Goal: Task Accomplishment & Management: Use online tool/utility

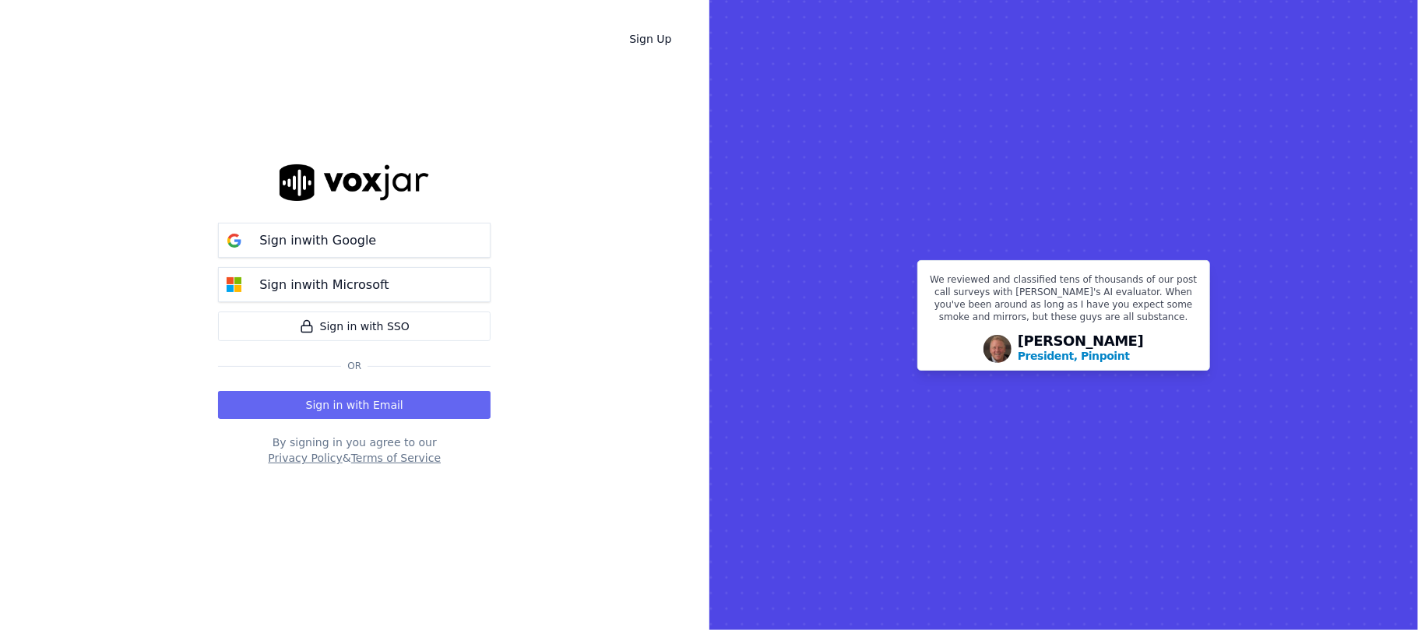
click at [307, 237] on p "Sign in with Google" at bounding box center [317, 240] width 117 height 19
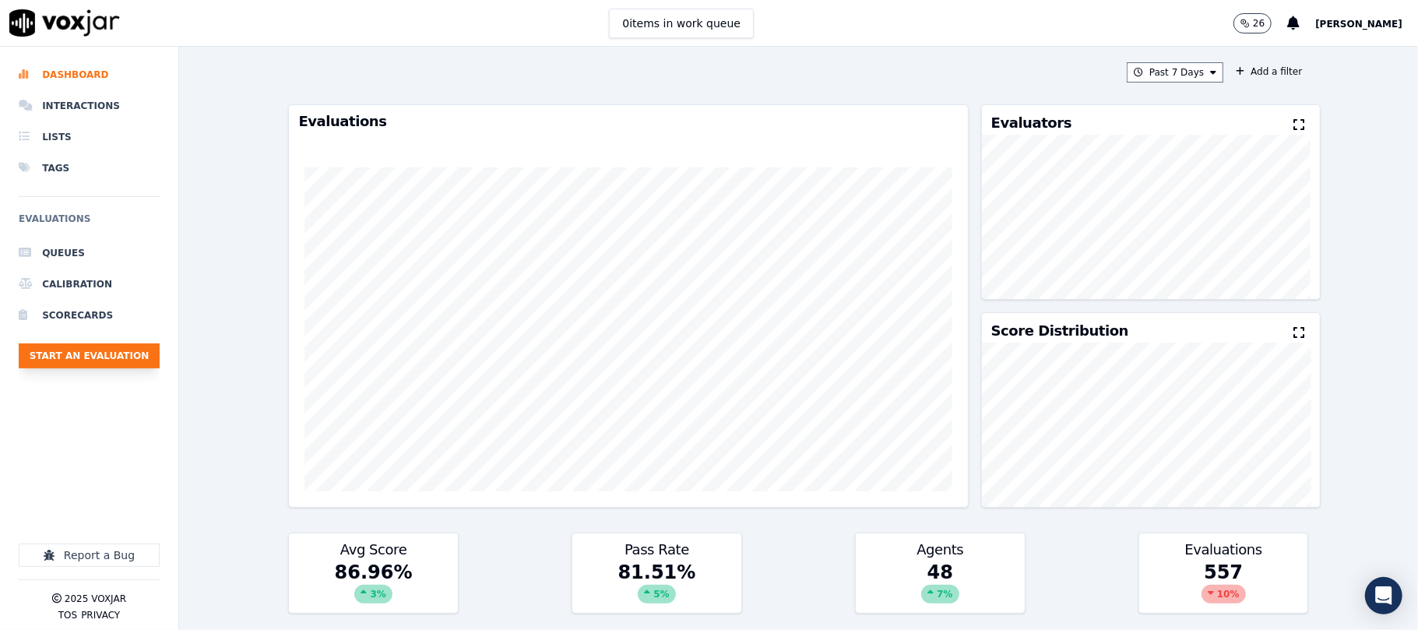
click at [126, 349] on button "Start an Evaluation" at bounding box center [89, 355] width 141 height 25
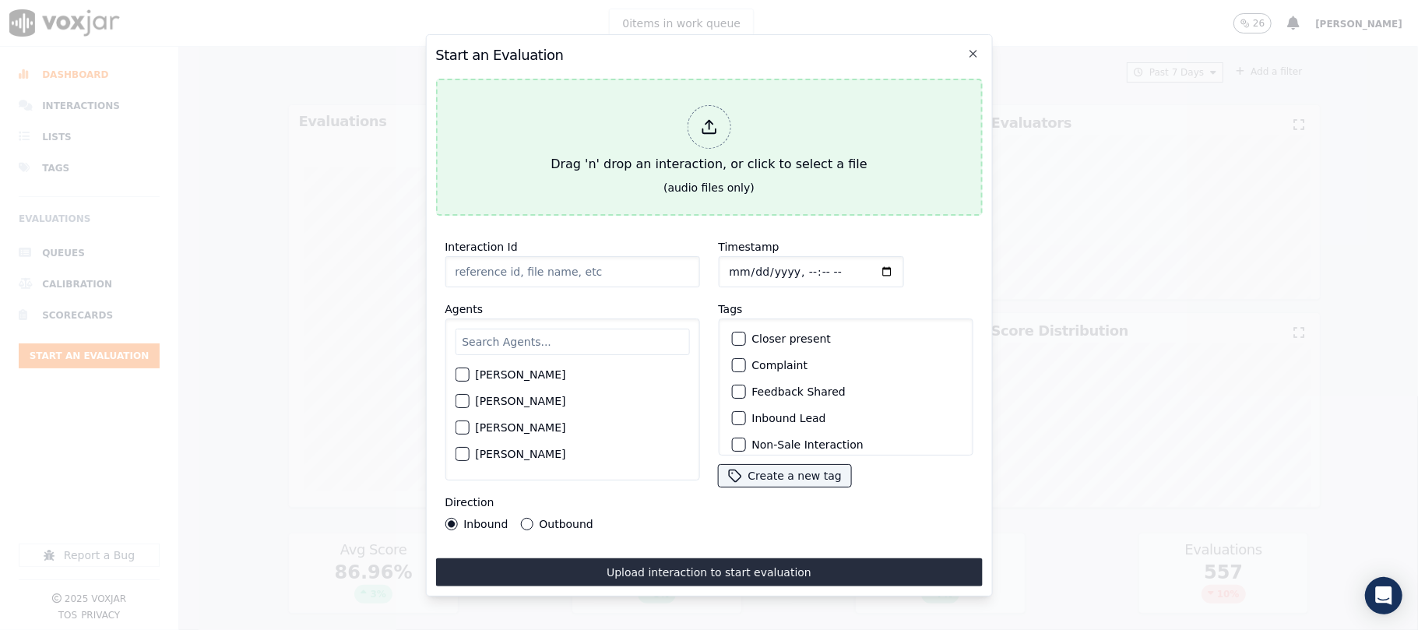
click at [715, 118] on icon at bounding box center [708, 126] width 17 height 17
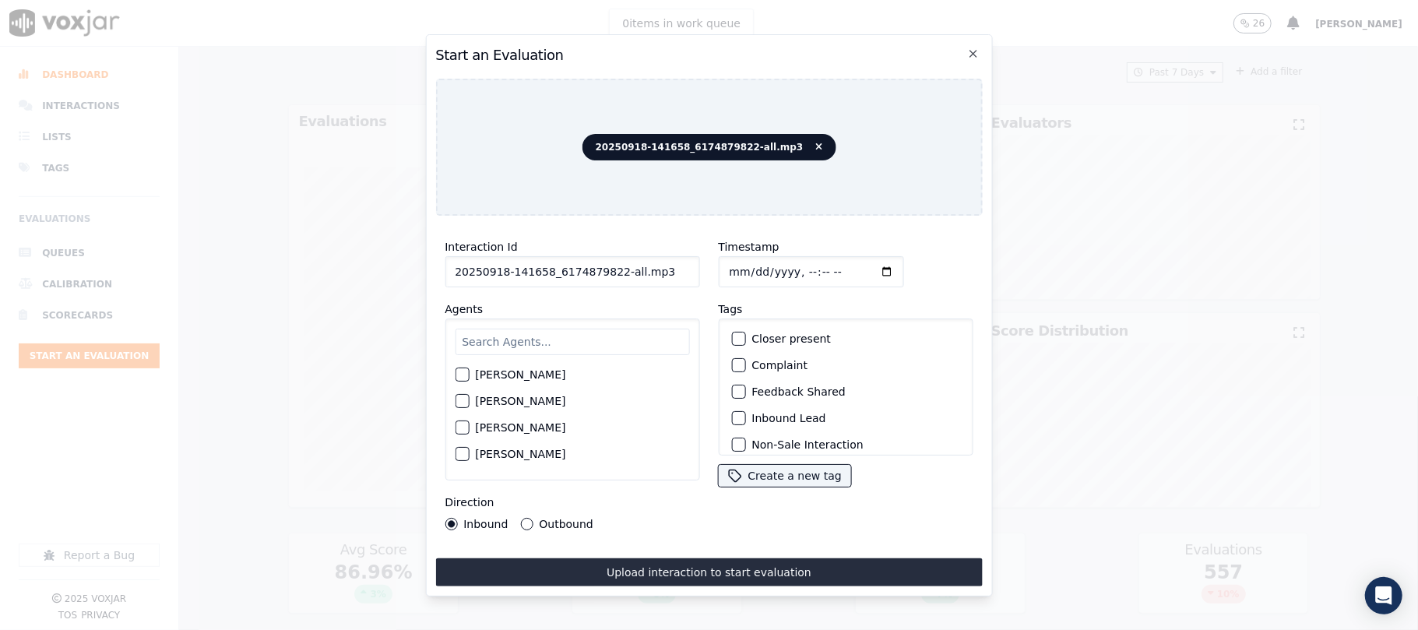
drag, startPoint x: 609, startPoint y: 262, endPoint x: 761, endPoint y: 265, distance: 151.9
click at [761, 265] on div "Interaction Id 20250918-141658_6174879822-all.mp3 Agents [PERSON_NAME] [PERSON_…" at bounding box center [708, 384] width 547 height 312
type input "20250918-141658_6174879822-C1"
click at [748, 262] on input "Timestamp" at bounding box center [810, 271] width 185 height 31
type input "[DATE]T15:15"
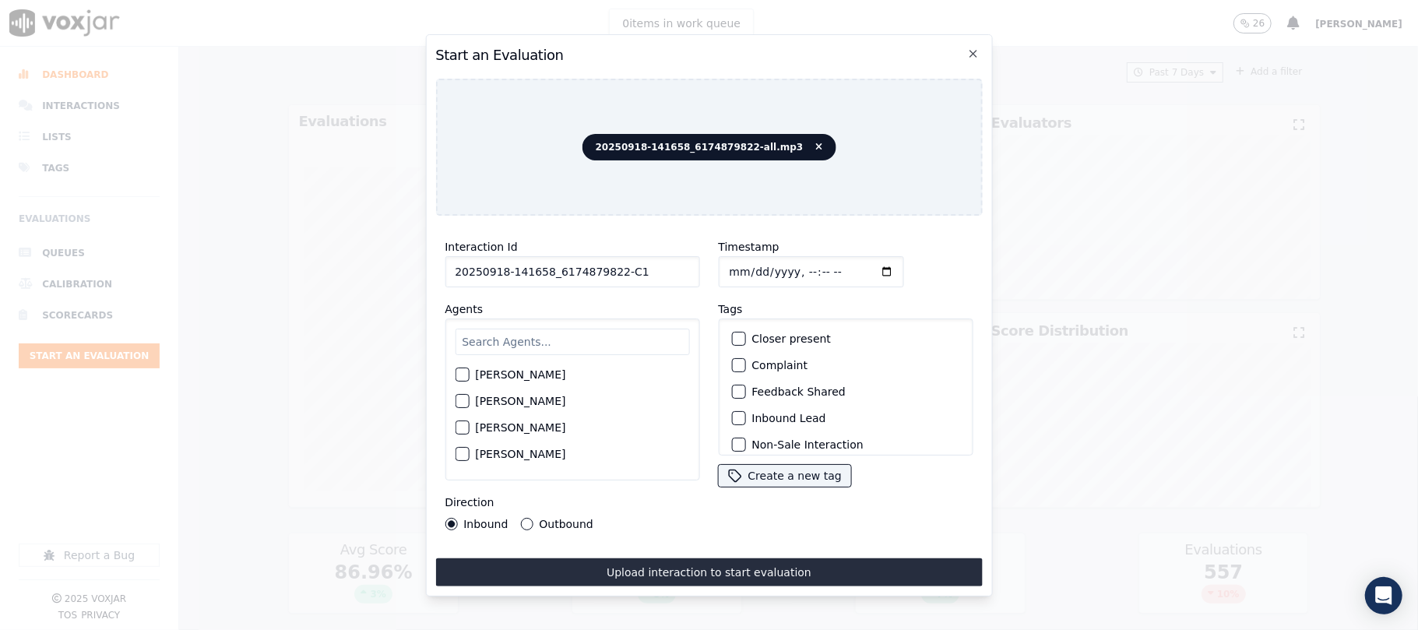
click at [551, 334] on input "text" at bounding box center [572, 342] width 234 height 26
type input "[PERSON_NAME]"
click at [462, 372] on button "[PERSON_NAME]" at bounding box center [462, 379] width 14 height 14
click at [732, 413] on div "button" at bounding box center [737, 418] width 11 height 11
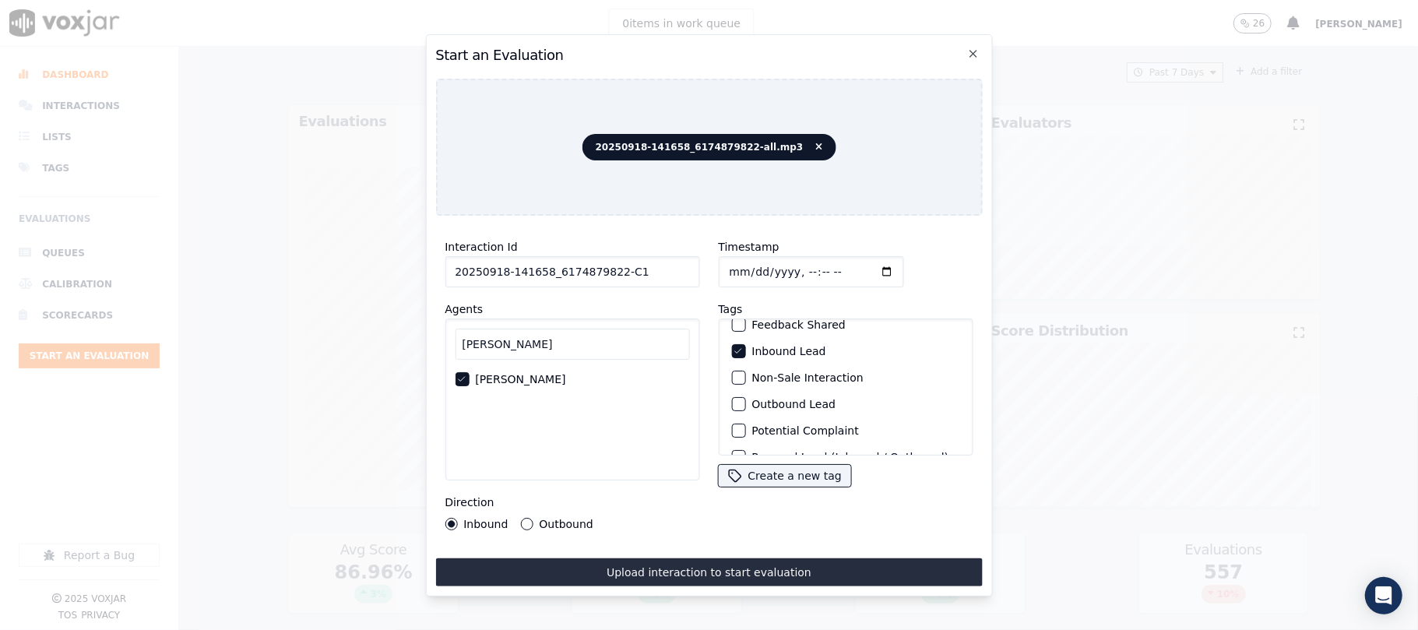
scroll to position [136, 0]
click at [732, 430] on div "button" at bounding box center [737, 435] width 11 height 11
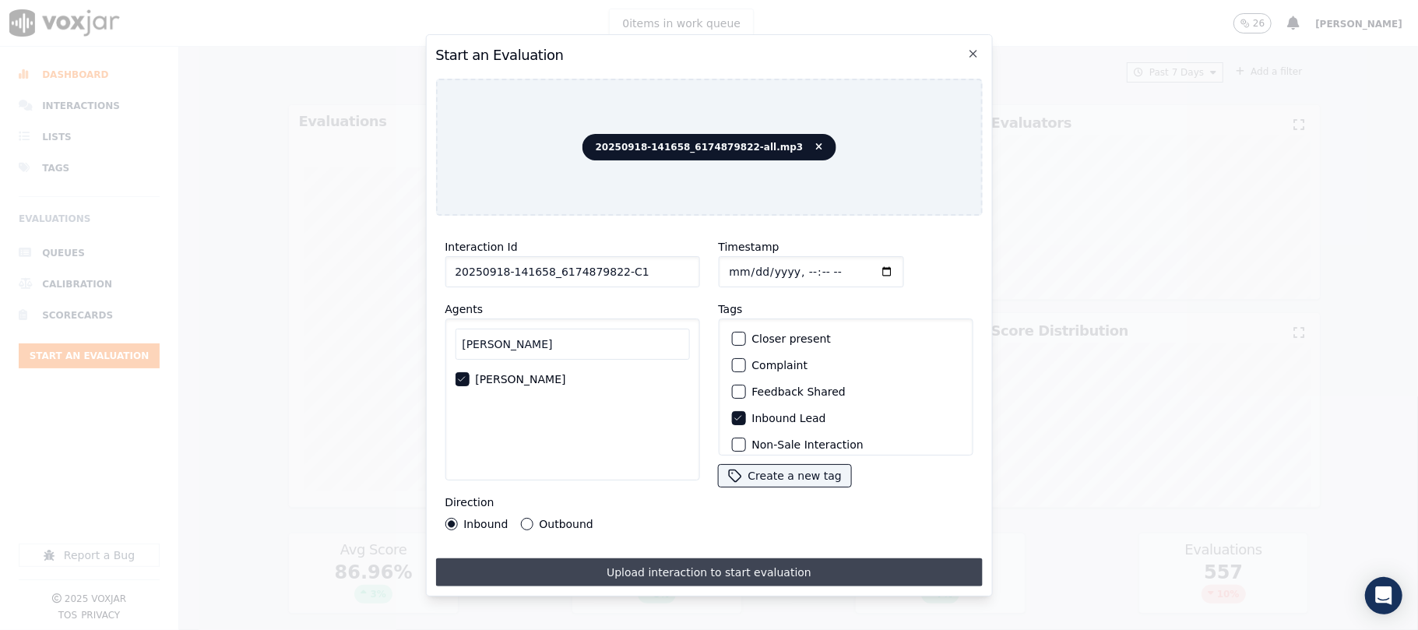
click at [738, 567] on button "Upload interaction to start evaluation" at bounding box center [708, 572] width 547 height 28
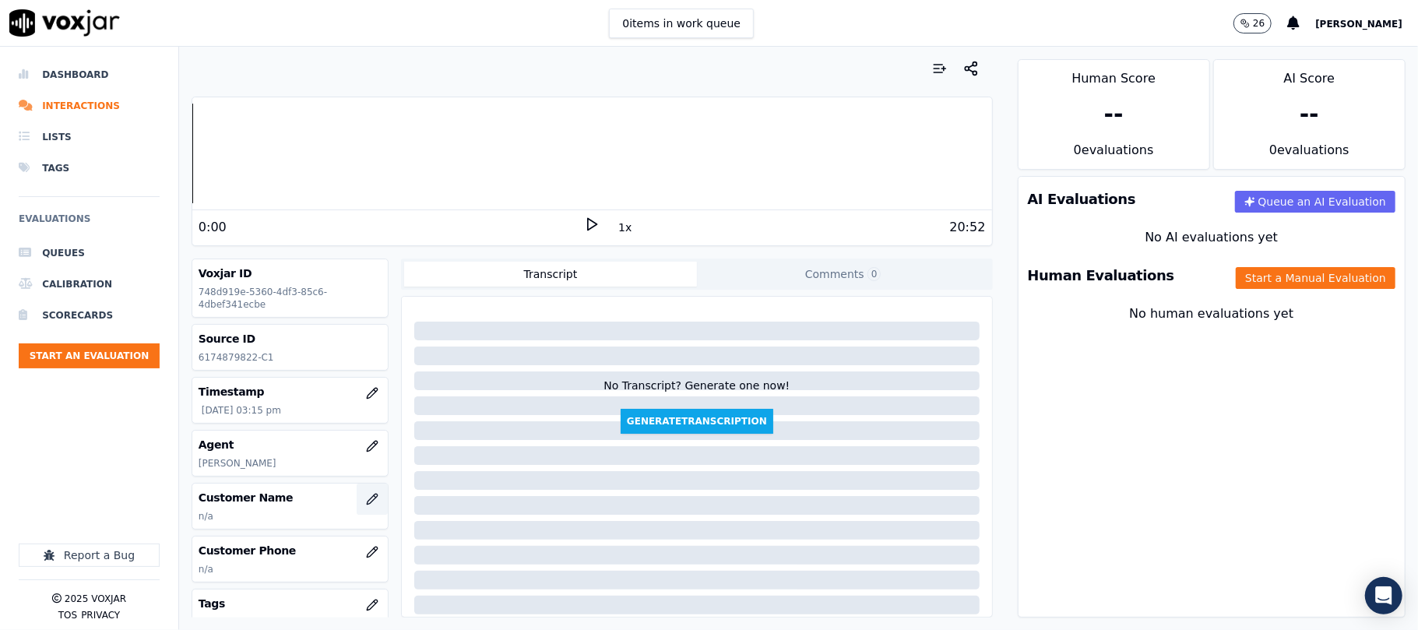
click at [366, 496] on icon "button" at bounding box center [372, 499] width 12 height 12
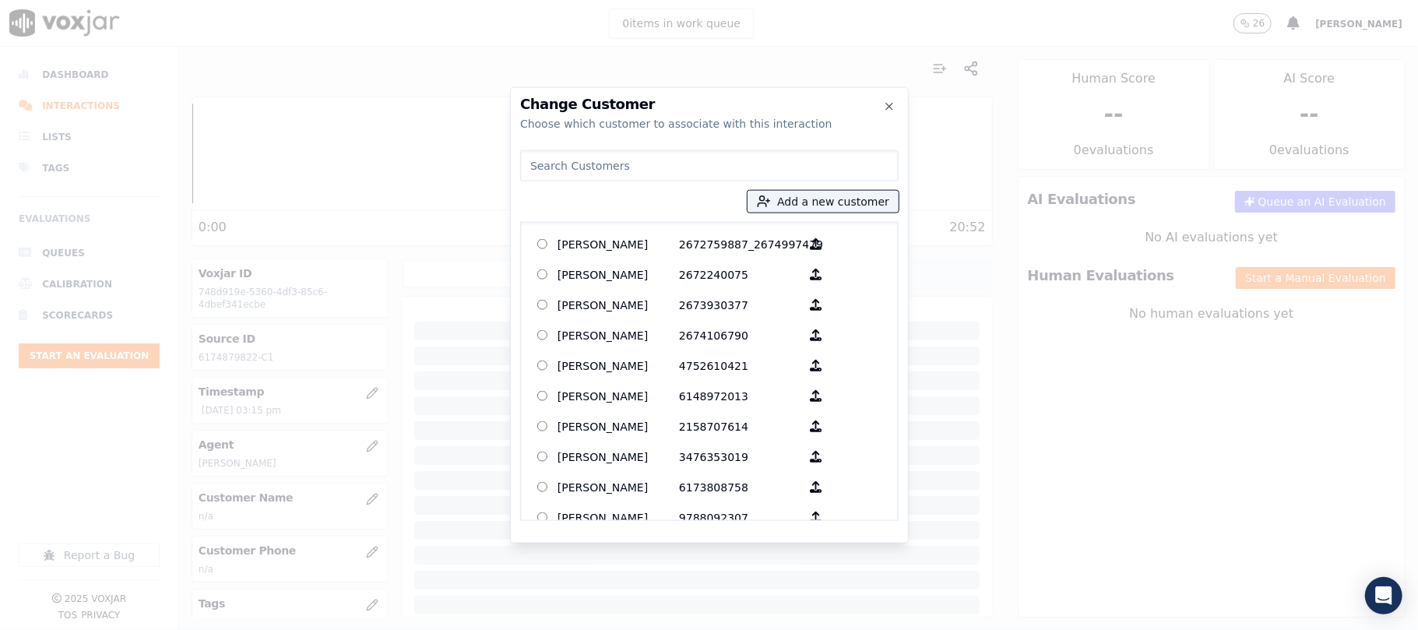
type input "[PERSON_NAME]"
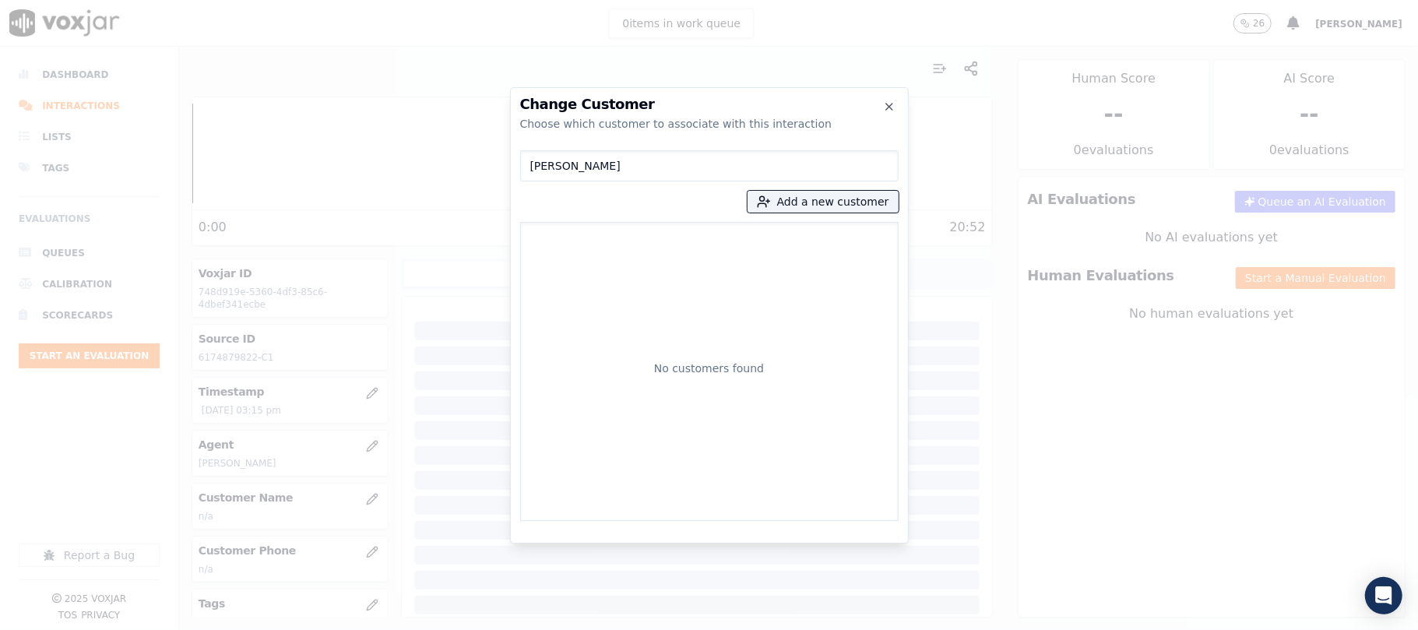
drag, startPoint x: 569, startPoint y: 169, endPoint x: 321, endPoint y: 206, distance: 250.5
click at [322, 629] on div "Change Customer Choose which customer to associate with this interaction [PERSO…" at bounding box center [709, 630] width 1418 height 0
click at [796, 203] on button "Add a new customer" at bounding box center [823, 202] width 151 height 22
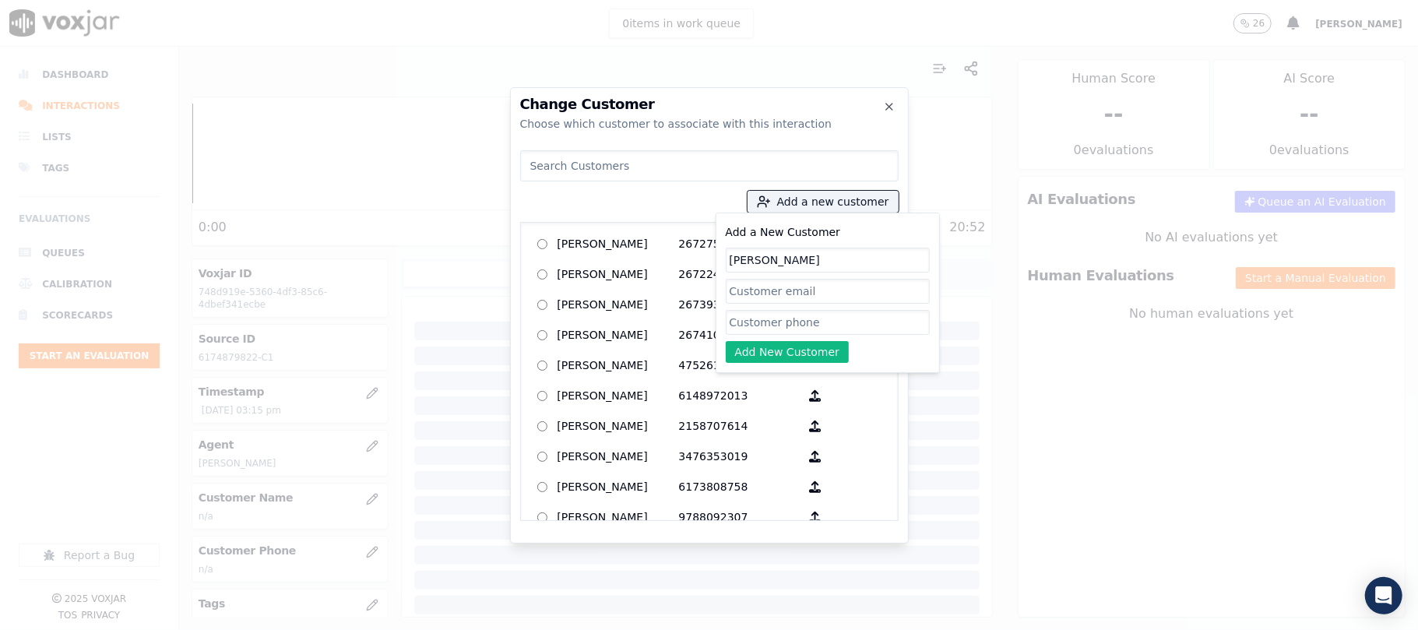
type input "[PERSON_NAME]"
click at [745, 319] on input "Add a New Customer" at bounding box center [828, 322] width 204 height 25
paste input "6174879822"
type input "6174879822"
click at [751, 352] on button "Add New Customer" at bounding box center [788, 352] width 124 height 22
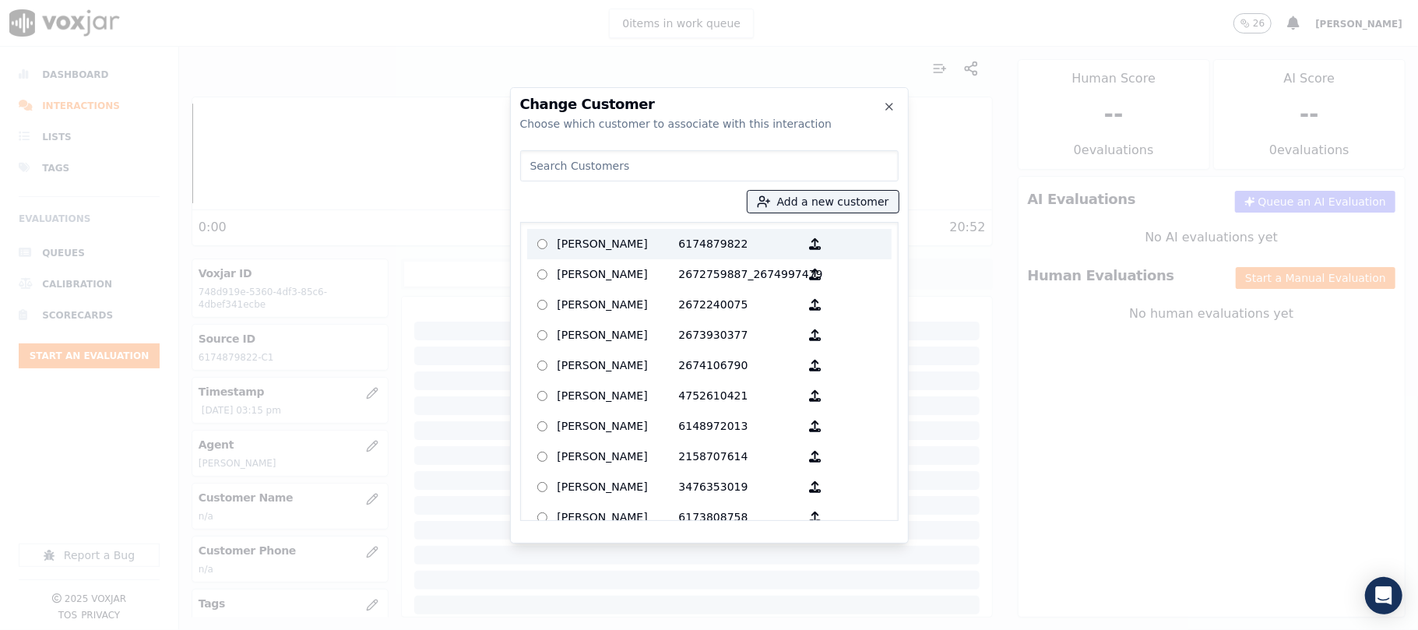
click at [621, 251] on p "[PERSON_NAME]" at bounding box center [618, 244] width 121 height 24
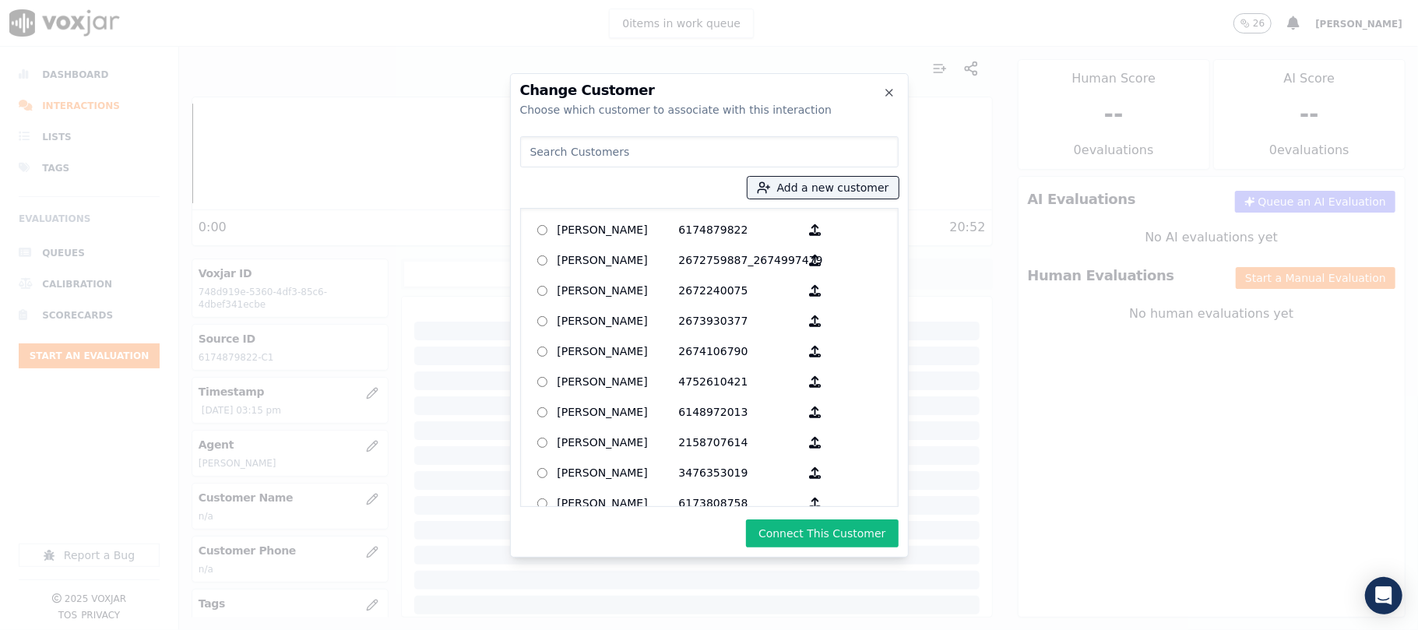
click at [779, 524] on button "Connect This Customer" at bounding box center [822, 533] width 152 height 28
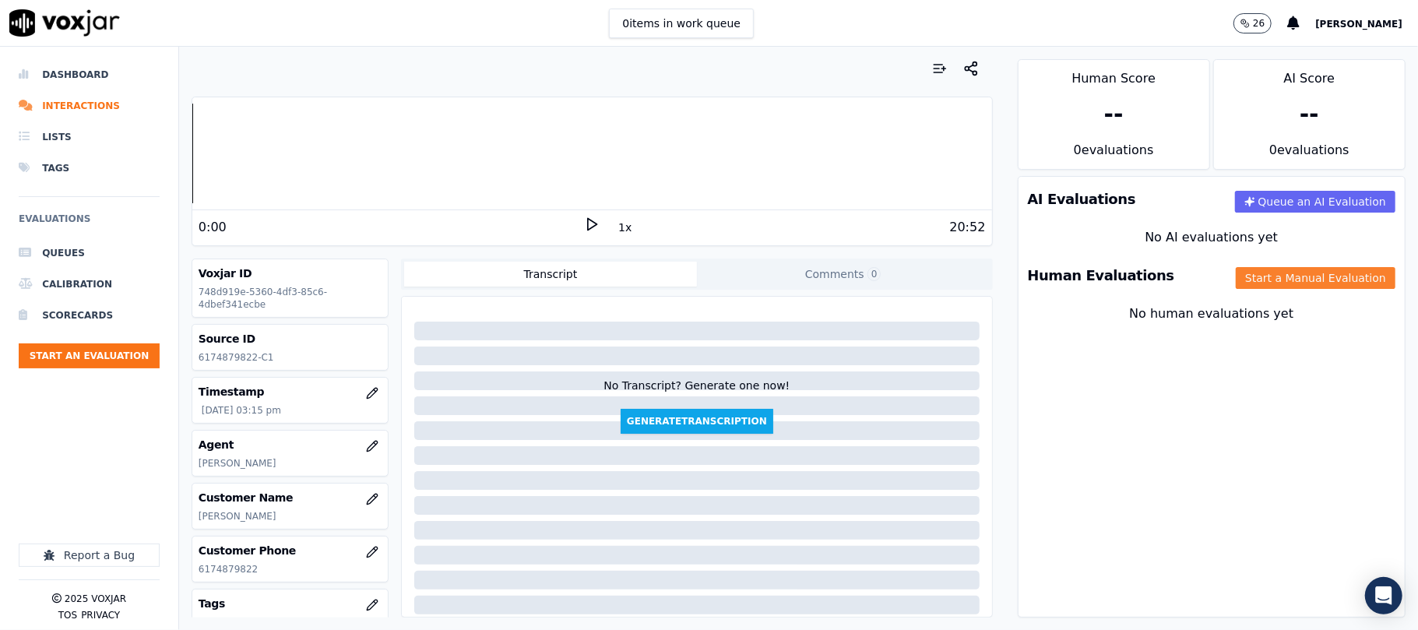
click at [1281, 279] on button "Start a Manual Evaluation" at bounding box center [1316, 278] width 160 height 22
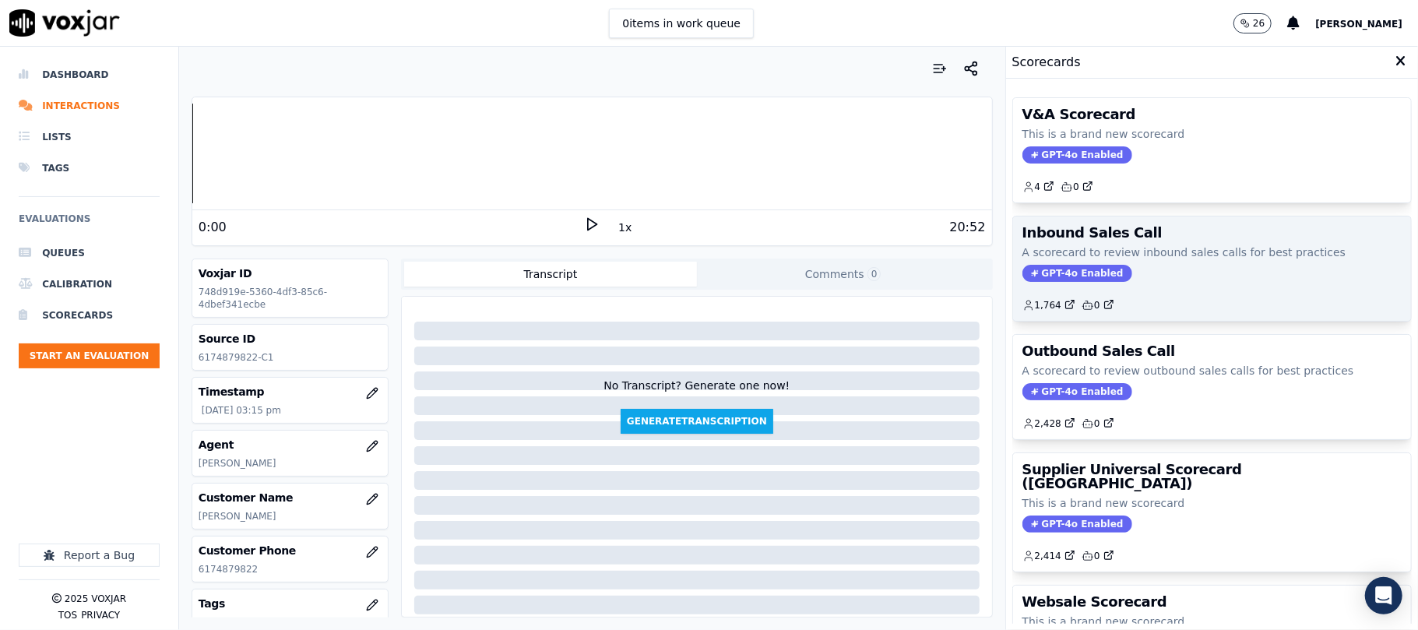
click at [1057, 276] on span "GPT-4o Enabled" at bounding box center [1078, 273] width 110 height 17
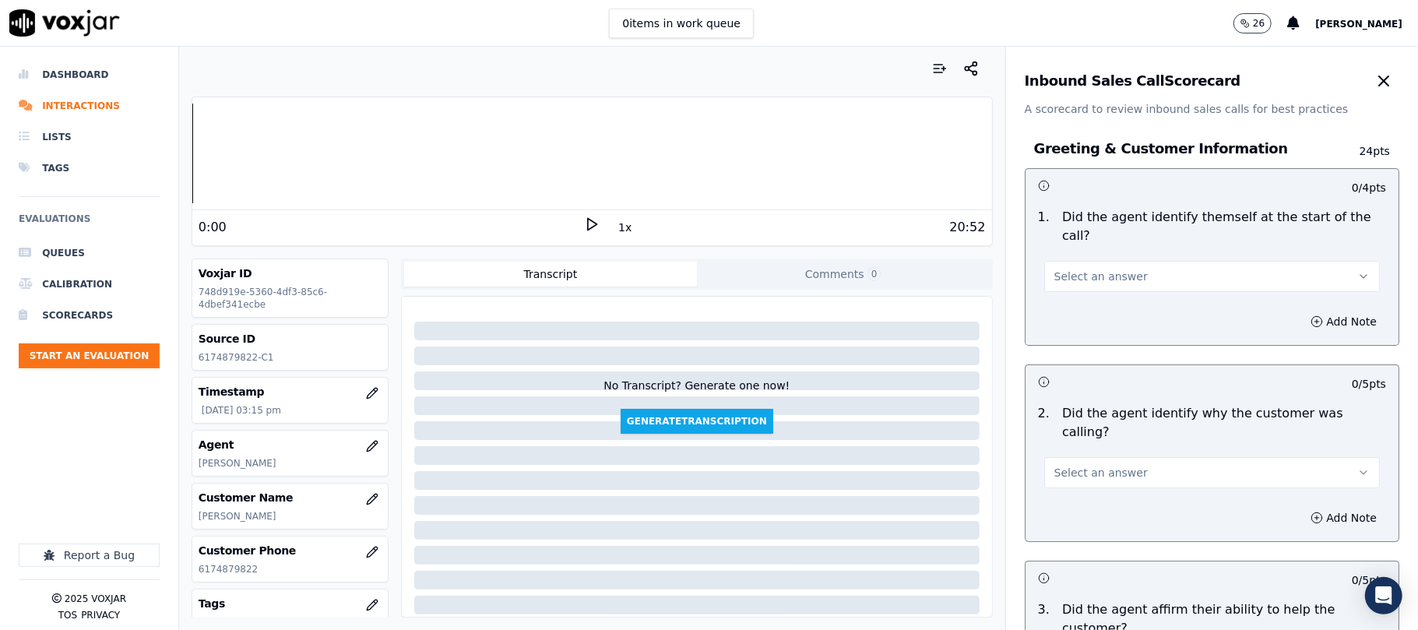
click at [1094, 269] on span "Select an answer" at bounding box center [1100, 277] width 93 height 16
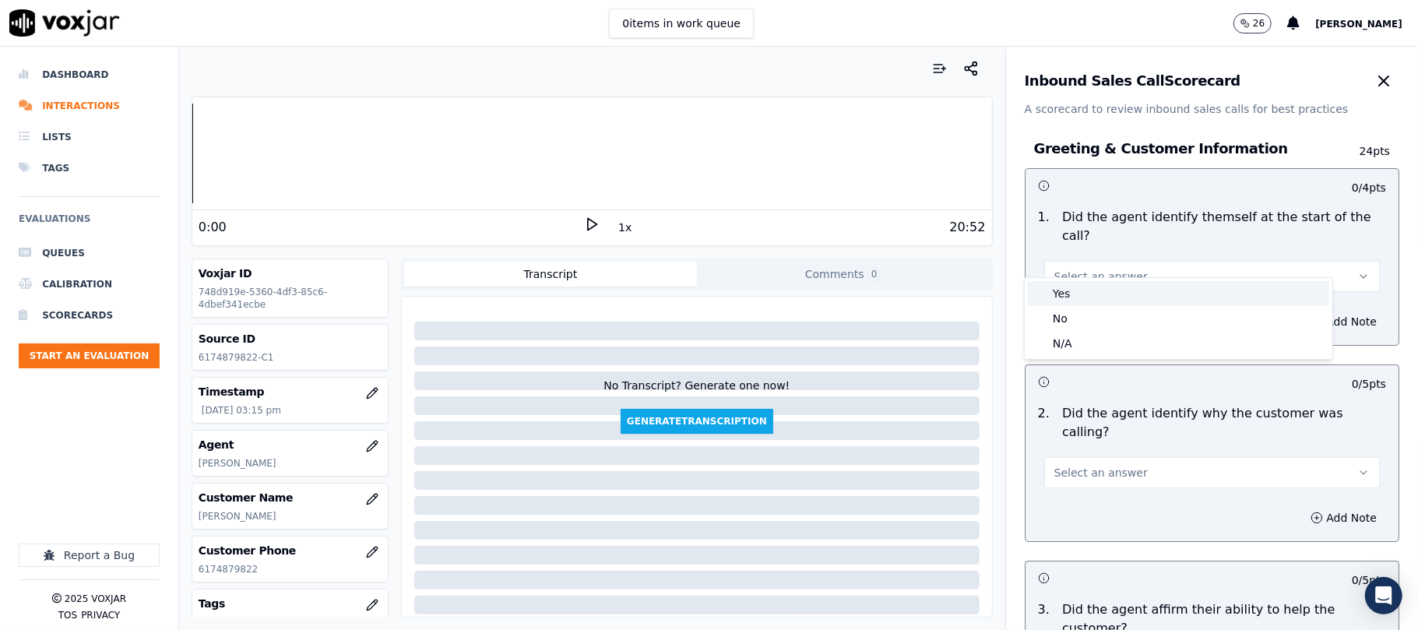
click at [1083, 283] on div "Yes" at bounding box center [1178, 293] width 301 height 25
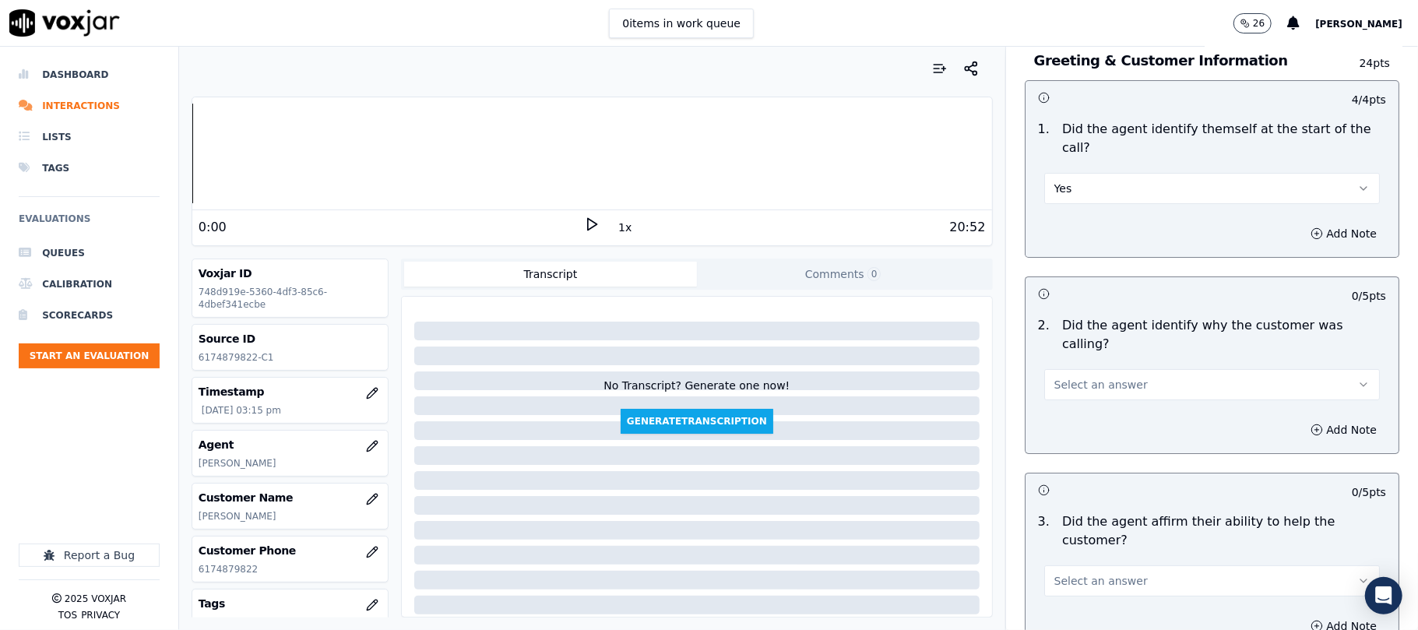
scroll to position [207, 0]
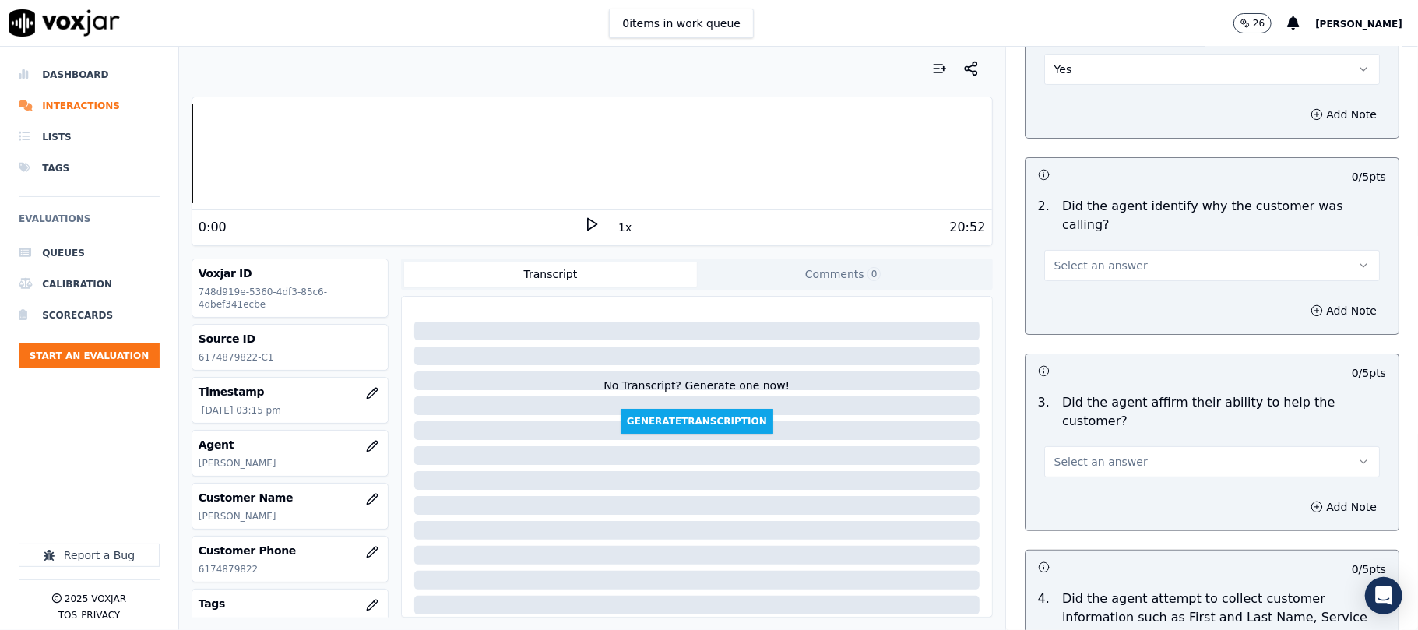
click at [1079, 250] on button "Select an answer" at bounding box center [1212, 265] width 336 height 31
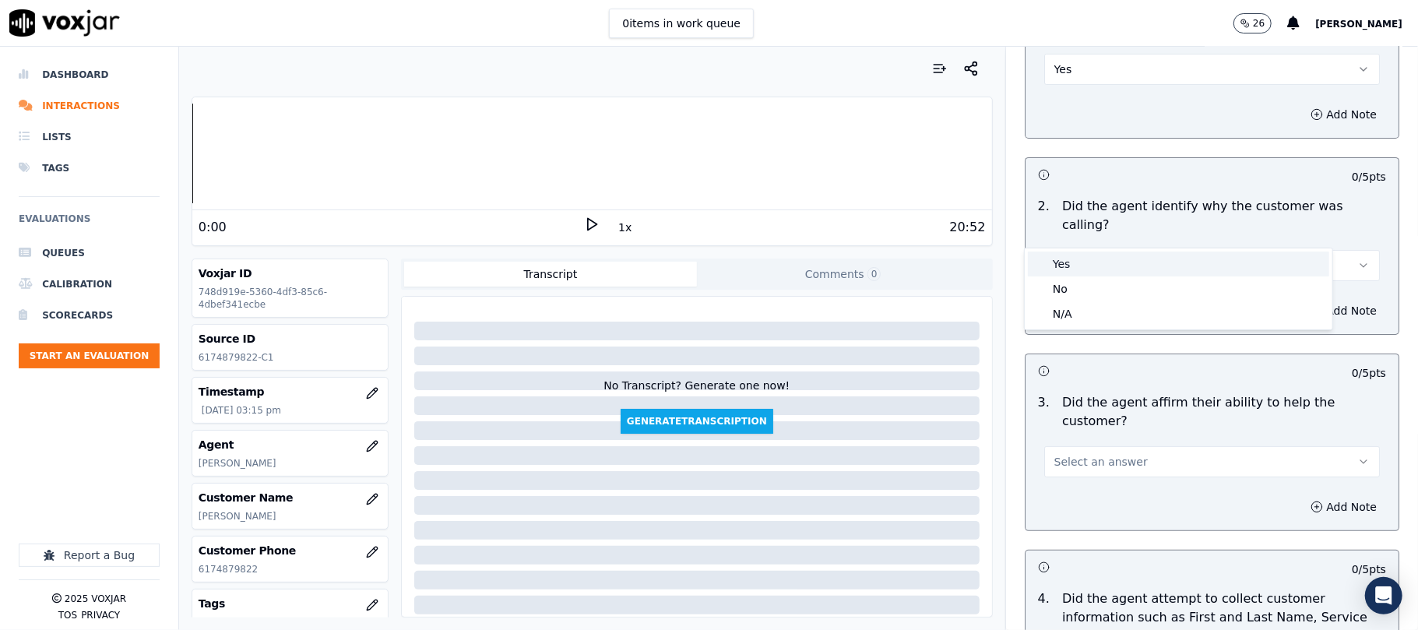
click at [1066, 265] on div "Yes" at bounding box center [1178, 264] width 301 height 25
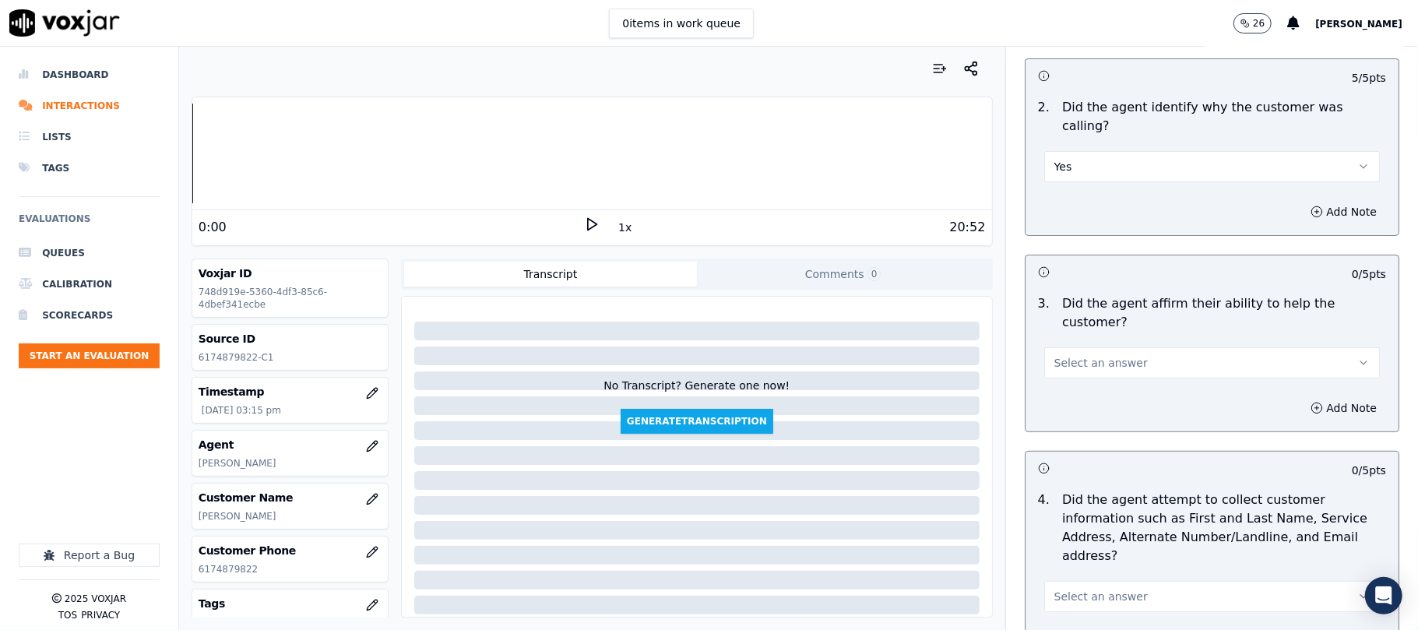
scroll to position [415, 0]
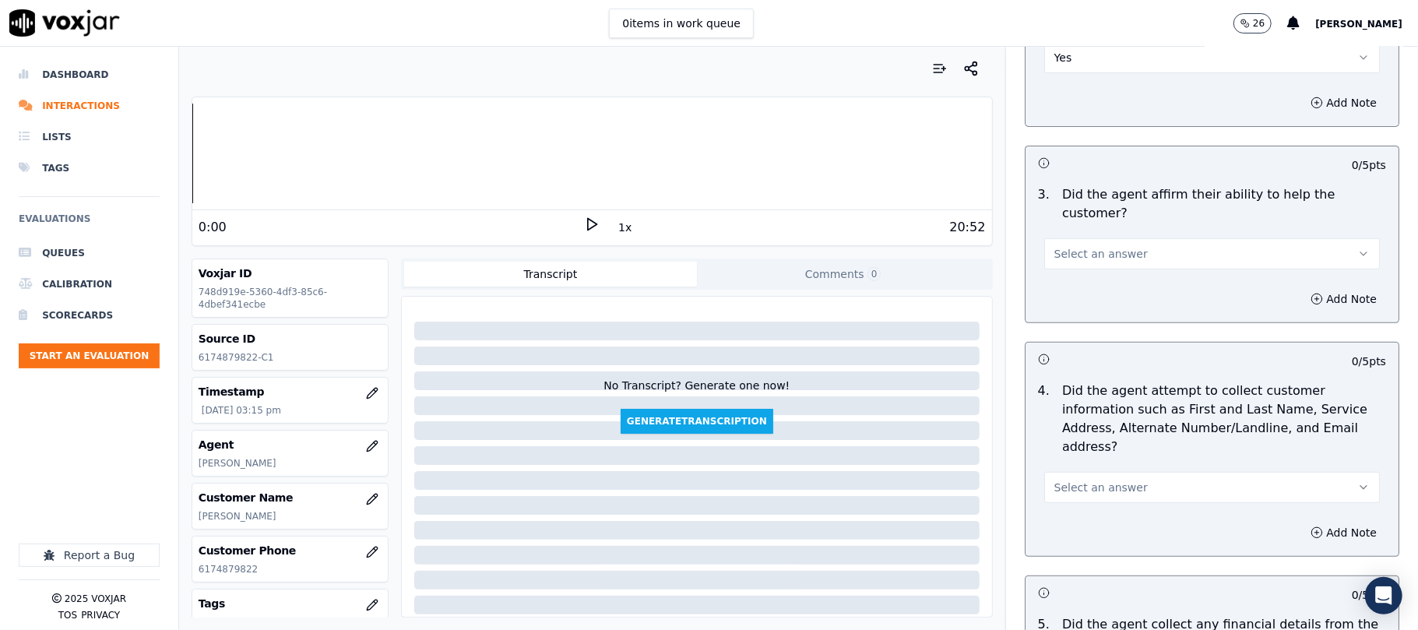
click at [1085, 246] on span "Select an answer" at bounding box center [1100, 254] width 93 height 16
click at [1067, 234] on div "Yes" at bounding box center [1178, 234] width 301 height 25
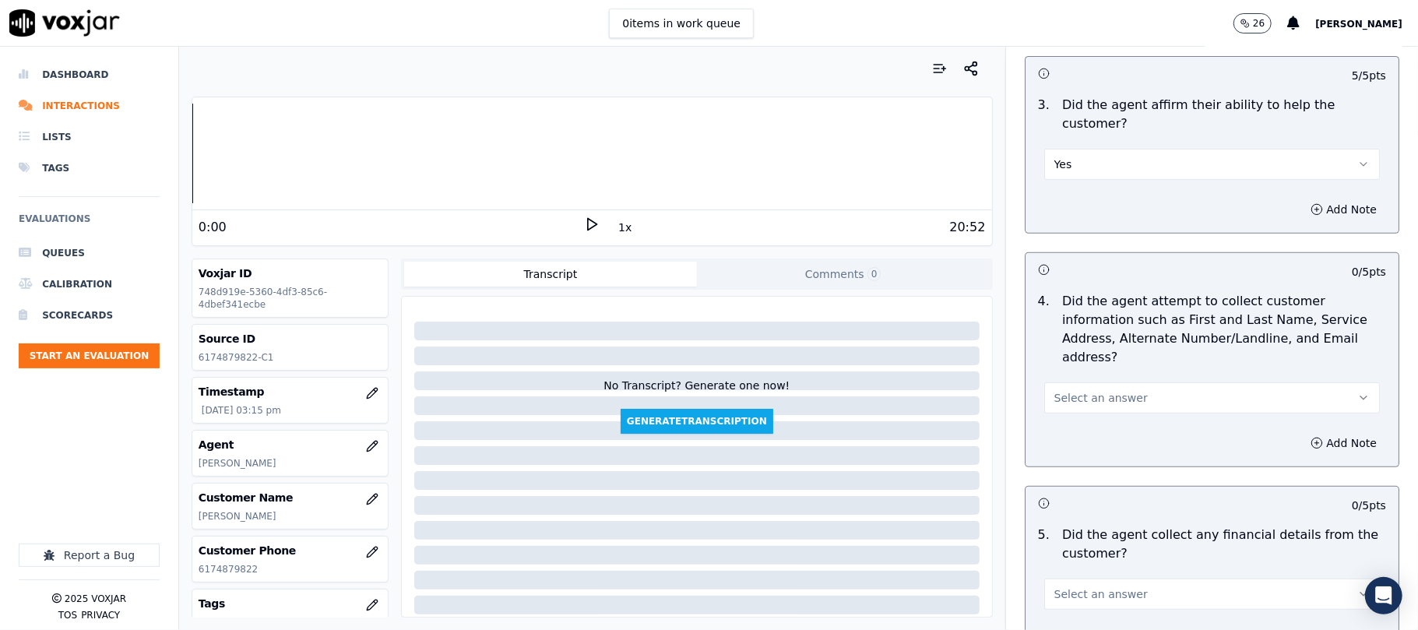
scroll to position [623, 0]
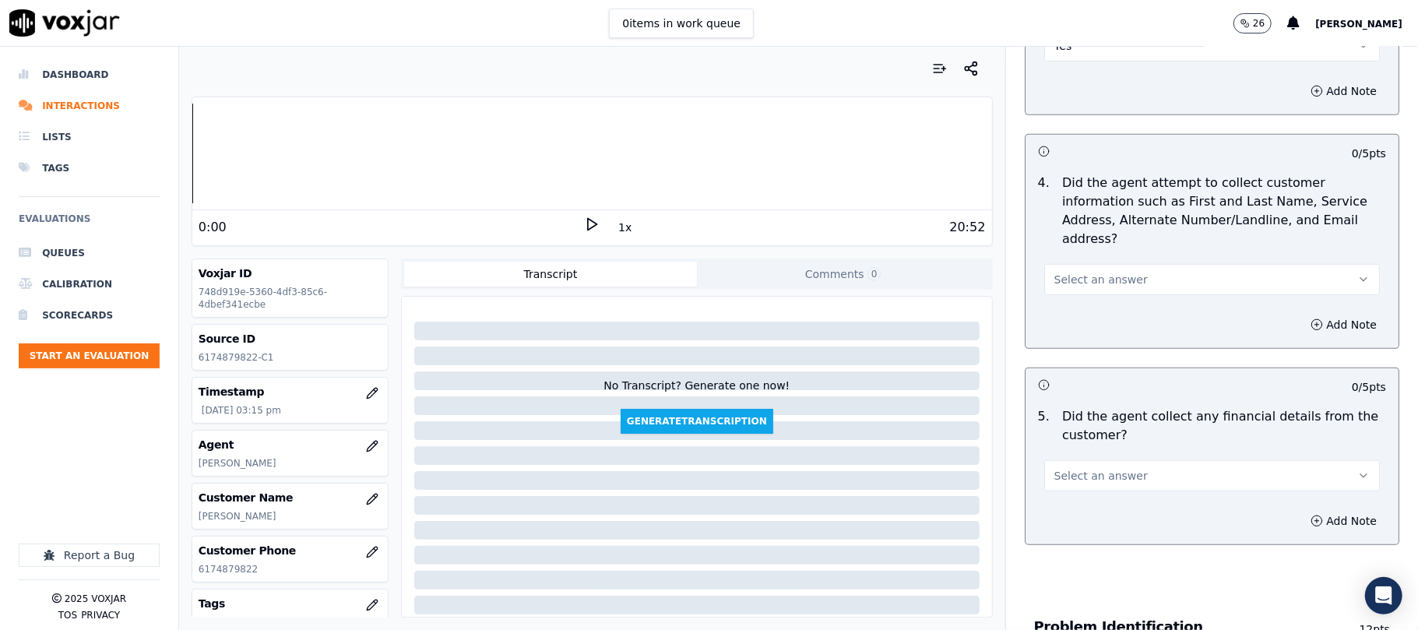
click at [1069, 272] on span "Select an answer" at bounding box center [1100, 280] width 93 height 16
click at [1062, 243] on div "Yes" at bounding box center [1178, 242] width 301 height 25
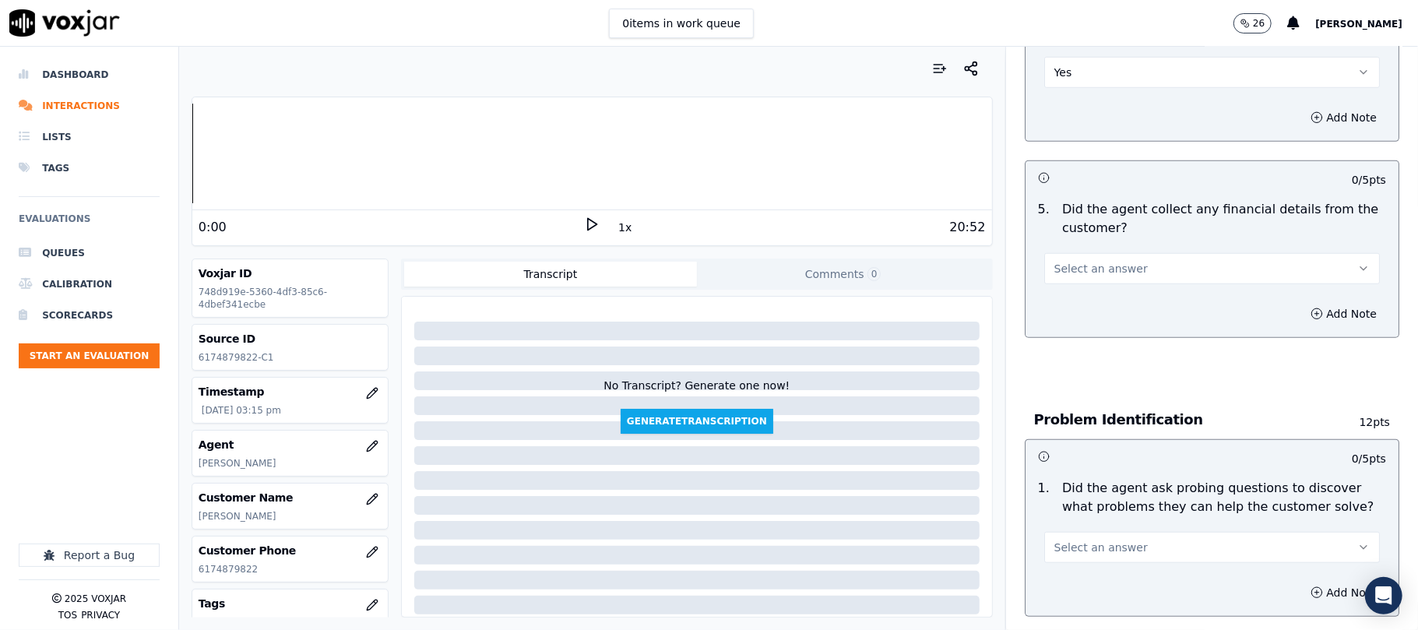
click at [1072, 261] on span "Select an answer" at bounding box center [1100, 269] width 93 height 16
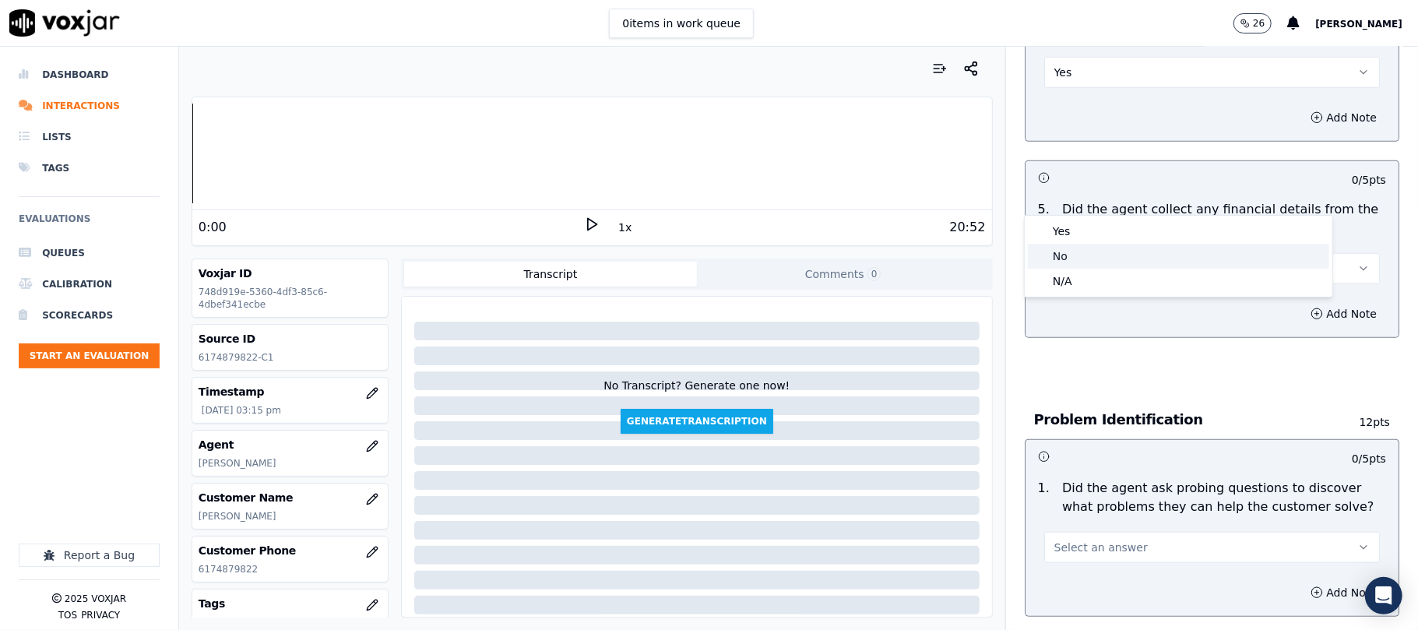
click at [1065, 253] on div "No" at bounding box center [1178, 256] width 301 height 25
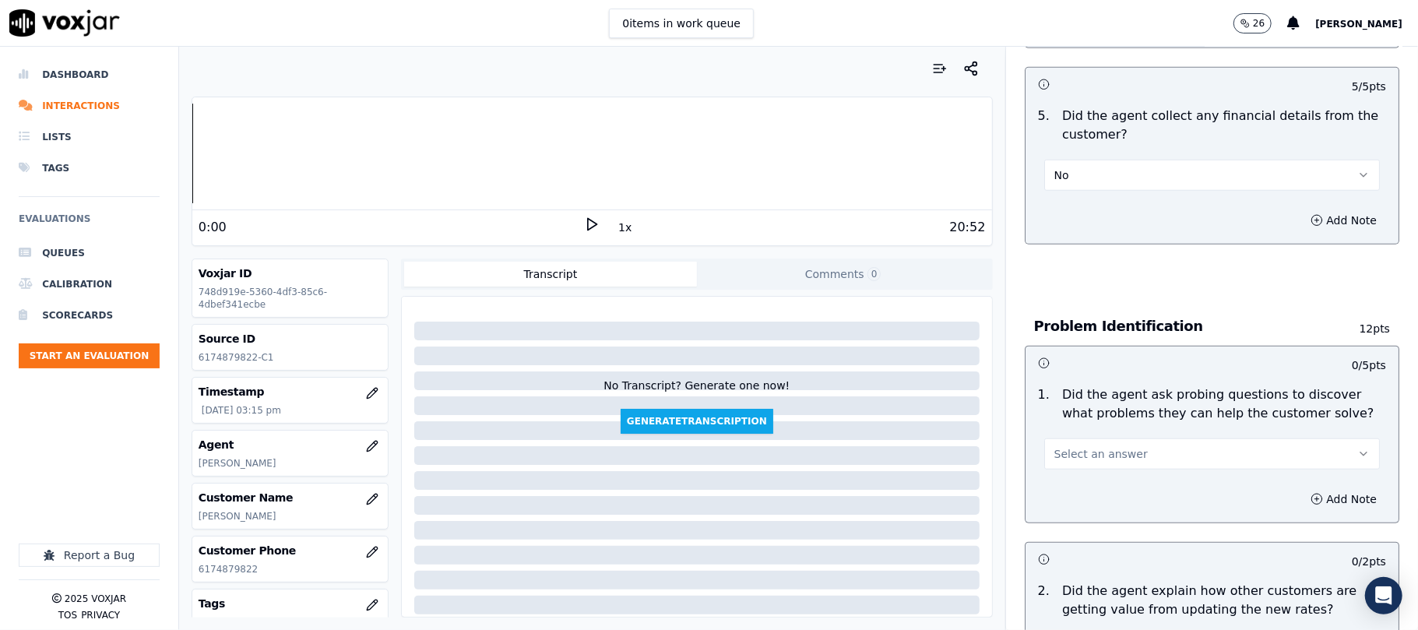
scroll to position [1038, 0]
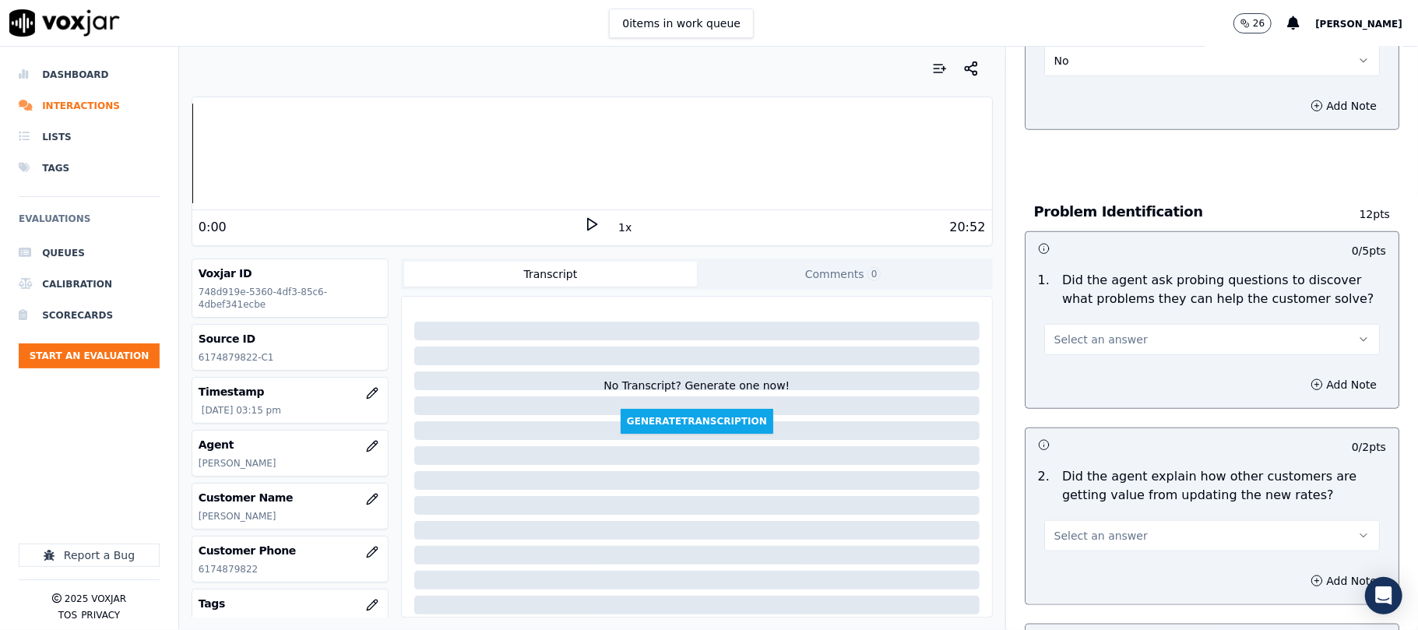
click at [1068, 332] on span "Select an answer" at bounding box center [1100, 340] width 93 height 16
click at [1061, 308] on div "Yes" at bounding box center [1178, 302] width 301 height 25
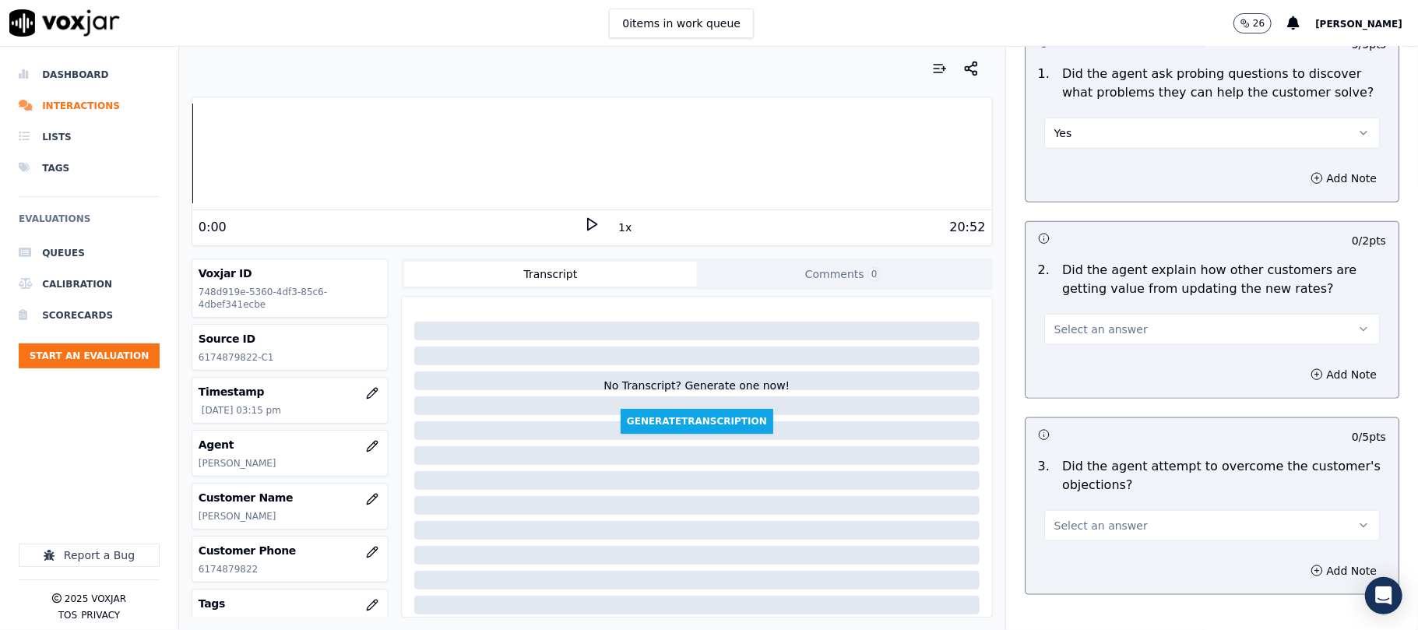
scroll to position [1246, 0]
click at [1054, 320] on span "Select an answer" at bounding box center [1100, 328] width 93 height 16
click at [1065, 337] on div "N/A" at bounding box center [1178, 341] width 301 height 25
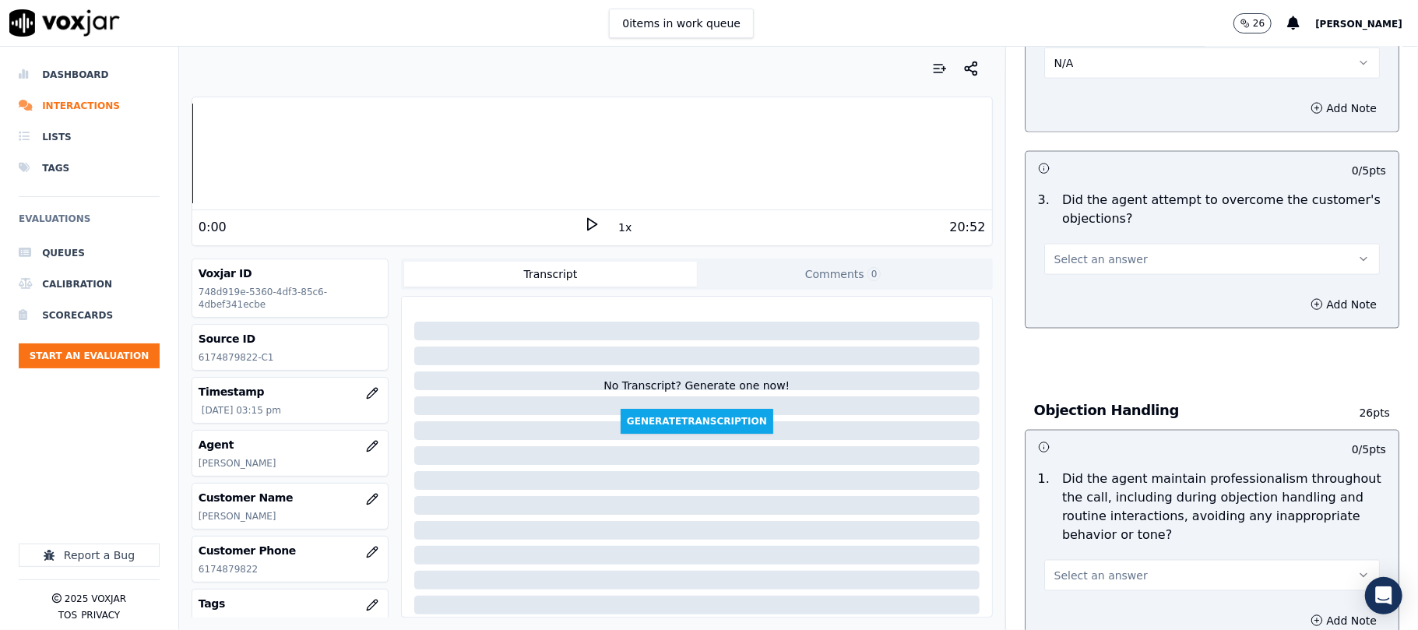
scroll to position [1558, 0]
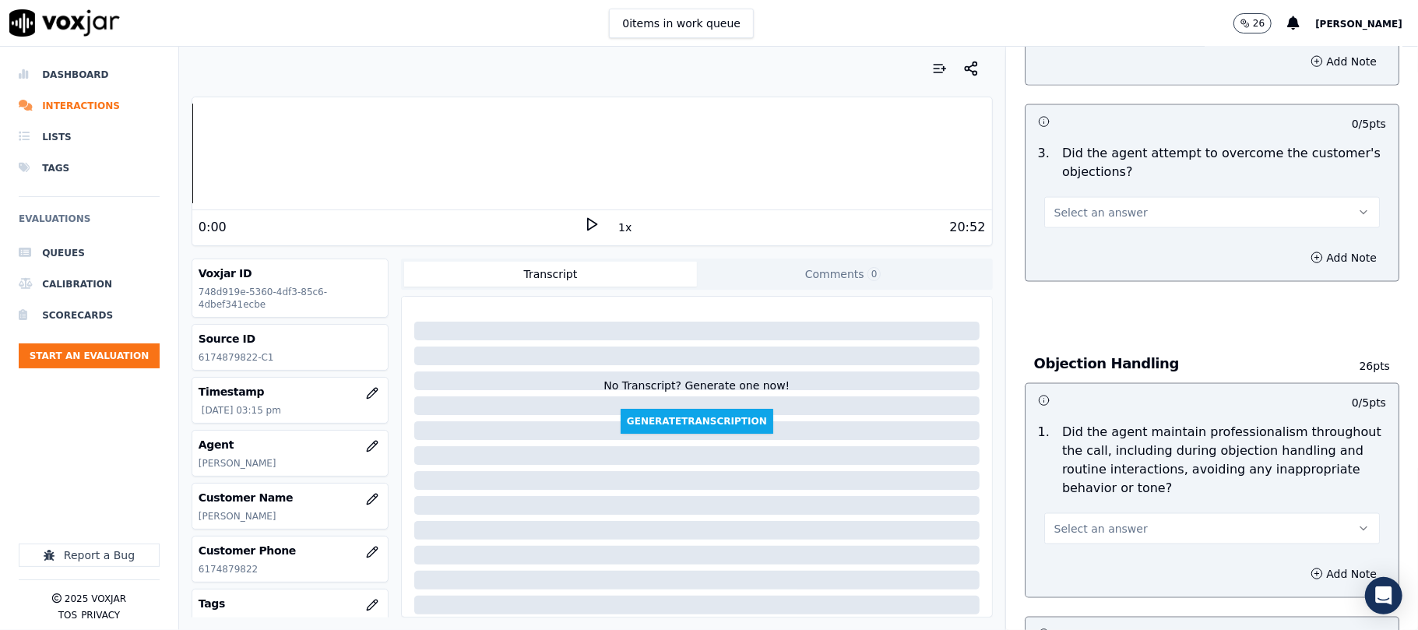
click at [1086, 205] on span "Select an answer" at bounding box center [1100, 213] width 93 height 16
click at [1066, 178] on div "Yes" at bounding box center [1178, 176] width 301 height 25
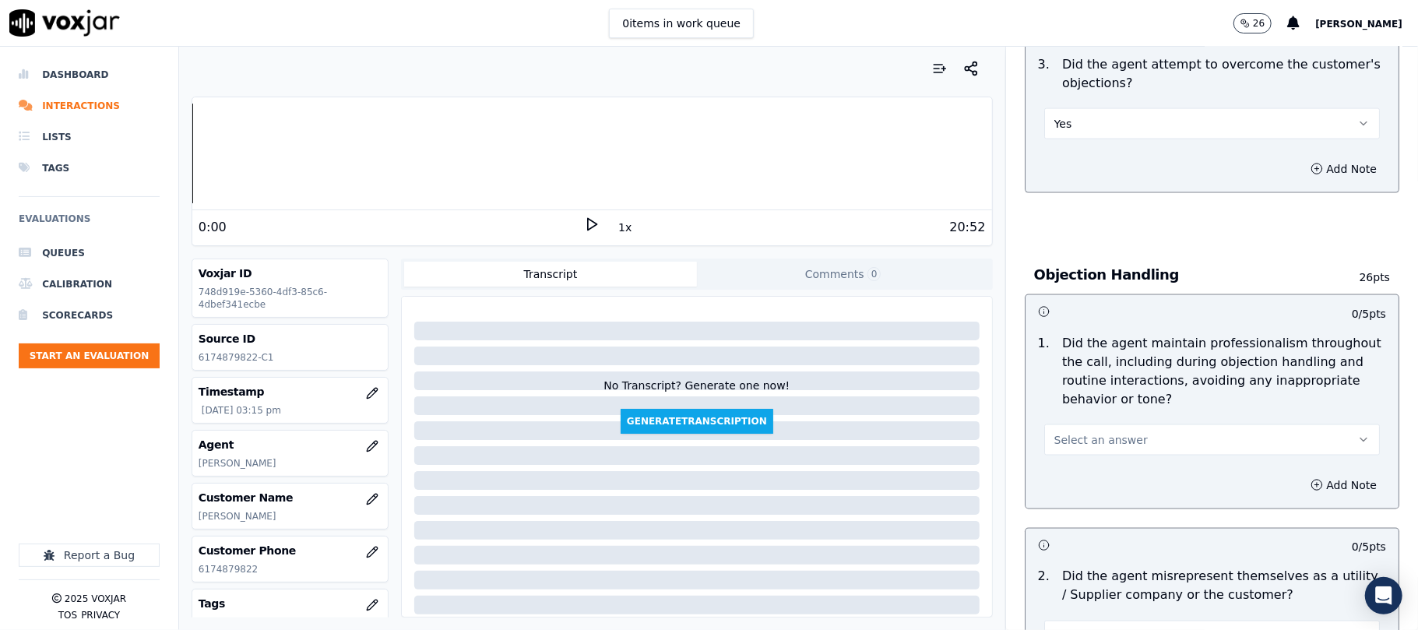
scroll to position [1765, 0]
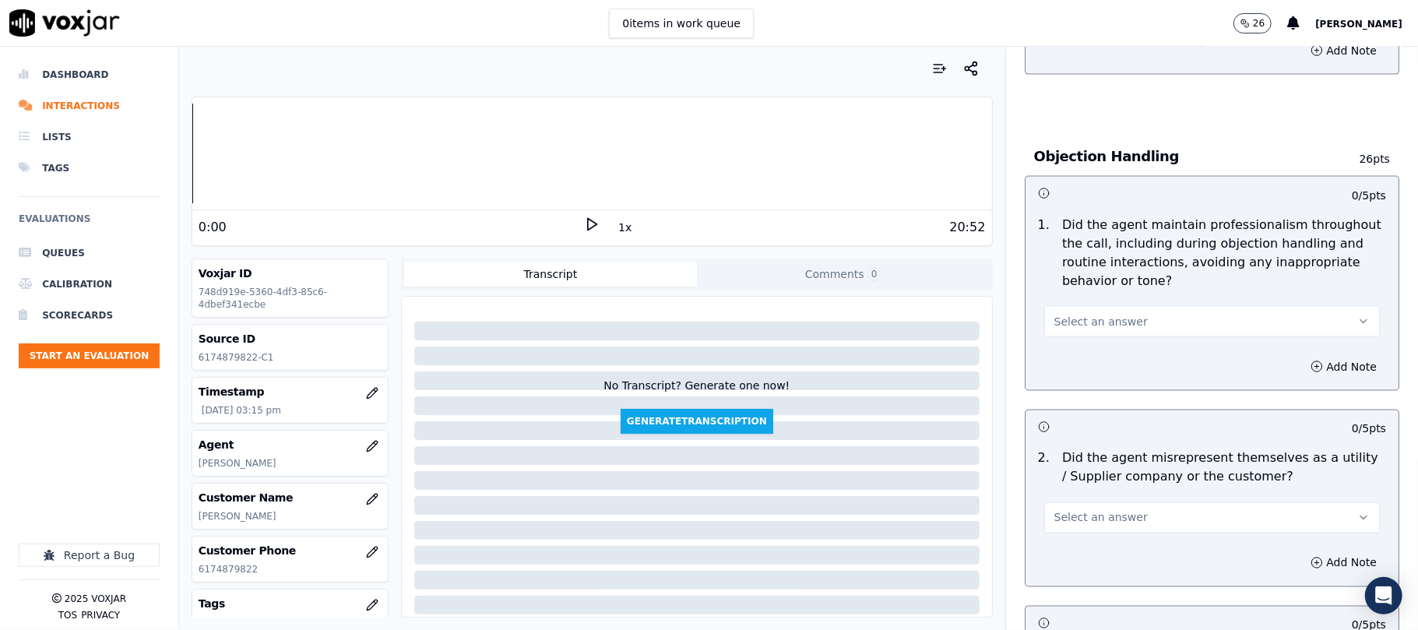
click at [1081, 306] on button "Select an answer" at bounding box center [1212, 321] width 336 height 31
click at [1067, 284] on div "Yes" at bounding box center [1178, 285] width 301 height 25
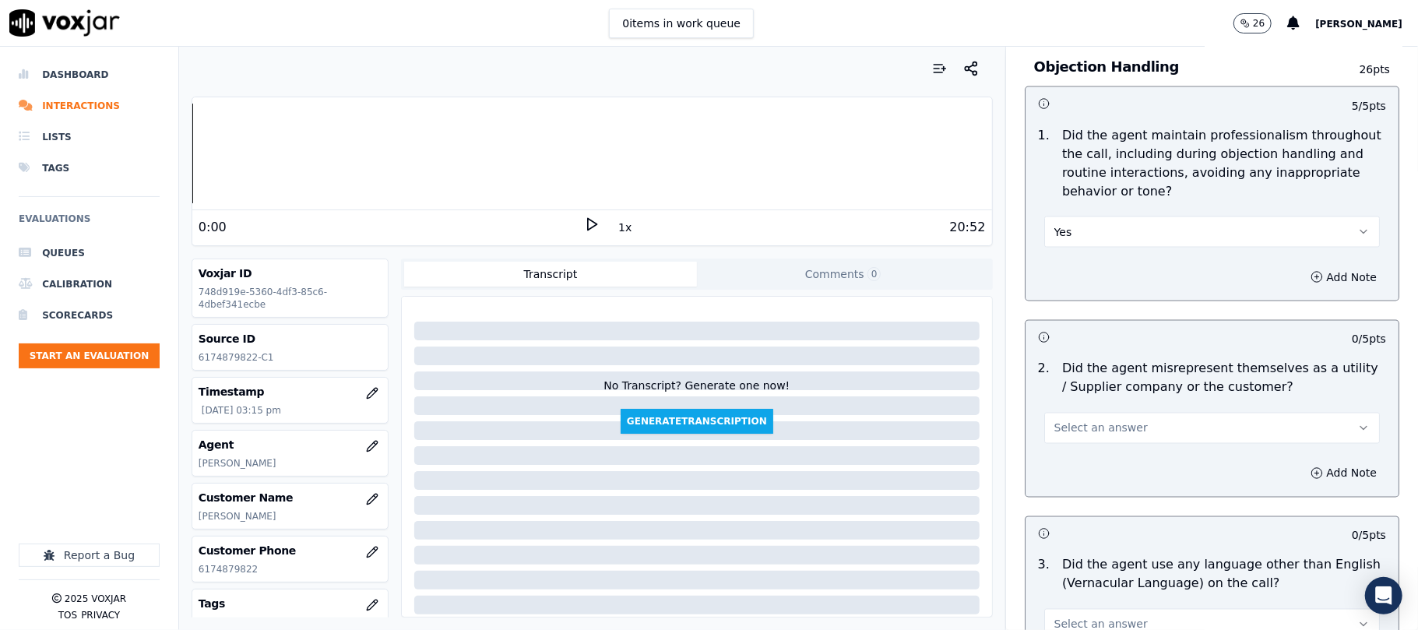
scroll to position [1973, 0]
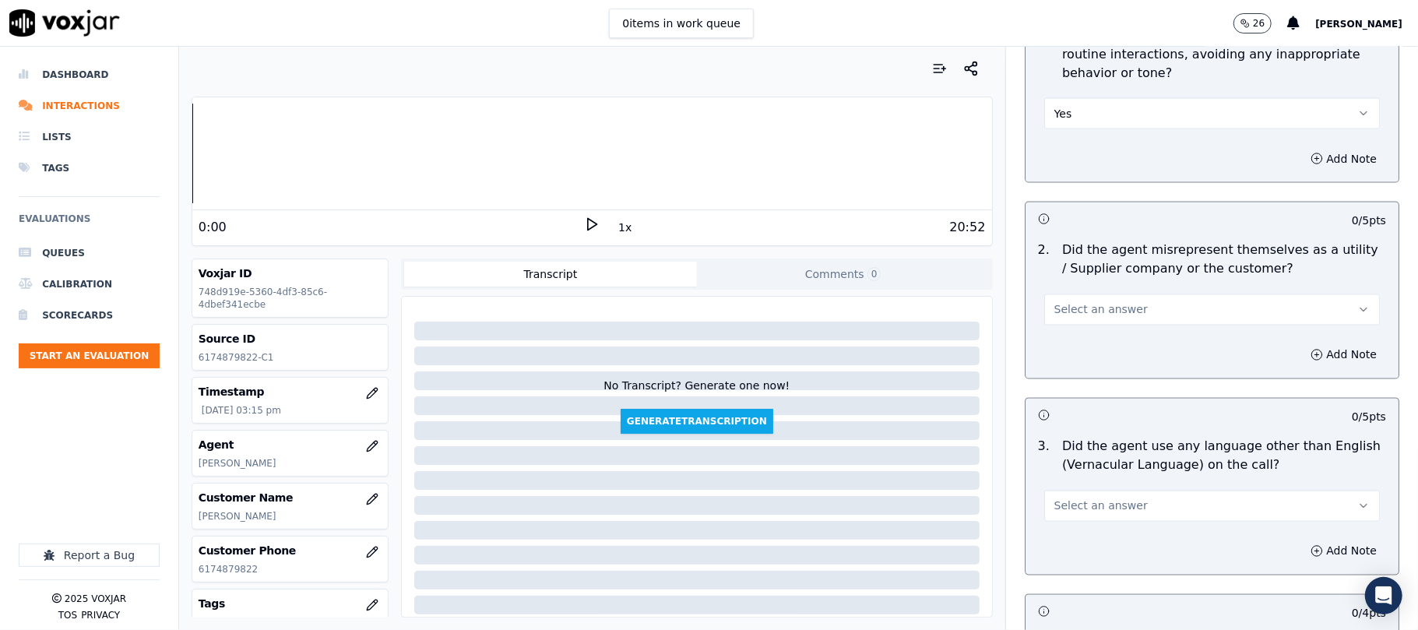
click at [1086, 294] on button "Select an answer" at bounding box center [1212, 309] width 336 height 31
click at [1079, 284] on div "Yes" at bounding box center [1178, 274] width 301 height 25
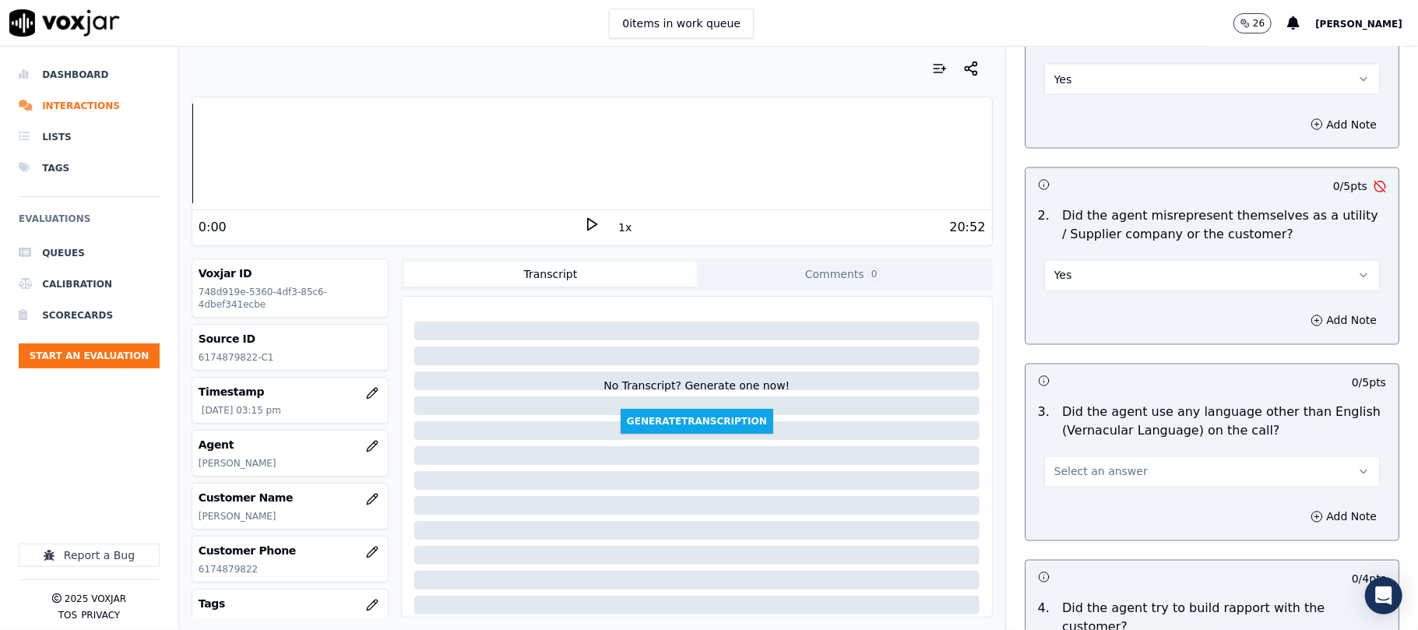
scroll to position [2076, 0]
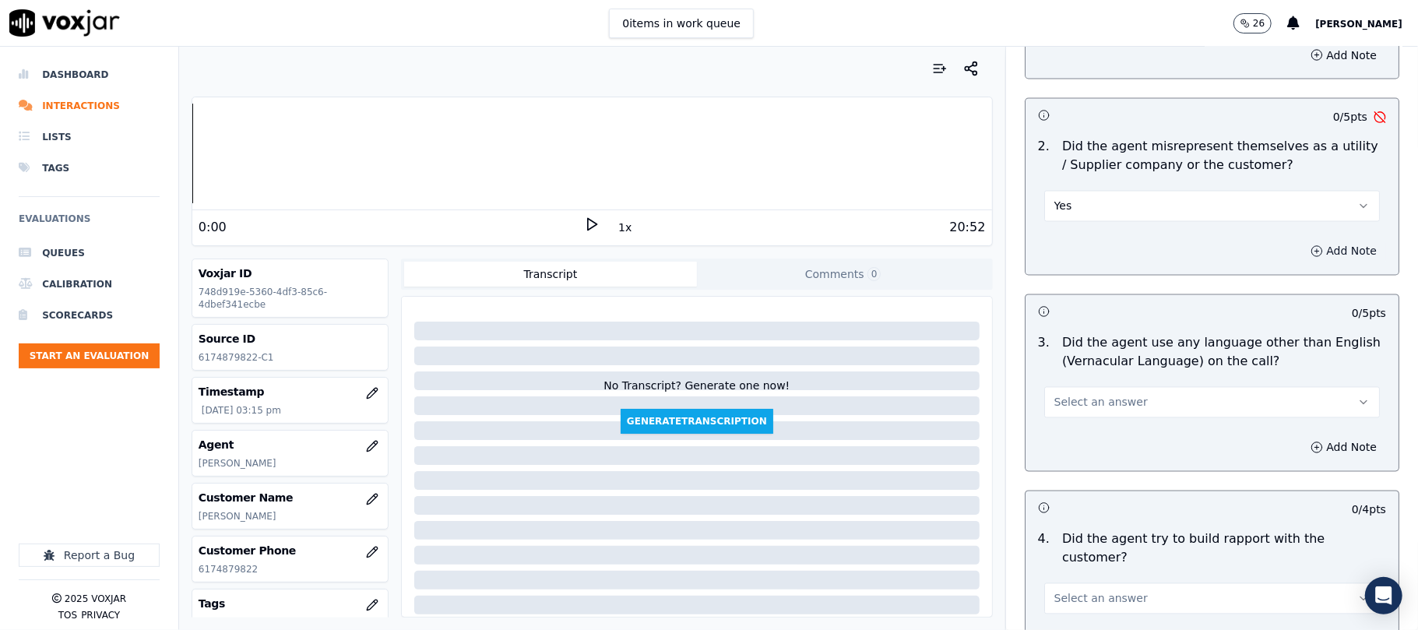
click at [1301, 241] on button "Add Note" at bounding box center [1343, 252] width 85 height 22
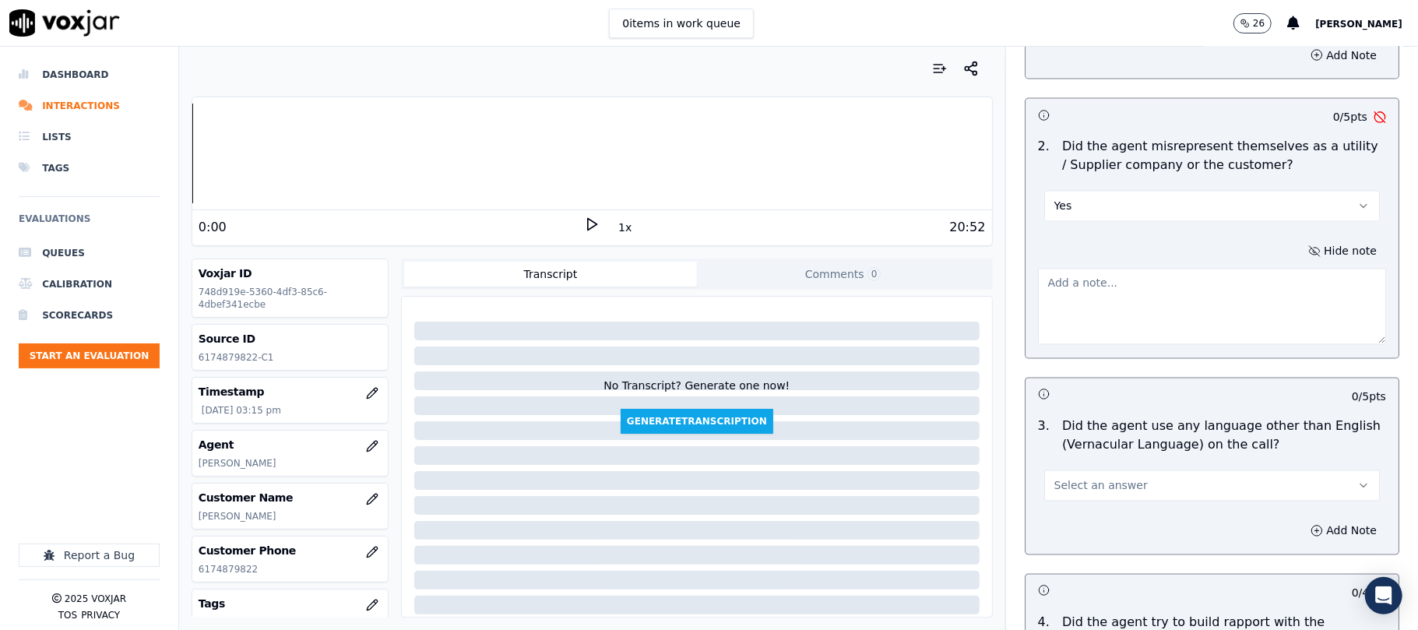
click at [1185, 269] on textarea at bounding box center [1212, 307] width 348 height 76
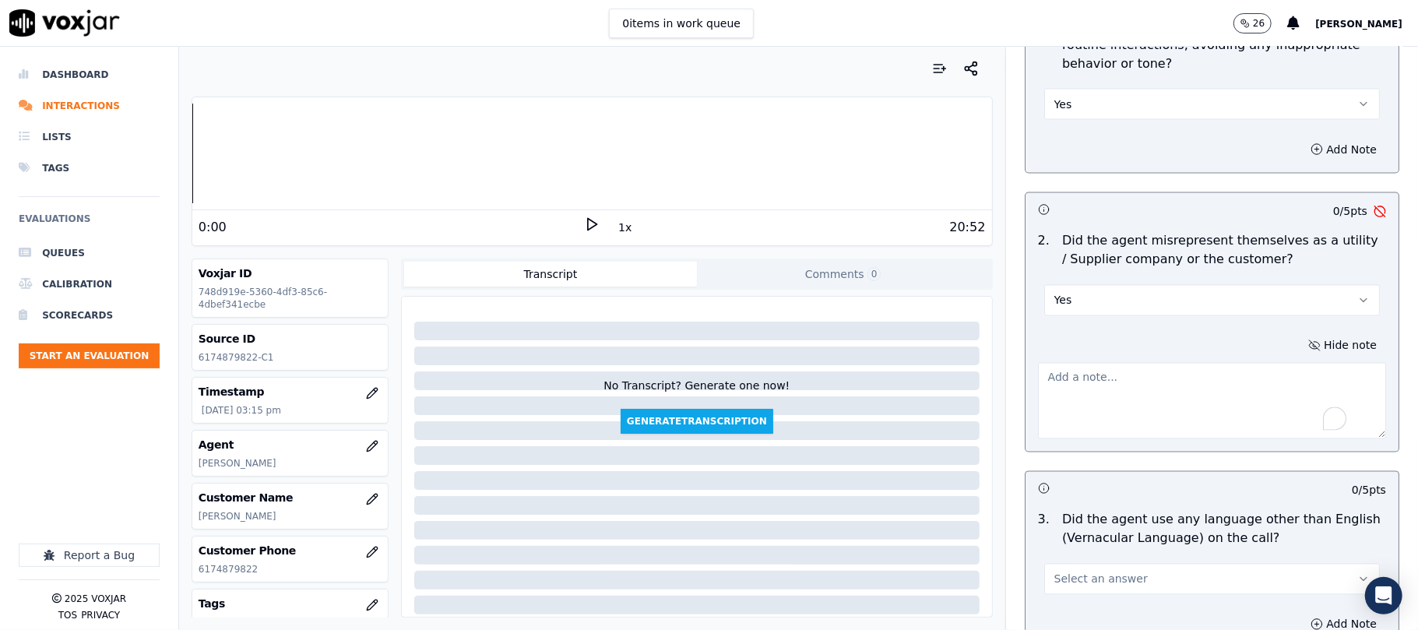
scroll to position [1973, 0]
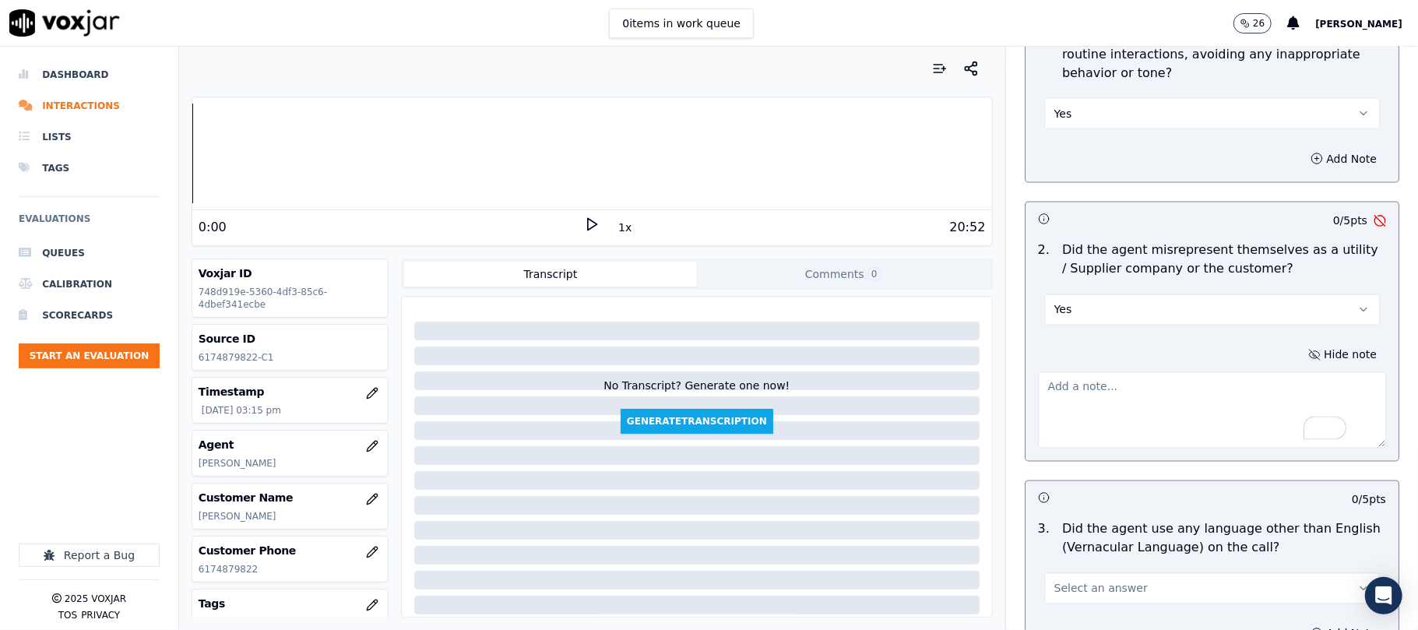
paste textarea "@19:18 [PERSON_NAME] - we have also sent you a notice, the company has also sen…"
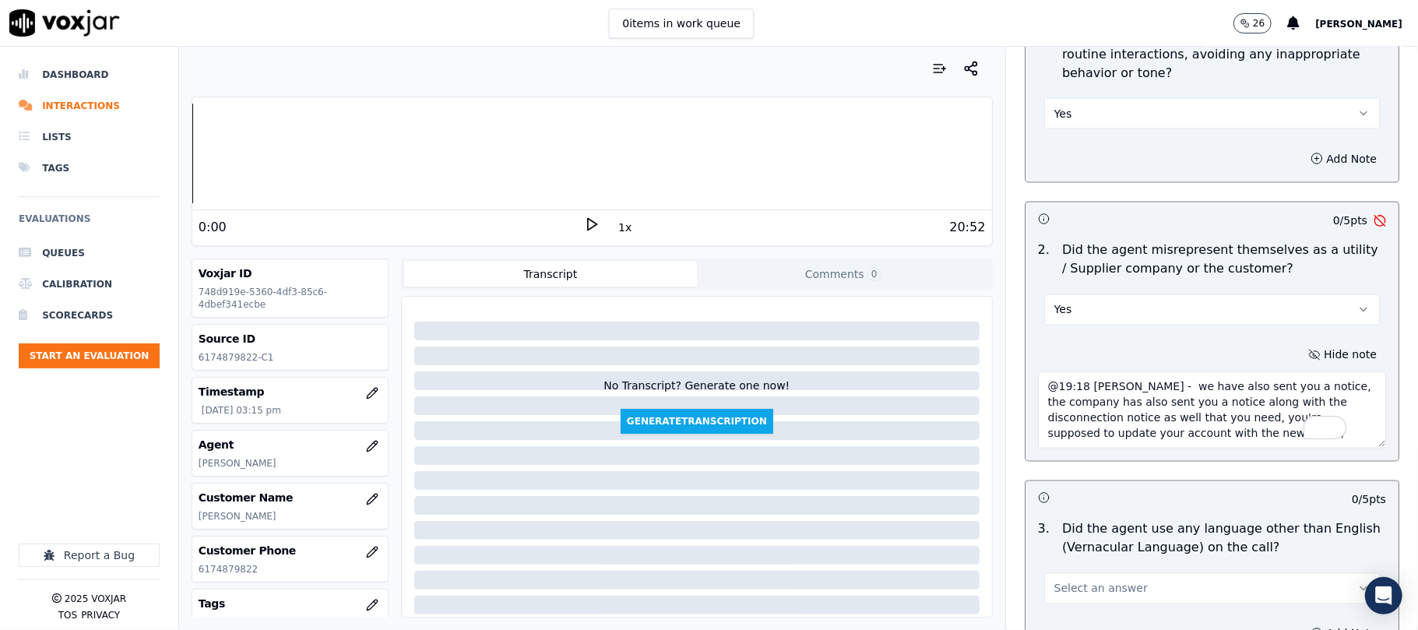
scroll to position [2181, 0]
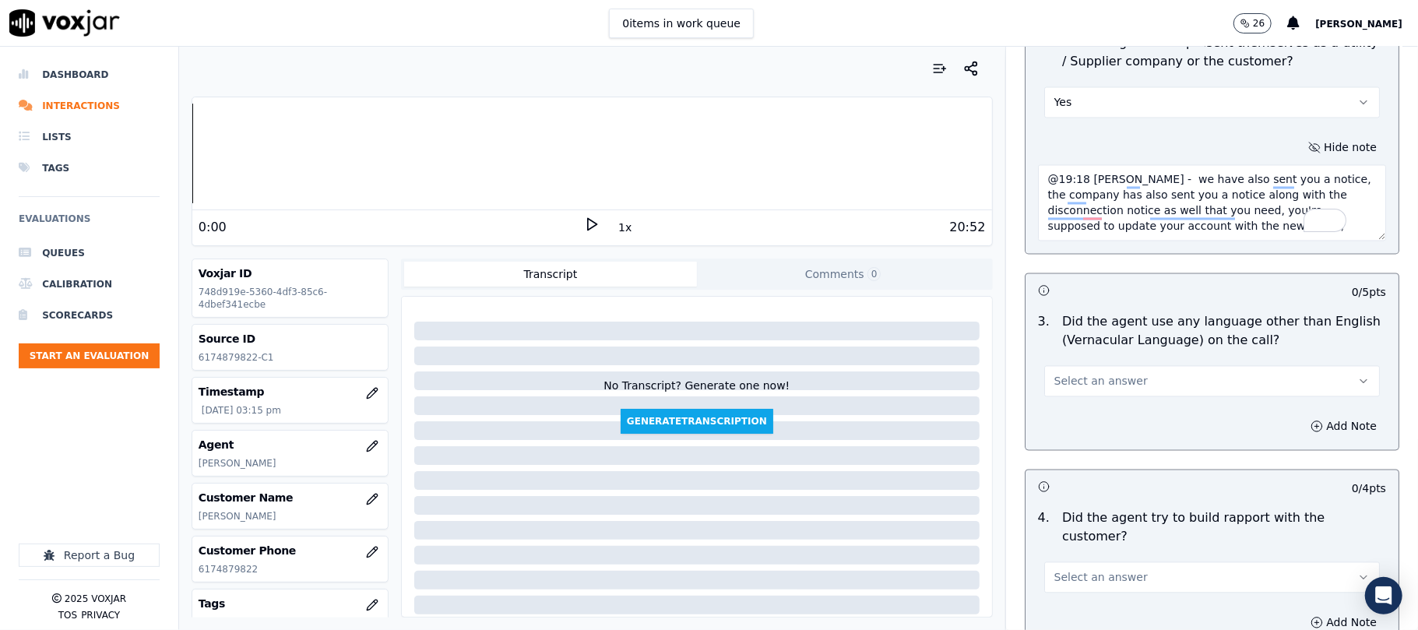
type textarea "@19:18 [PERSON_NAME] - we have also sent you a notice, the company has also sen…"
click at [1118, 365] on button "Select an answer" at bounding box center [1212, 380] width 336 height 31
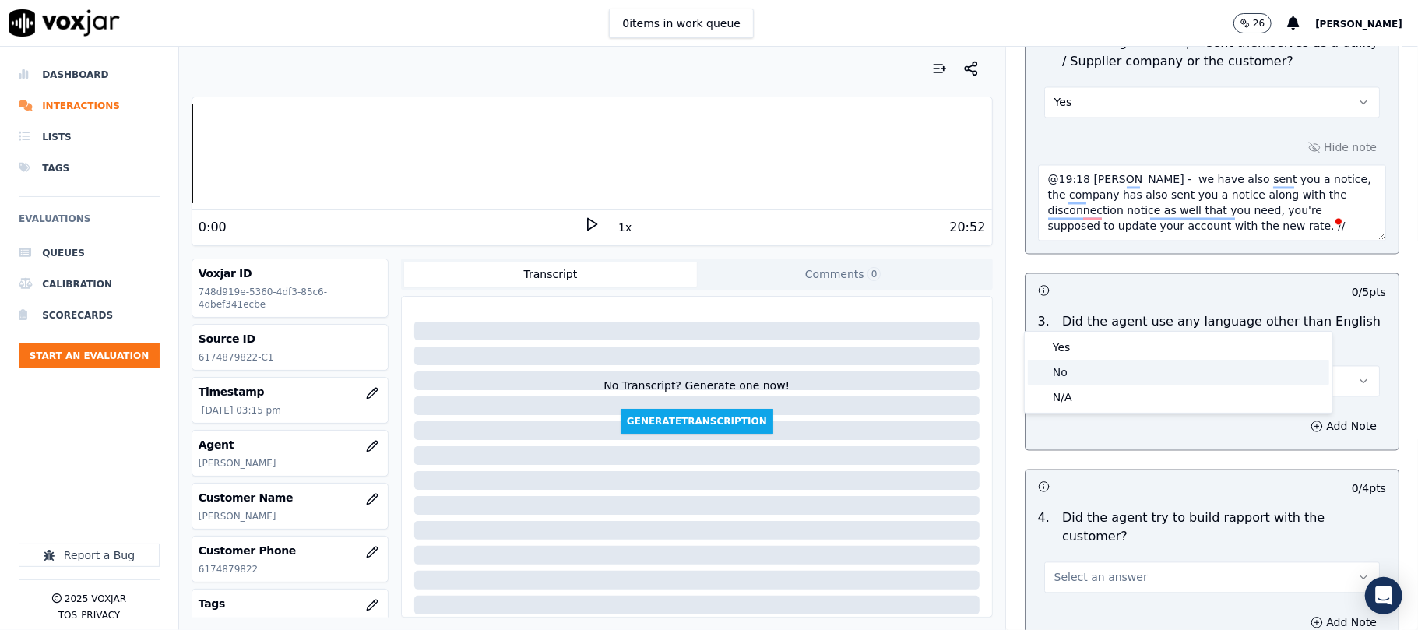
click at [1067, 371] on div "No" at bounding box center [1178, 372] width 301 height 25
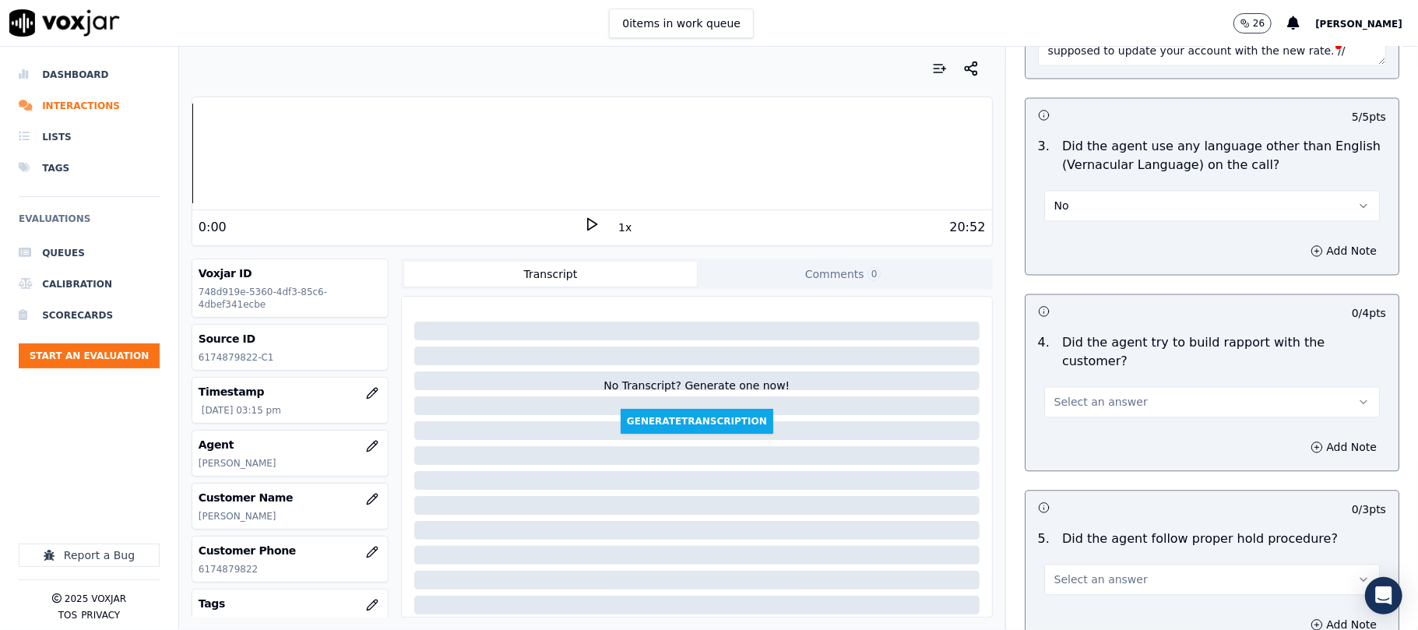
scroll to position [2388, 0]
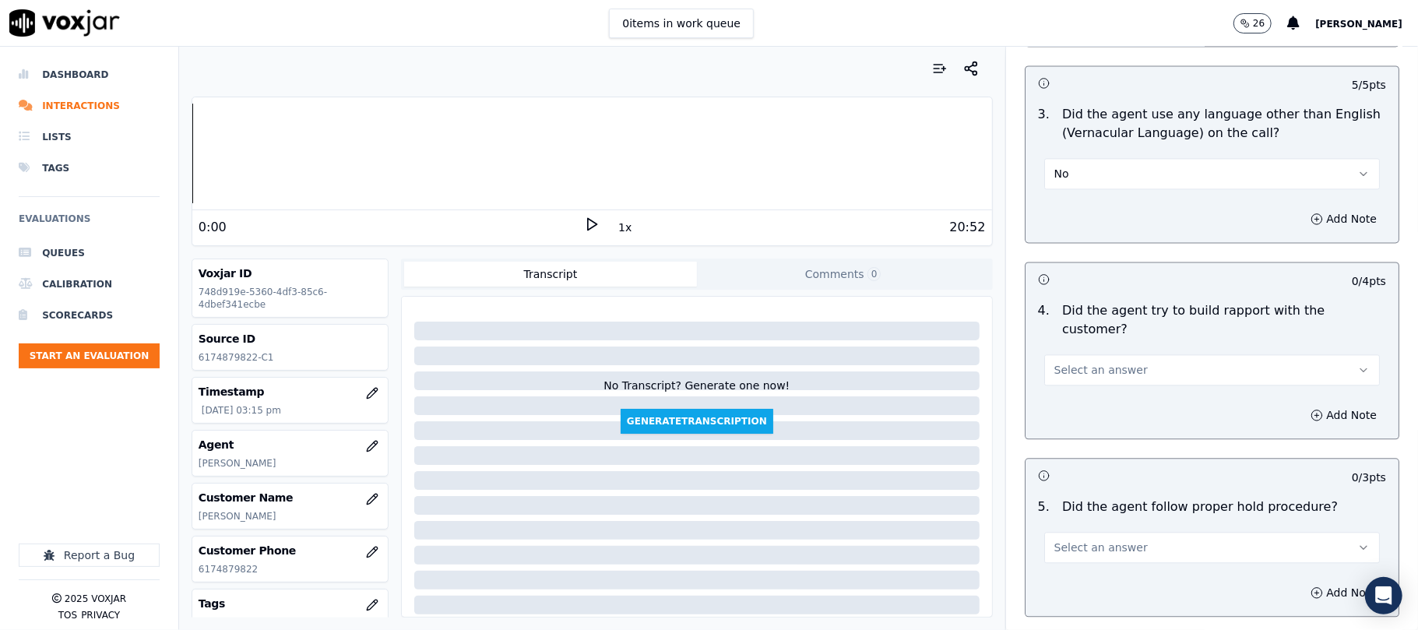
click at [1062, 362] on span "Select an answer" at bounding box center [1100, 370] width 93 height 16
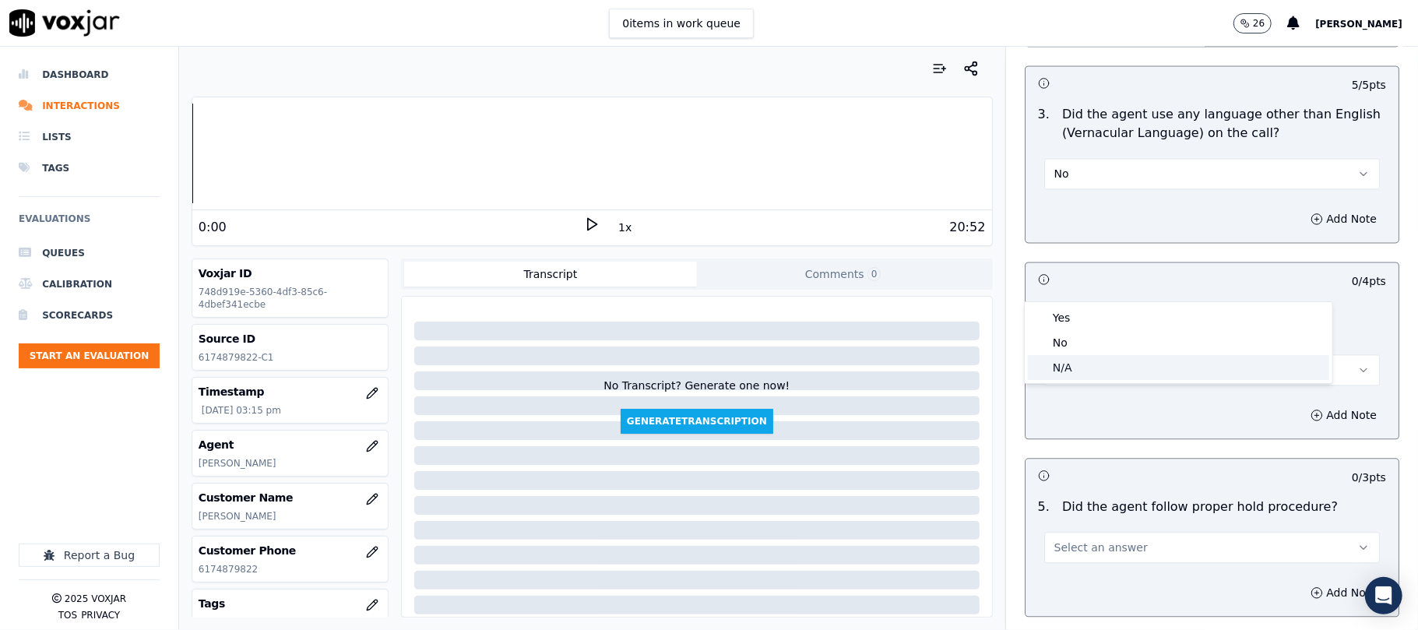
click at [1063, 364] on div "N/A" at bounding box center [1178, 367] width 301 height 25
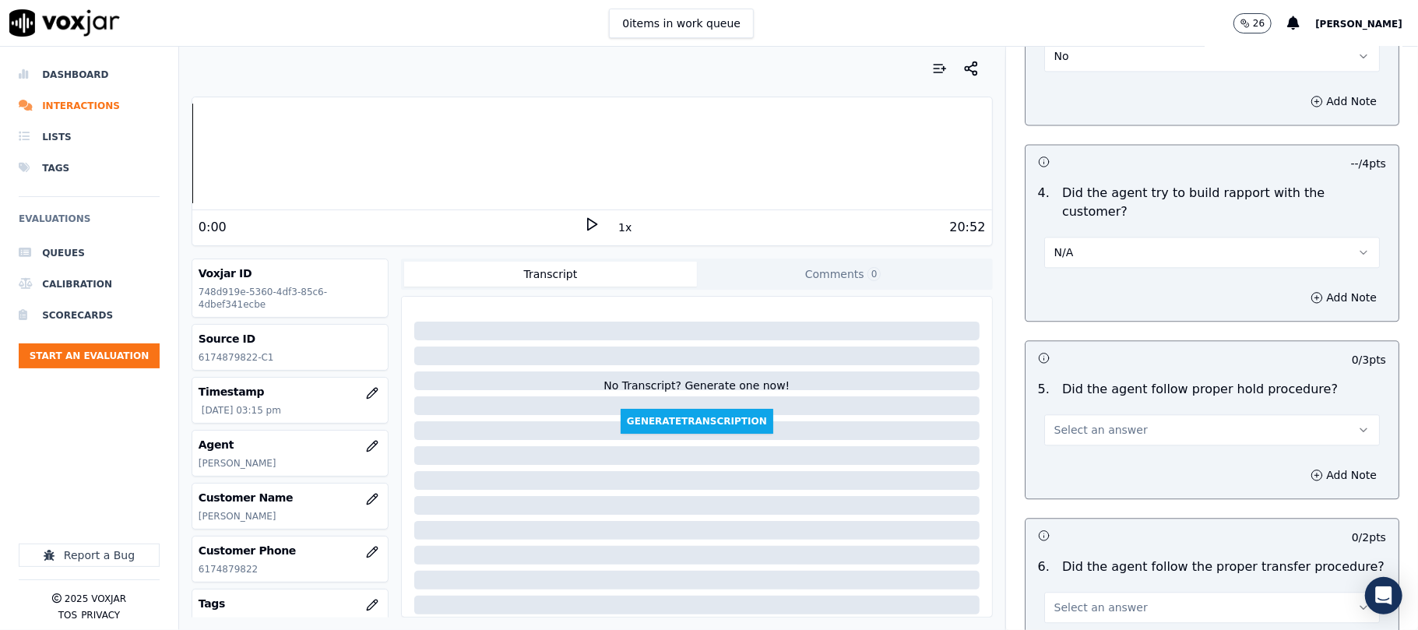
scroll to position [2596, 0]
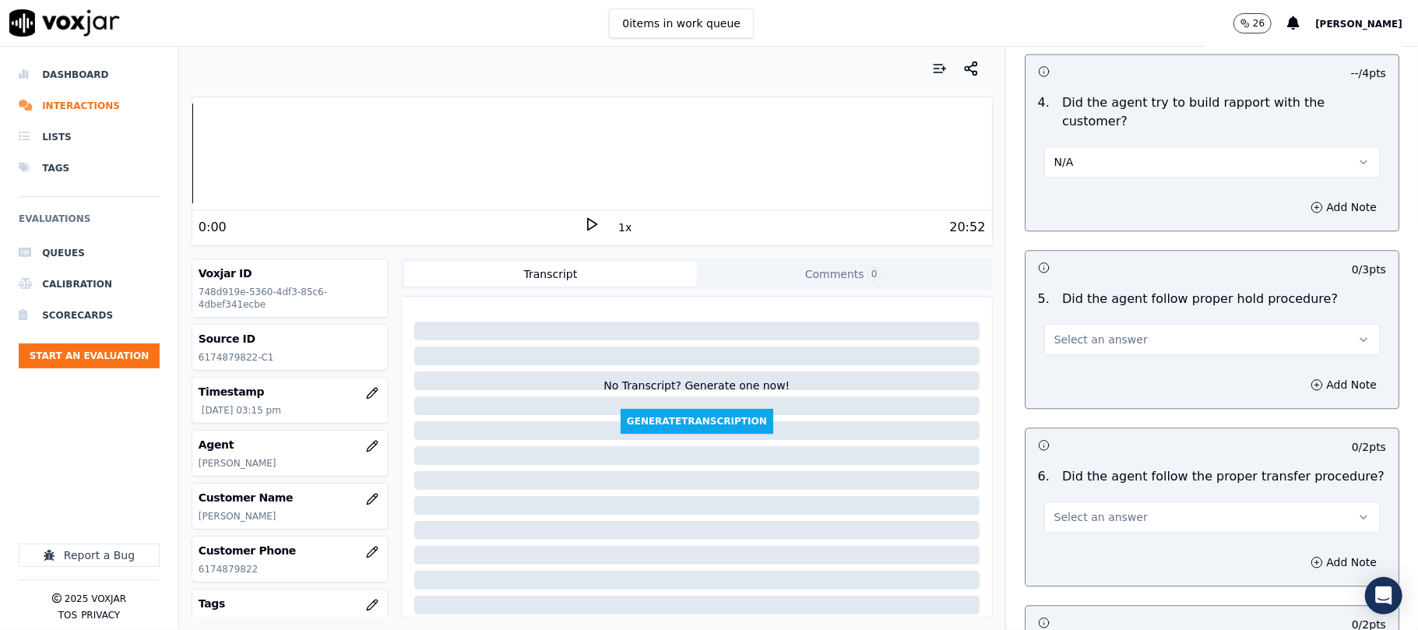
click at [1078, 324] on button "Select an answer" at bounding box center [1212, 339] width 336 height 31
click at [1058, 287] on div "Yes" at bounding box center [1178, 288] width 301 height 25
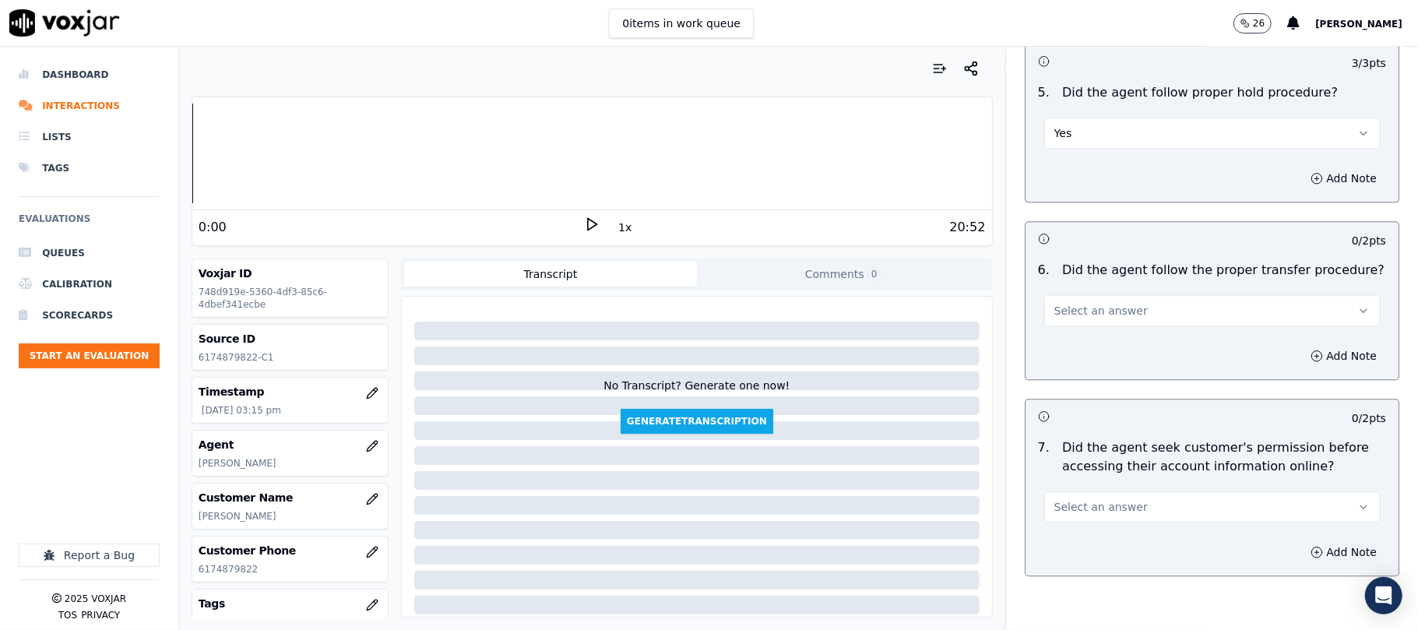
scroll to position [2804, 0]
click at [1094, 253] on div "6 . Did the agent follow the proper transfer procedure? Select an answer" at bounding box center [1212, 292] width 373 height 78
click at [1067, 301] on span "Select an answer" at bounding box center [1100, 309] width 93 height 16
click at [1058, 253] on div "Yes" at bounding box center [1178, 258] width 301 height 25
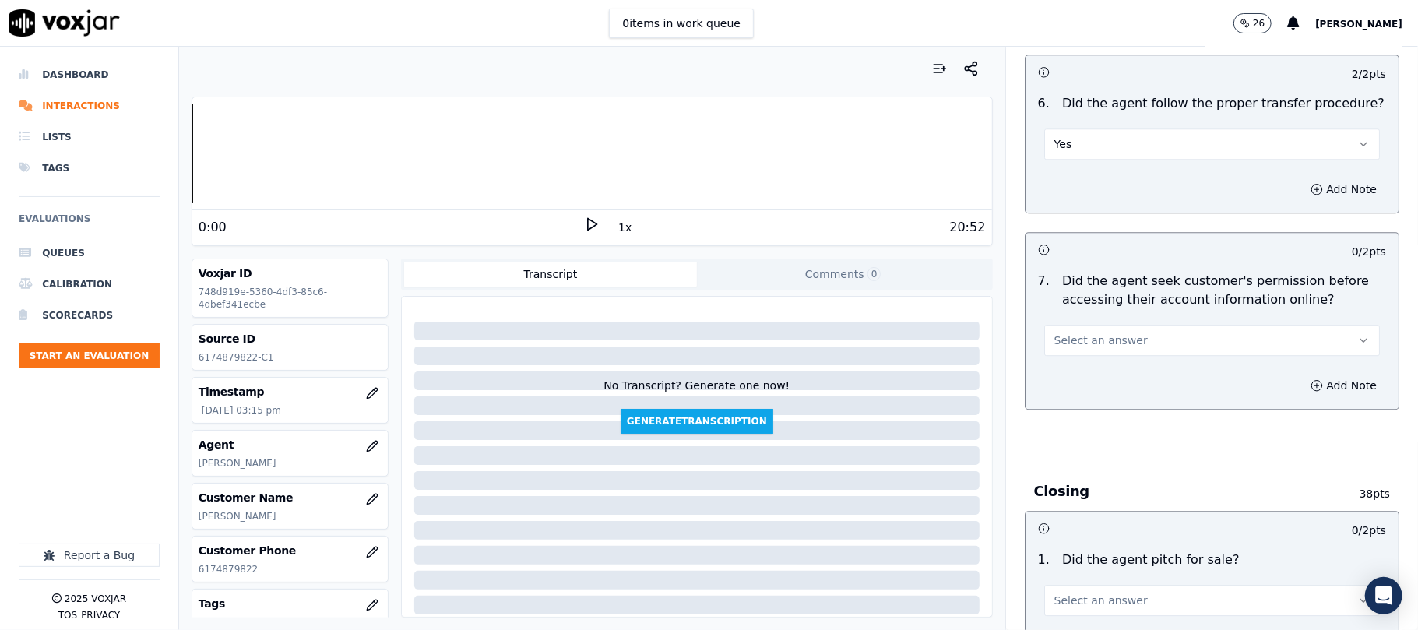
scroll to position [3011, 0]
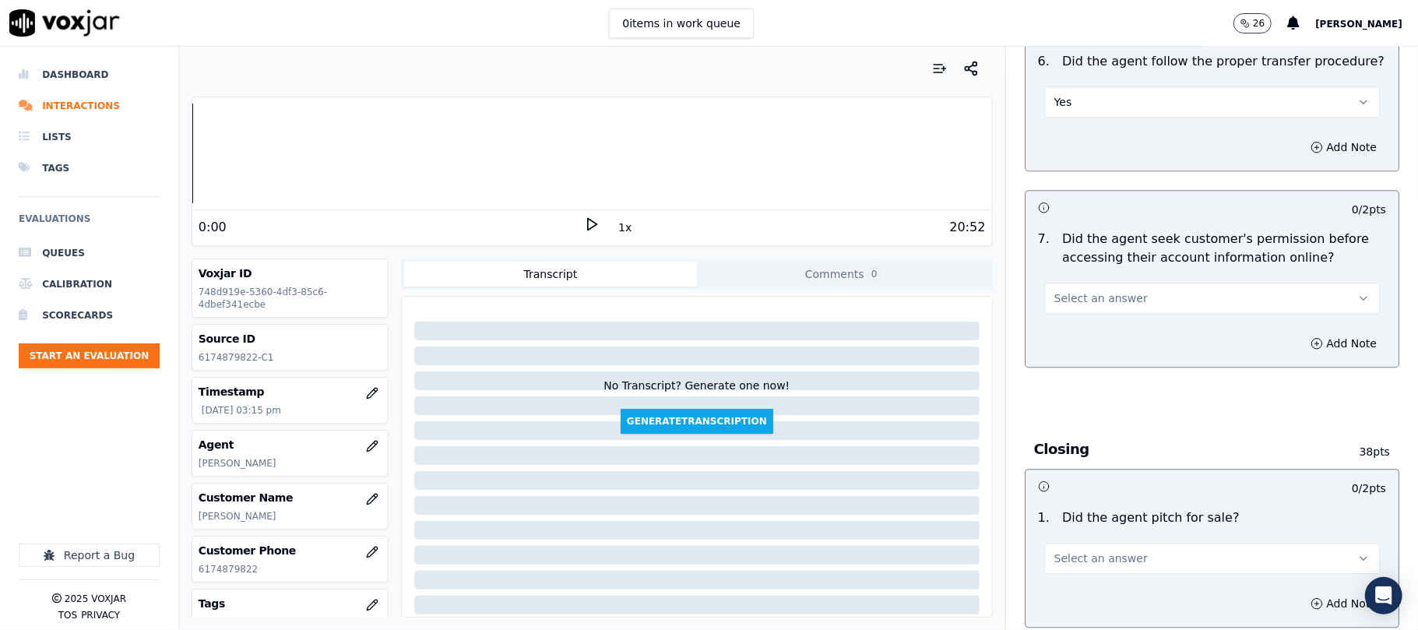
click at [1090, 290] on span "Select an answer" at bounding box center [1100, 298] width 93 height 16
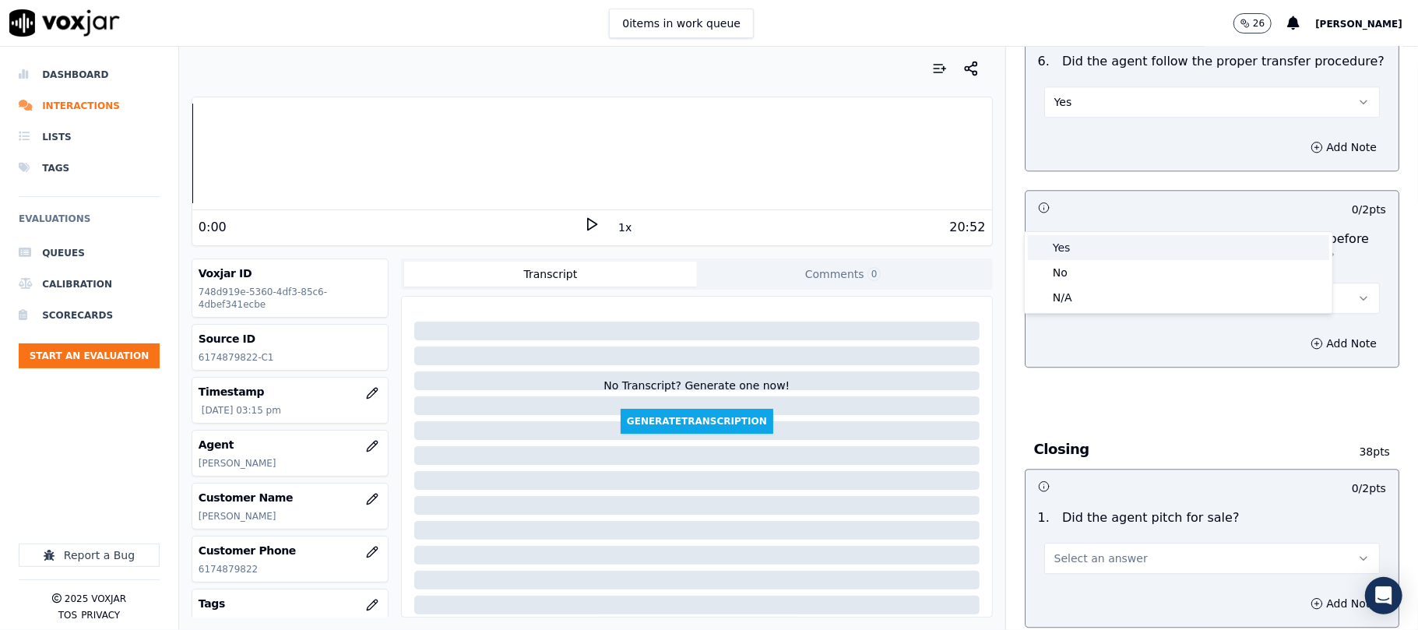
click at [1065, 248] on div "Yes" at bounding box center [1178, 247] width 301 height 25
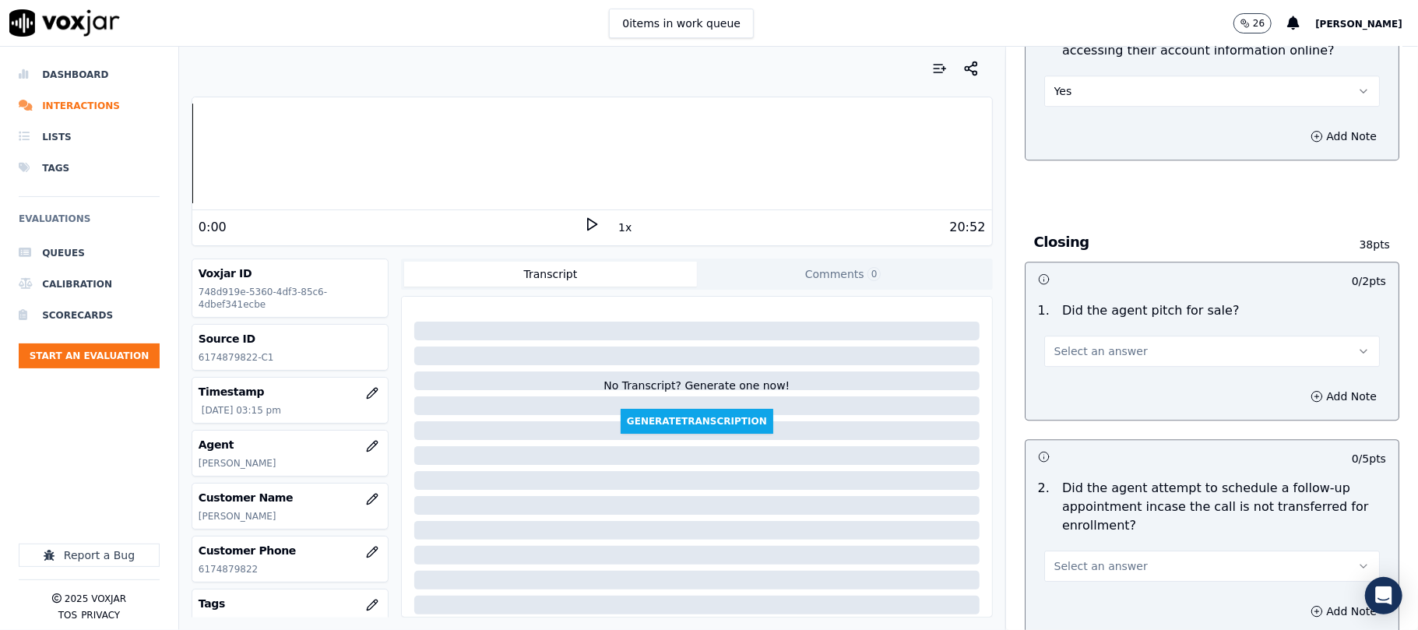
scroll to position [3219, 0]
click at [1090, 343] on span "Select an answer" at bounding box center [1100, 351] width 93 height 16
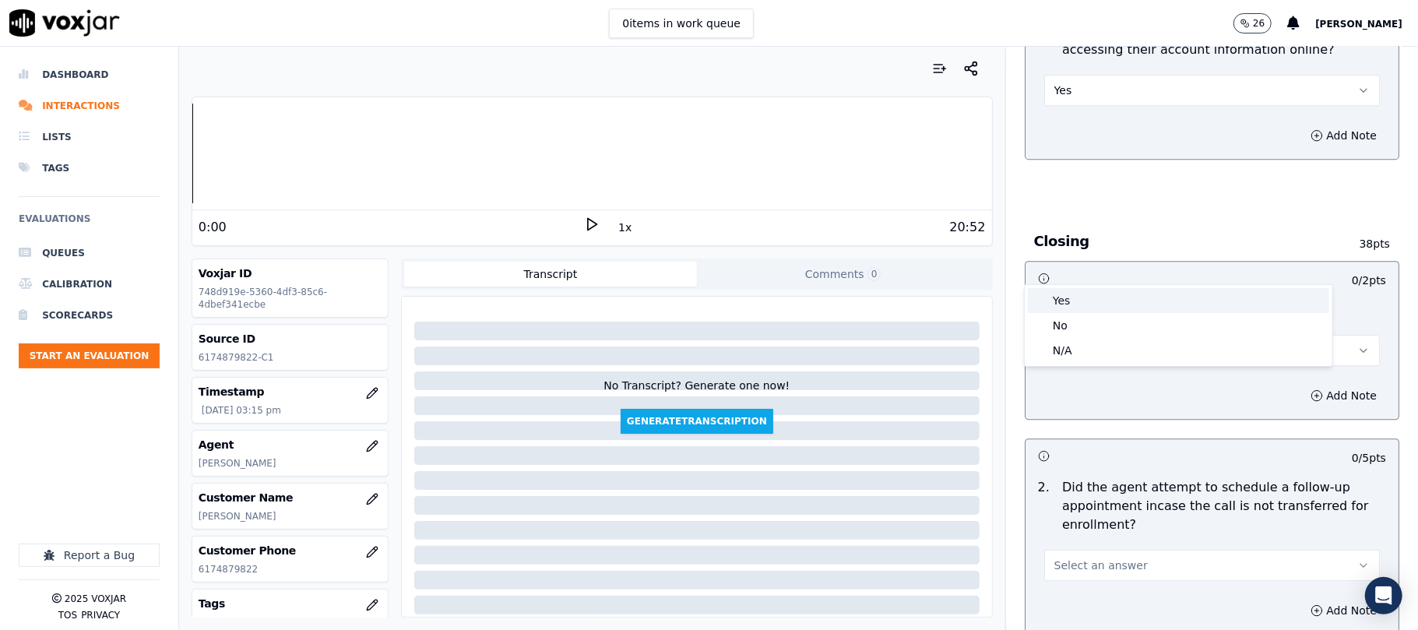
drag, startPoint x: 1081, startPoint y: 297, endPoint x: 1067, endPoint y: 288, distance: 16.8
click at [1081, 297] on div "Yes" at bounding box center [1178, 300] width 301 height 25
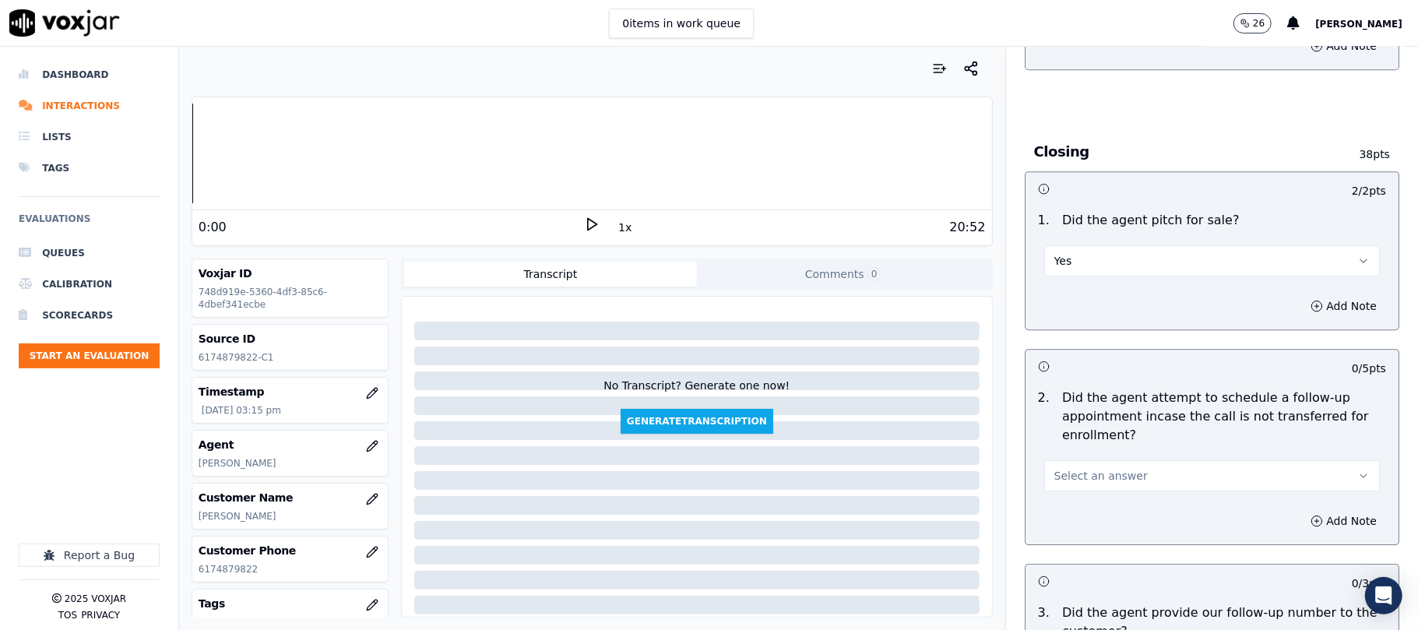
scroll to position [3427, 0]
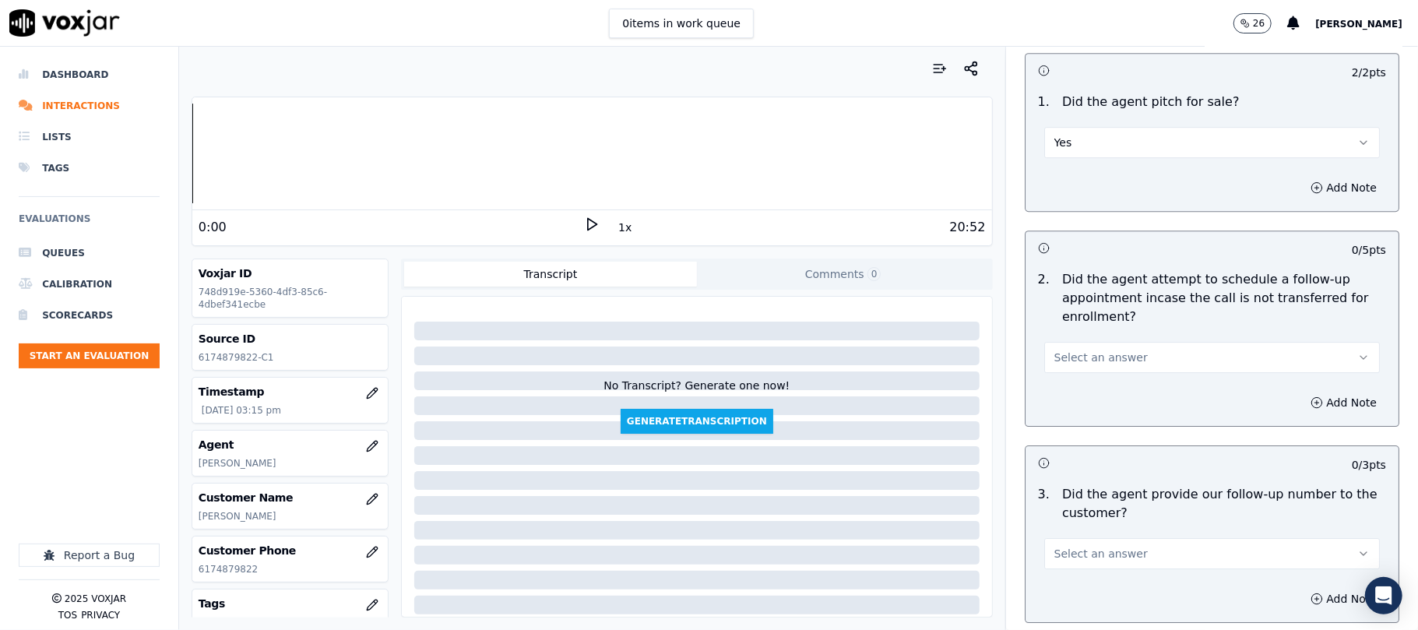
click at [1084, 350] on span "Select an answer" at bounding box center [1100, 358] width 93 height 16
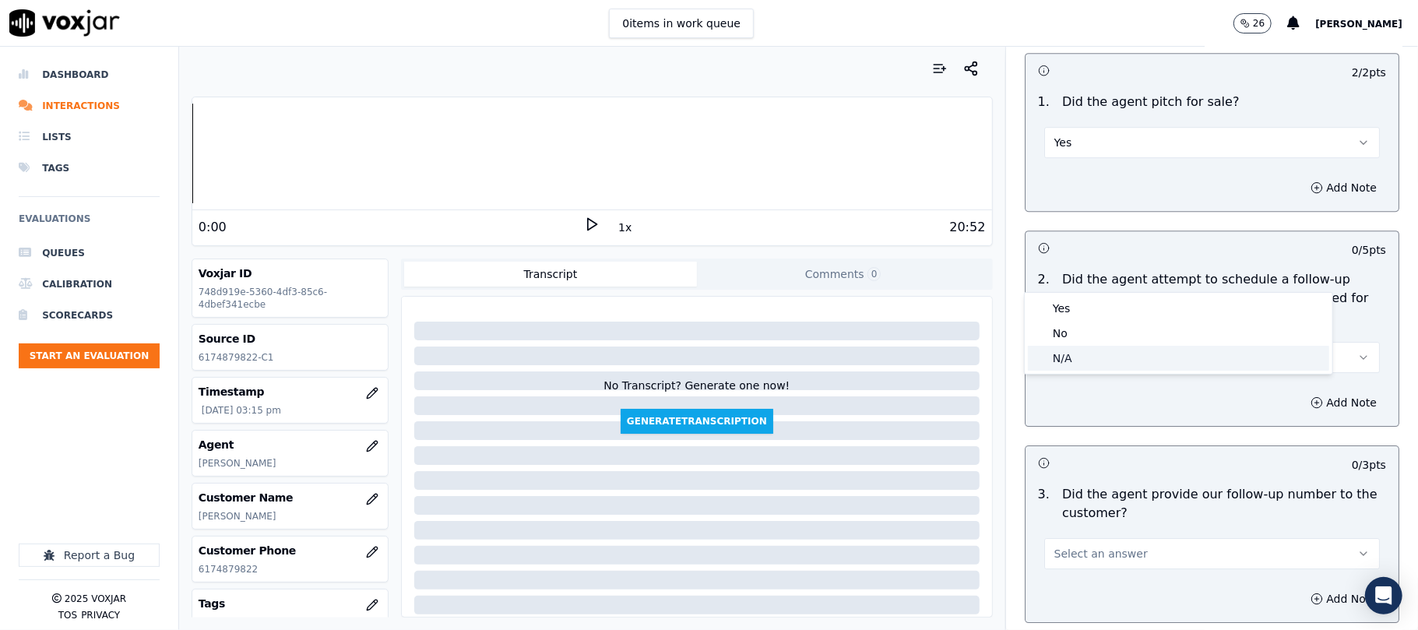
click at [1067, 358] on div "N/A" at bounding box center [1178, 358] width 301 height 25
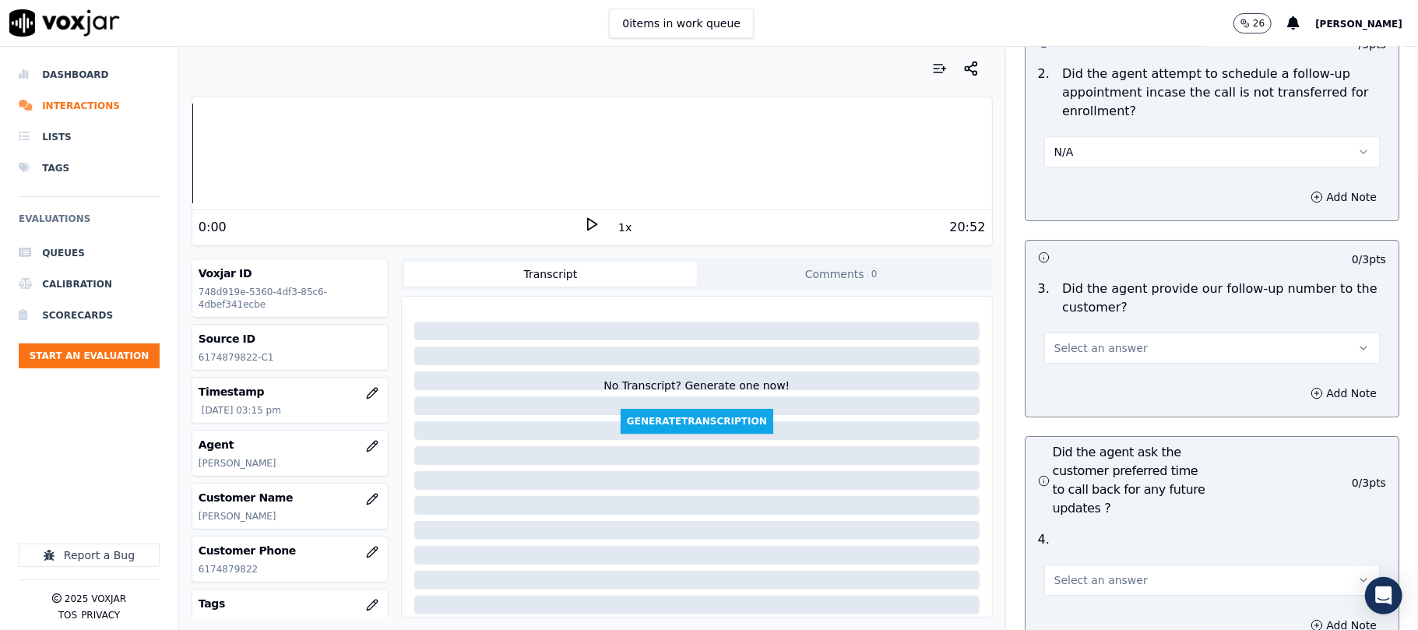
scroll to position [3634, 0]
click at [1076, 339] on span "Select an answer" at bounding box center [1100, 347] width 93 height 16
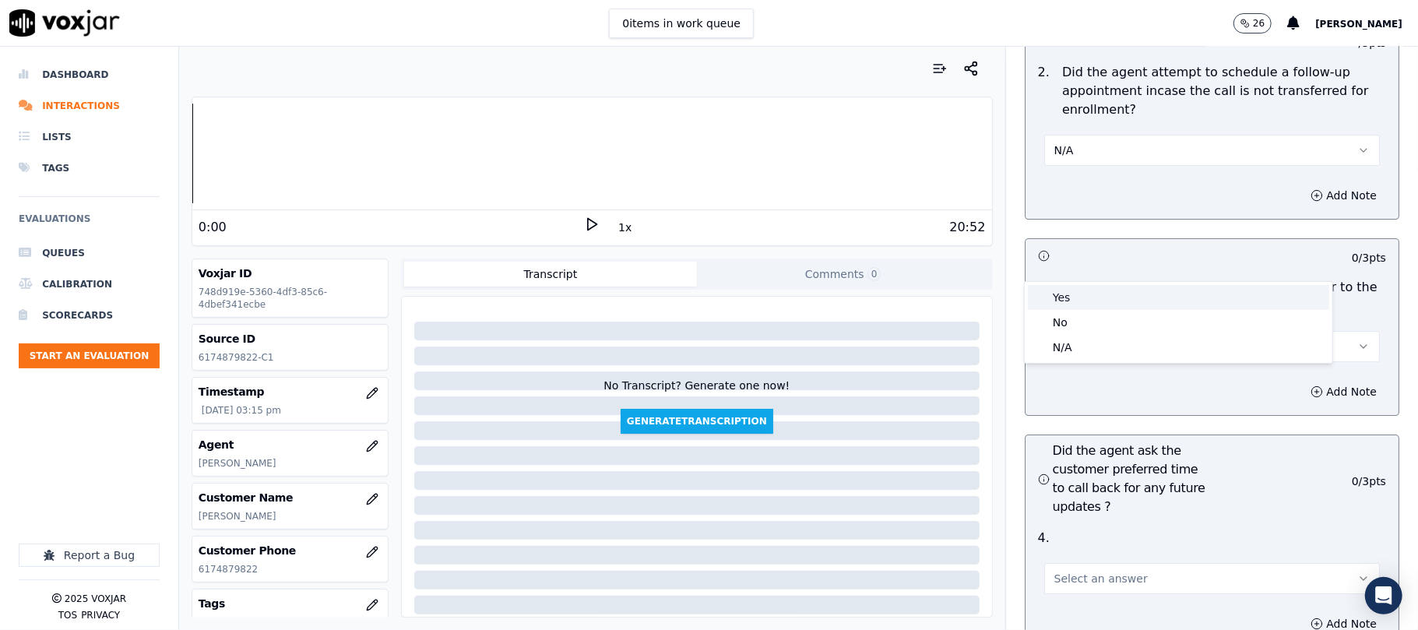
click at [1069, 294] on div "Yes" at bounding box center [1178, 297] width 301 height 25
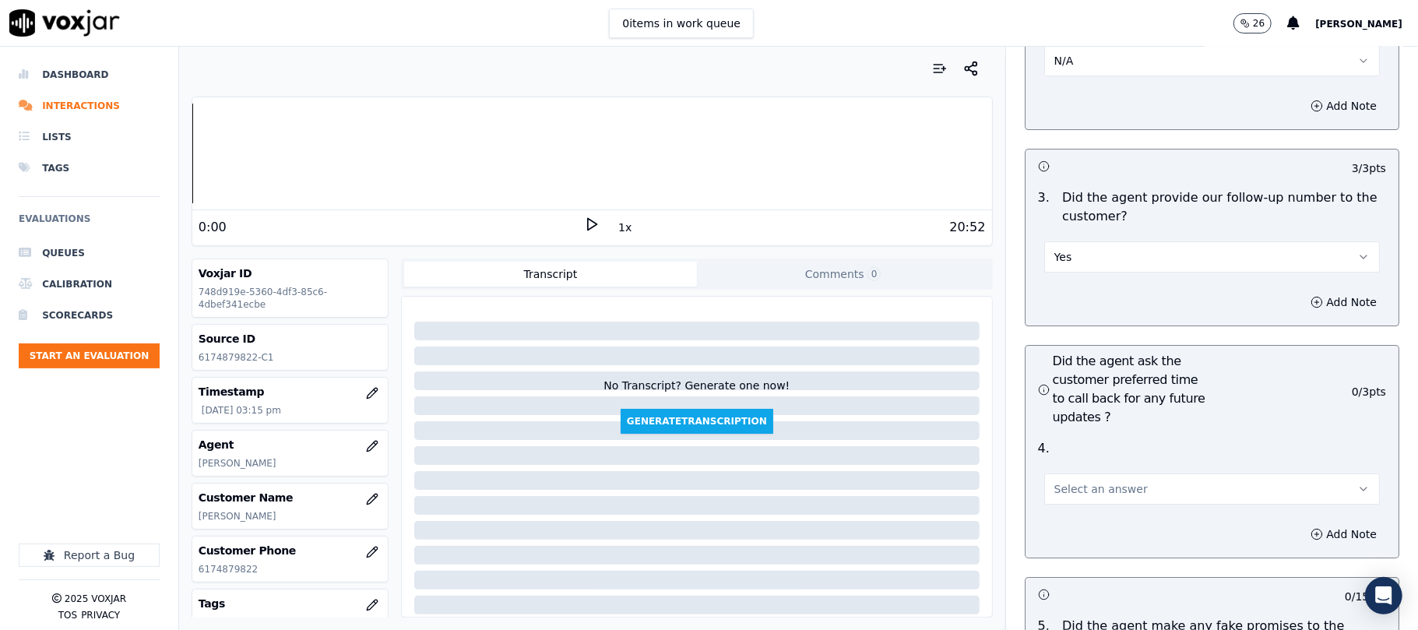
scroll to position [3842, 0]
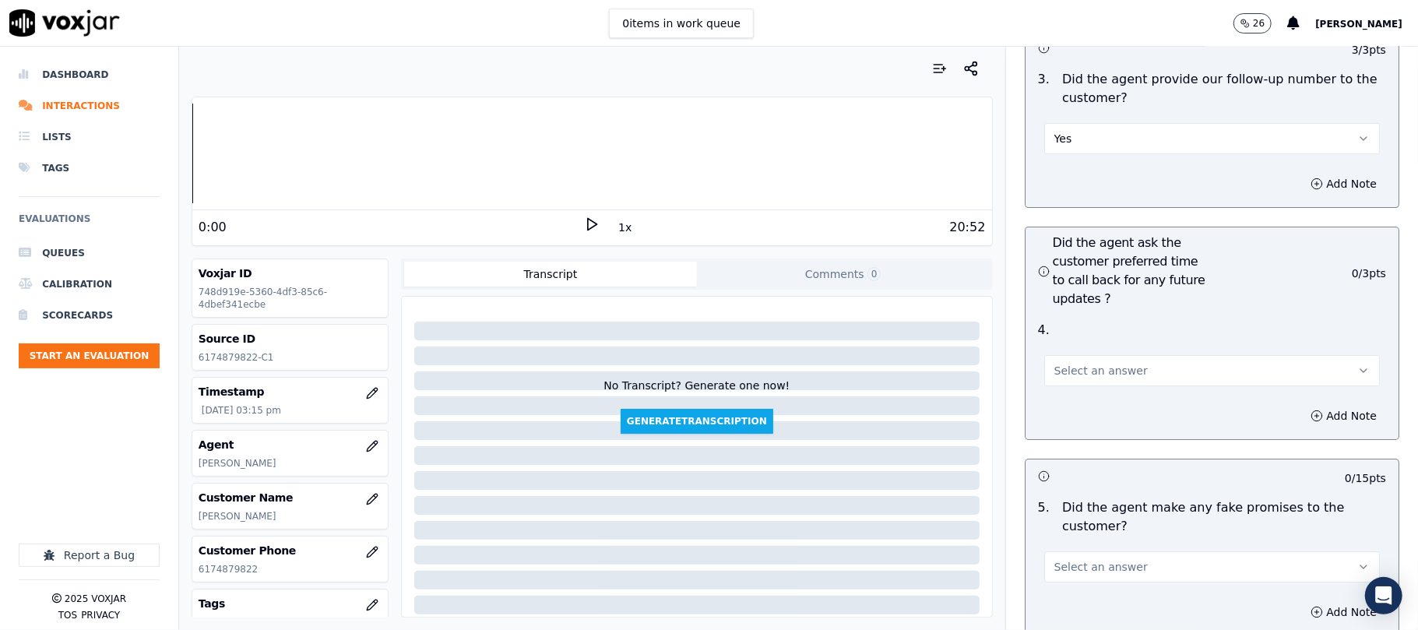
drag, startPoint x: 1100, startPoint y: 246, endPoint x: 1091, endPoint y: 274, distance: 29.3
click at [1100, 321] on div "4 ." at bounding box center [1212, 330] width 361 height 19
click at [1090, 355] on button "Select an answer" at bounding box center [1212, 370] width 336 height 31
click at [1072, 343] on div "No" at bounding box center [1178, 347] width 301 height 25
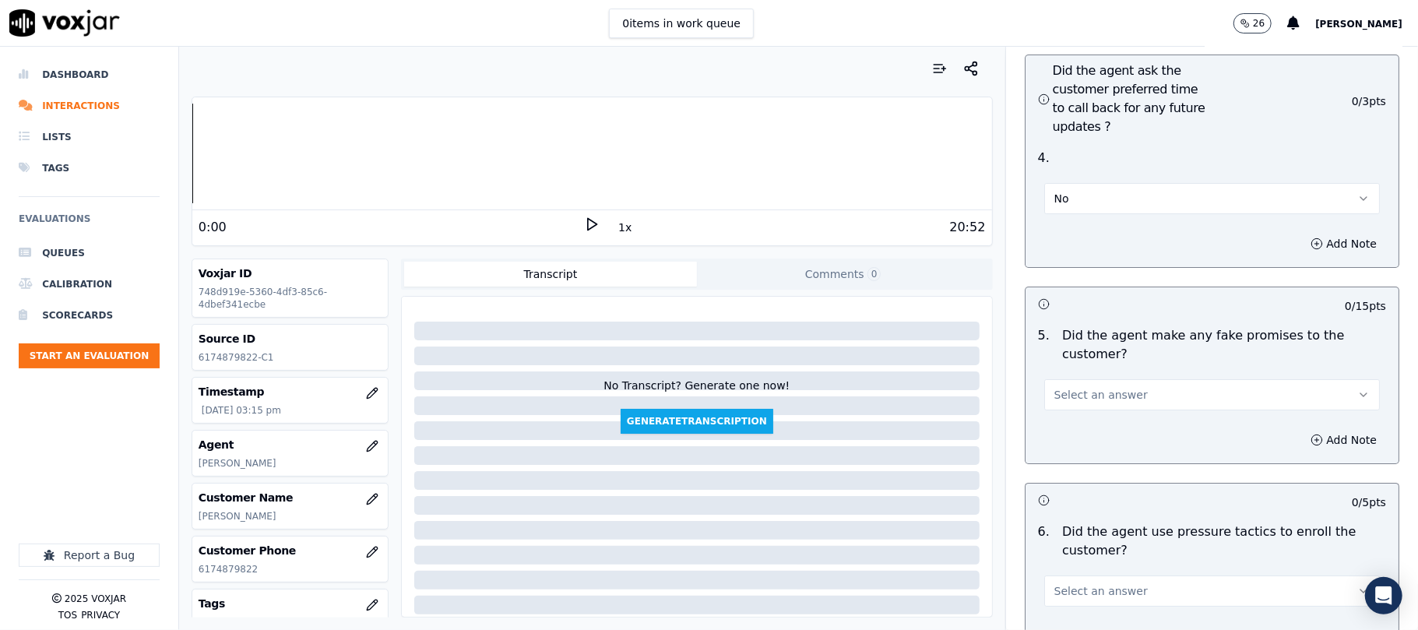
scroll to position [4050, 0]
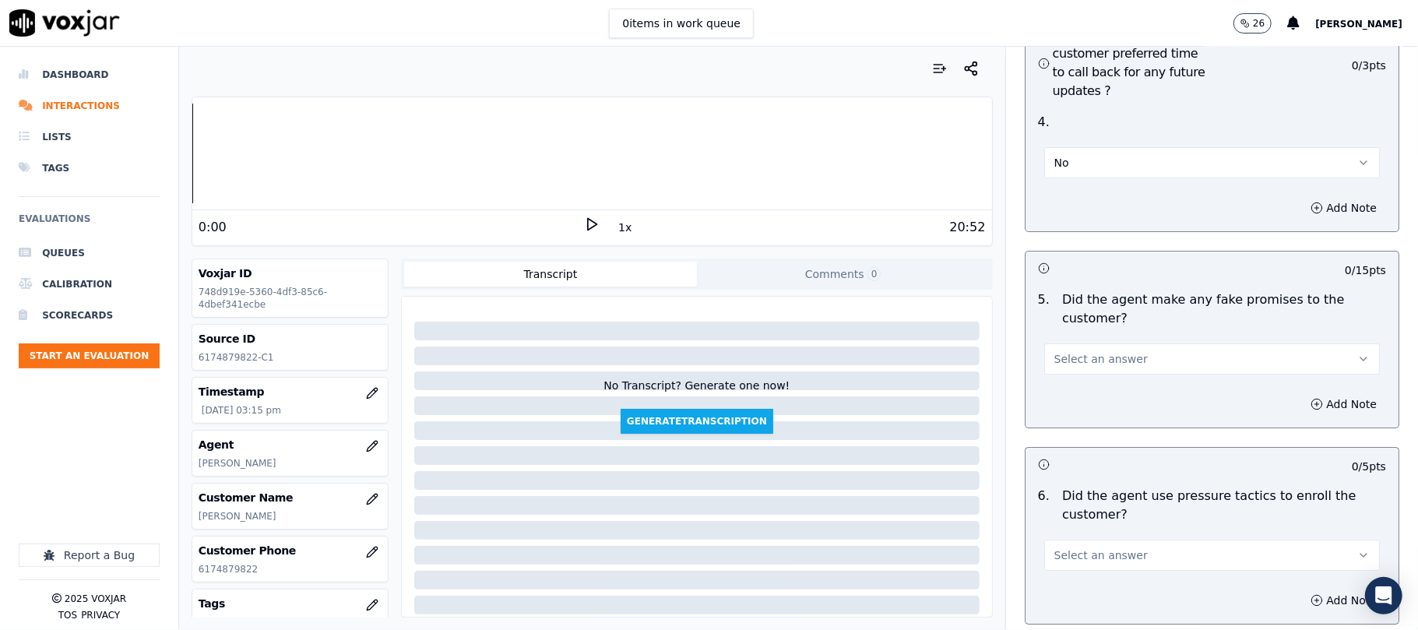
click at [1089, 351] on span "Select an answer" at bounding box center [1100, 359] width 93 height 16
click at [1088, 340] on div "No" at bounding box center [1178, 336] width 301 height 25
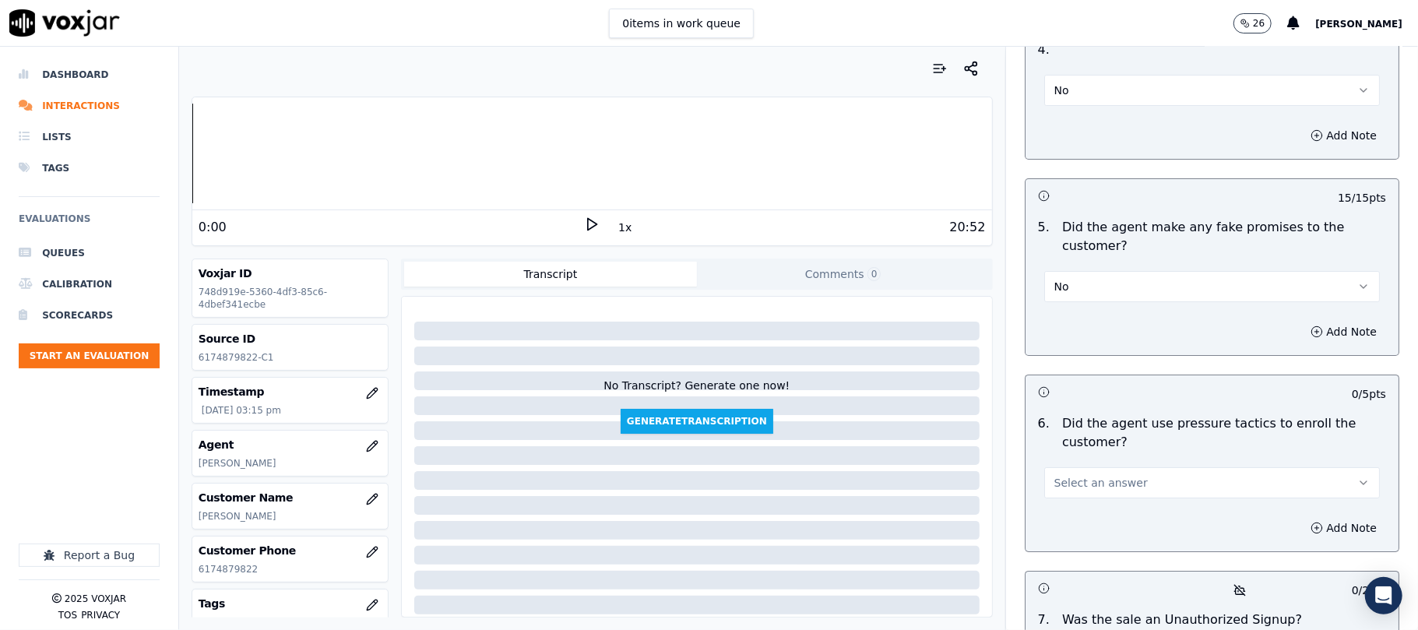
scroll to position [4257, 0]
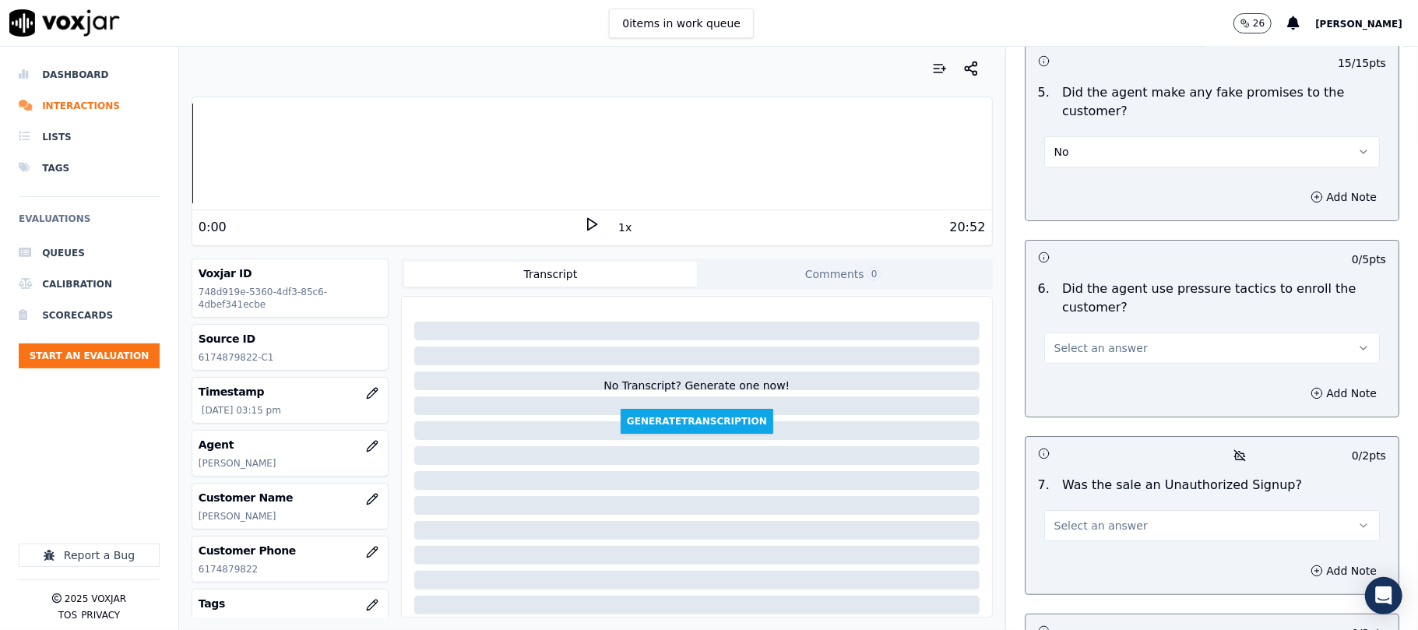
click at [1104, 333] on button "Select an answer" at bounding box center [1212, 348] width 336 height 31
click at [1076, 327] on div "No" at bounding box center [1178, 325] width 301 height 25
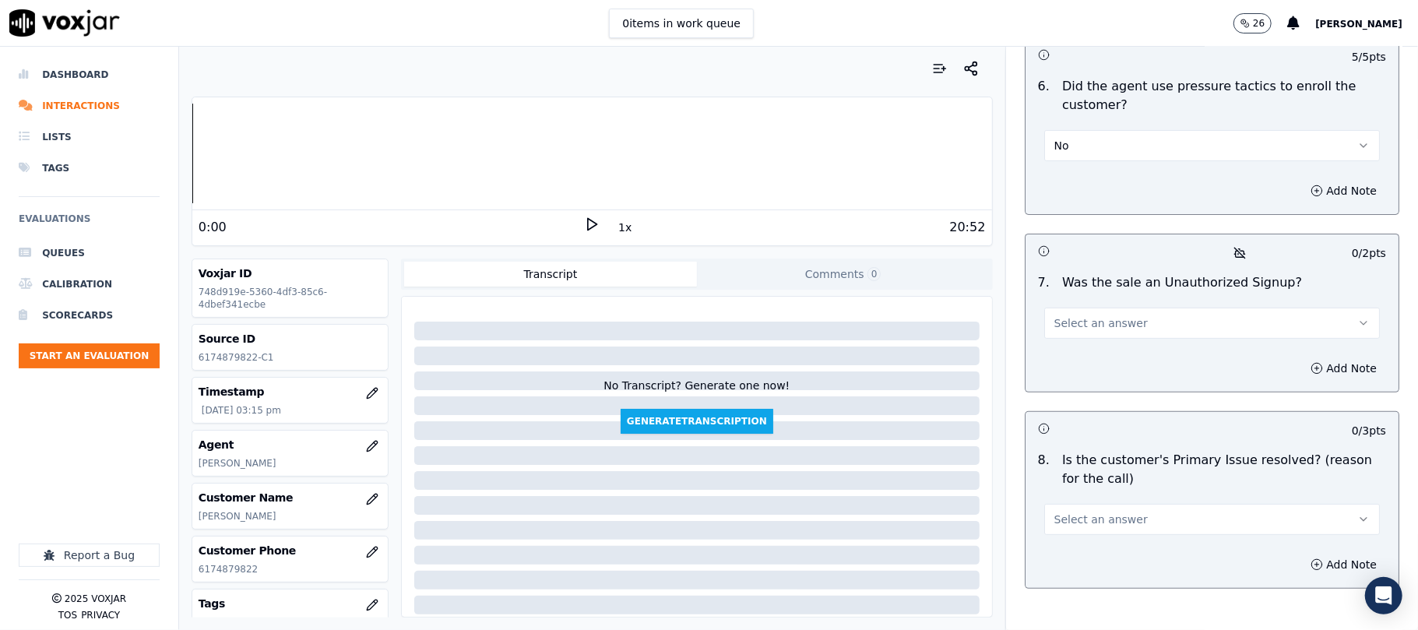
scroll to position [4465, 0]
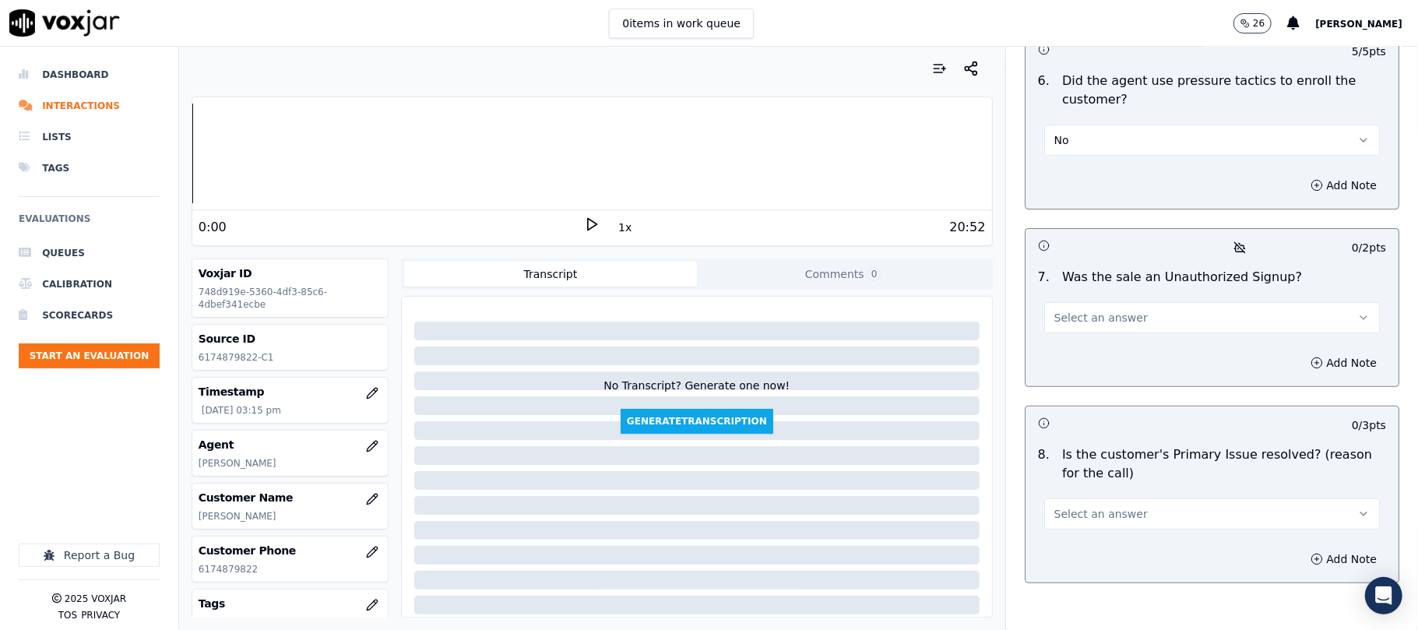
click at [1101, 310] on span "Select an answer" at bounding box center [1100, 318] width 93 height 16
click at [1069, 291] on div "No" at bounding box center [1178, 295] width 301 height 25
click at [1106, 498] on button "Select an answer" at bounding box center [1212, 513] width 336 height 31
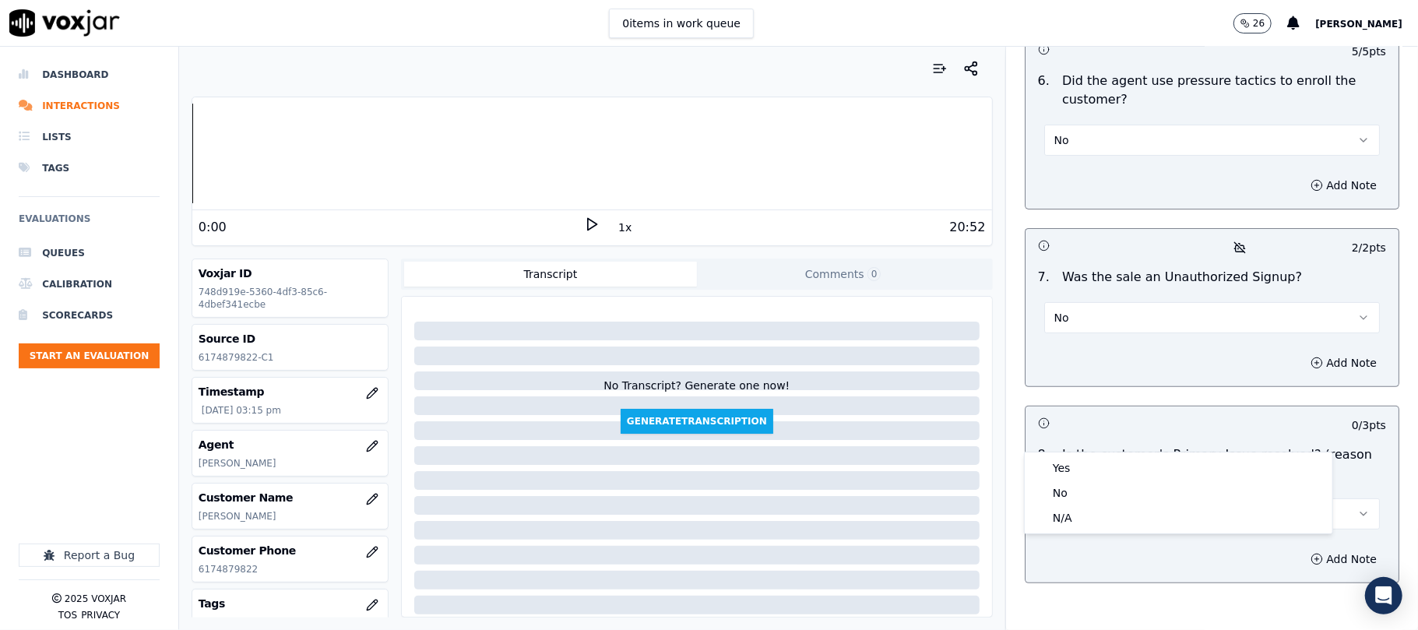
click at [1079, 462] on div "Yes" at bounding box center [1178, 468] width 301 height 25
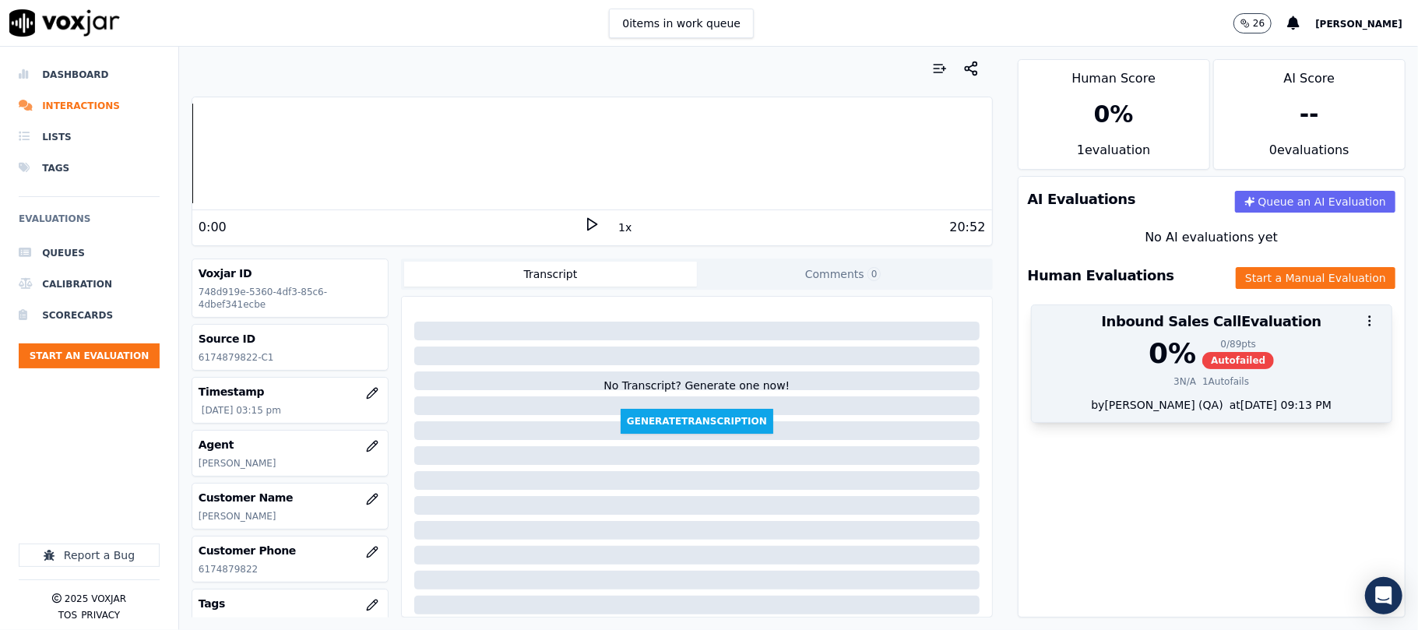
click at [1149, 343] on div "0 %" at bounding box center [1173, 353] width 48 height 31
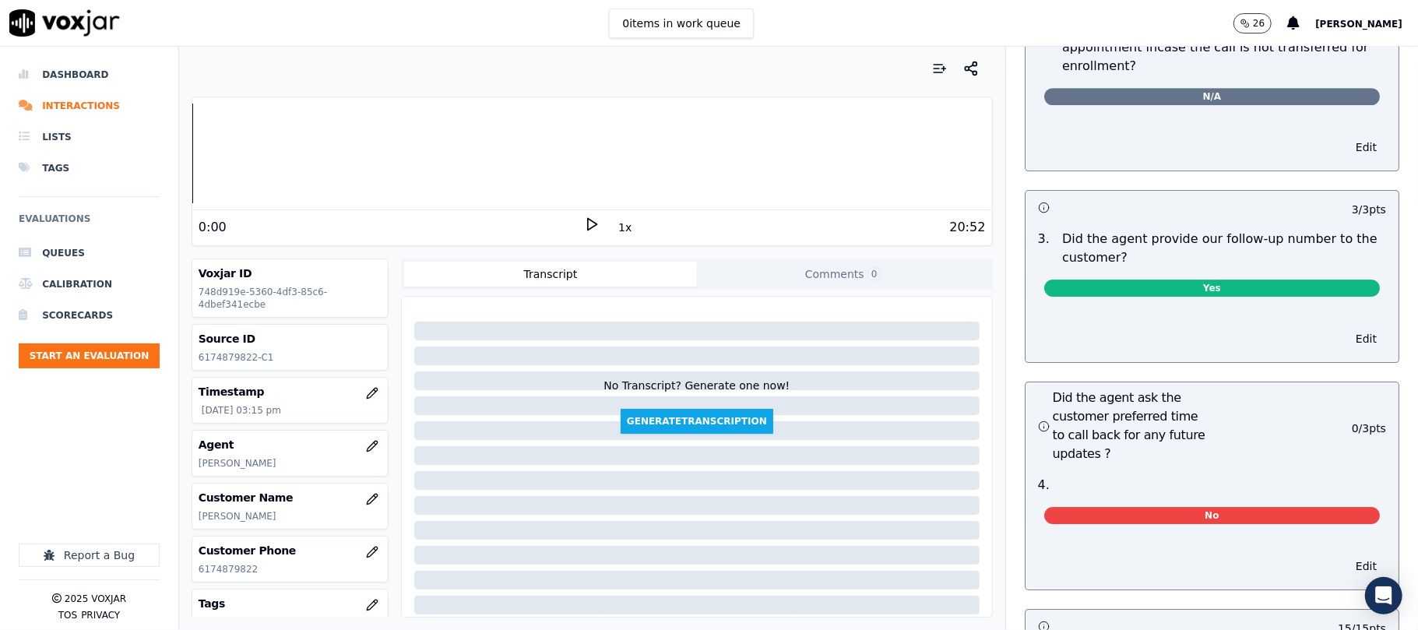
scroll to position [3614, 0]
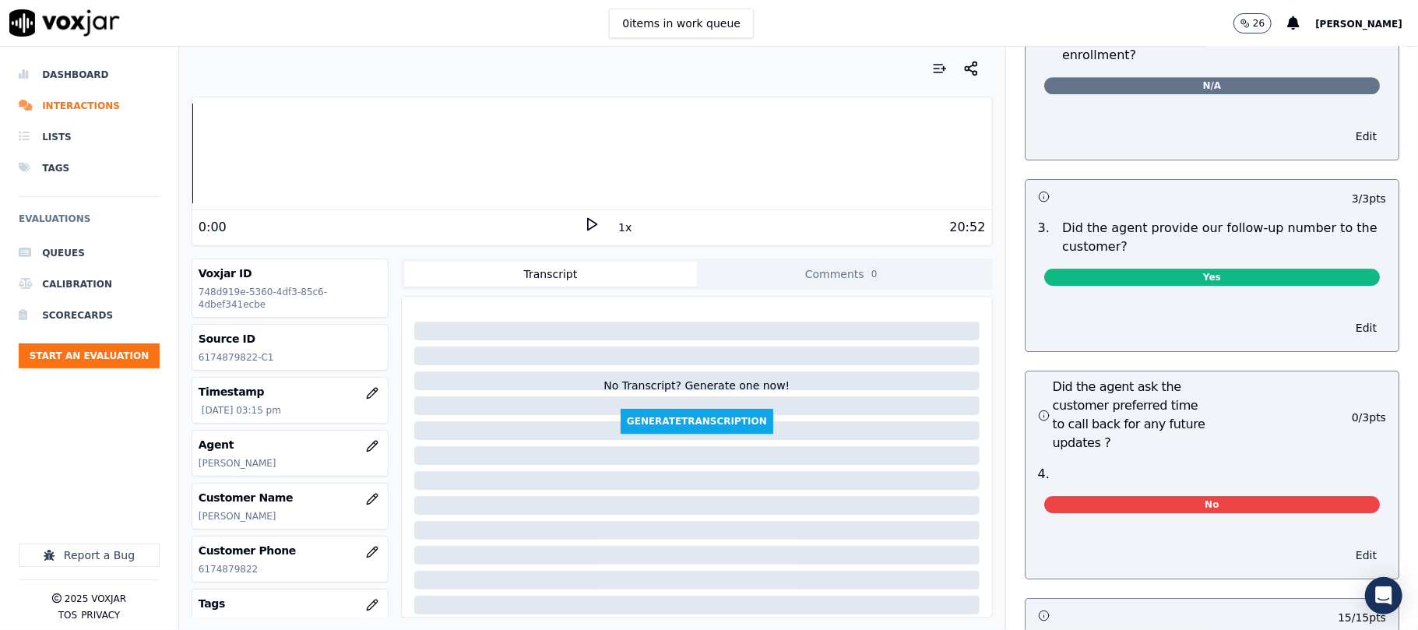
click at [1347, 544] on button "Edit" at bounding box center [1367, 555] width 40 height 22
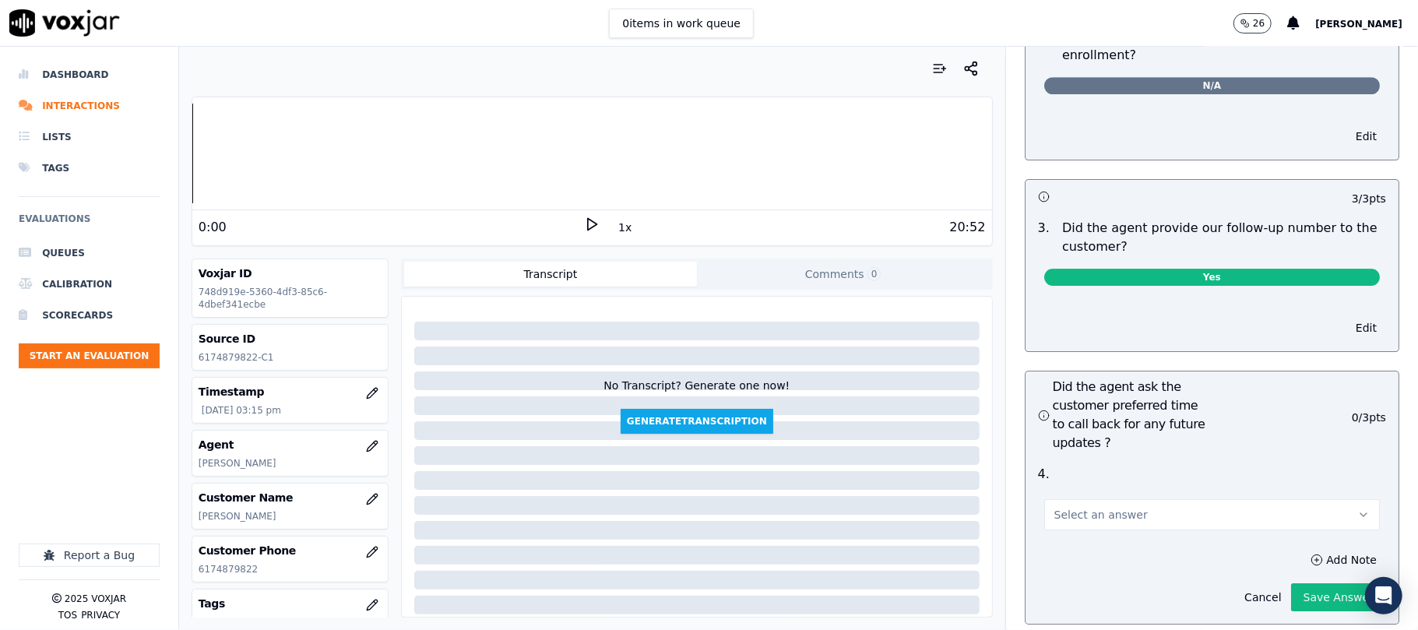
click at [1244, 499] on button "Select an answer" at bounding box center [1212, 514] width 336 height 31
click at [1121, 525] on div "N/A" at bounding box center [1178, 525] width 301 height 25
click at [1291, 583] on button "Save Answer" at bounding box center [1338, 597] width 95 height 28
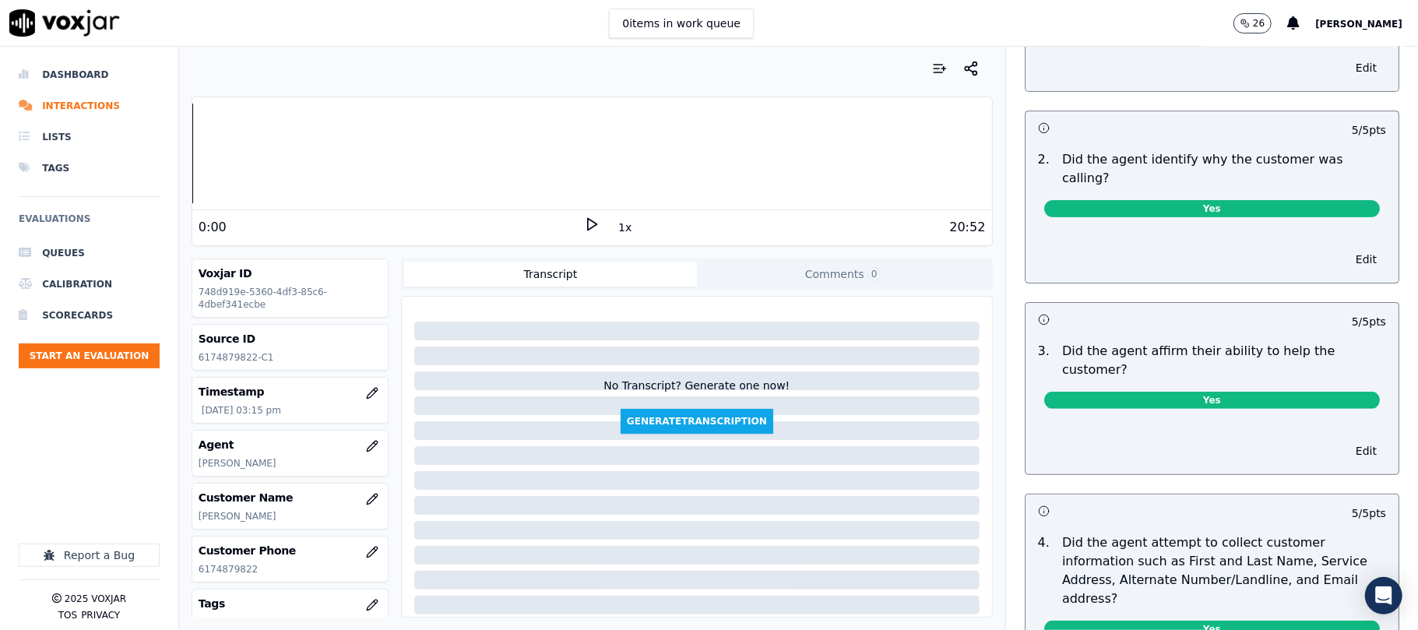
scroll to position [0, 0]
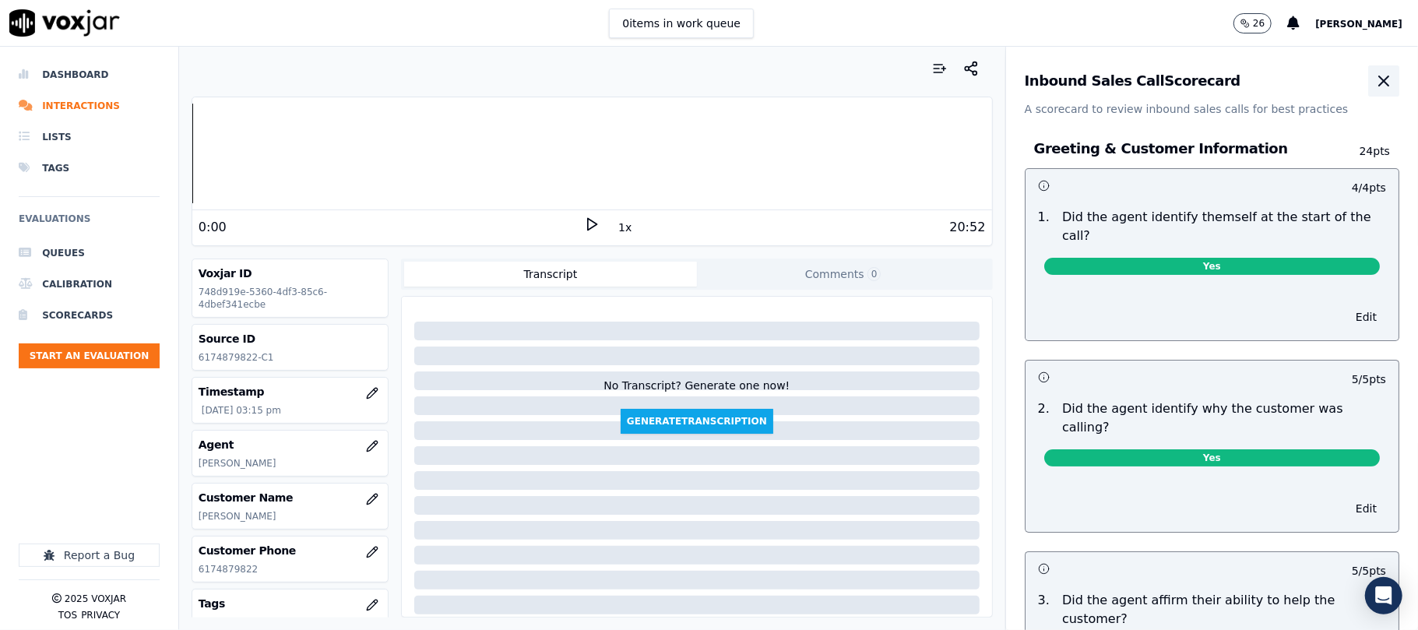
click at [1375, 89] on icon "button" at bounding box center [1384, 81] width 19 height 19
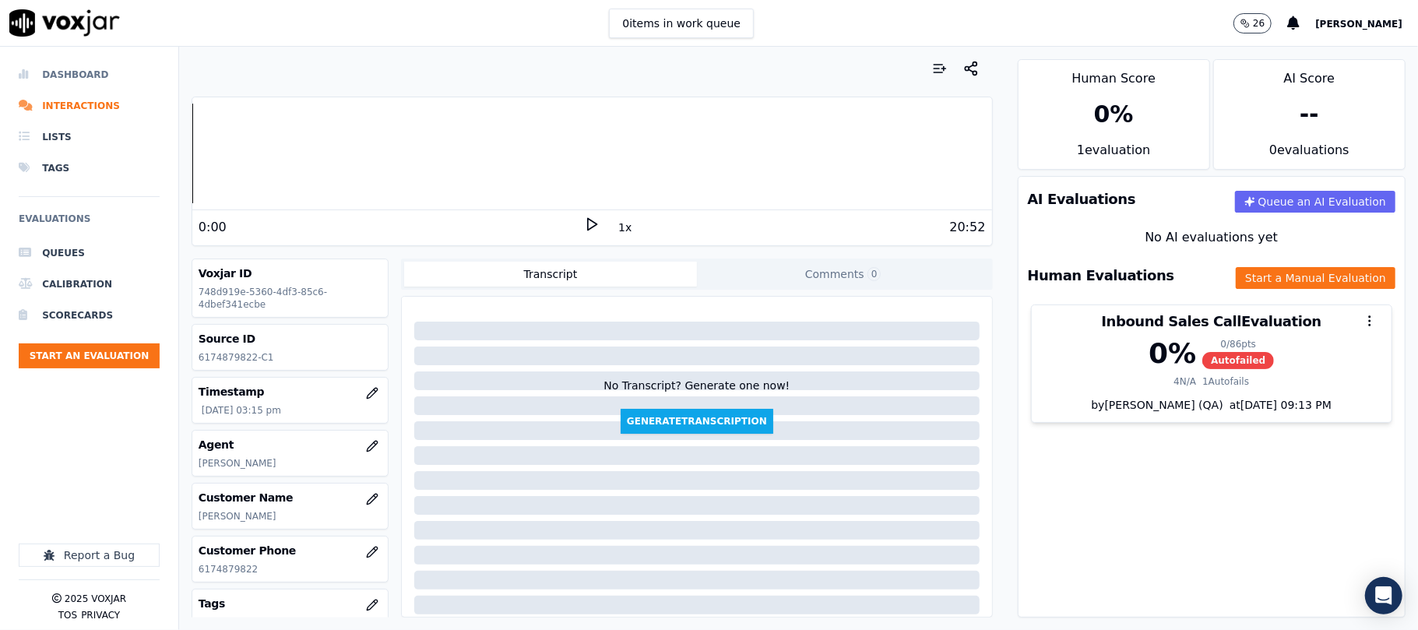
click at [69, 75] on li "Dashboard" at bounding box center [89, 74] width 141 height 31
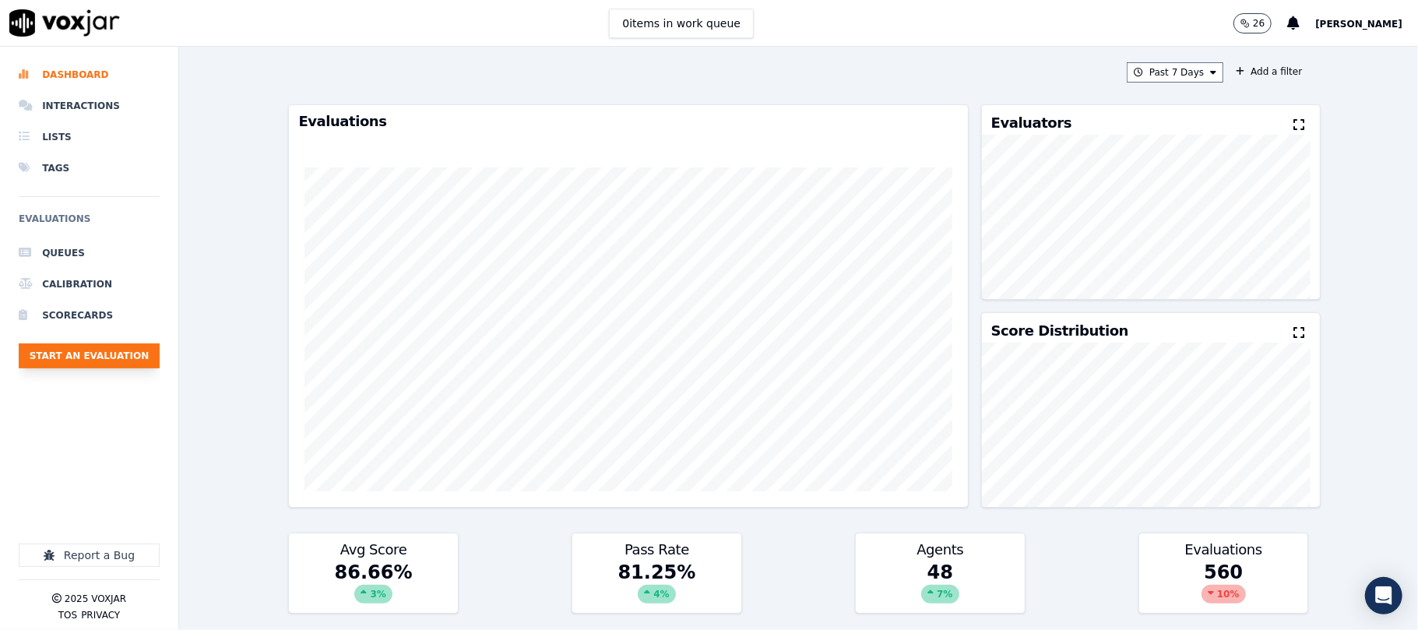
click at [109, 352] on button "Start an Evaluation" at bounding box center [89, 355] width 141 height 25
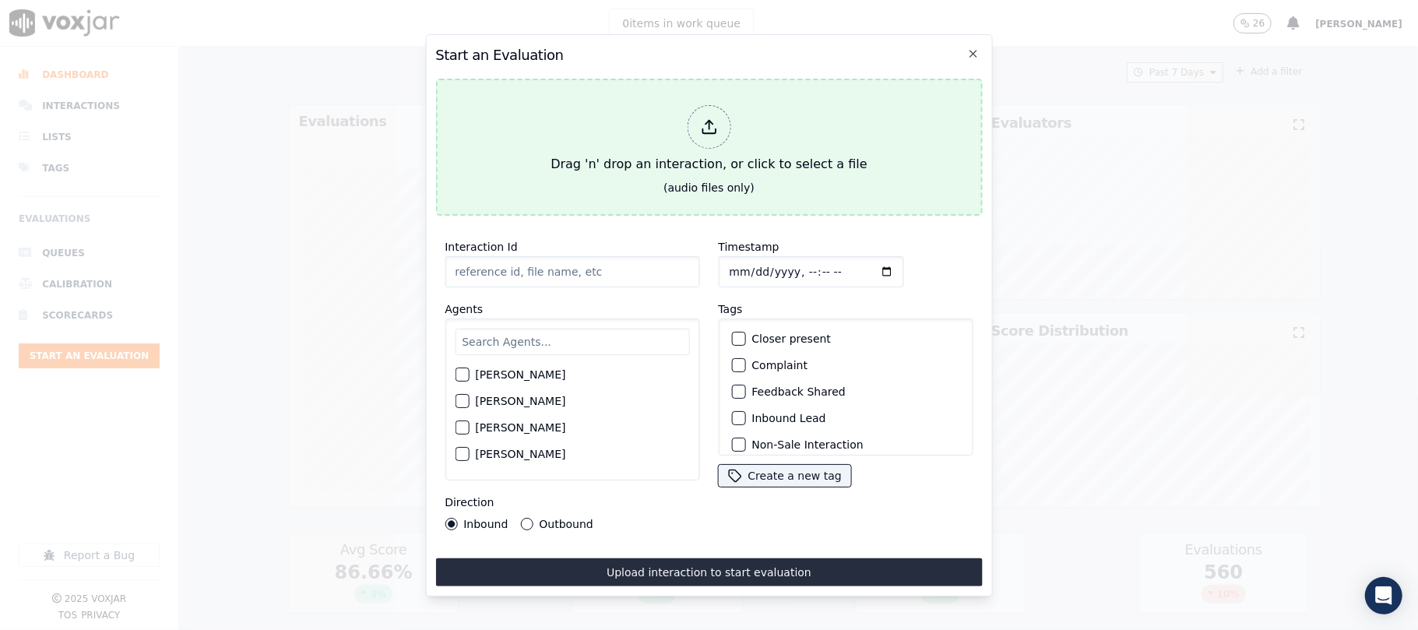
click at [687, 134] on div "Drag 'n' drop an interaction, or click to select a file" at bounding box center [708, 139] width 329 height 81
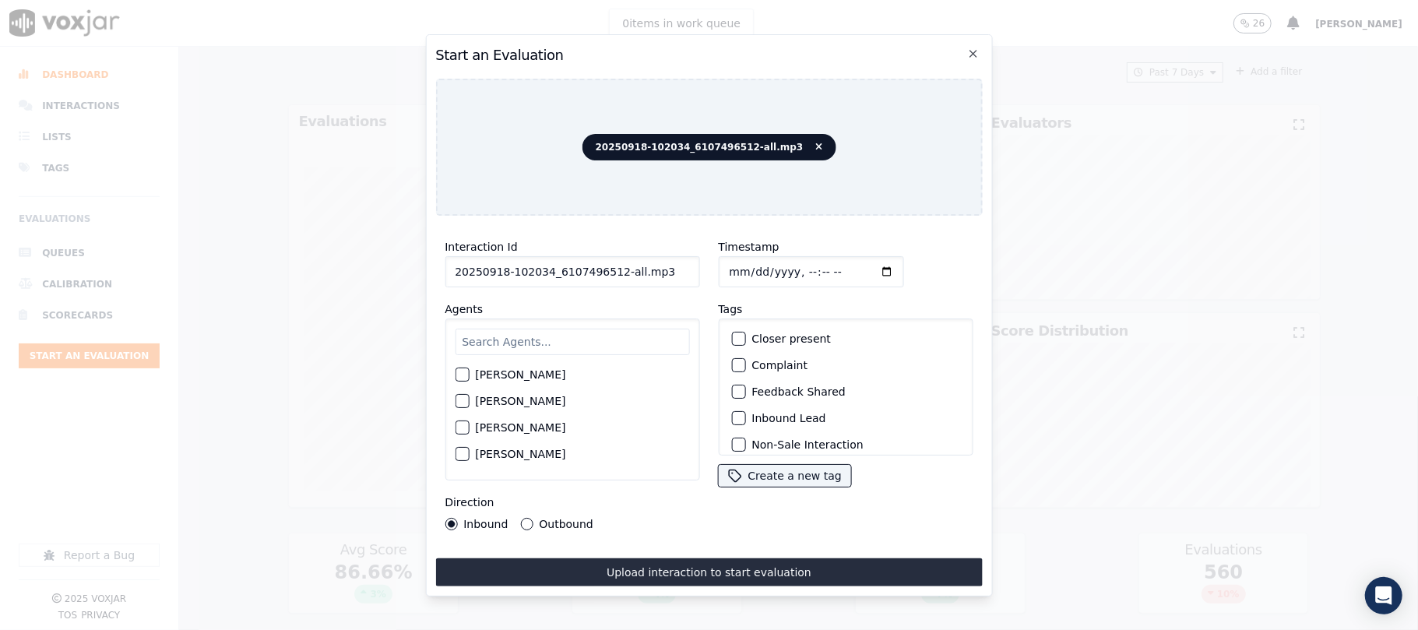
drag, startPoint x: 608, startPoint y: 266, endPoint x: 671, endPoint y: 266, distance: 62.3
click at [671, 266] on input "20250918-102034_6107496512-all.mp3" at bounding box center [572, 271] width 255 height 31
type input "20250918-102034_6107496512-C1"
click at [748, 269] on input "Timestamp" at bounding box center [810, 271] width 185 height 31
type input "[DATE]T15:53"
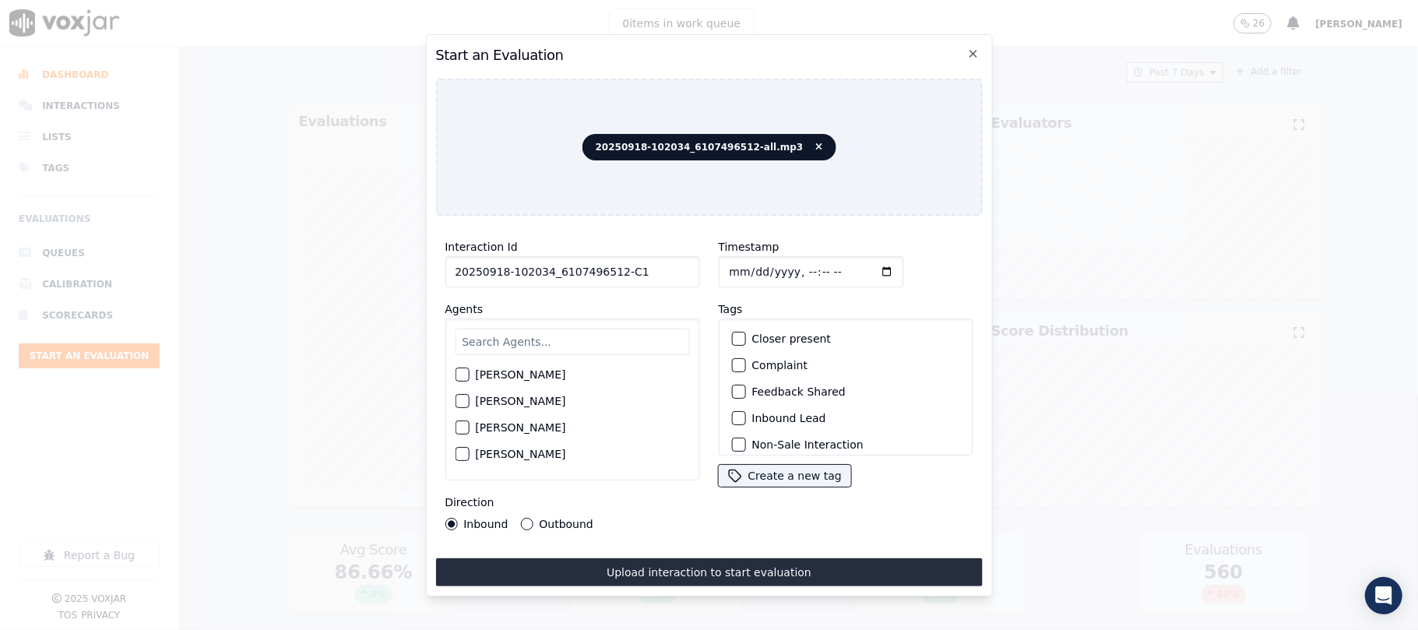
click at [575, 330] on input "text" at bounding box center [572, 342] width 234 height 26
type input "jam"
click at [470, 368] on div "[PERSON_NAME]" at bounding box center [572, 379] width 234 height 26
click at [456, 374] on div "button" at bounding box center [461, 379] width 11 height 11
click at [739, 411] on div "Inbound Lead" at bounding box center [845, 418] width 241 height 26
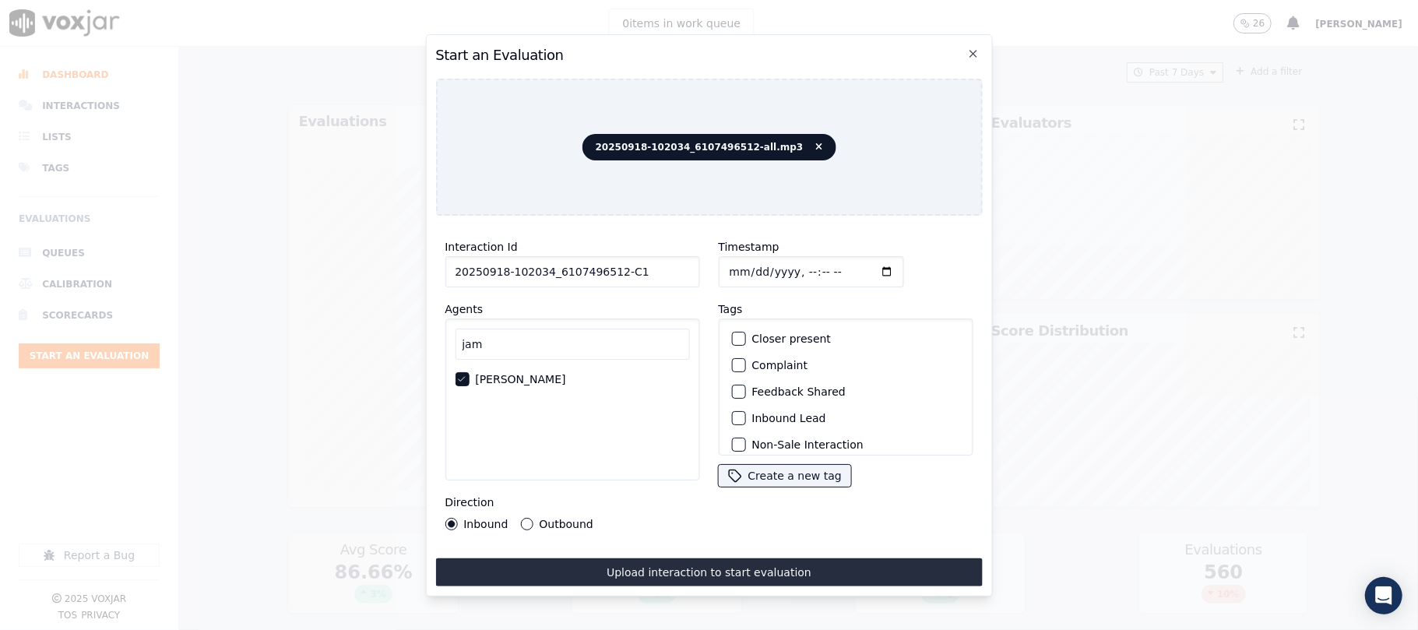
click at [732, 413] on div "button" at bounding box center [737, 418] width 11 height 11
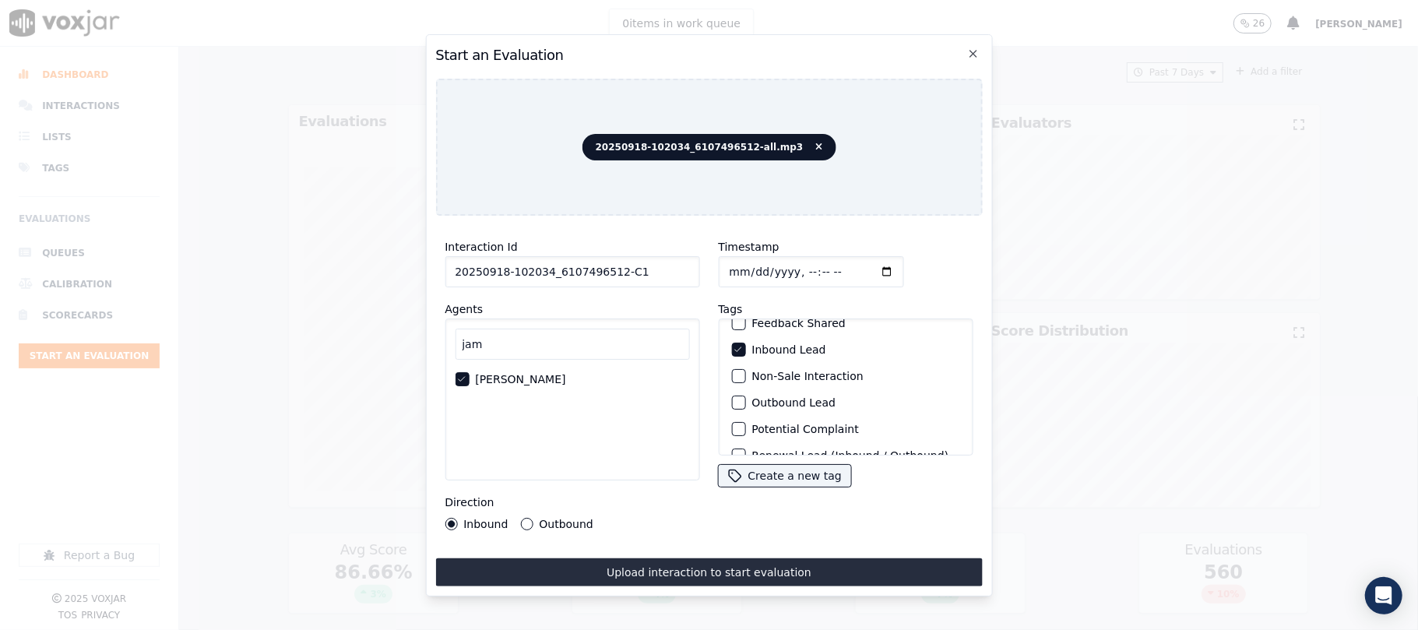
scroll to position [136, 0]
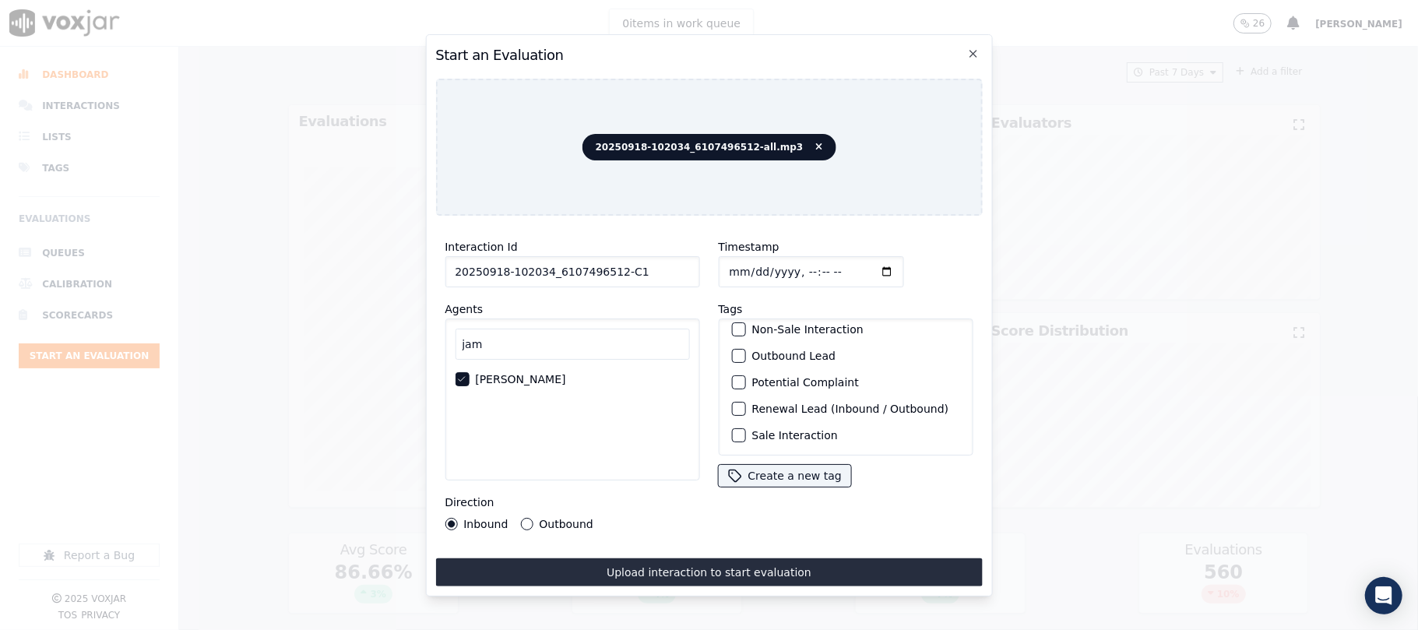
click at [733, 430] on div "button" at bounding box center [737, 435] width 11 height 11
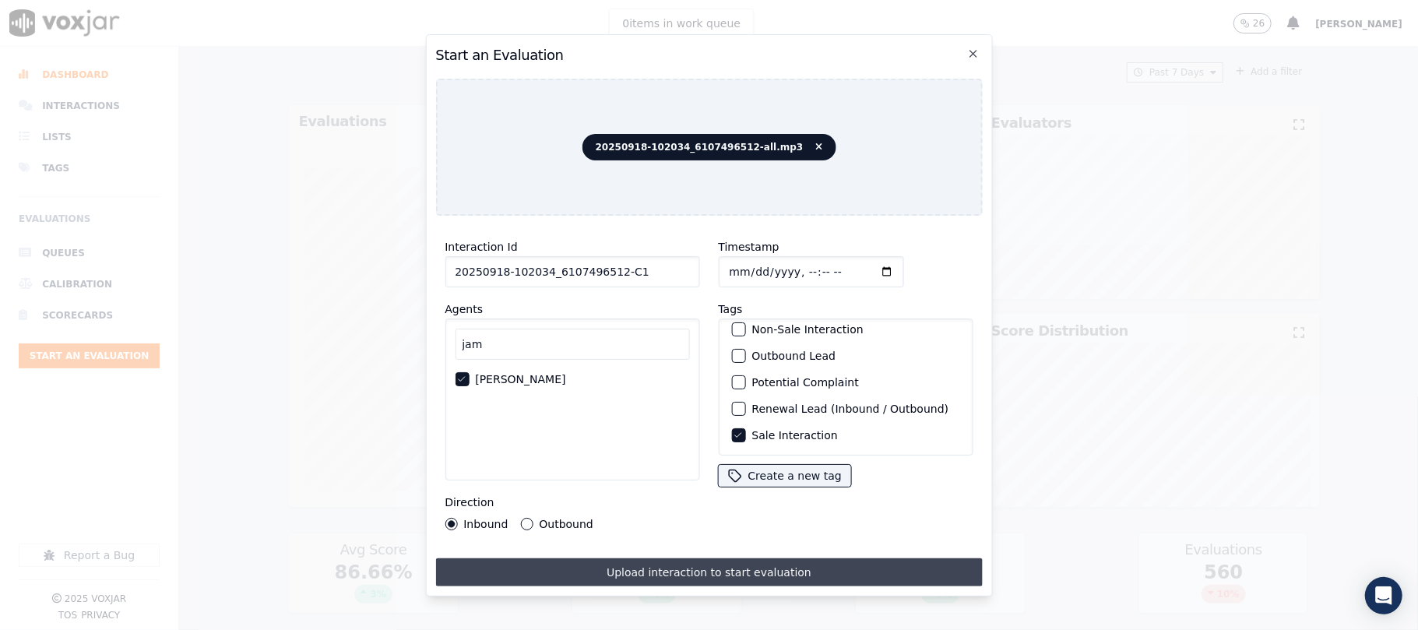
click at [707, 558] on button "Upload interaction to start evaluation" at bounding box center [708, 572] width 547 height 28
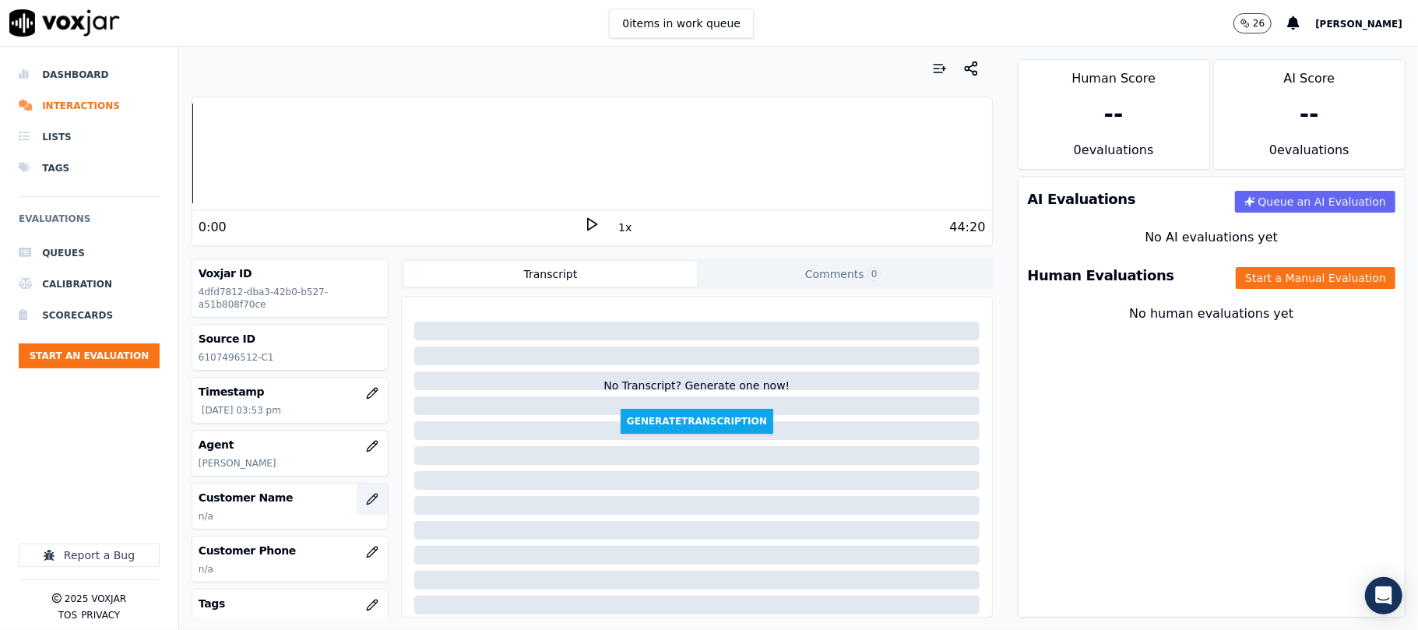
click at [366, 502] on icon "button" at bounding box center [372, 499] width 12 height 12
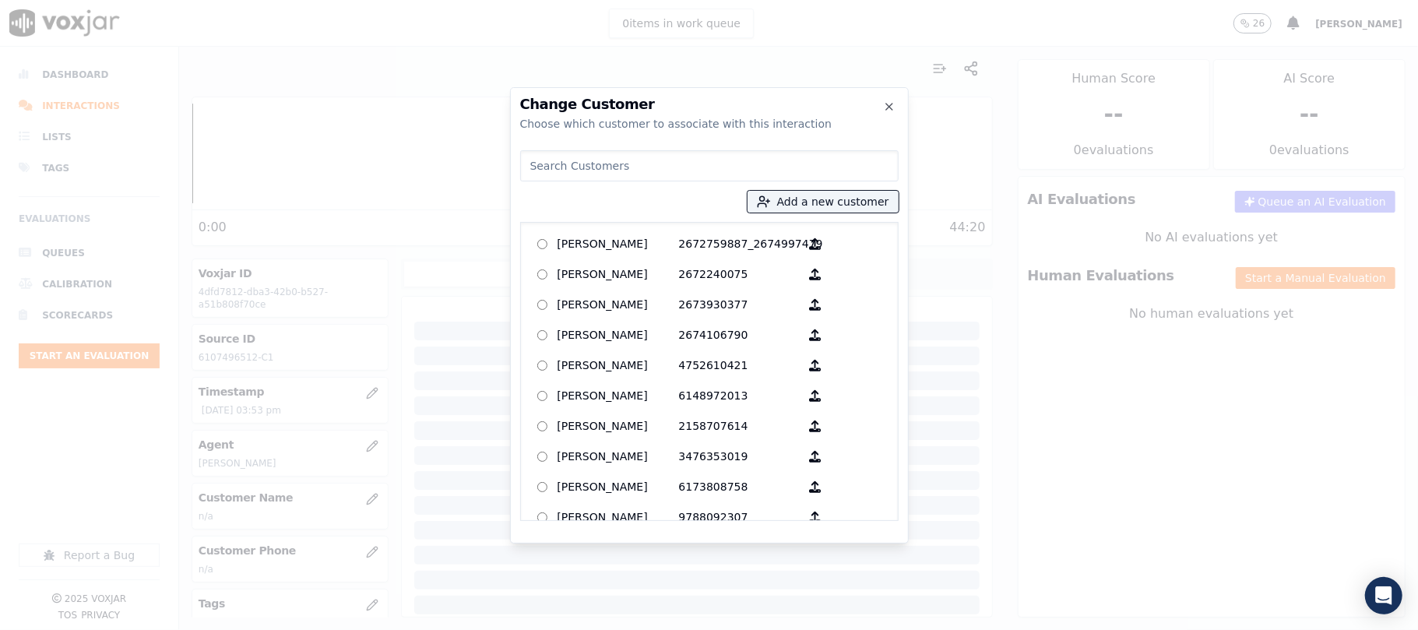
type input "[PERSON_NAME]"
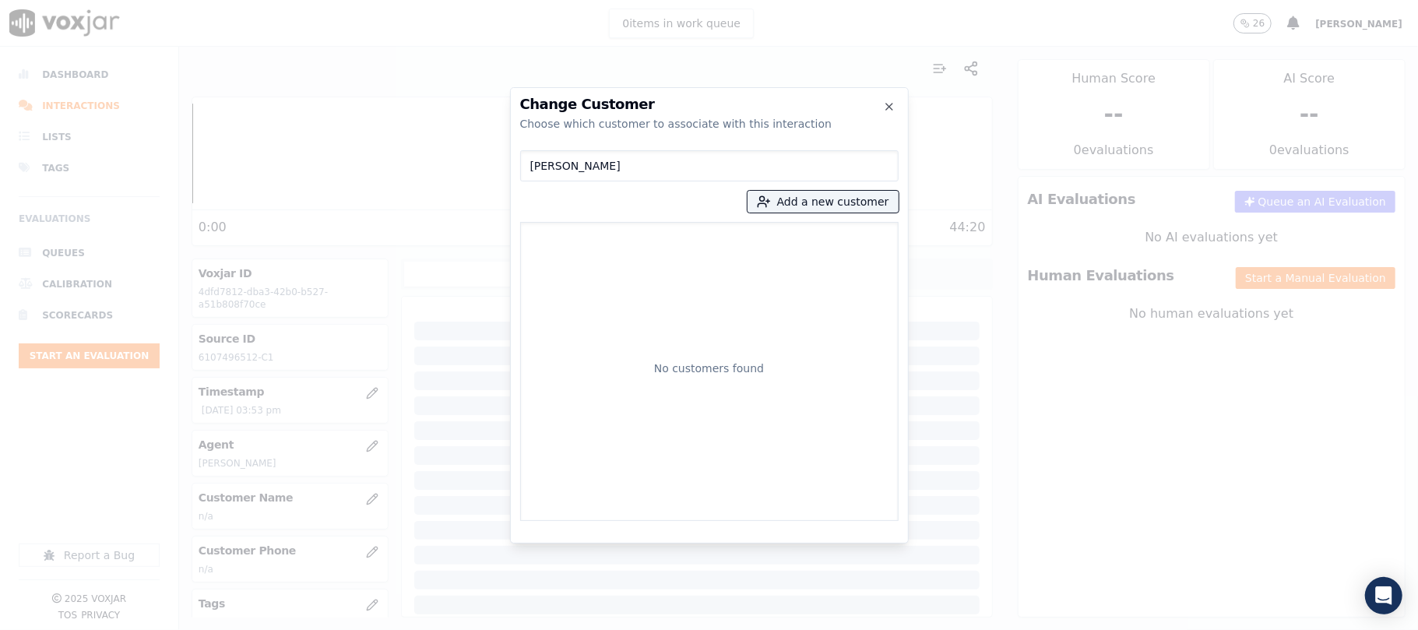
drag, startPoint x: 598, startPoint y: 162, endPoint x: 409, endPoint y: 185, distance: 190.7
click at [411, 629] on div "Change Customer Choose which customer to associate with this interaction [PERSO…" at bounding box center [709, 630] width 1418 height 0
click at [787, 188] on div "Add a new customer No customers found" at bounding box center [709, 332] width 378 height 377
click at [788, 197] on button "Add a new customer" at bounding box center [823, 202] width 151 height 22
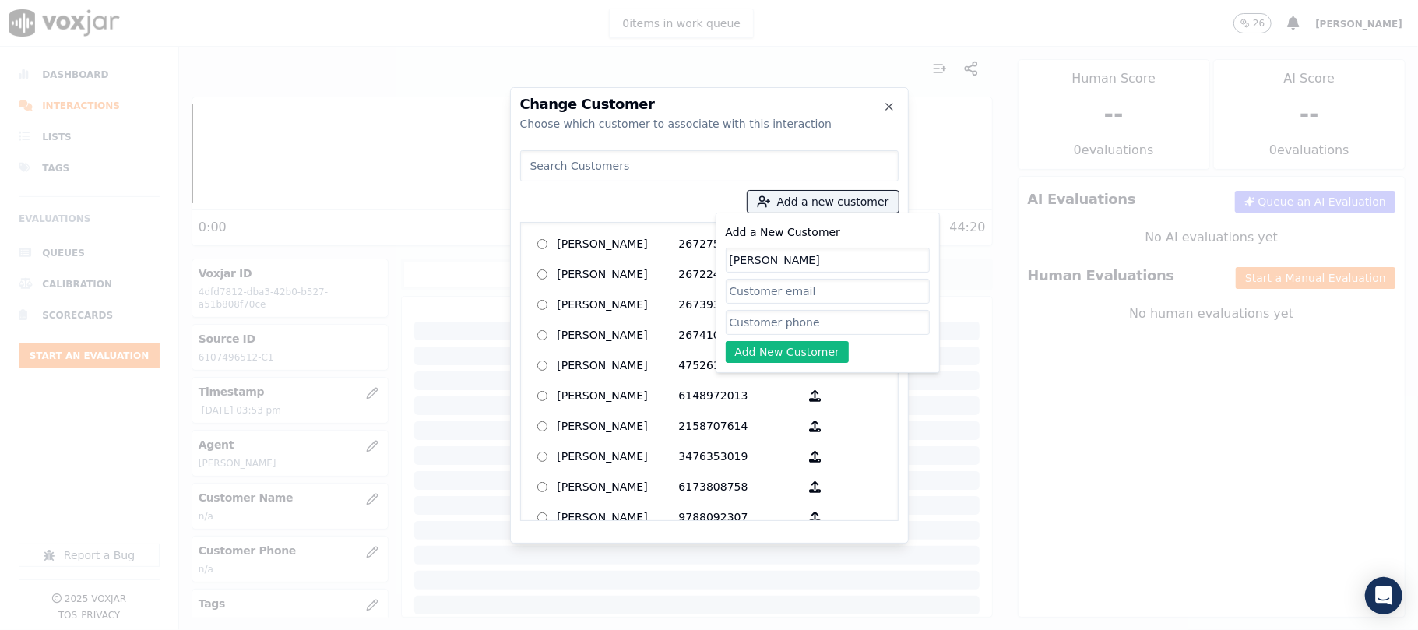
type input "[PERSON_NAME]"
click at [752, 321] on input "Add a New Customer" at bounding box center [828, 322] width 204 height 25
paste input "6107496512"
type input "6107496512"
click at [755, 349] on button "Add New Customer" at bounding box center [788, 352] width 124 height 22
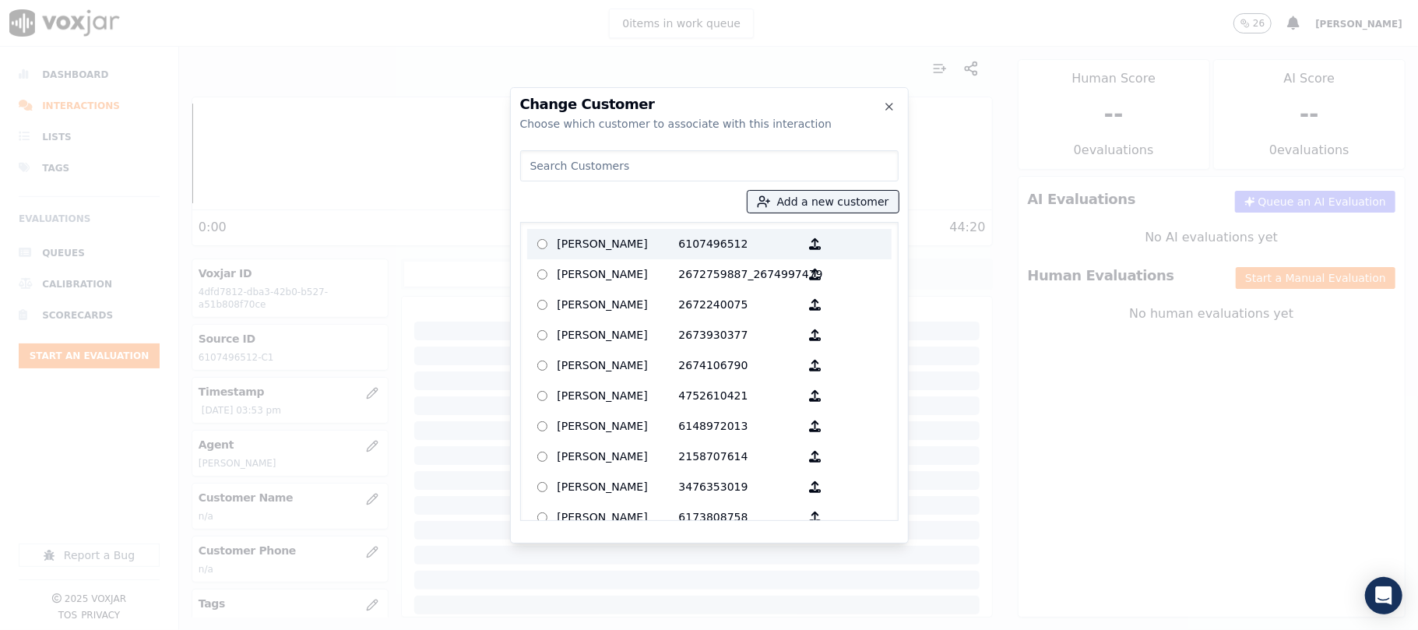
click at [611, 241] on p "[PERSON_NAME]" at bounding box center [618, 244] width 121 height 24
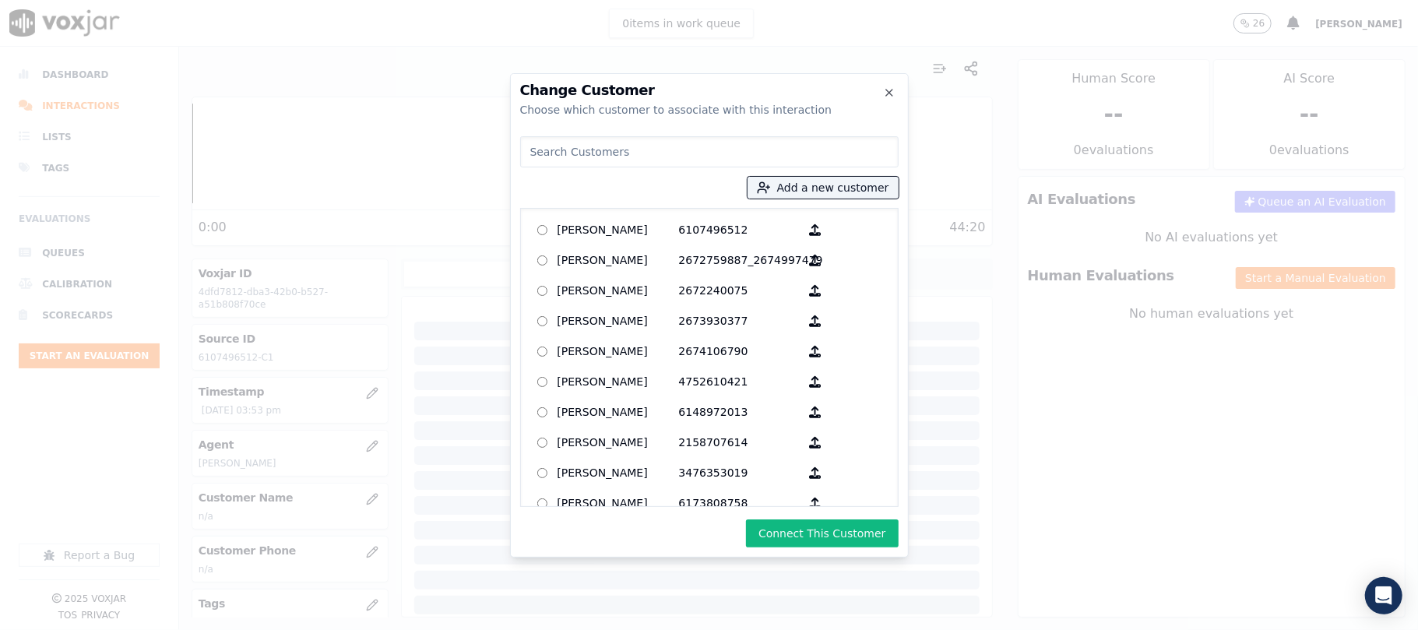
click at [858, 549] on div "Change Customer Choose which customer to associate with this interaction Add a …" at bounding box center [709, 315] width 399 height 484
click at [860, 531] on button "Connect This Customer" at bounding box center [822, 533] width 152 height 28
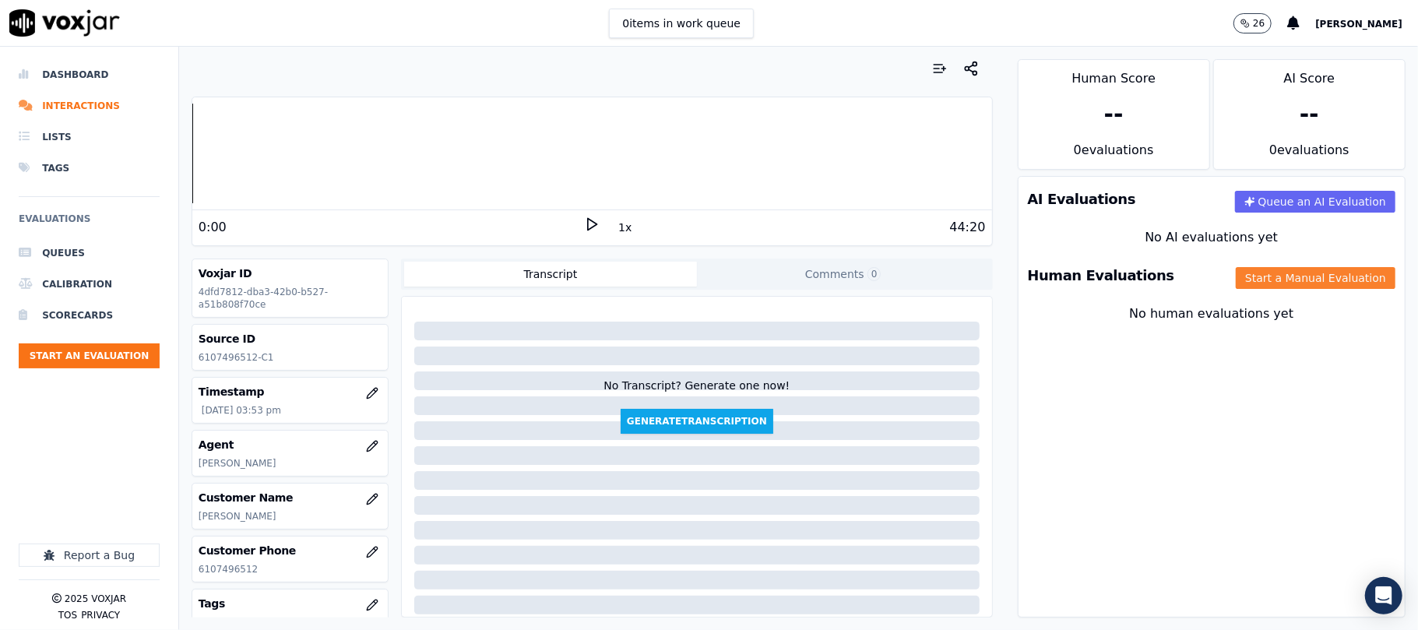
click at [1241, 283] on button "Start a Manual Evaluation" at bounding box center [1316, 278] width 160 height 22
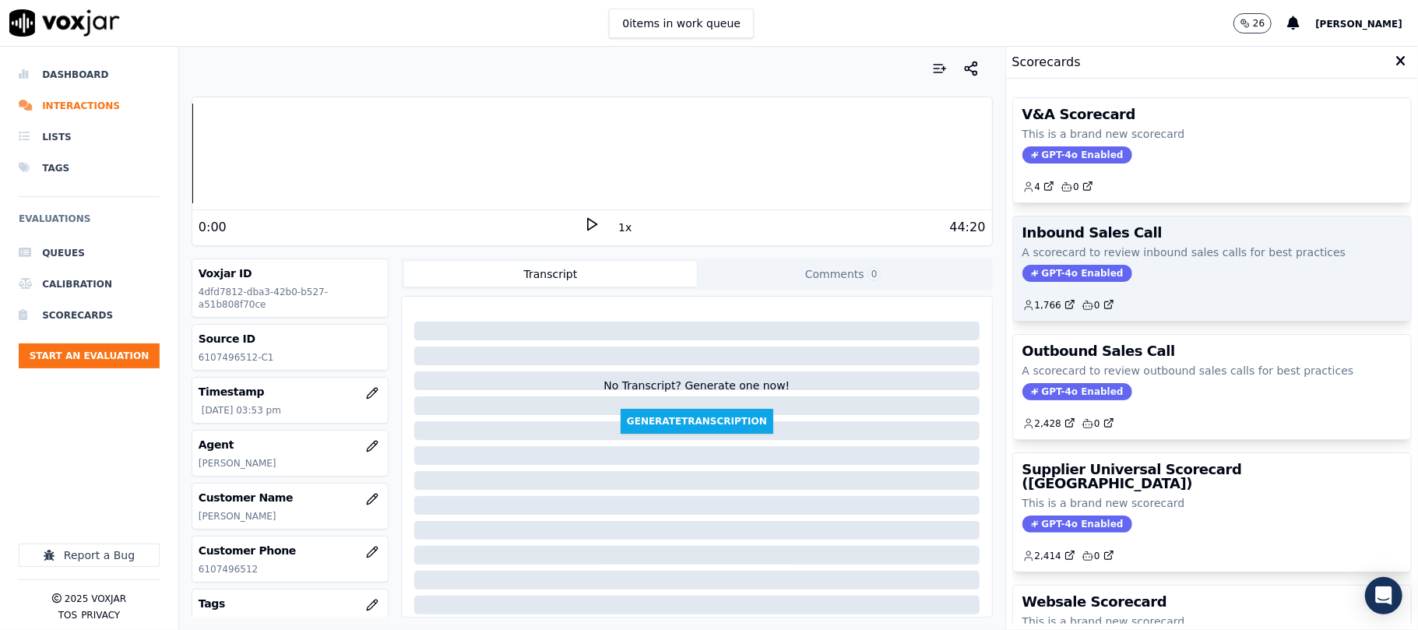
click at [1067, 275] on span "GPT-4o Enabled" at bounding box center [1078, 273] width 110 height 17
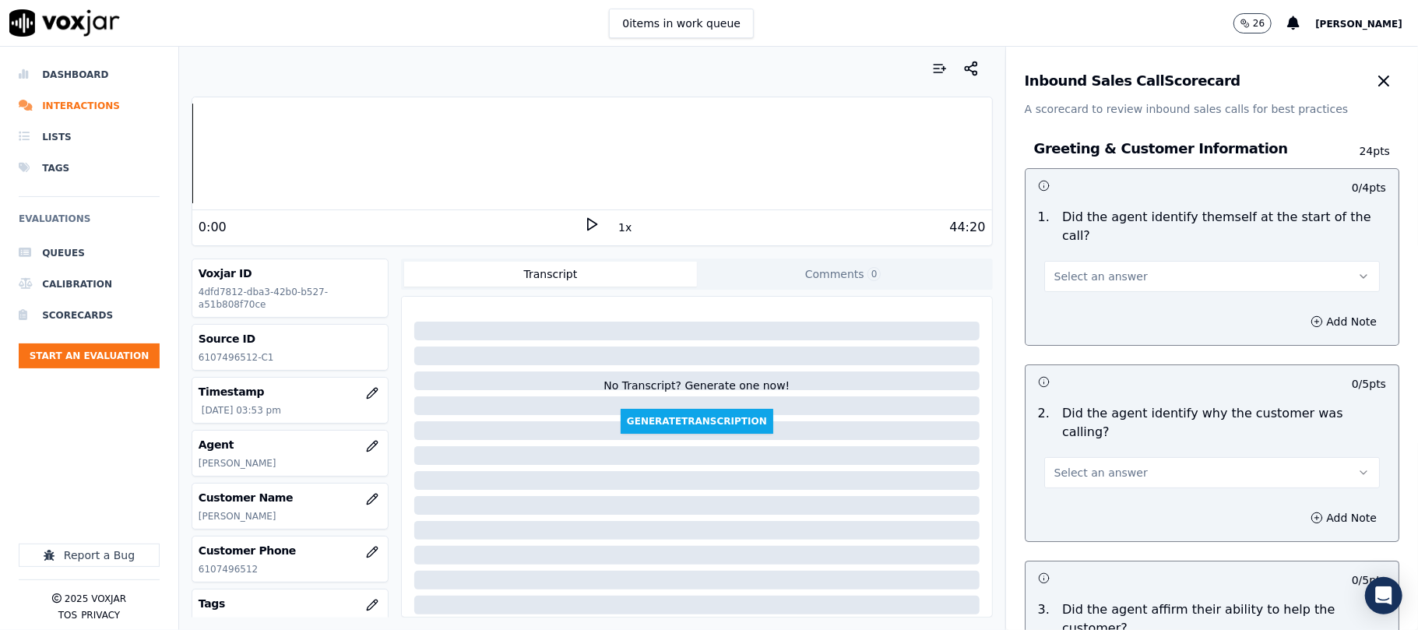
click at [1115, 261] on button "Select an answer" at bounding box center [1212, 276] width 336 height 31
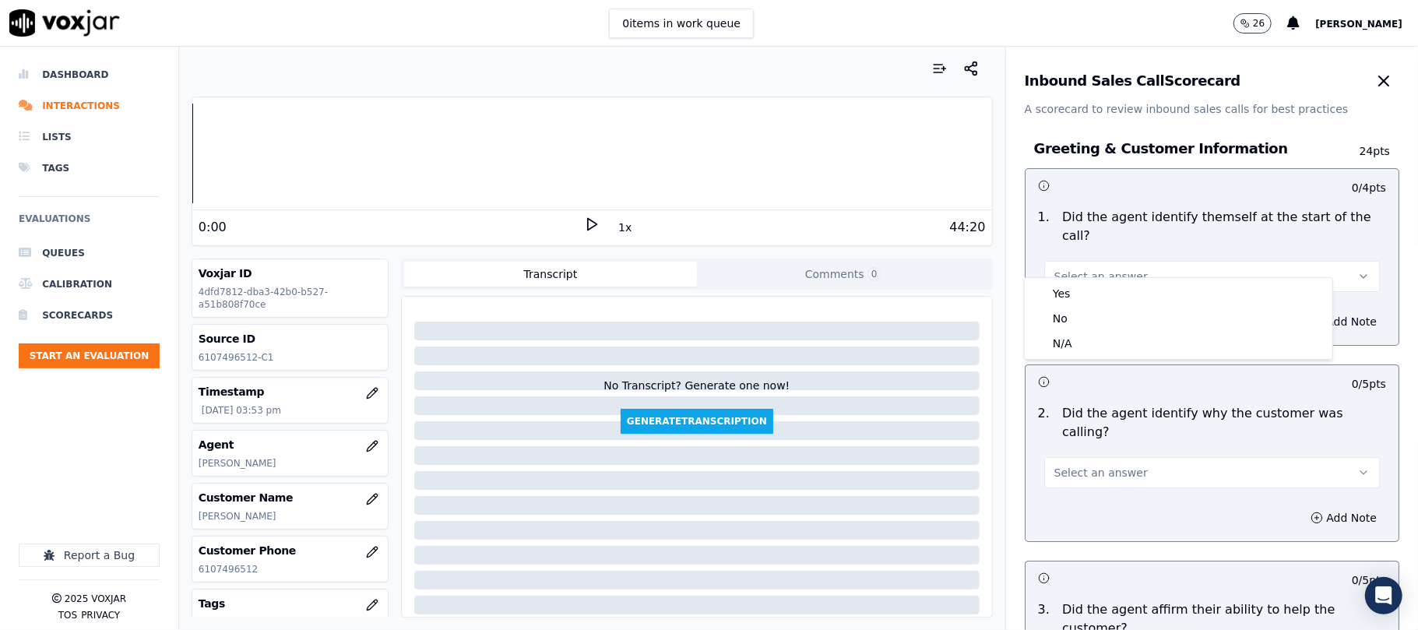
click at [1106, 279] on div "Yes No N/A" at bounding box center [1179, 318] width 308 height 81
click at [1079, 285] on div "Yes" at bounding box center [1178, 293] width 301 height 25
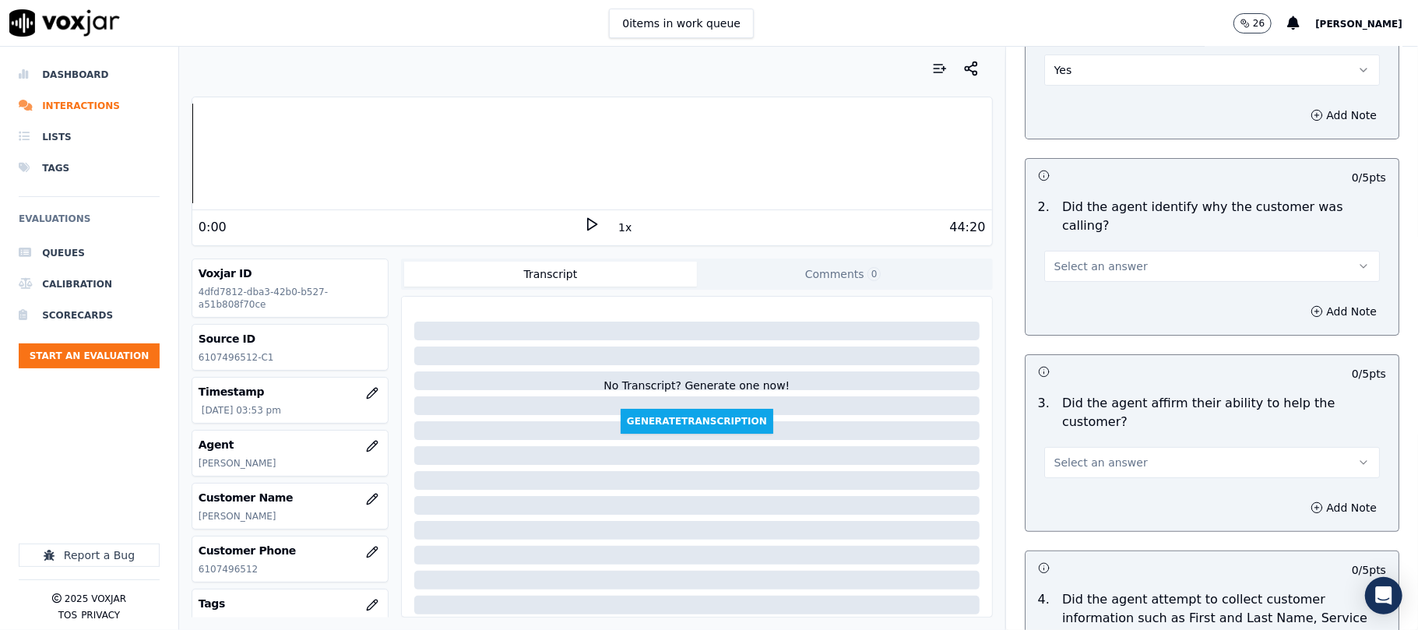
scroll to position [207, 0]
click at [1062, 258] on span "Select an answer" at bounding box center [1100, 266] width 93 height 16
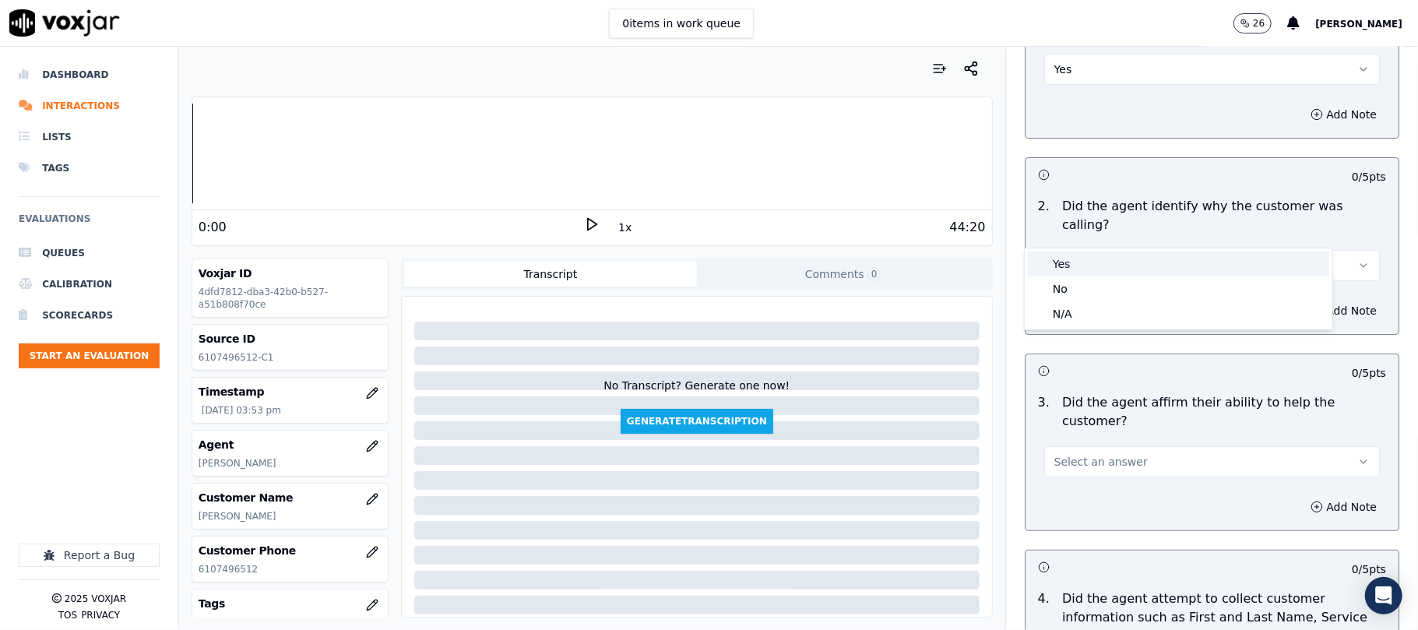
click at [1065, 266] on div "Yes" at bounding box center [1178, 264] width 301 height 25
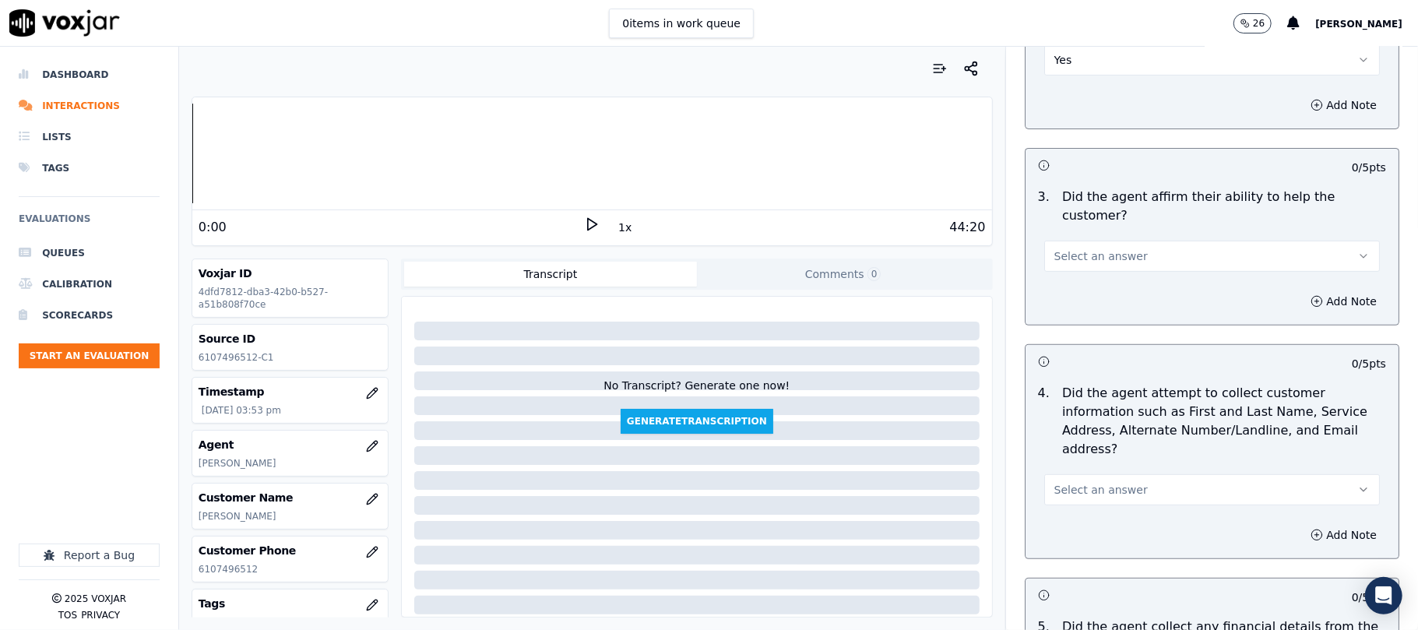
scroll to position [415, 0]
click at [1097, 246] on span "Select an answer" at bounding box center [1100, 254] width 93 height 16
click at [1073, 260] on div "No" at bounding box center [1178, 259] width 301 height 25
click at [1073, 238] on button "No" at bounding box center [1212, 253] width 336 height 31
click at [1073, 231] on div "Yes" at bounding box center [1178, 234] width 301 height 25
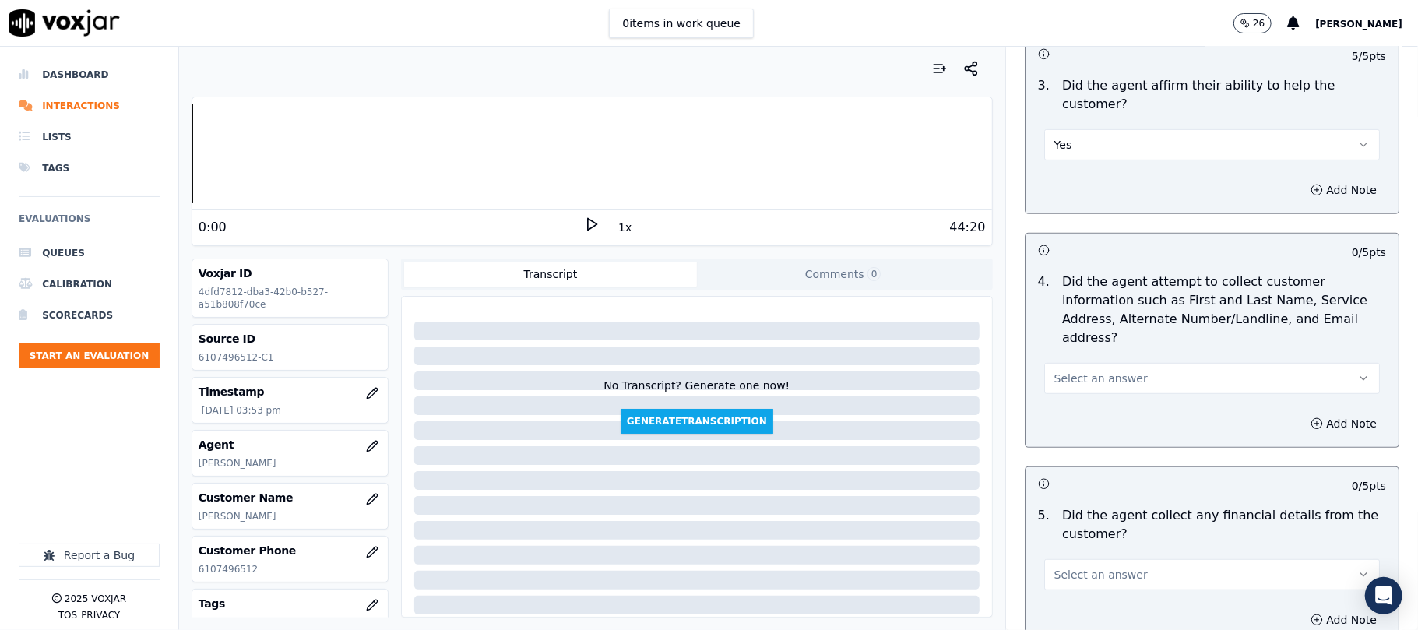
scroll to position [623, 0]
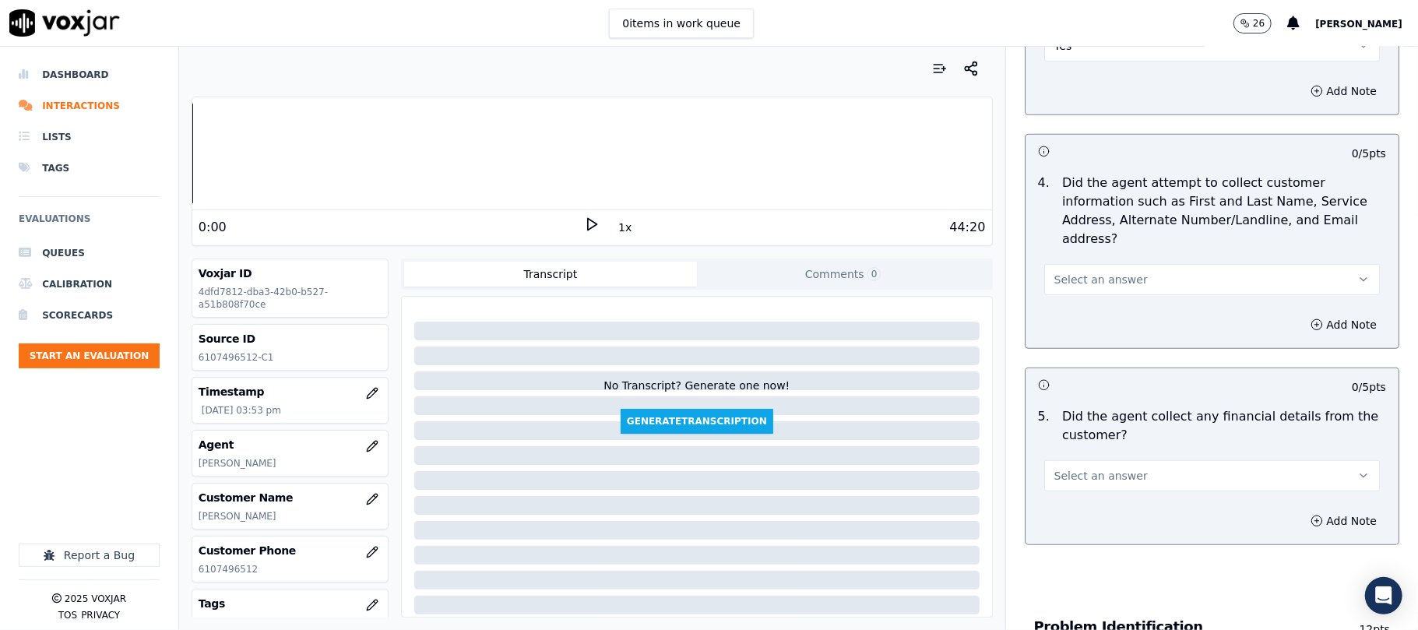
click at [1083, 272] on span "Select an answer" at bounding box center [1100, 280] width 93 height 16
click at [1078, 243] on div "Yes" at bounding box center [1178, 242] width 301 height 25
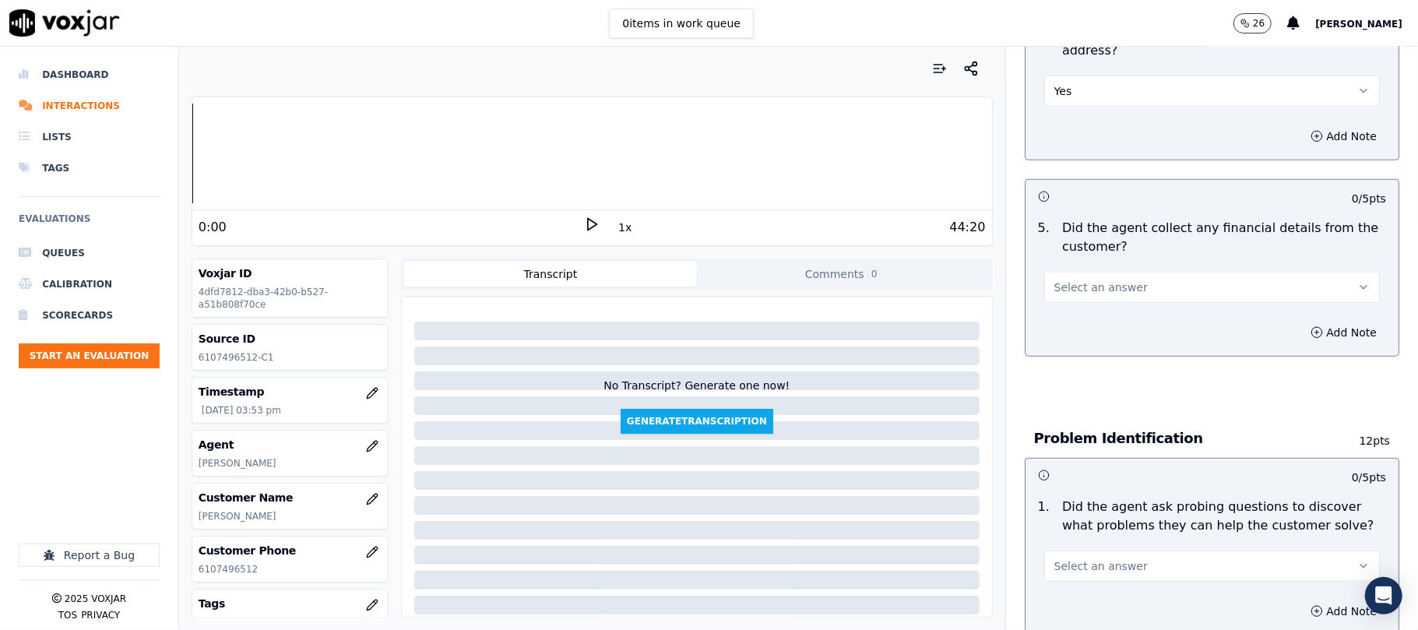
scroll to position [830, 0]
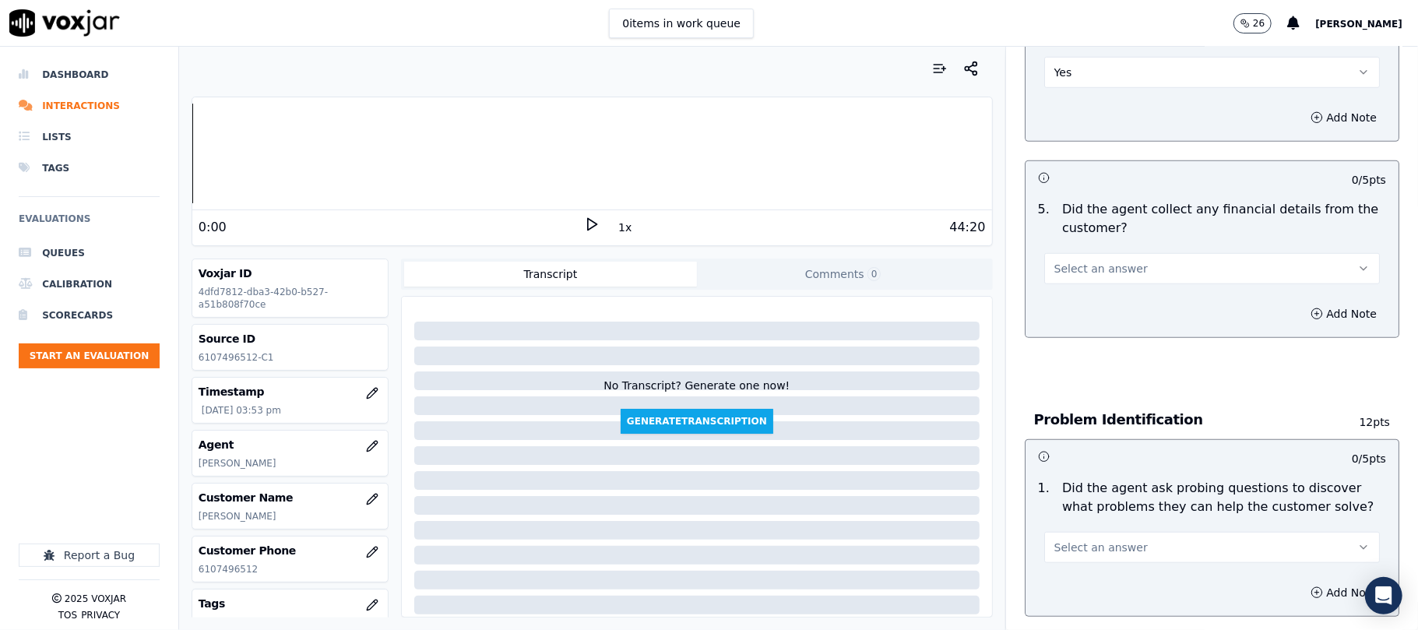
click at [1066, 261] on span "Select an answer" at bounding box center [1100, 269] width 93 height 16
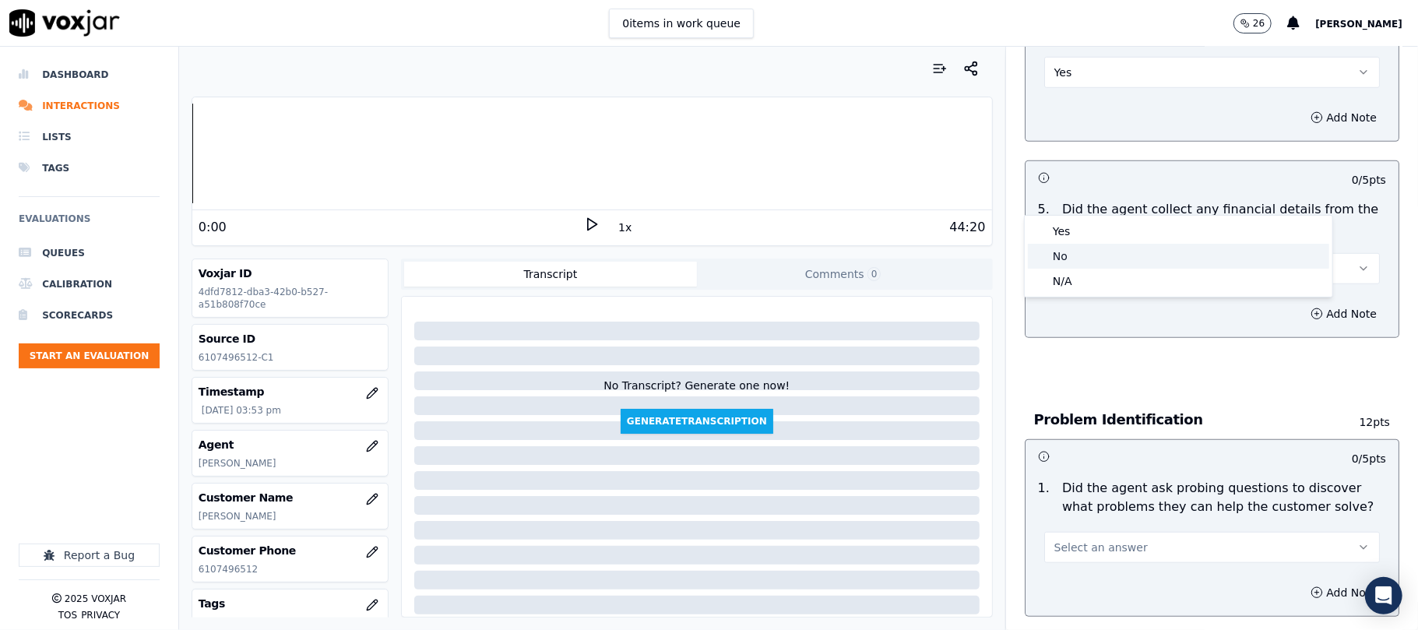
click at [1065, 251] on div "No" at bounding box center [1178, 256] width 301 height 25
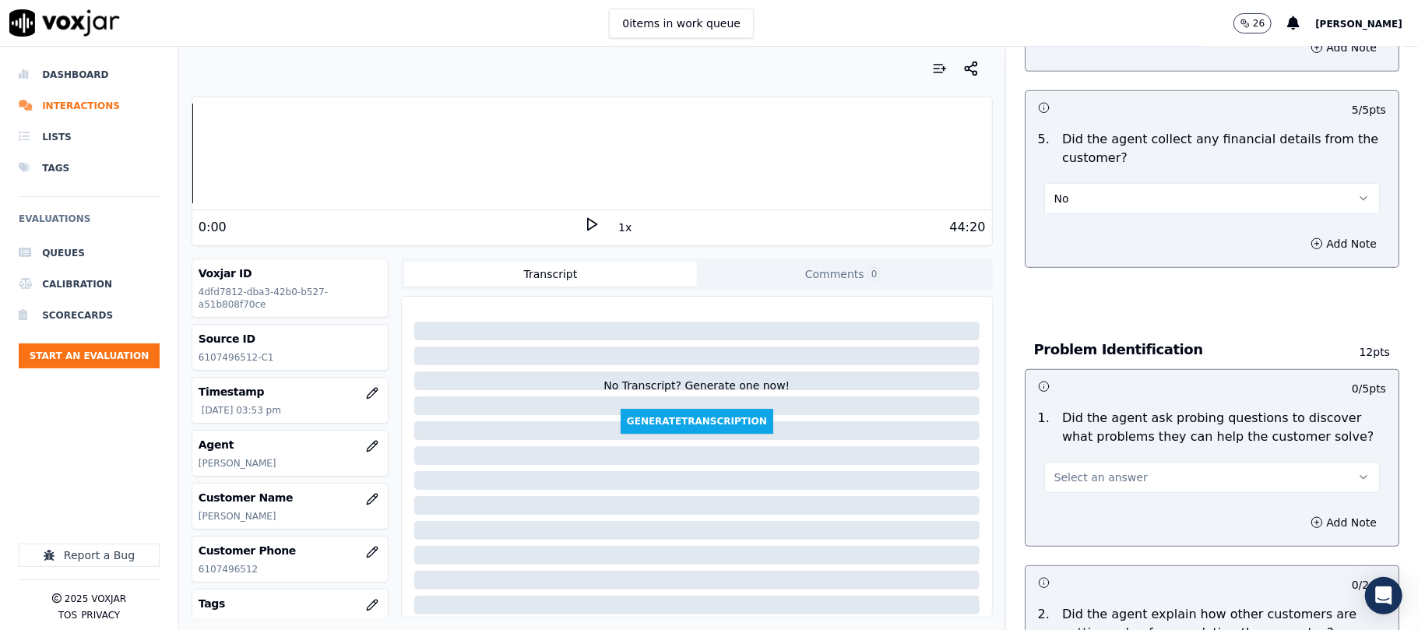
scroll to position [935, 0]
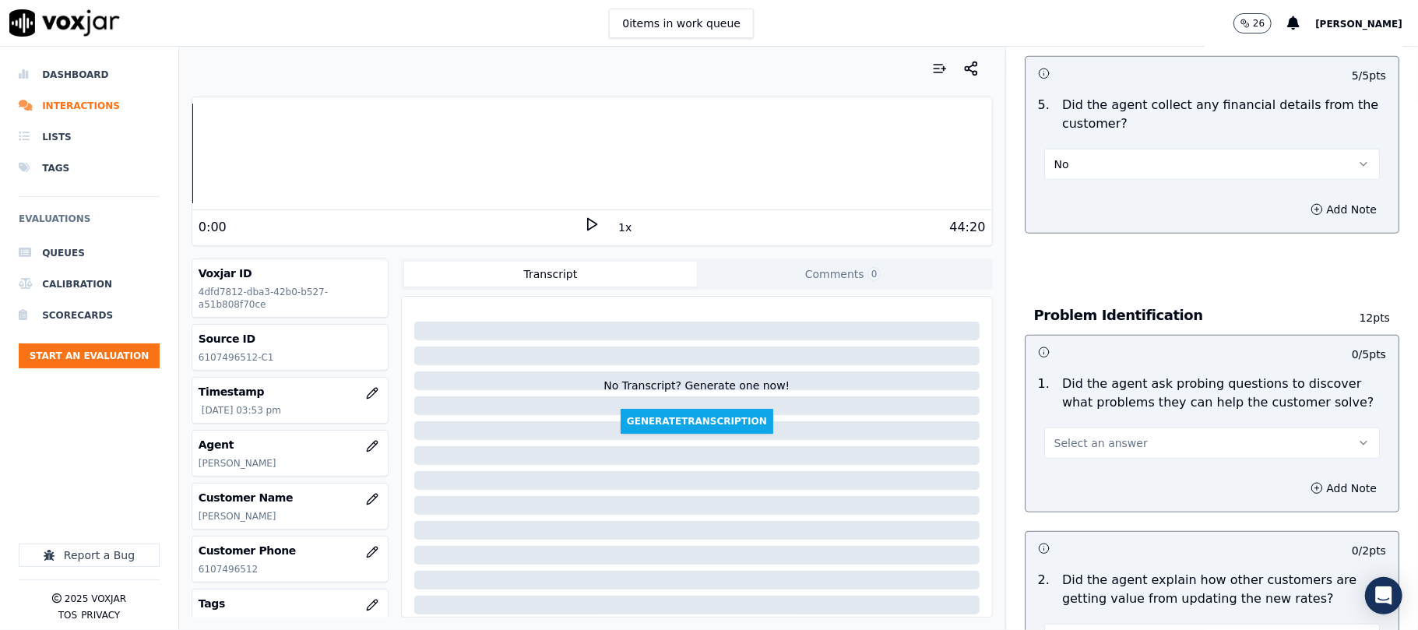
click at [1101, 435] on span "Select an answer" at bounding box center [1100, 443] width 93 height 16
click at [1068, 407] on div "Yes" at bounding box center [1178, 406] width 301 height 25
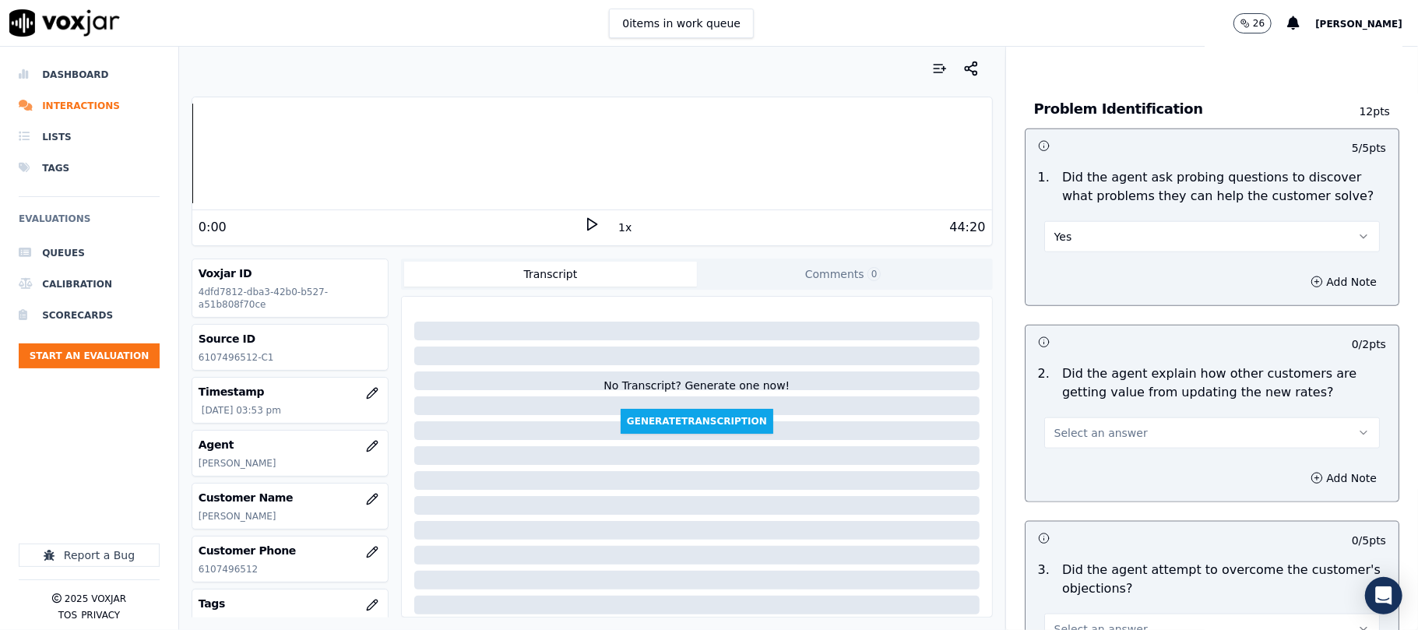
scroll to position [1142, 0]
click at [1123, 417] on button "Select an answer" at bounding box center [1212, 432] width 336 height 31
click at [1073, 446] on div "N/A" at bounding box center [1178, 445] width 301 height 25
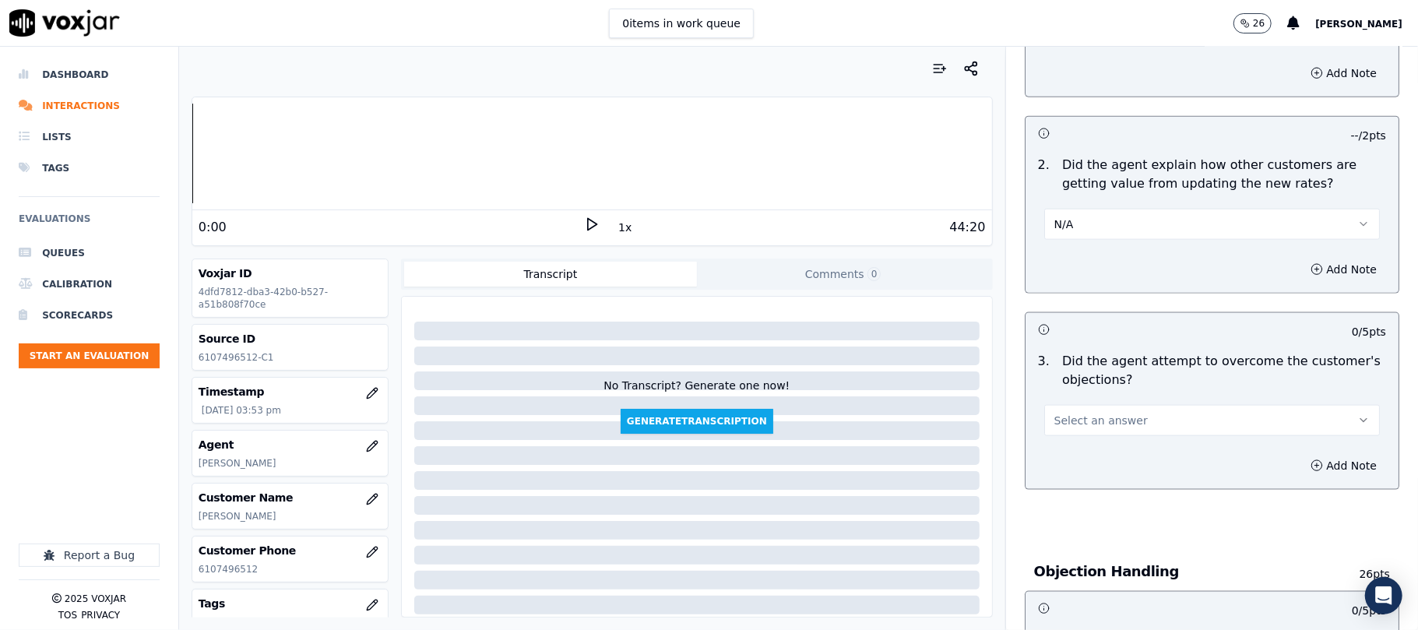
click at [1090, 413] on span "Select an answer" at bounding box center [1100, 421] width 93 height 16
click at [1062, 377] on div "Yes" at bounding box center [1178, 384] width 301 height 25
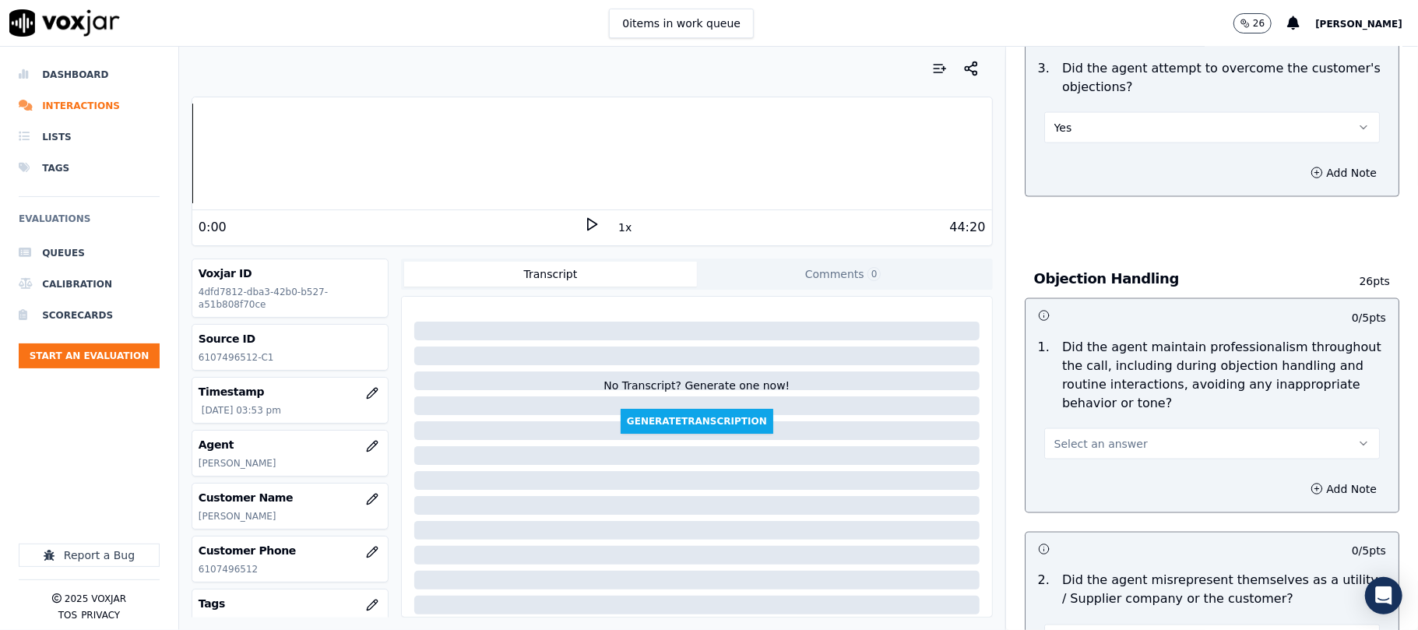
scroll to position [1765, 0]
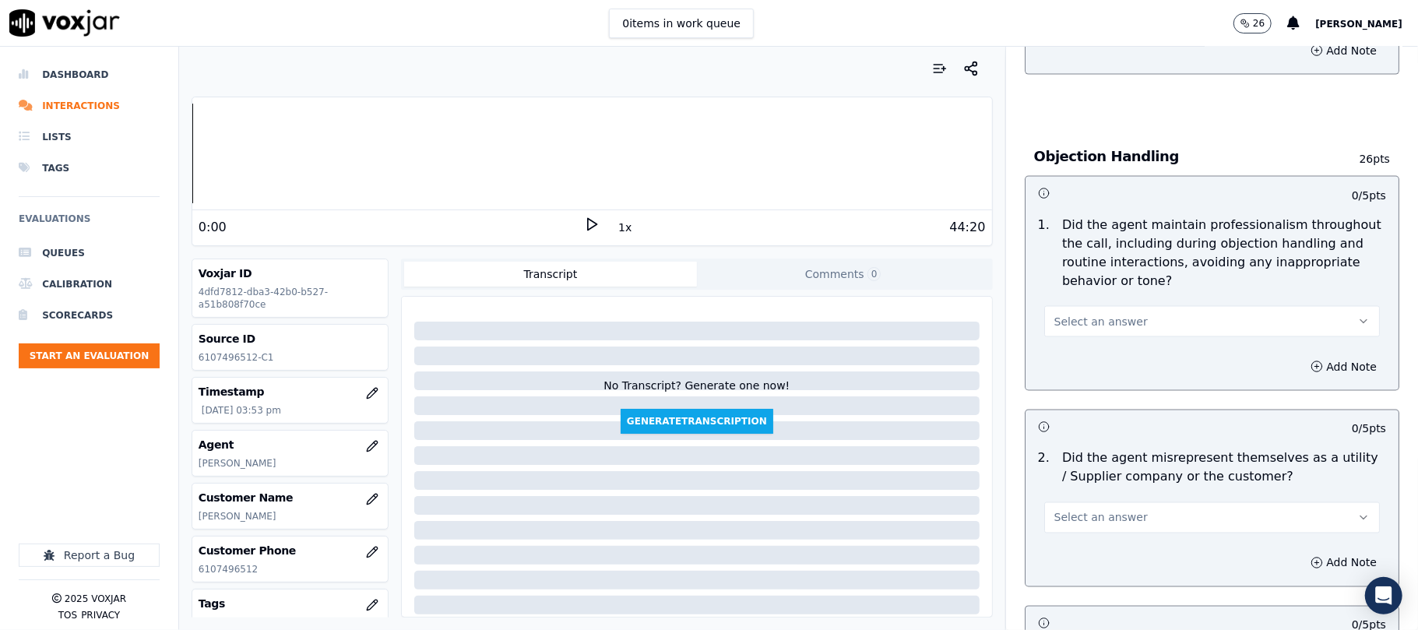
drag, startPoint x: 1104, startPoint y: 235, endPoint x: 1104, endPoint y: 246, distance: 10.9
click at [1104, 306] on button "Select an answer" at bounding box center [1212, 321] width 336 height 31
click at [1068, 274] on div "Yes" at bounding box center [1178, 285] width 301 height 25
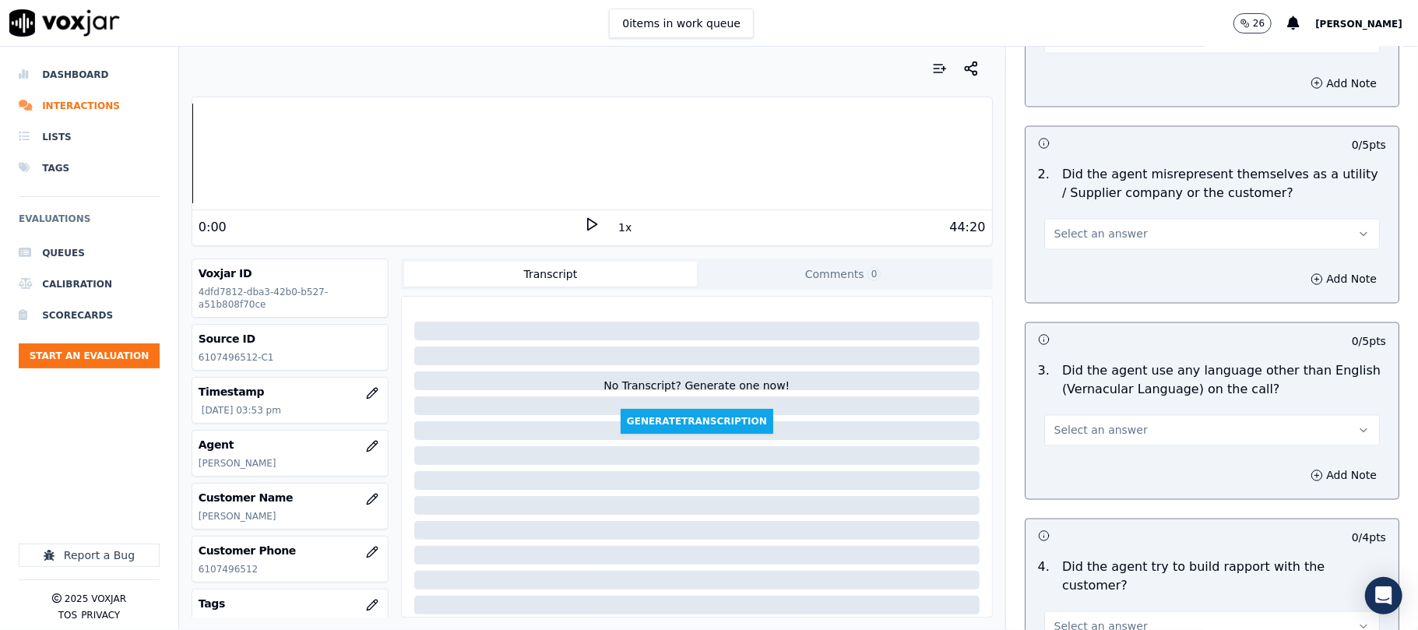
scroll to position [2076, 0]
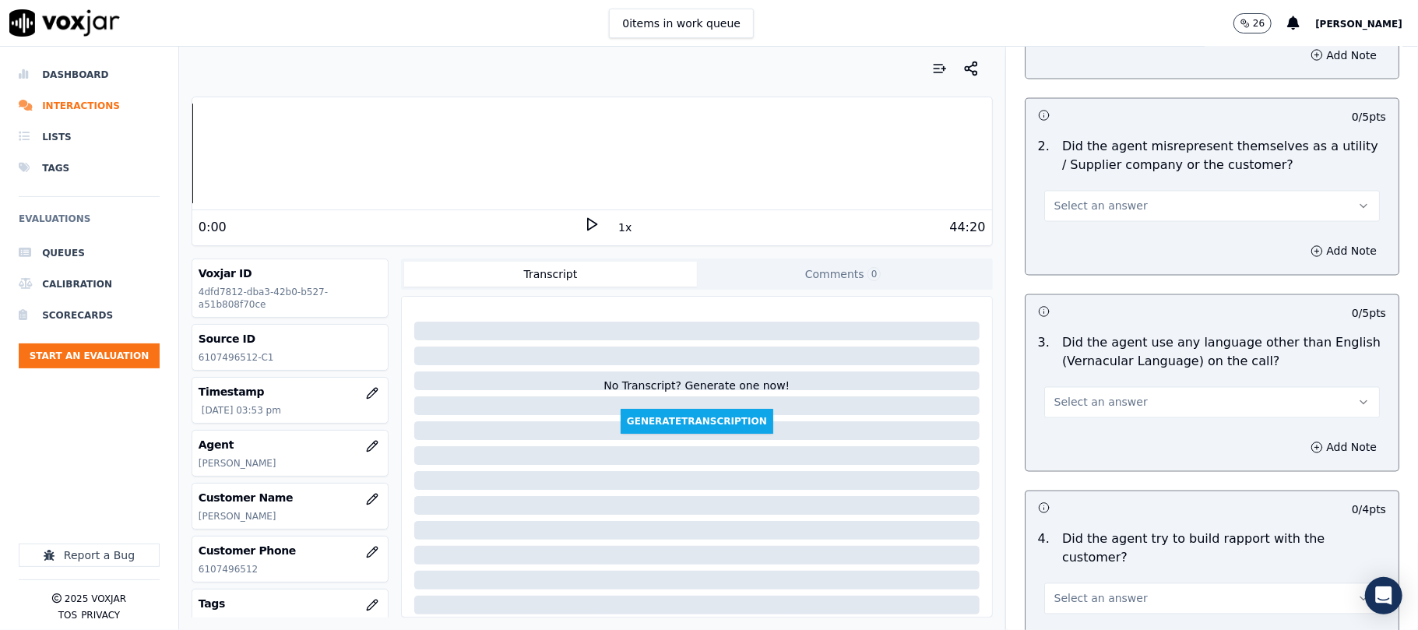
click at [1132, 191] on button "Select an answer" at bounding box center [1212, 206] width 336 height 31
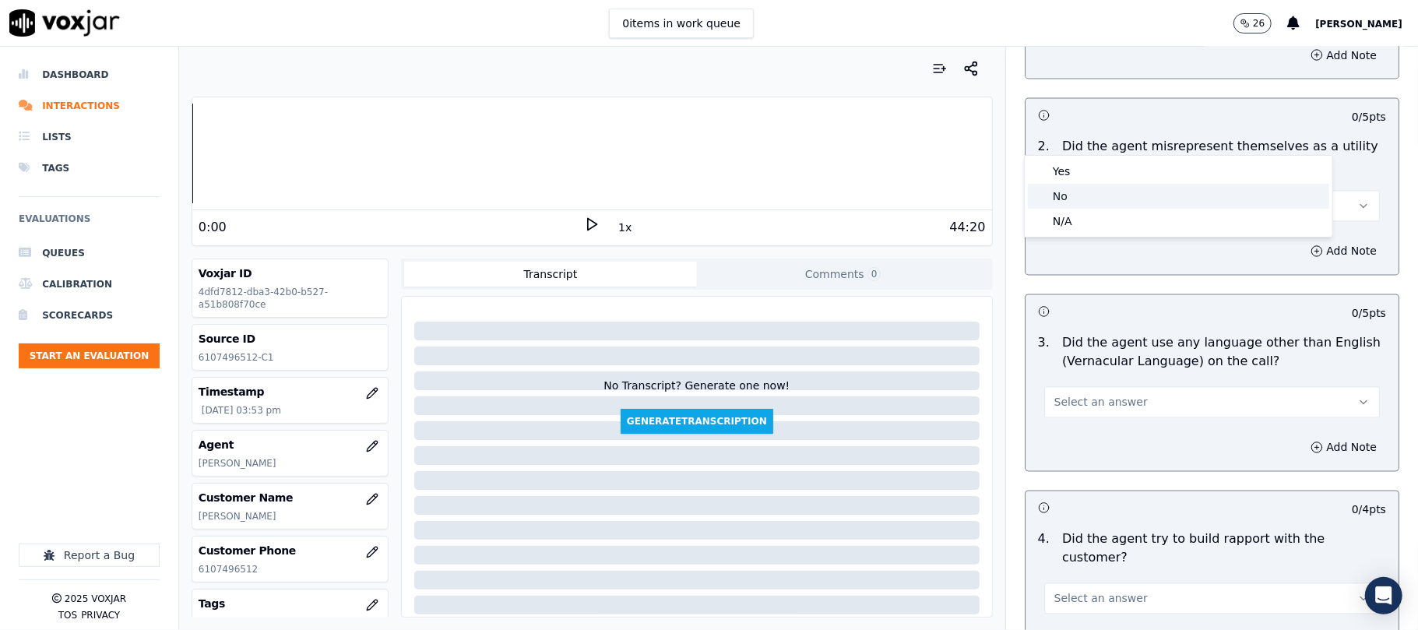
drag, startPoint x: 1070, startPoint y: 196, endPoint x: 1072, endPoint y: 159, distance: 37.4
click at [1070, 199] on div "No" at bounding box center [1178, 196] width 301 height 25
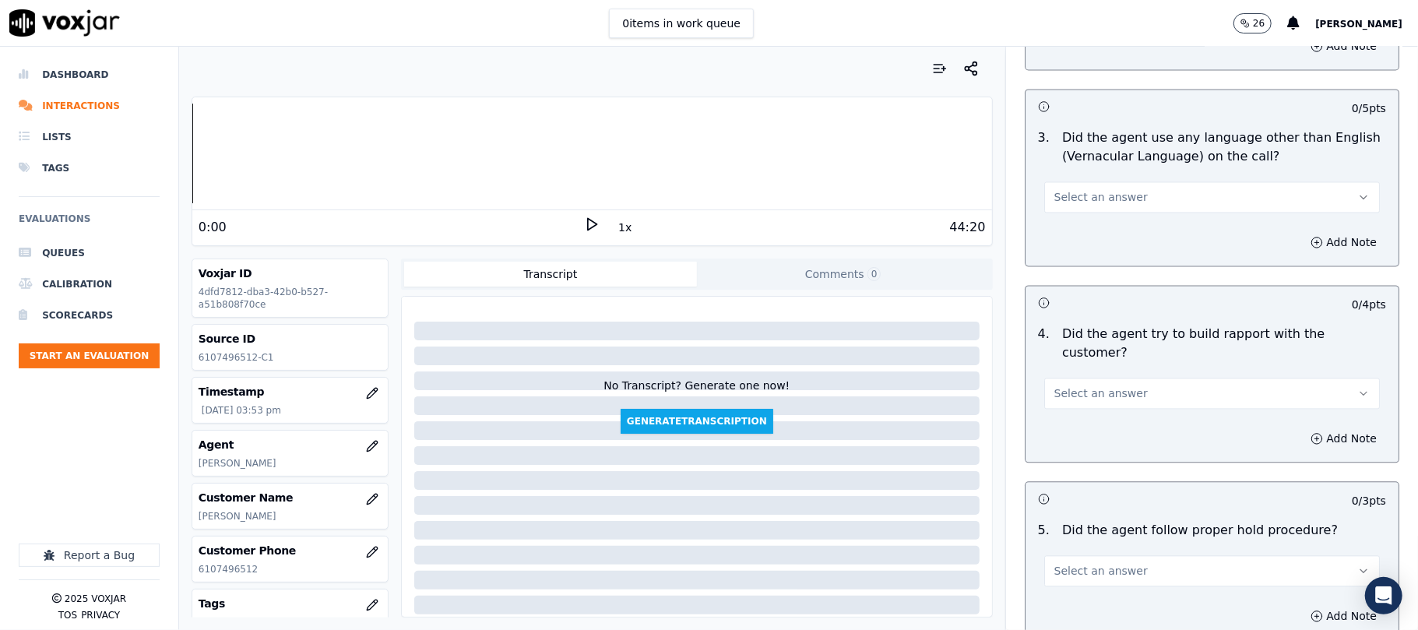
scroll to position [2284, 0]
click at [1094, 187] on span "Select an answer" at bounding box center [1100, 195] width 93 height 16
click at [1079, 185] on div "No" at bounding box center [1178, 185] width 301 height 25
click at [1126, 375] on button "Select an answer" at bounding box center [1212, 390] width 336 height 31
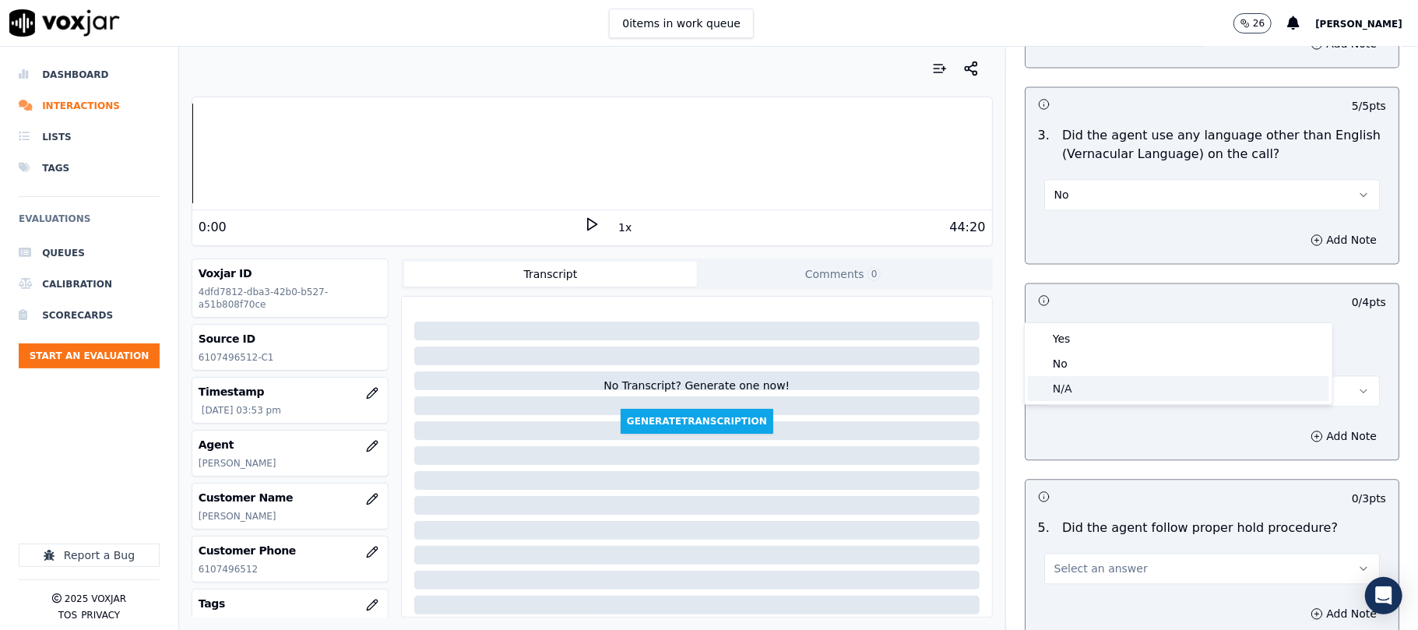
click at [1089, 386] on div "N/A" at bounding box center [1178, 388] width 301 height 25
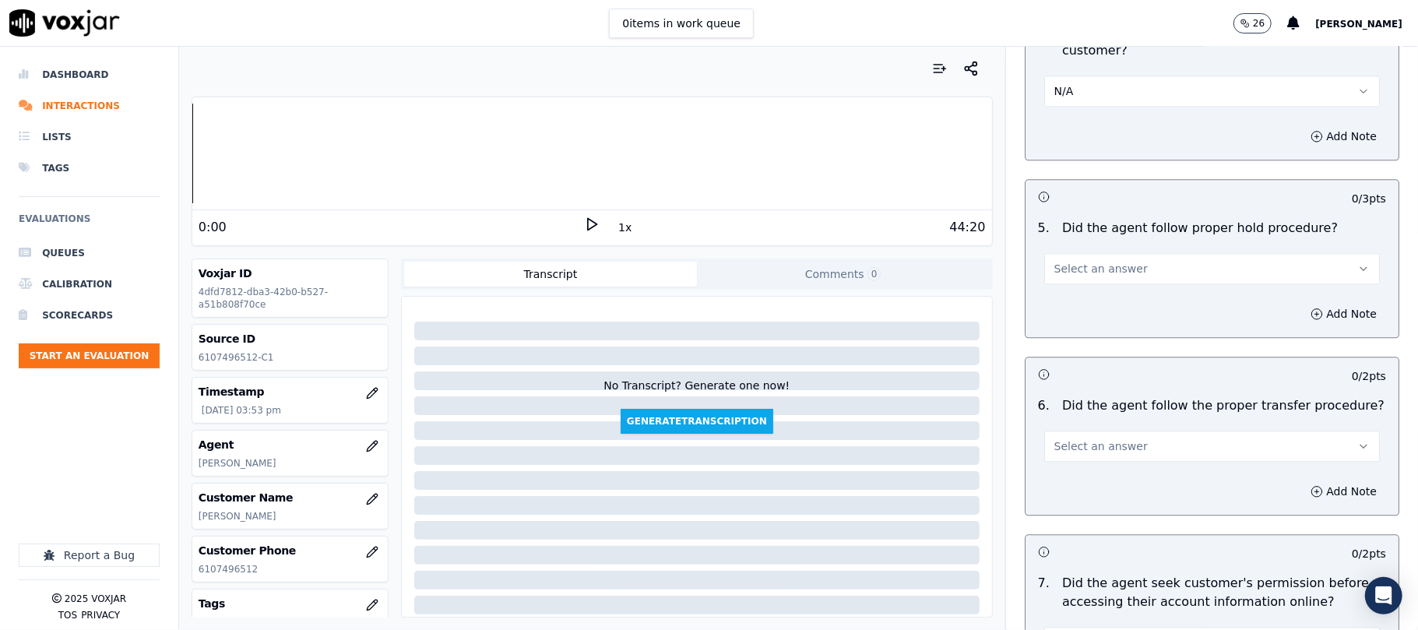
scroll to position [2596, 0]
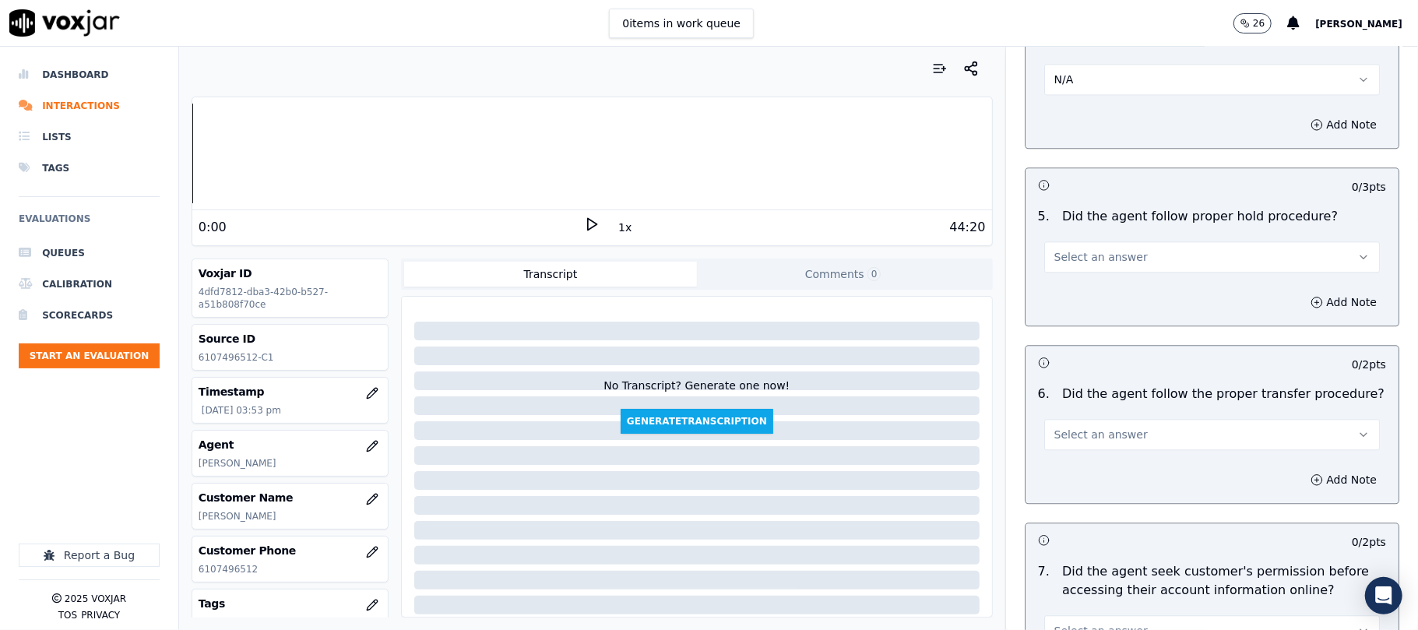
click at [1119, 241] on button "Select an answer" at bounding box center [1212, 256] width 336 height 31
click at [1097, 206] on div "Yes" at bounding box center [1178, 204] width 301 height 25
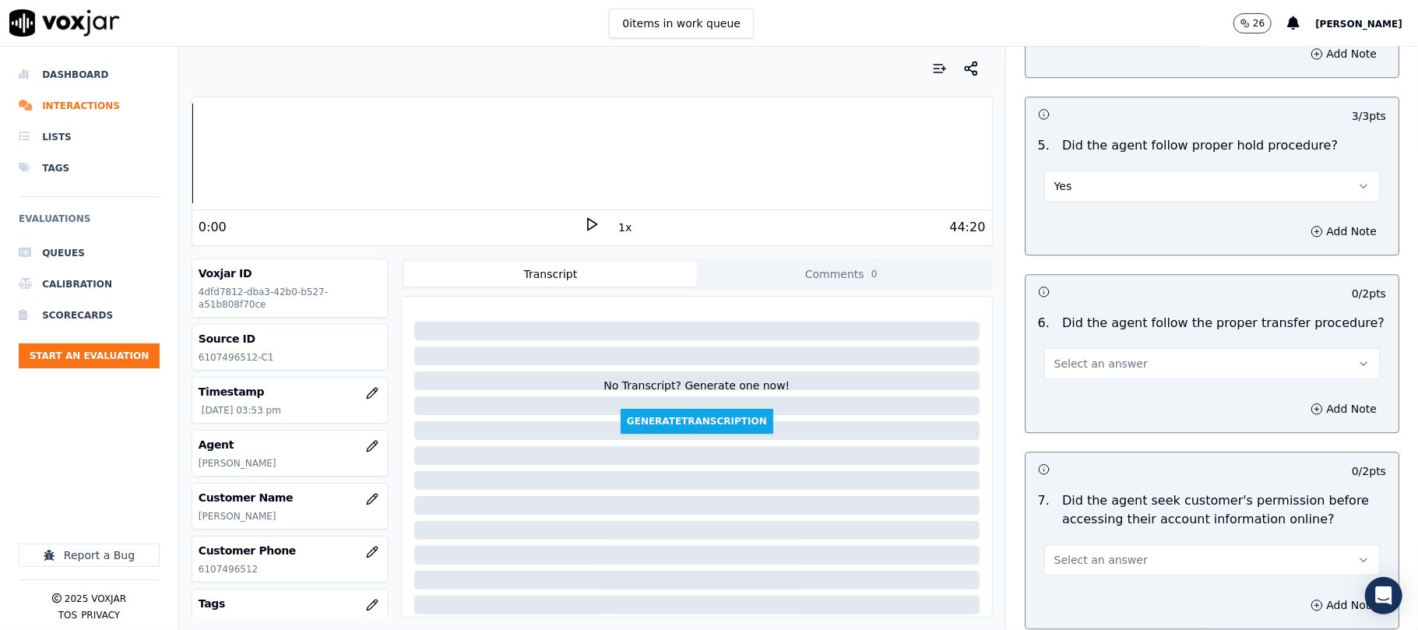
scroll to position [2699, 0]
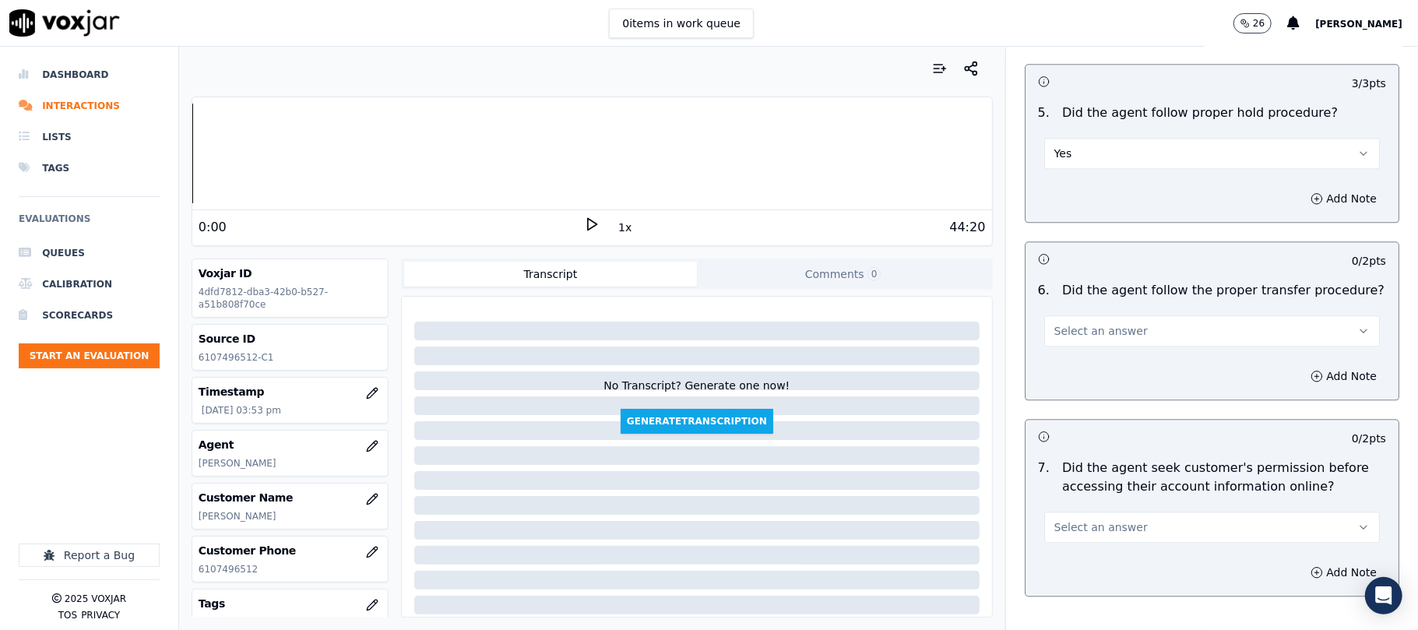
click at [1100, 323] on span "Select an answer" at bounding box center [1100, 331] width 93 height 16
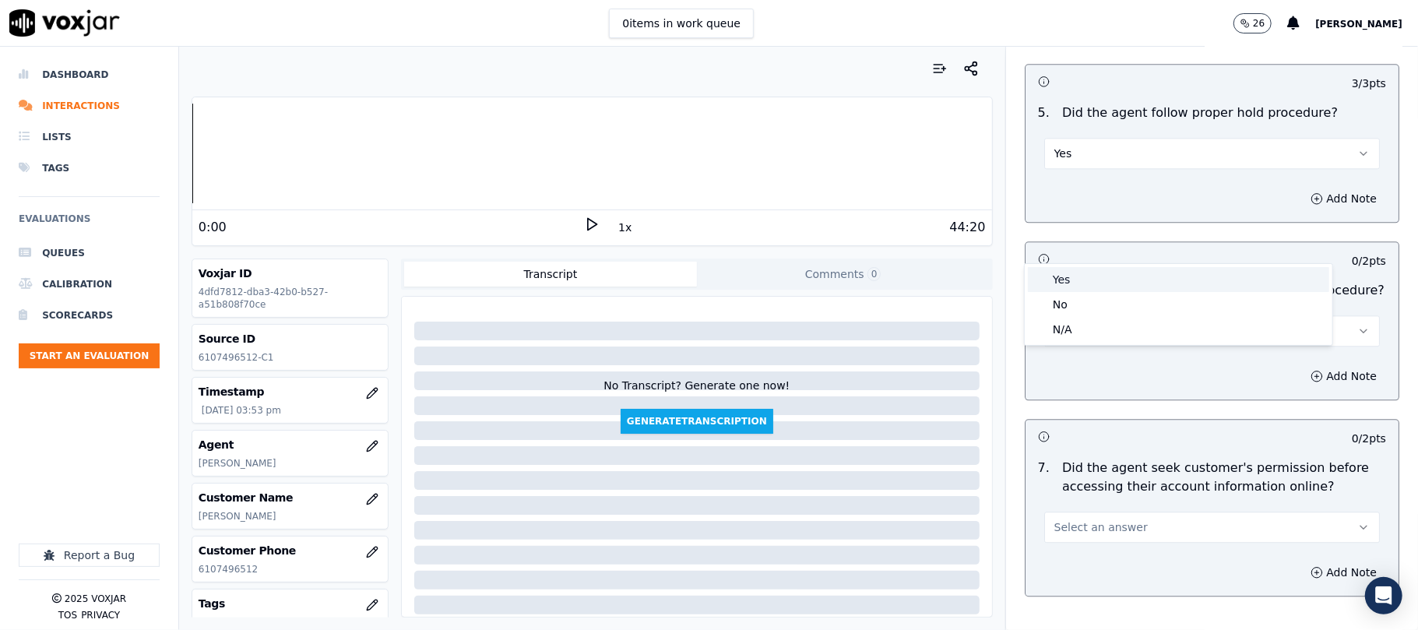
click at [1073, 281] on div "Yes" at bounding box center [1178, 279] width 301 height 25
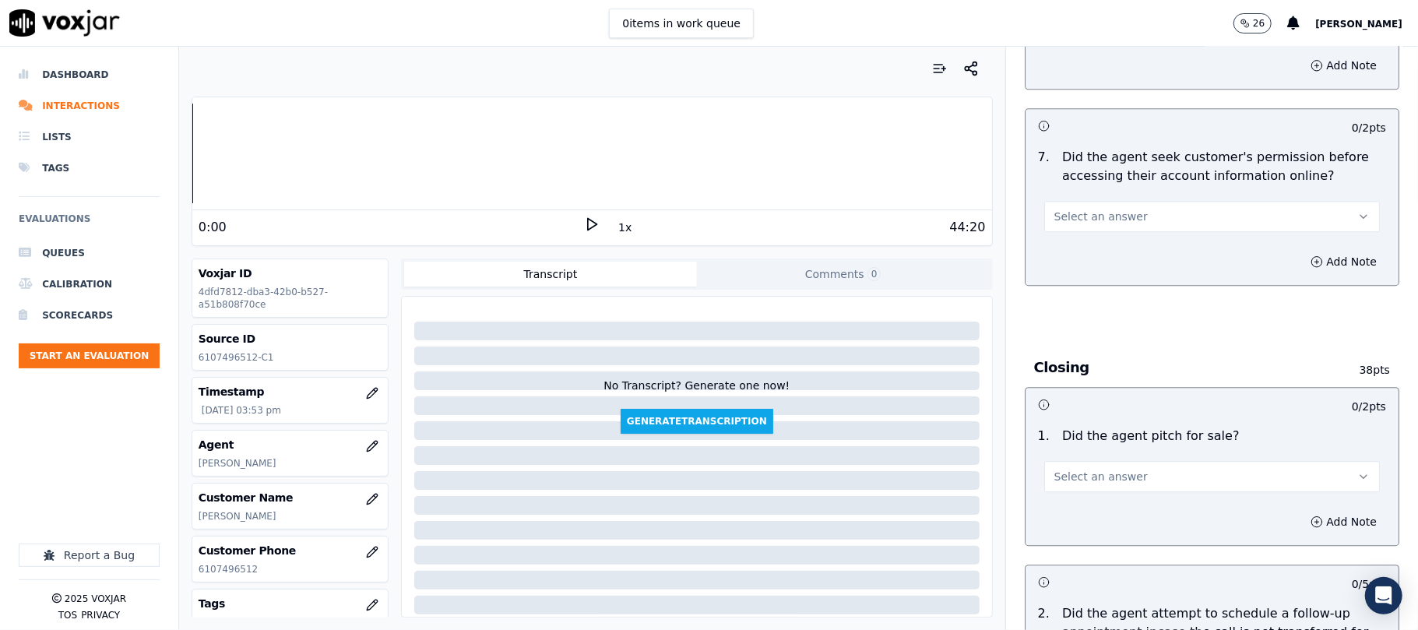
scroll to position [3011, 0]
drag, startPoint x: 1095, startPoint y: 138, endPoint x: 1100, endPoint y: 145, distance: 8.9
click at [1097, 200] on button "Select an answer" at bounding box center [1212, 215] width 336 height 31
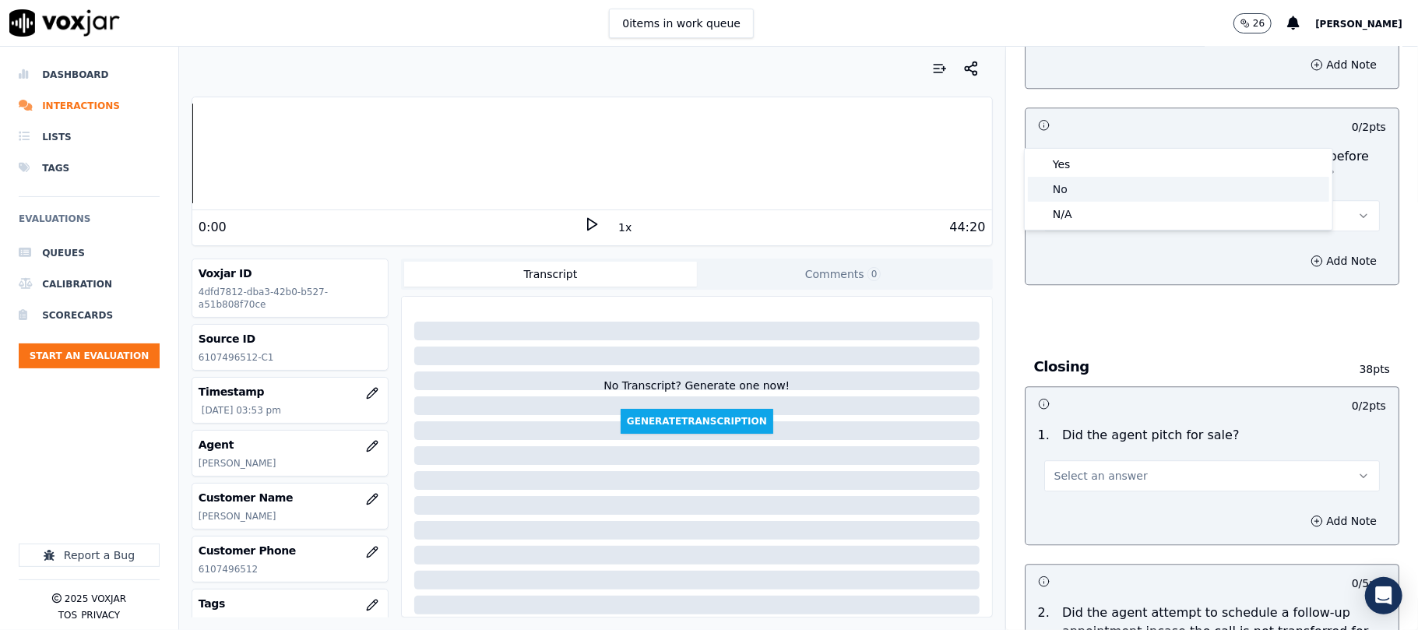
drag, startPoint x: 1079, startPoint y: 185, endPoint x: 1194, endPoint y: 175, distance: 115.7
click at [1079, 187] on div "No" at bounding box center [1178, 189] width 301 height 25
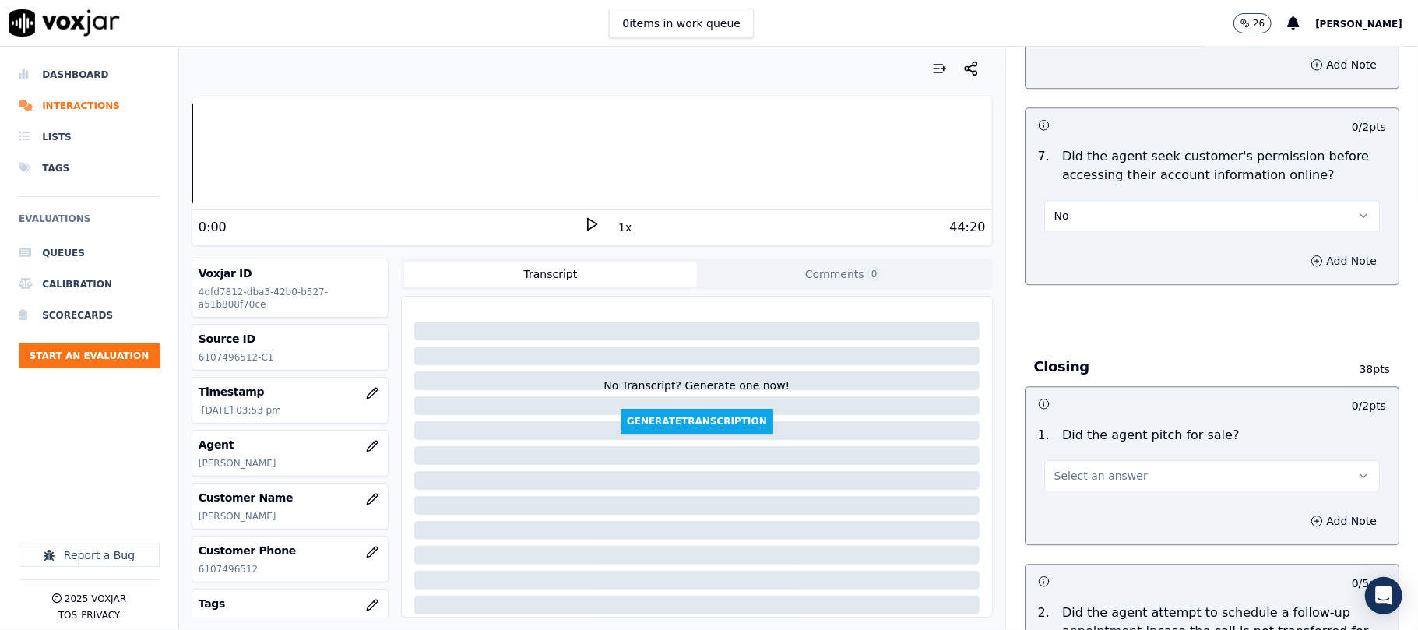
click at [1301, 250] on button "Add Note" at bounding box center [1343, 261] width 85 height 22
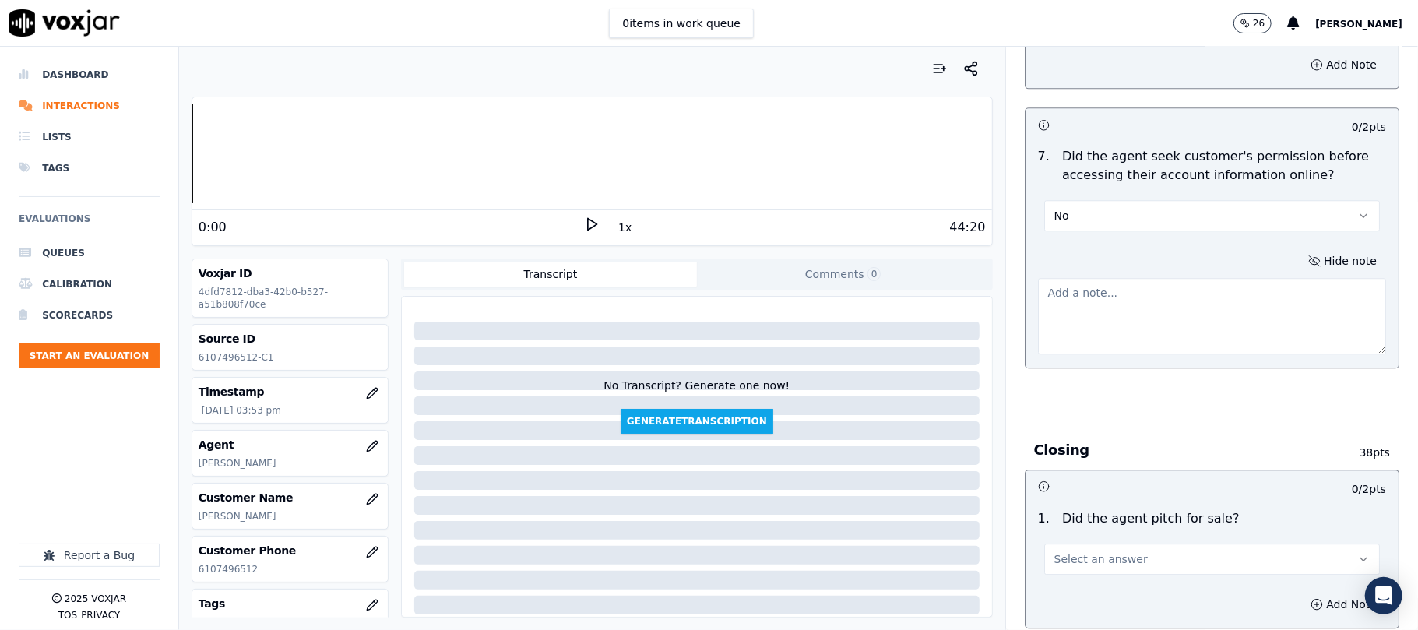
click at [1223, 278] on textarea at bounding box center [1212, 316] width 348 height 76
paste textarea "@5:21 [PERSON_NAME]'m just getting the information pulled up for you // @6:17 […"
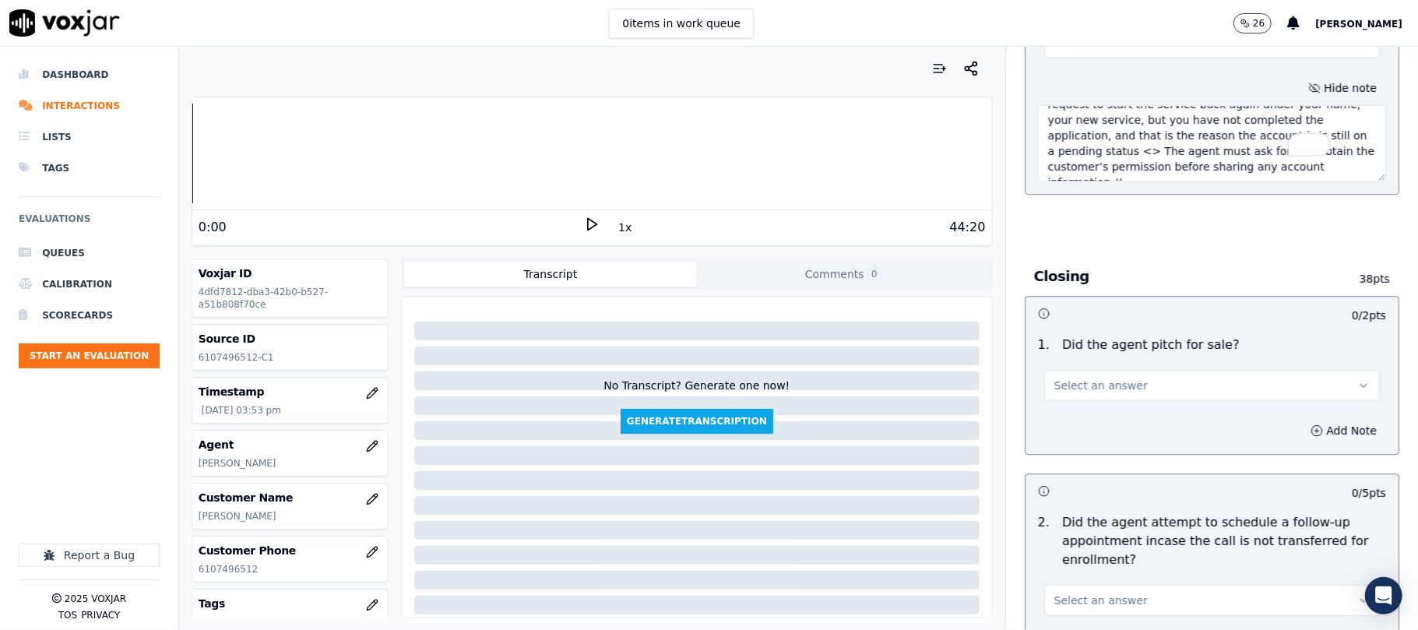
scroll to position [3219, 0]
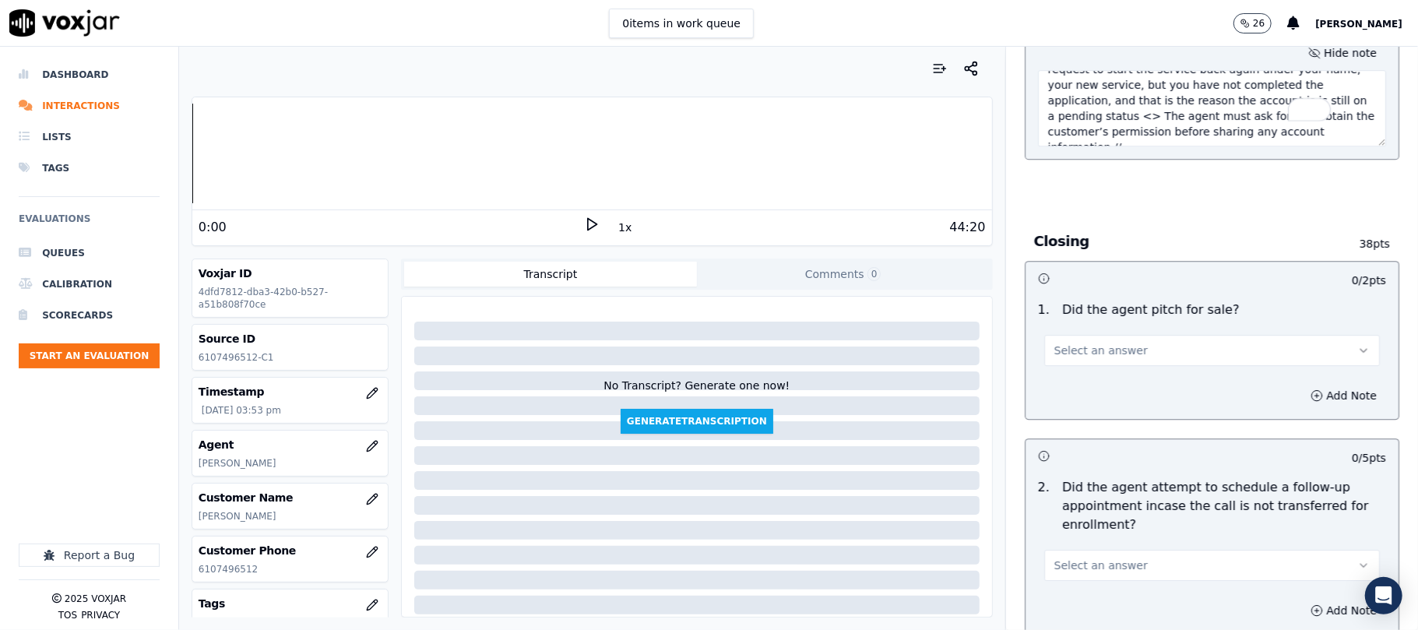
type textarea "@5:21 [PERSON_NAME]'m just getting the information pulled up for you // @6:17 […"
click at [1134, 335] on button "Select an answer" at bounding box center [1212, 350] width 336 height 31
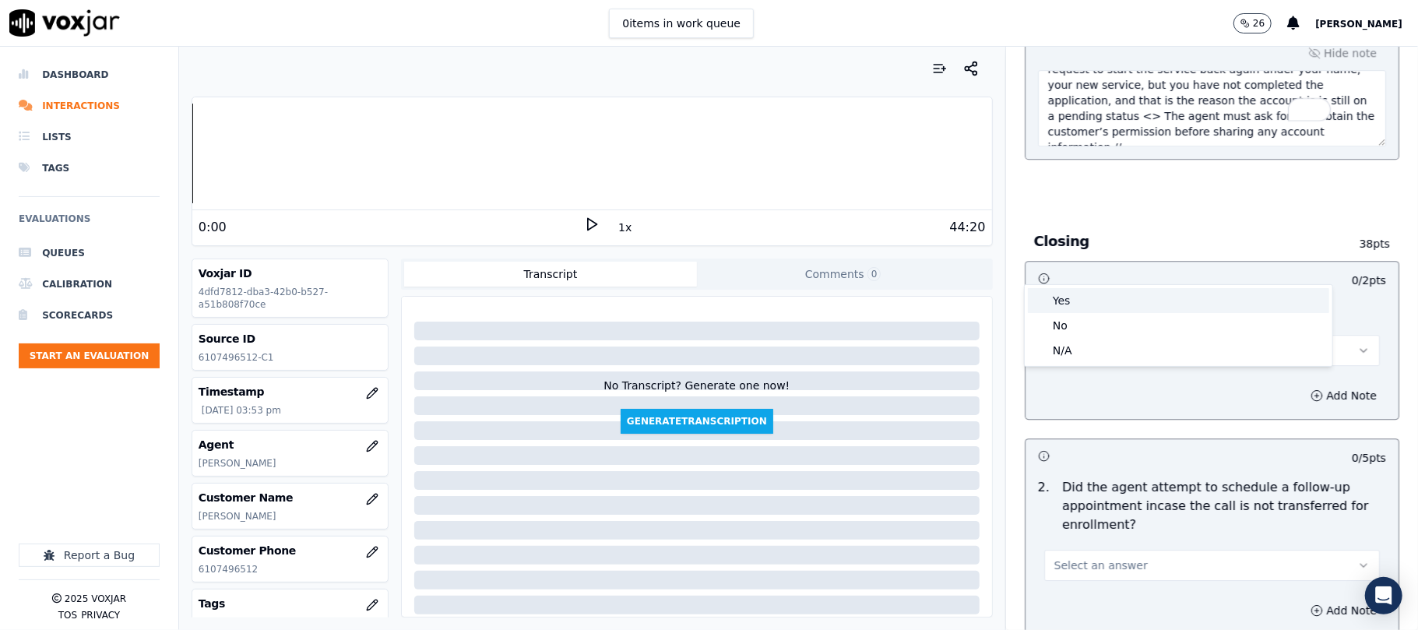
click at [1122, 293] on div "Yes" at bounding box center [1178, 300] width 301 height 25
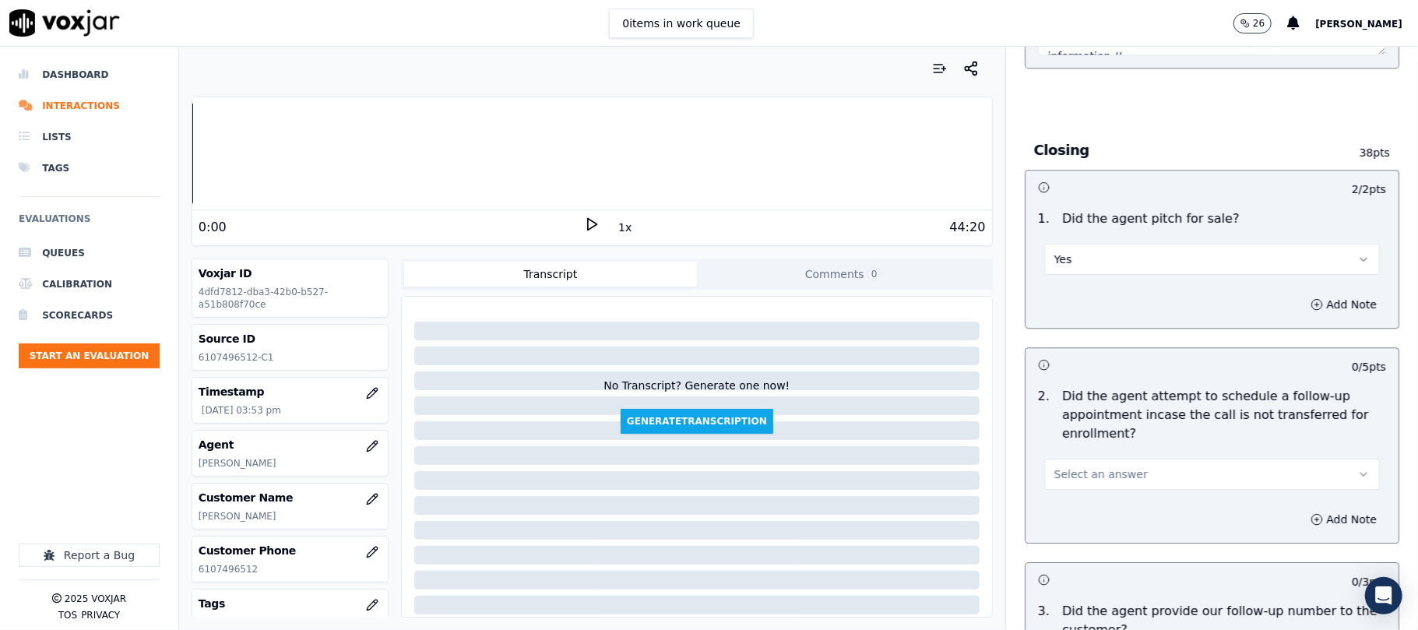
scroll to position [3427, 0]
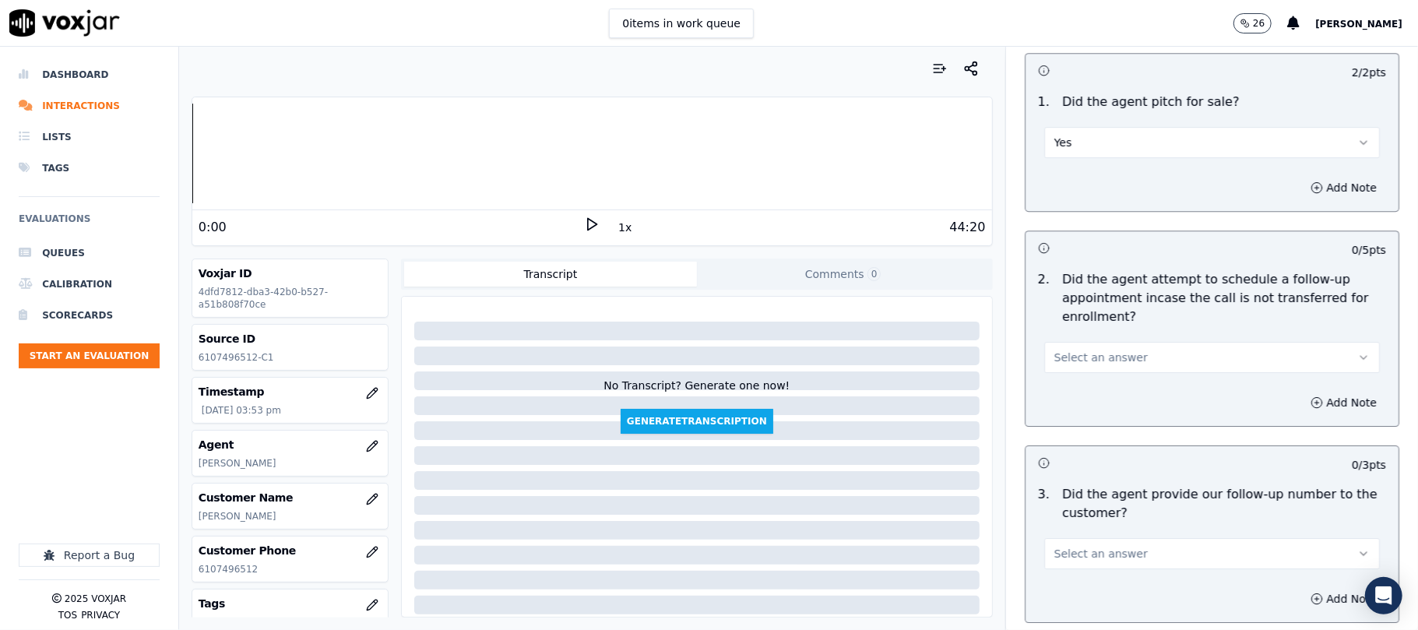
click at [1107, 339] on div "Select an answer" at bounding box center [1212, 356] width 336 height 34
click at [1100, 342] on button "Select an answer" at bounding box center [1212, 357] width 336 height 31
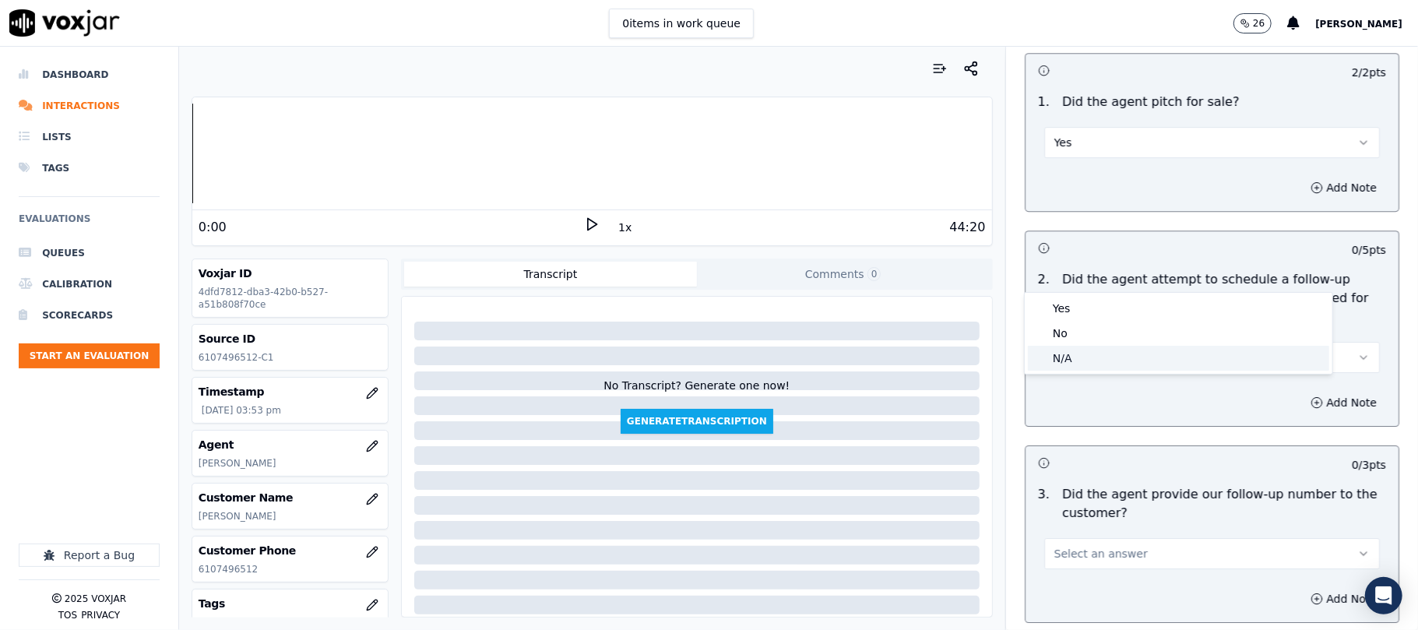
click at [1084, 352] on div "N/A" at bounding box center [1178, 358] width 301 height 25
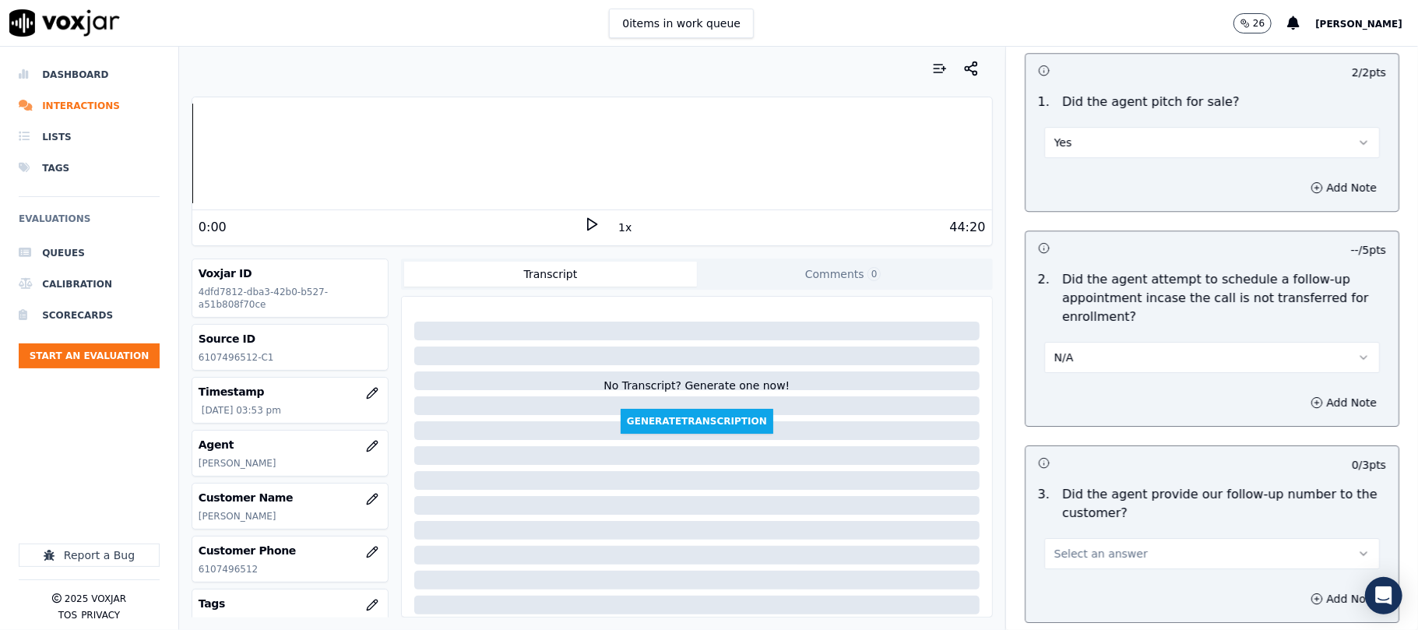
scroll to position [3634, 0]
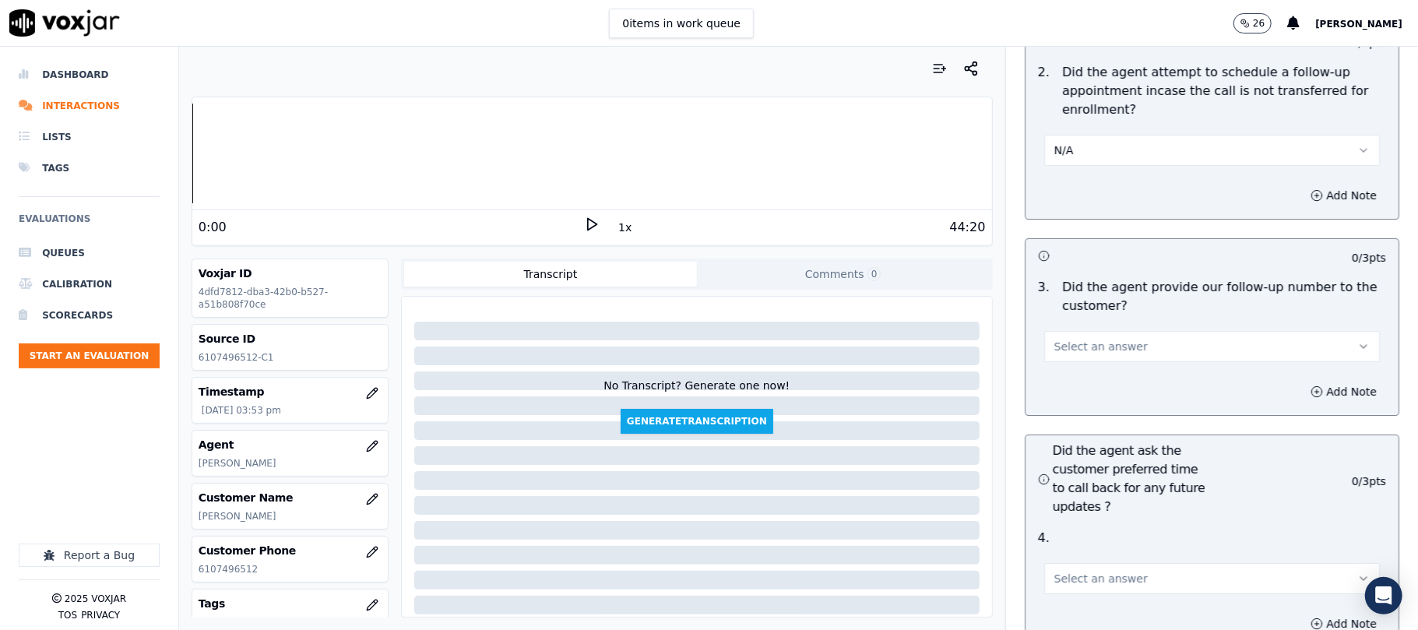
click at [1087, 331] on button "Select an answer" at bounding box center [1212, 346] width 336 height 31
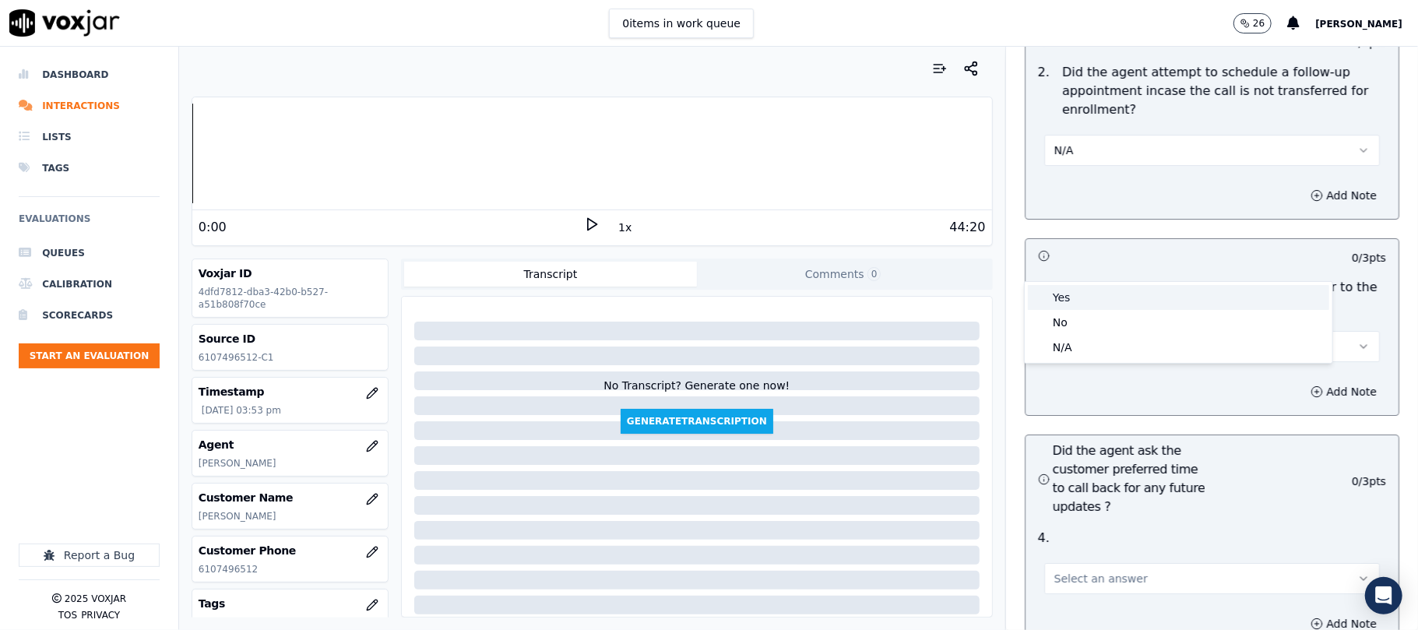
click at [1087, 291] on div "Yes" at bounding box center [1178, 297] width 301 height 25
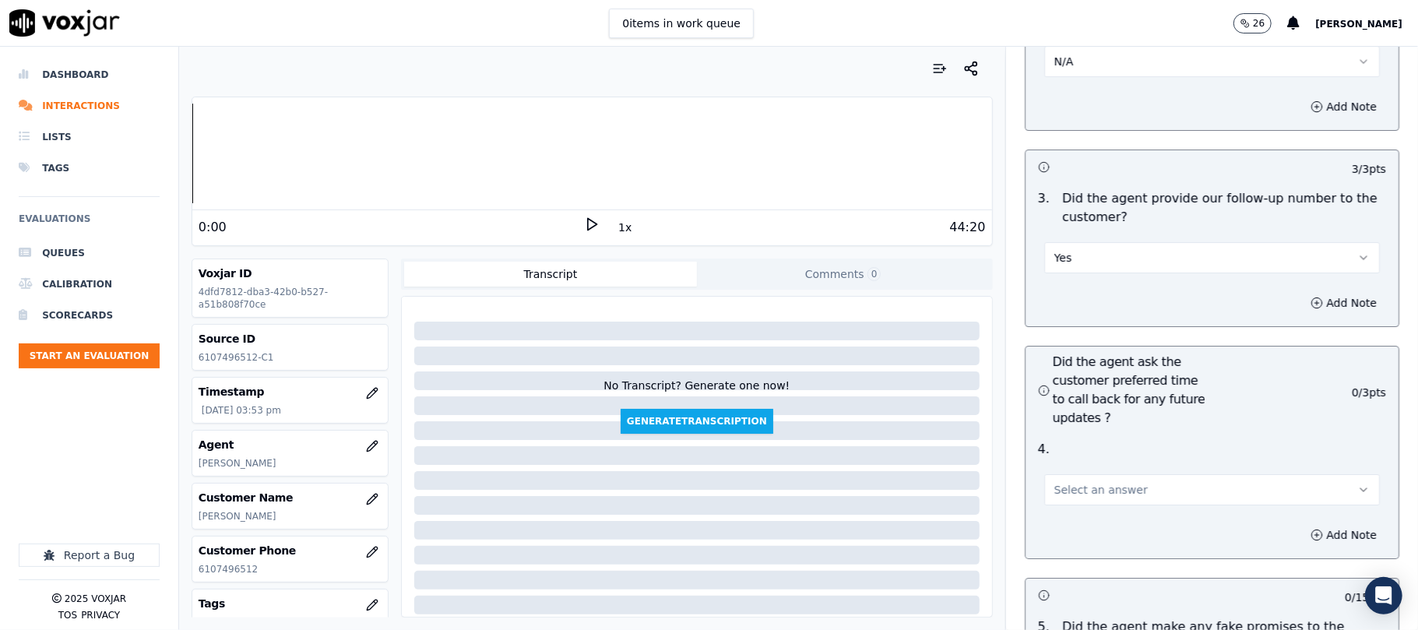
scroll to position [3842, 0]
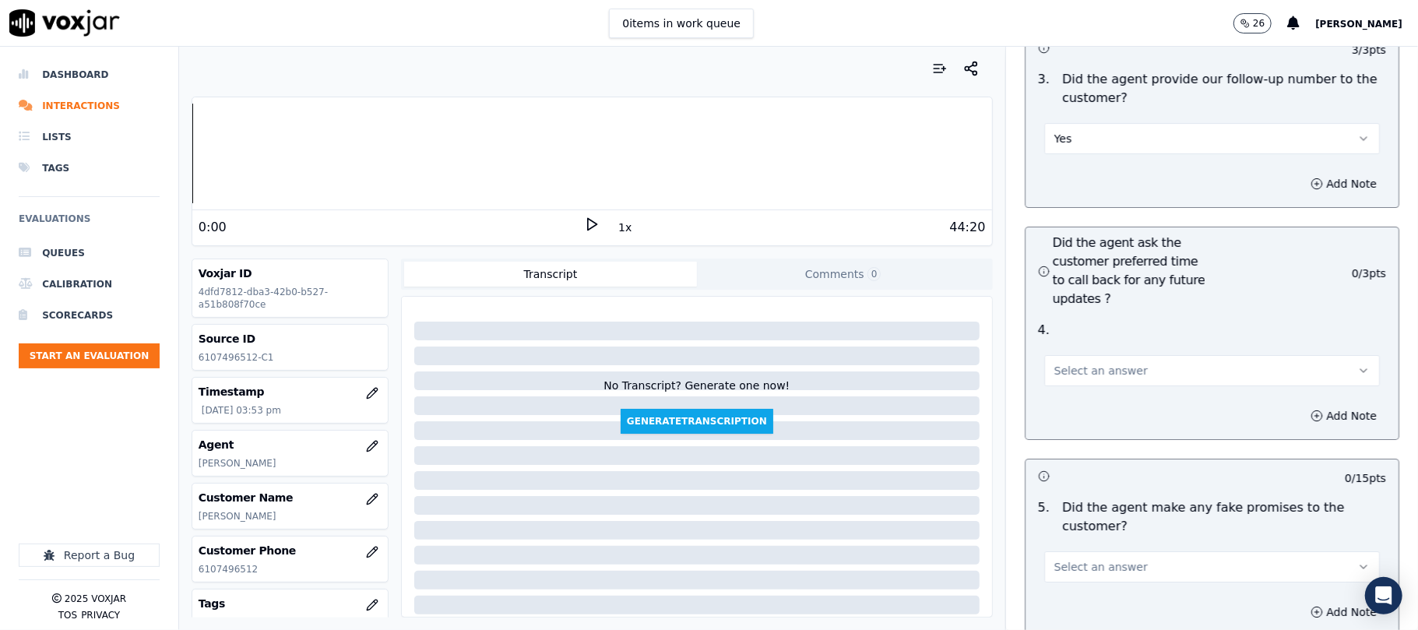
click at [1082, 363] on span "Select an answer" at bounding box center [1100, 371] width 93 height 16
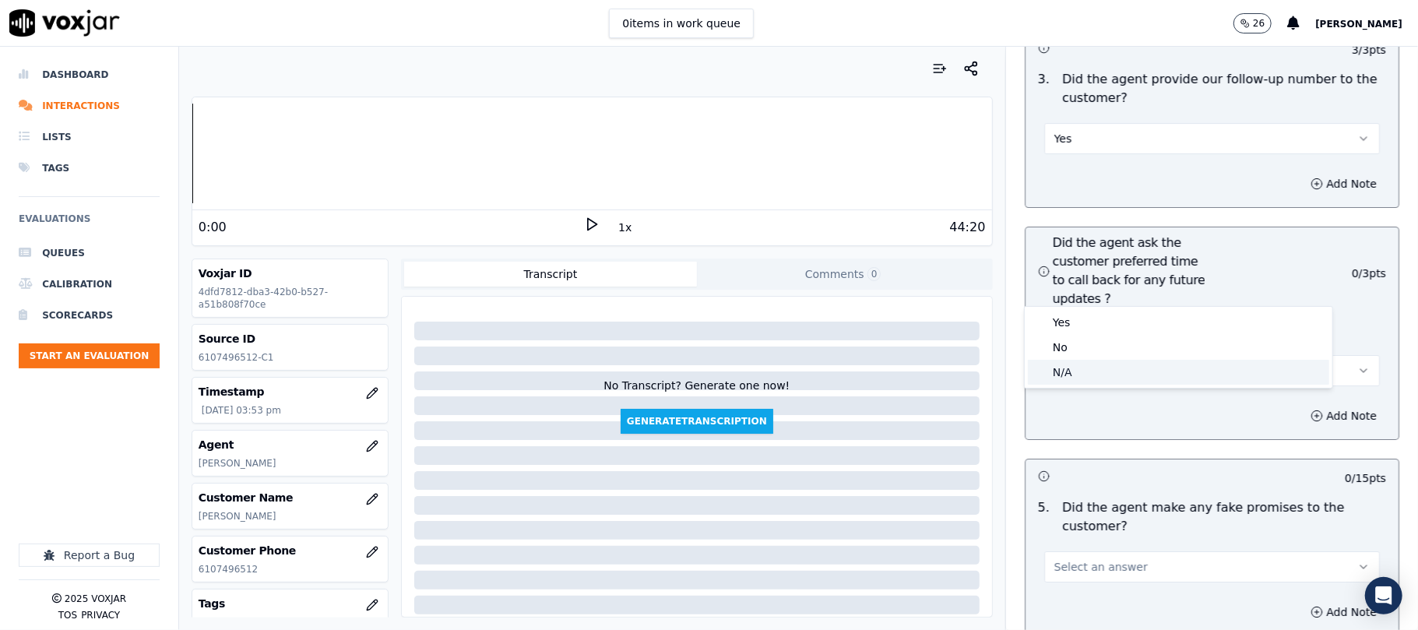
click at [1063, 371] on div "N/A" at bounding box center [1178, 372] width 301 height 25
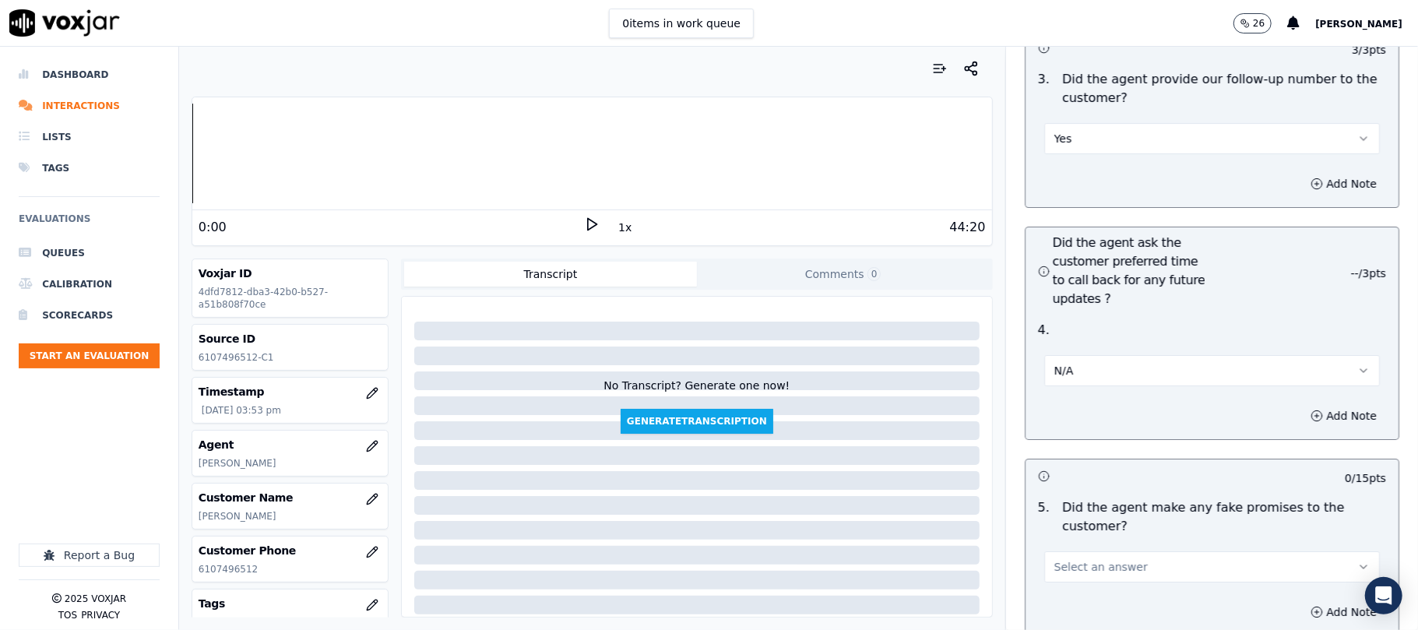
scroll to position [4050, 0]
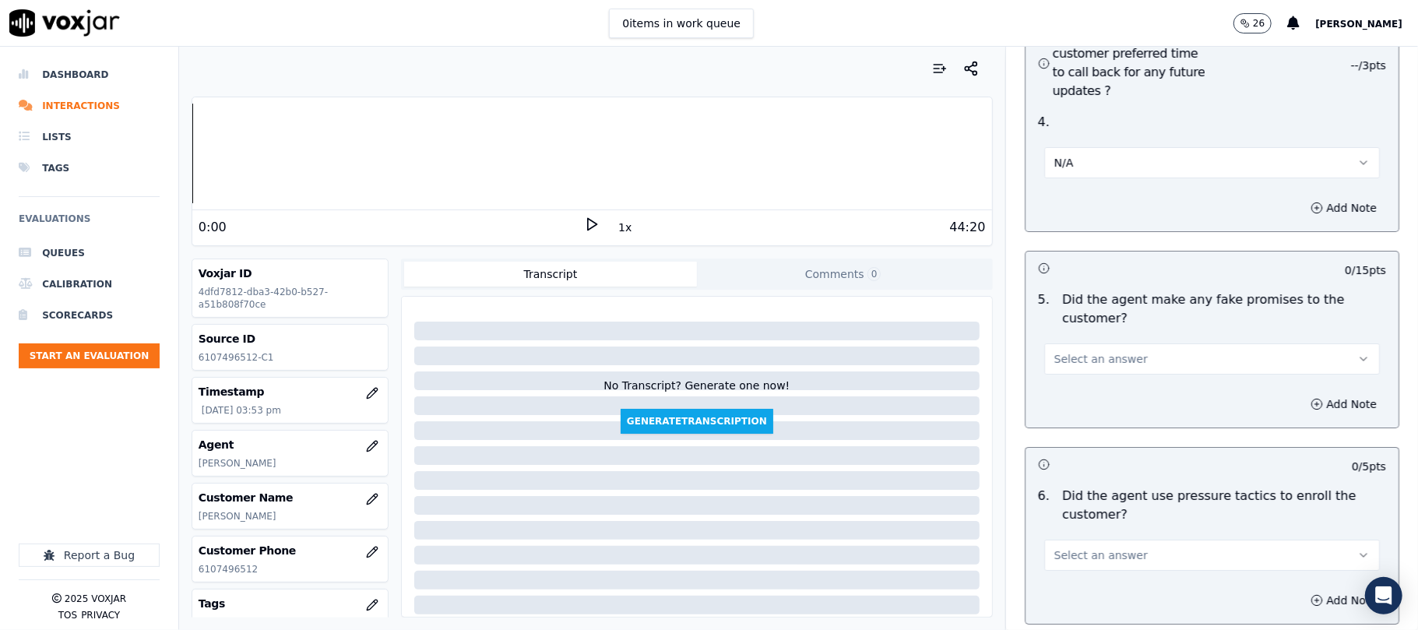
click at [1097, 351] on span "Select an answer" at bounding box center [1100, 359] width 93 height 16
drag, startPoint x: 1067, startPoint y: 303, endPoint x: 1170, endPoint y: 312, distance: 103.2
click at [1067, 302] on div "Yes" at bounding box center [1178, 311] width 301 height 25
click at [1301, 393] on button "Add Note" at bounding box center [1343, 404] width 85 height 22
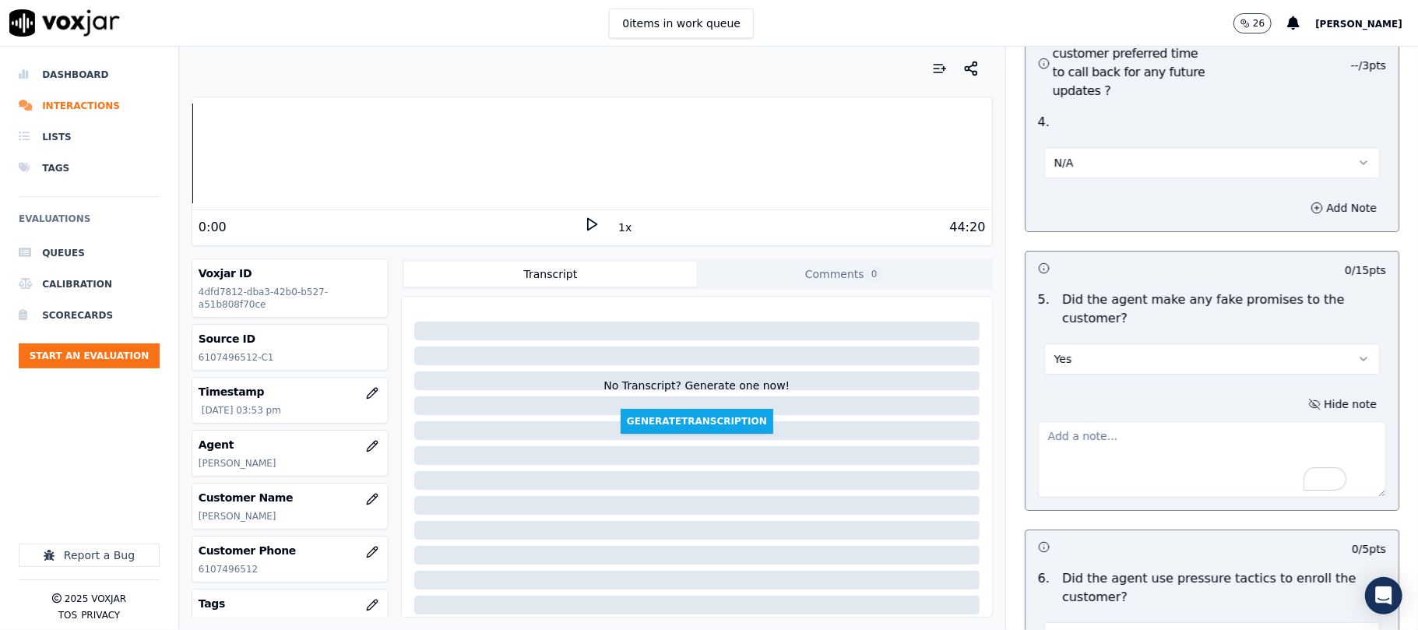
paste textarea "@7:45 [PERSON_NAME] - so it will be also be turned on so once you just complete…"
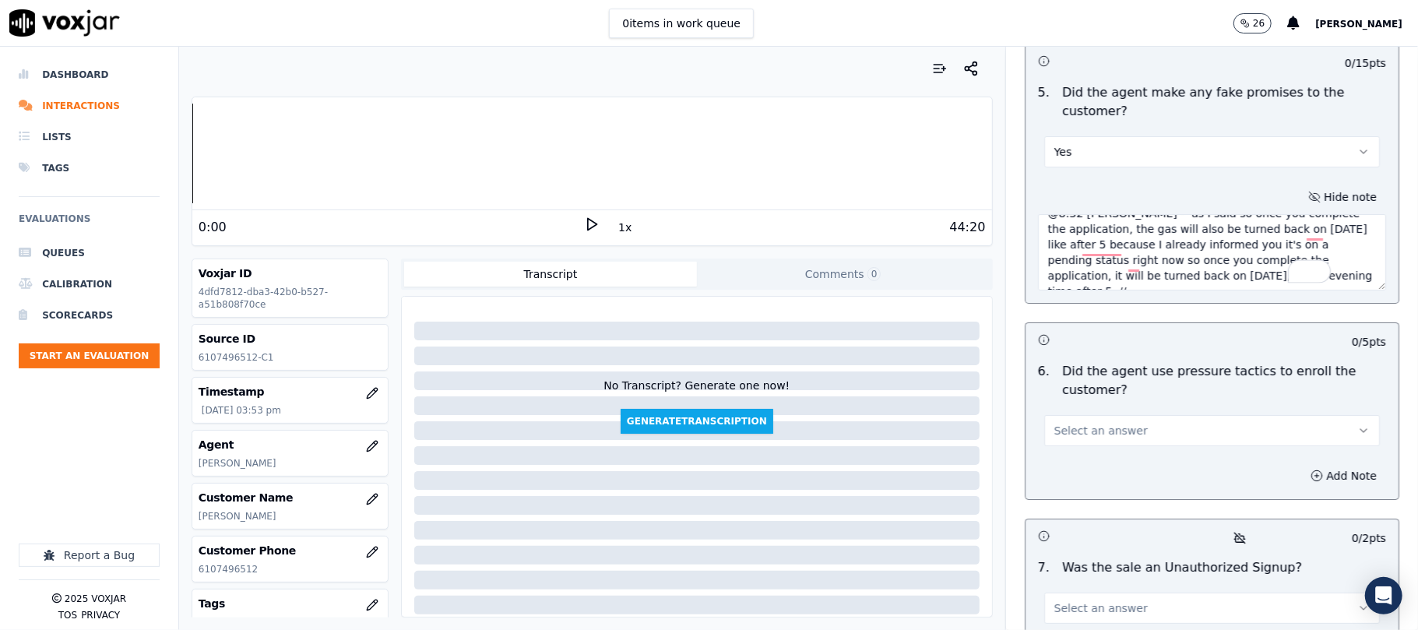
click at [1263, 214] on textarea "@7:45 [PERSON_NAME] - so it will be also be turned on so once you just complete…" at bounding box center [1212, 252] width 348 height 76
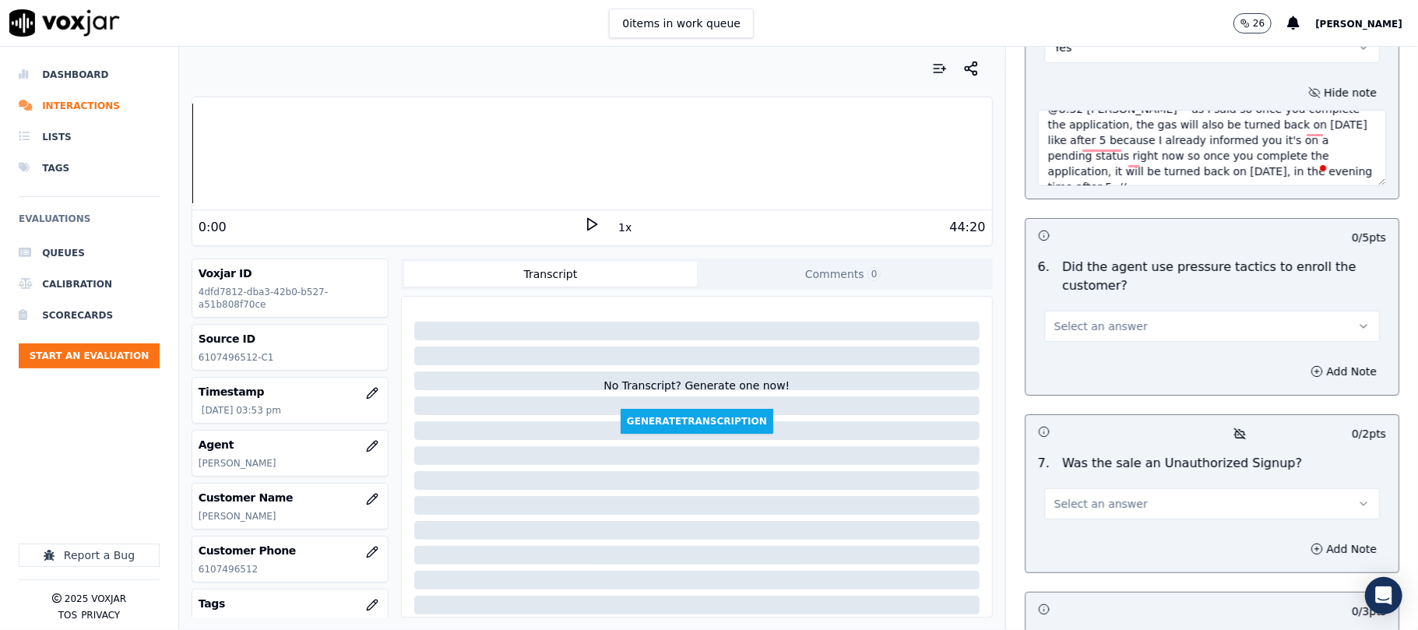
click at [1281, 110] on textarea "@7:45 [PERSON_NAME] - so it will be also be turned on so once you just complete…" at bounding box center [1212, 148] width 348 height 76
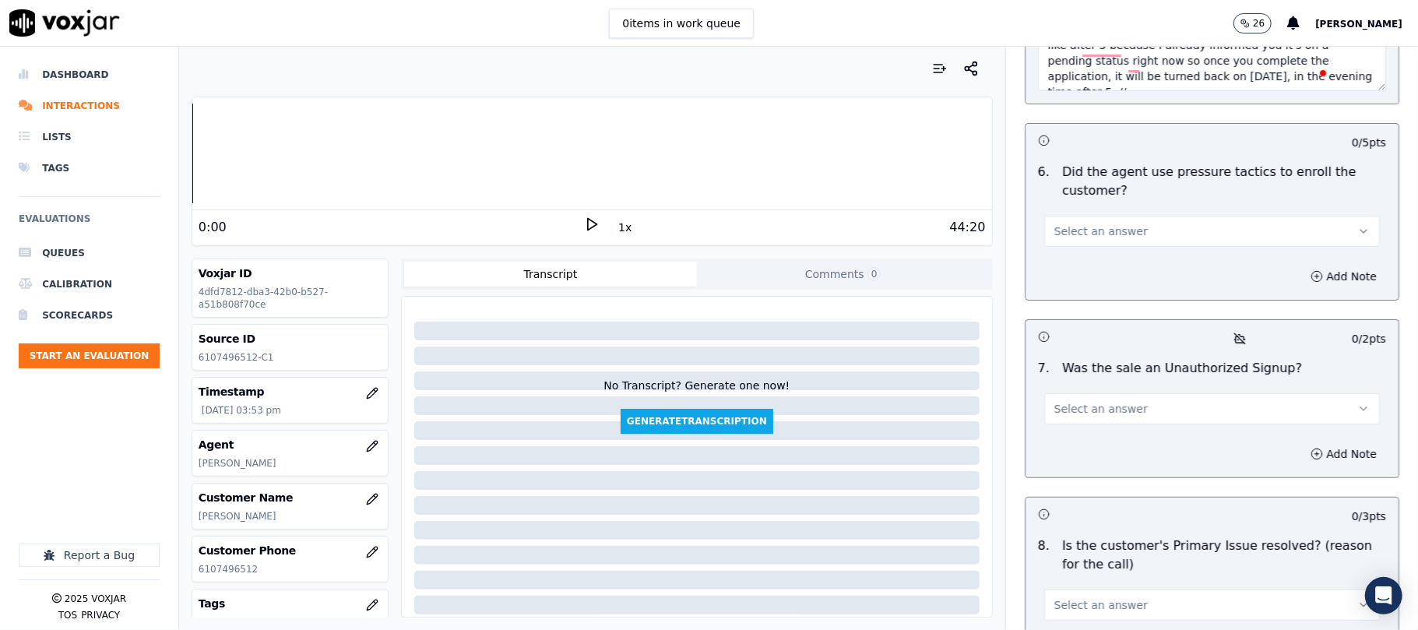
type textarea "@7:45 [PERSON_NAME] - so it will be also be turned on so once you just complete…"
click at [1143, 216] on button "Select an answer" at bounding box center [1212, 231] width 336 height 31
click at [1085, 206] on div "No" at bounding box center [1178, 209] width 301 height 25
drag, startPoint x: 1160, startPoint y: 319, endPoint x: 1147, endPoint y: 340, distance: 24.8
click at [1162, 393] on button "Select an answer" at bounding box center [1212, 408] width 336 height 31
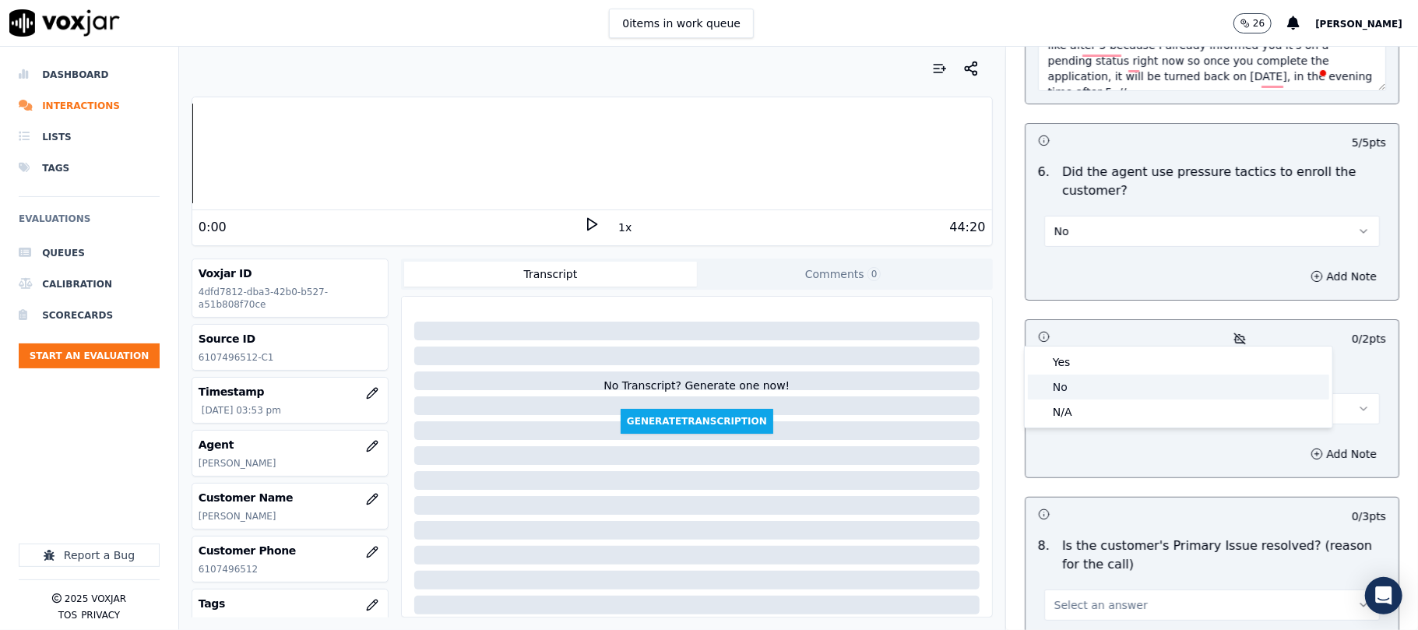
click at [1100, 382] on div "No" at bounding box center [1178, 387] width 301 height 25
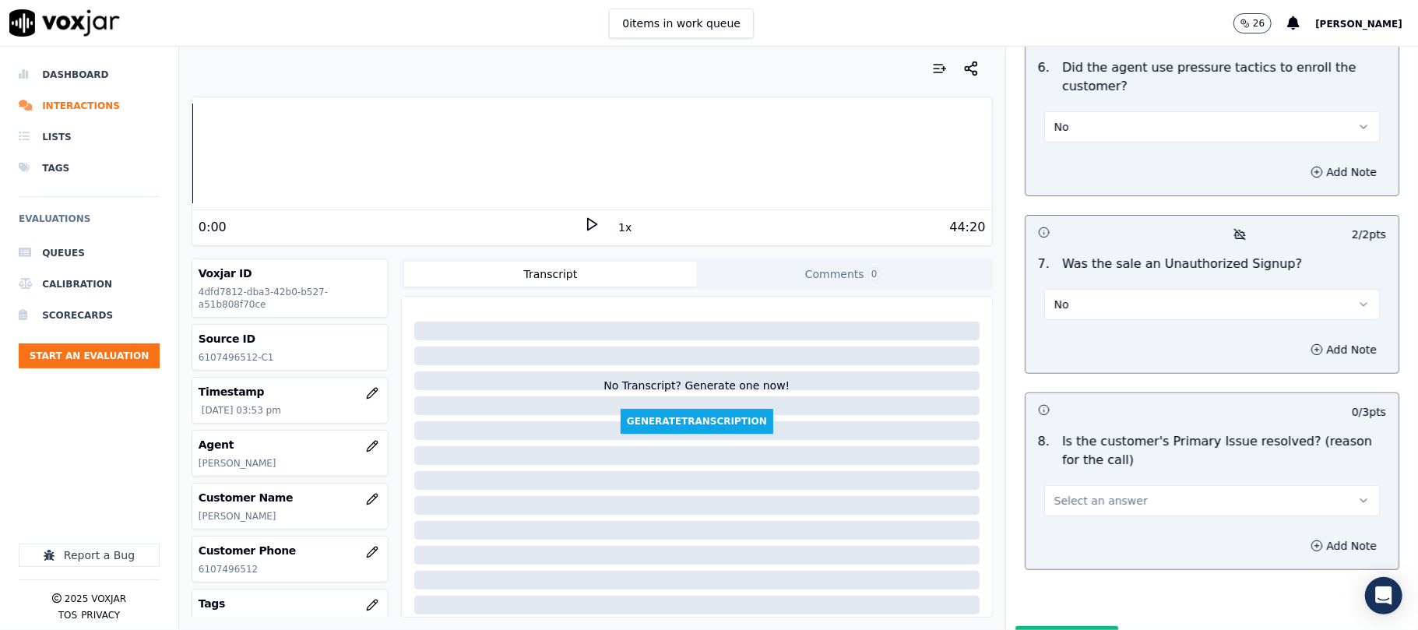
click at [1132, 485] on button "Select an answer" at bounding box center [1212, 500] width 336 height 31
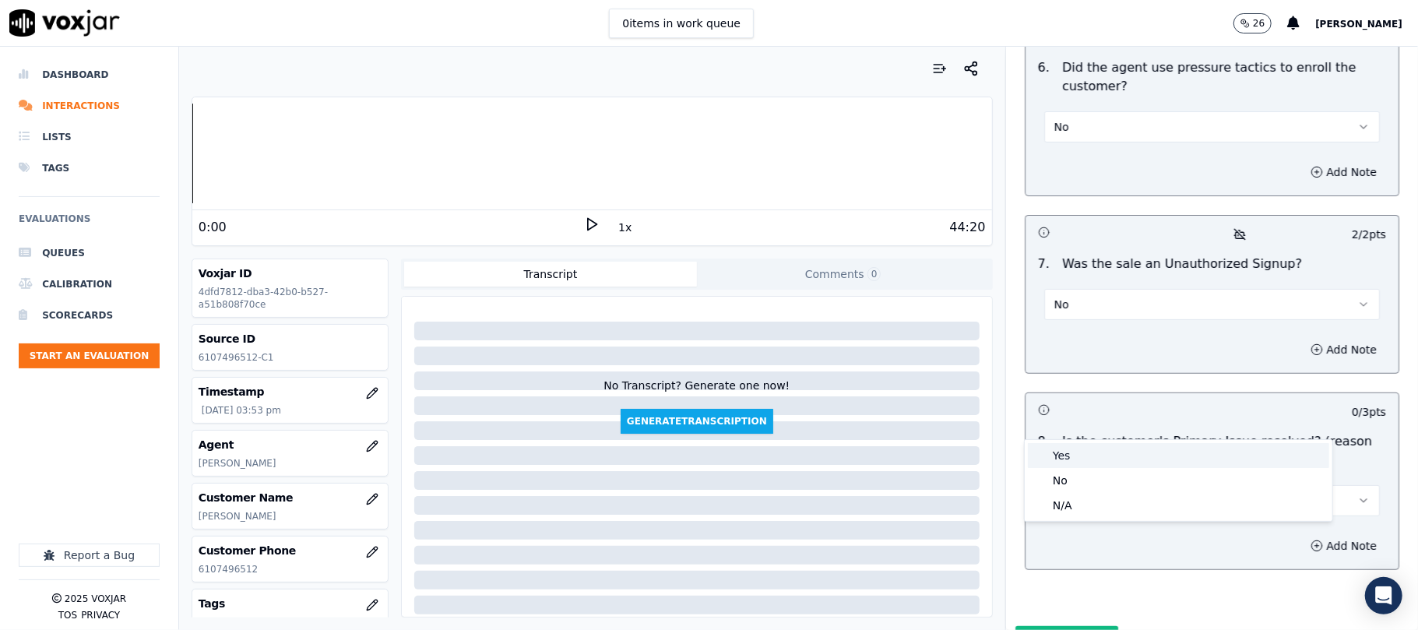
click at [1085, 444] on div "Yes" at bounding box center [1178, 455] width 301 height 25
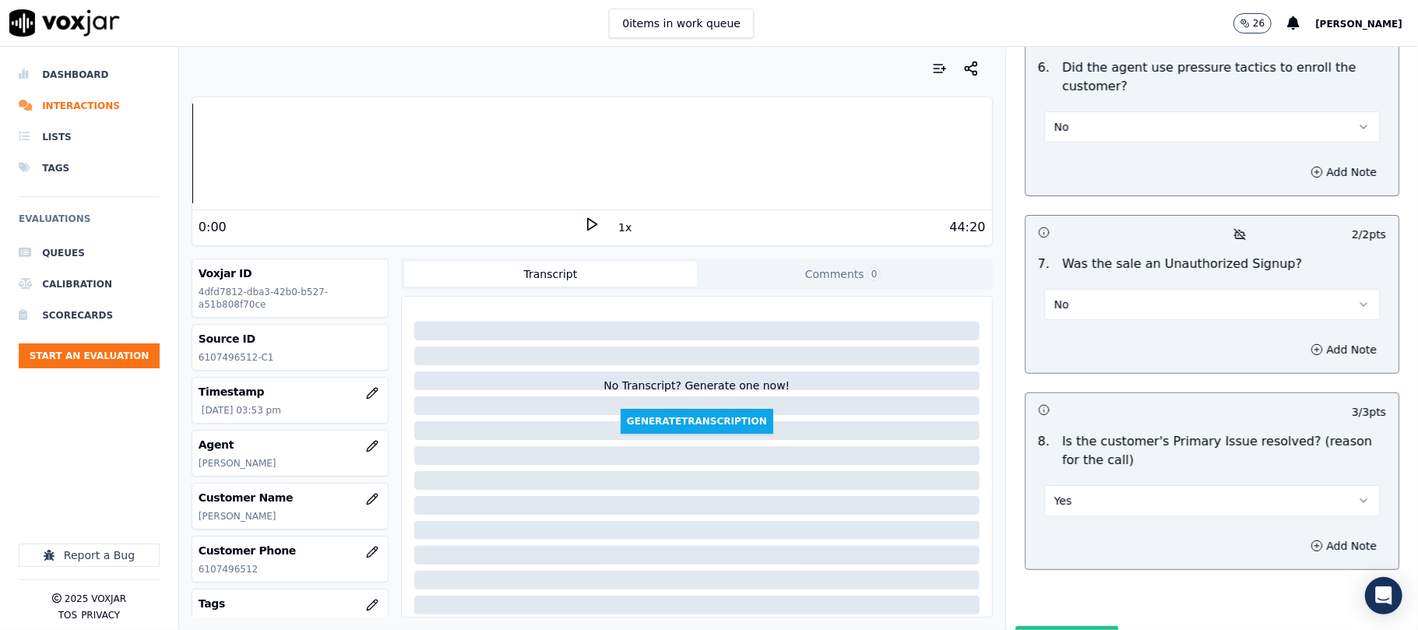
click at [1048, 626] on button "Submit Scores" at bounding box center [1068, 640] width 104 height 28
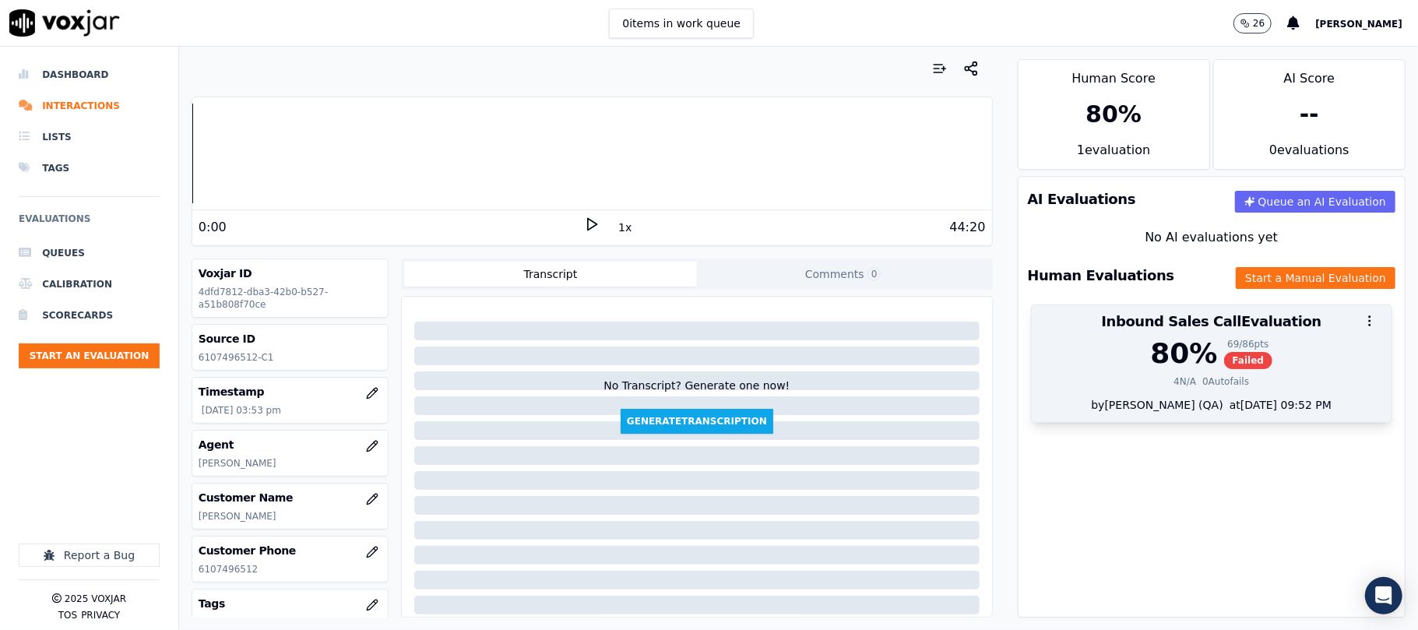
click at [1185, 357] on div "80 % 69 / 86 pts Failed" at bounding box center [1211, 353] width 341 height 31
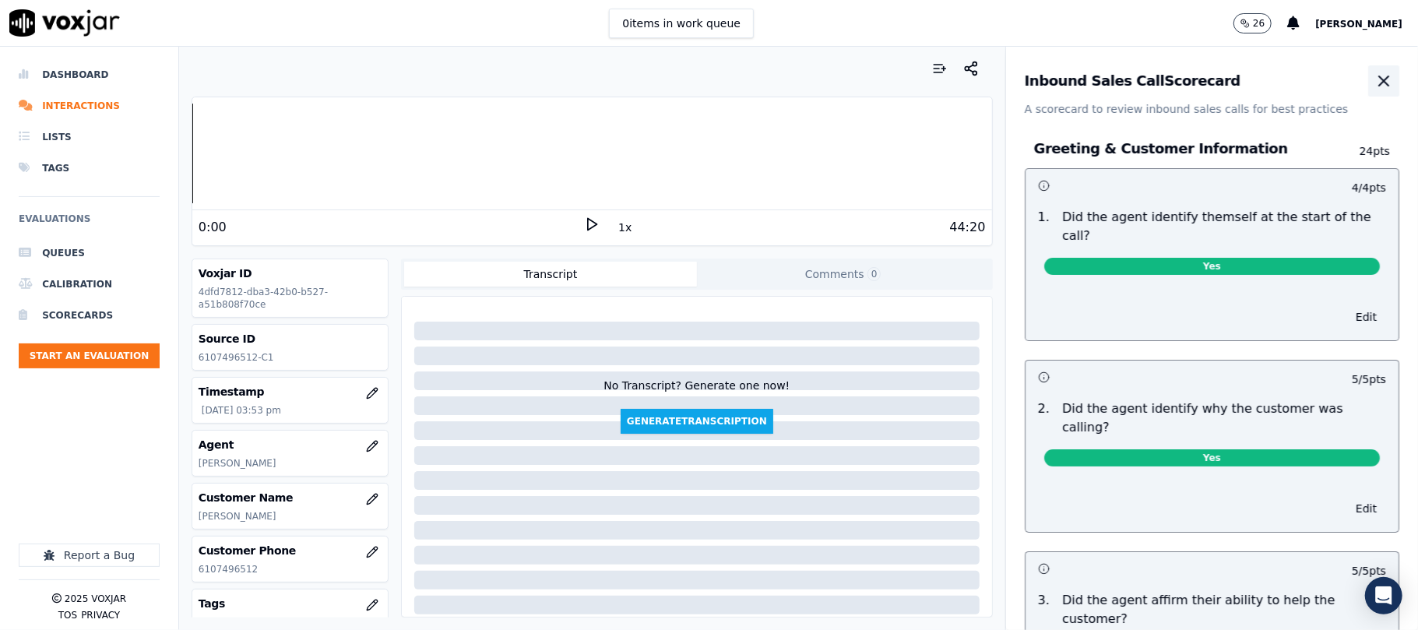
click at [1368, 83] on button "button" at bounding box center [1383, 80] width 31 height 31
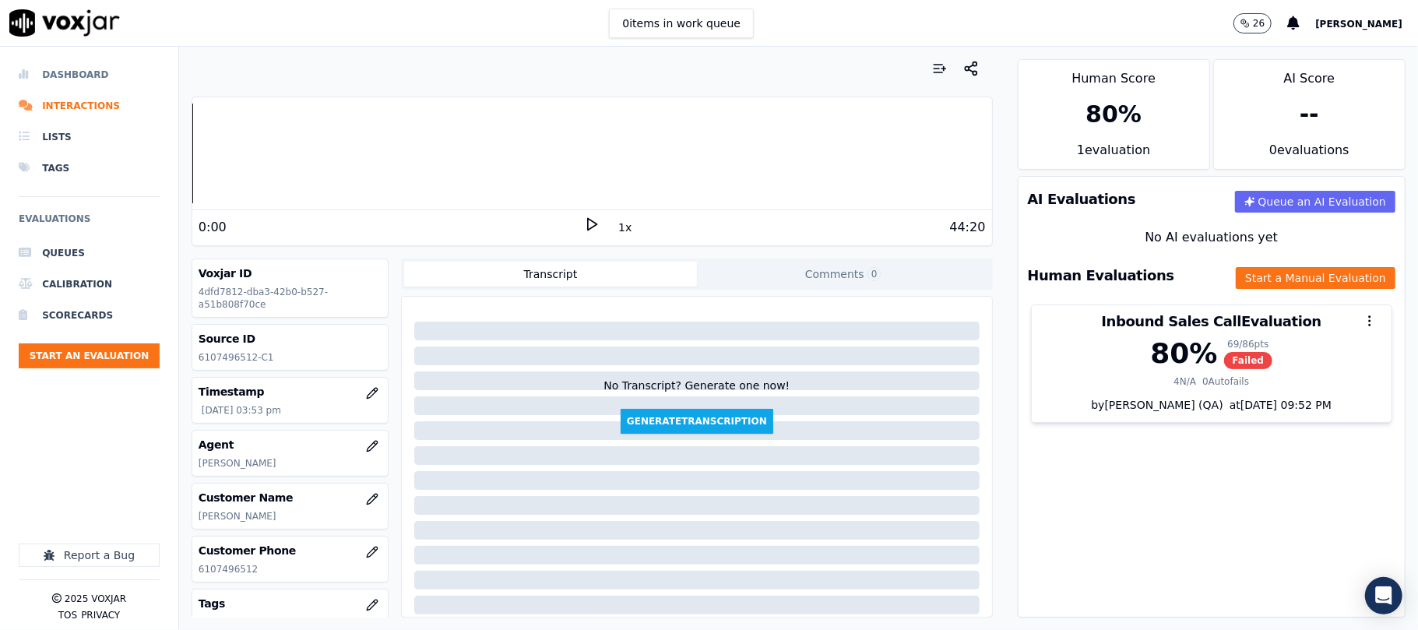
drag, startPoint x: 79, startPoint y: 69, endPoint x: 188, endPoint y: 29, distance: 116.3
click at [79, 69] on li "Dashboard" at bounding box center [89, 74] width 141 height 31
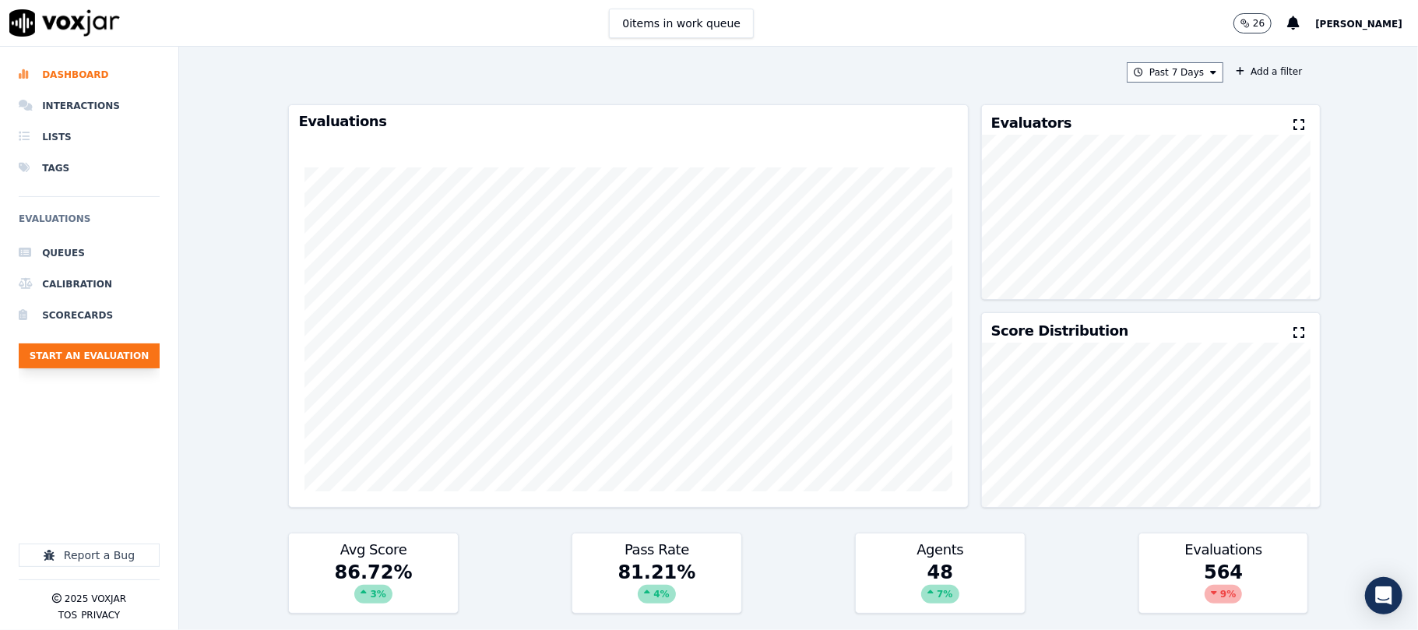
click at [132, 362] on button "Start an Evaluation" at bounding box center [89, 355] width 141 height 25
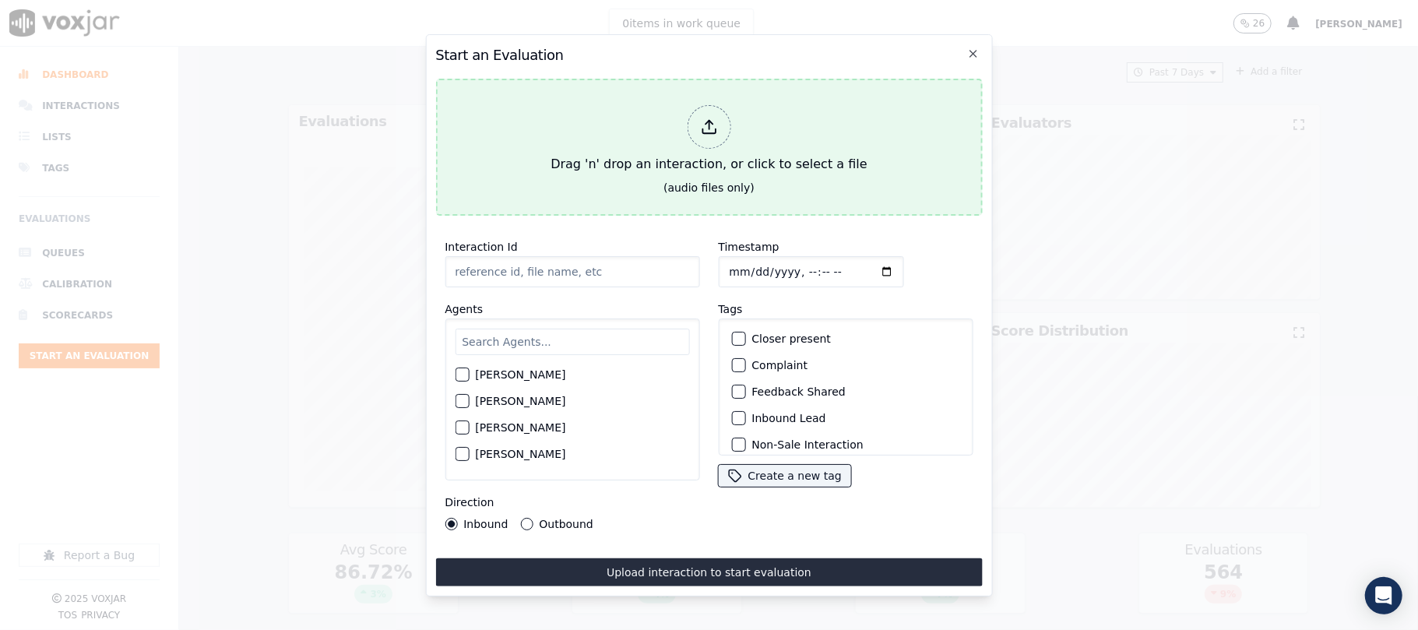
click at [724, 136] on div "Drag 'n' drop an interaction, or click to select a file" at bounding box center [708, 139] width 329 height 81
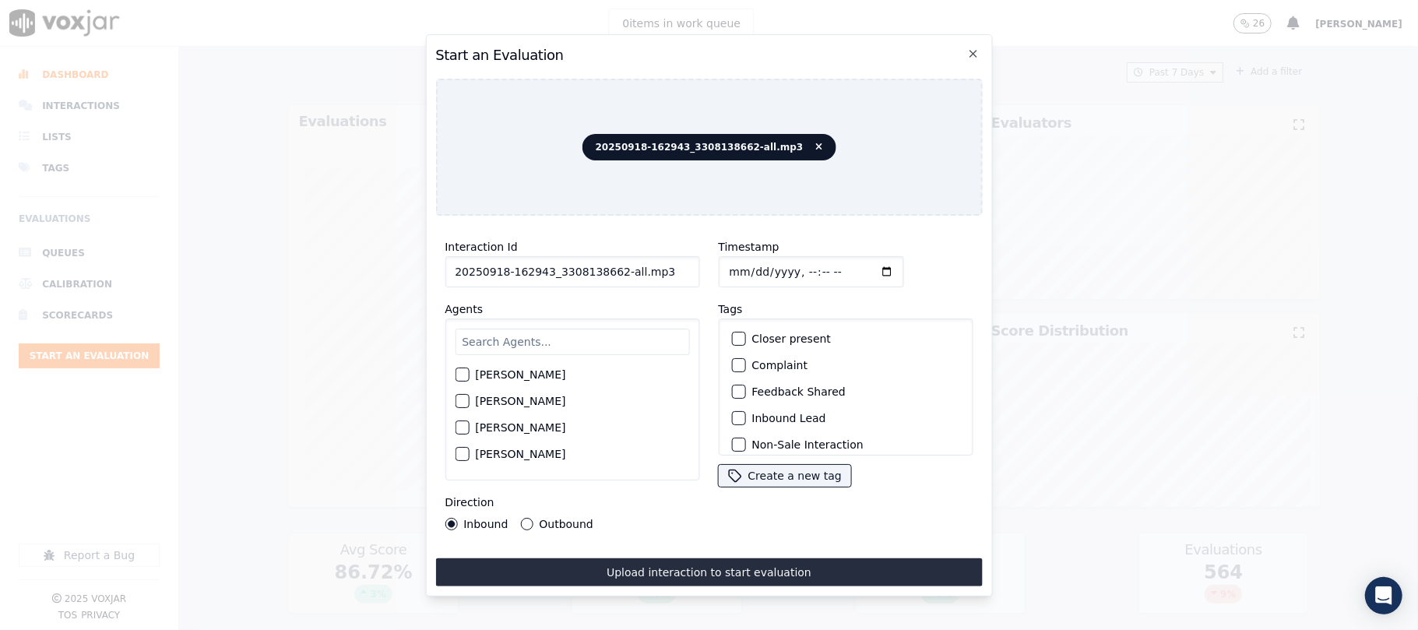
drag, startPoint x: 608, startPoint y: 266, endPoint x: 711, endPoint y: 262, distance: 102.9
click at [711, 262] on div "Interaction Id 20250918-162943_3308138662-all.mp3 Agents [PERSON_NAME] [PERSON_…" at bounding box center [708, 384] width 547 height 312
type input "20250918-162943_3308138662-C1"
click at [745, 265] on input "Timestamp" at bounding box center [810, 271] width 185 height 31
type input "[DATE]T16:28"
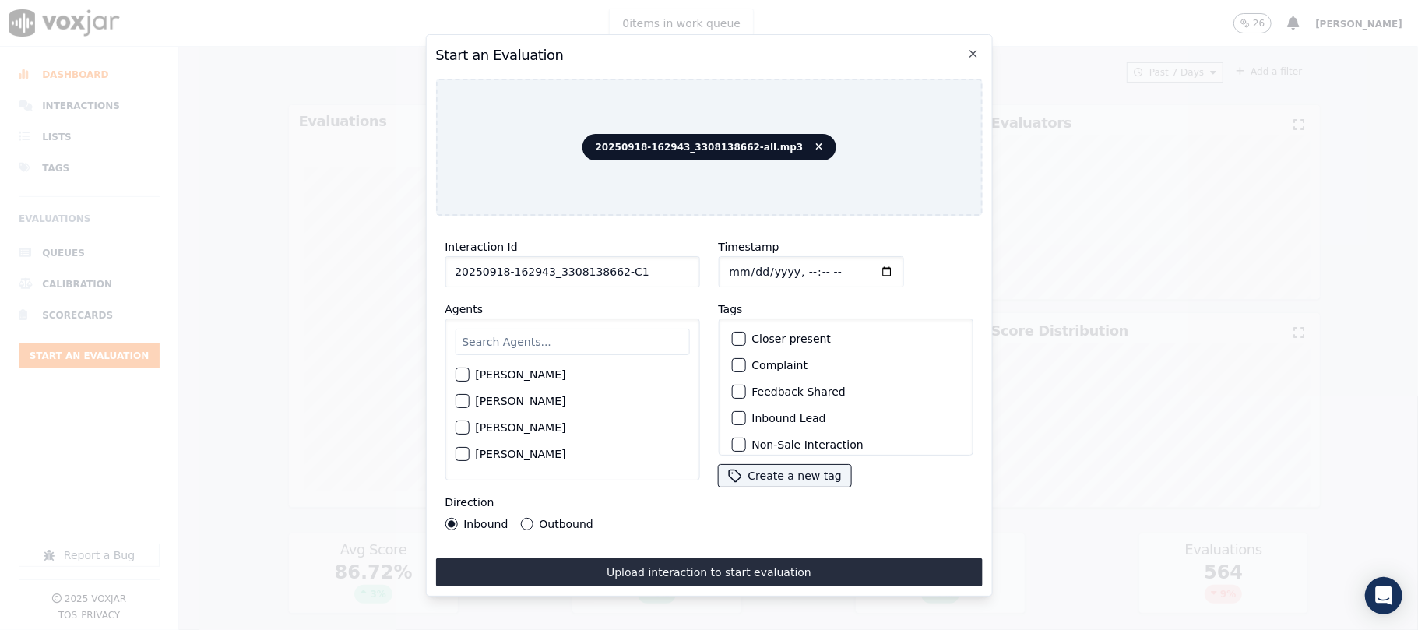
click at [550, 329] on input "text" at bounding box center [572, 342] width 234 height 26
type input "marc"
click at [462, 374] on div "button" at bounding box center [461, 379] width 11 height 11
click at [732, 413] on div "button" at bounding box center [737, 418] width 11 height 11
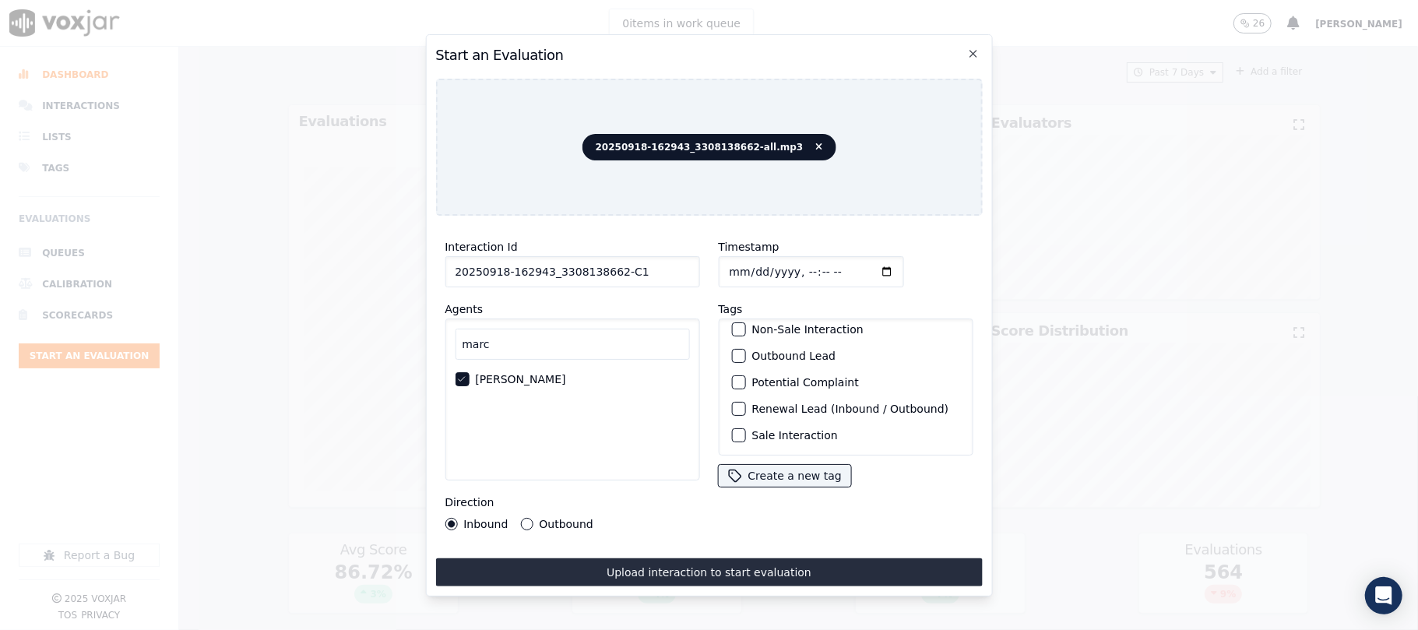
scroll to position [136, 0]
click at [729, 422] on div "Sale Interaction" at bounding box center [845, 435] width 241 height 26
click at [732, 430] on div "button" at bounding box center [737, 435] width 11 height 11
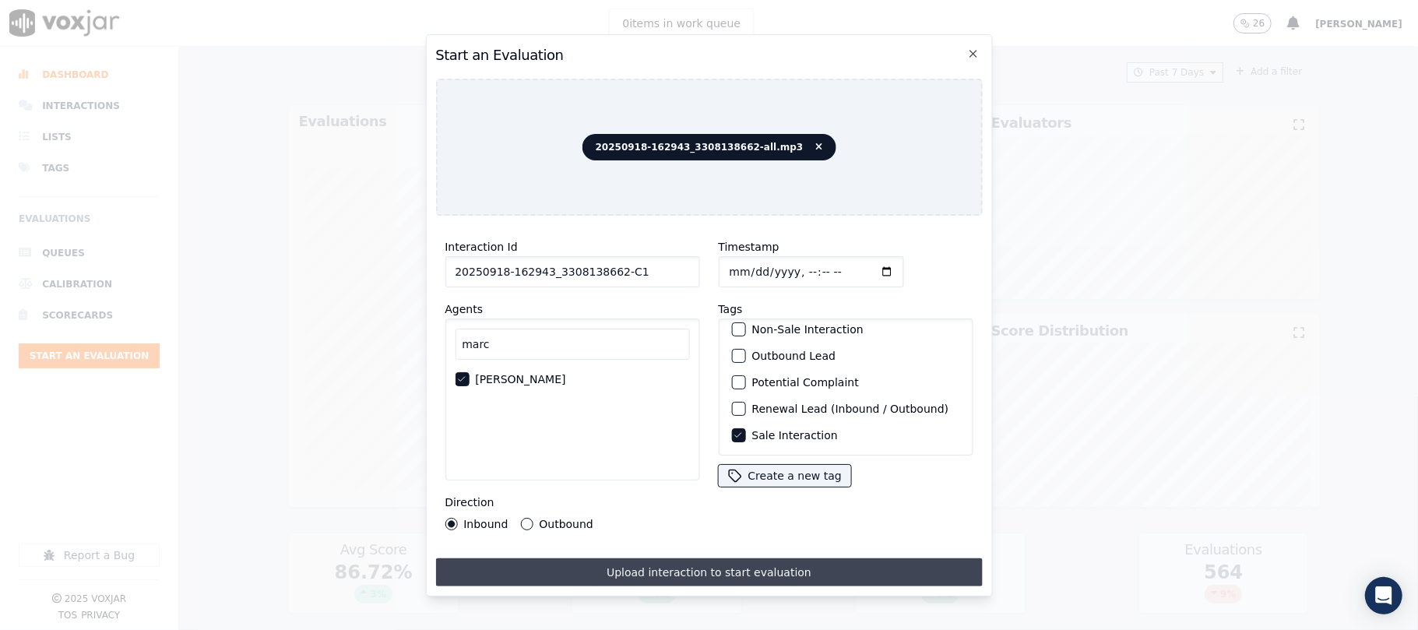
click at [715, 558] on button "Upload interaction to start evaluation" at bounding box center [708, 572] width 547 height 28
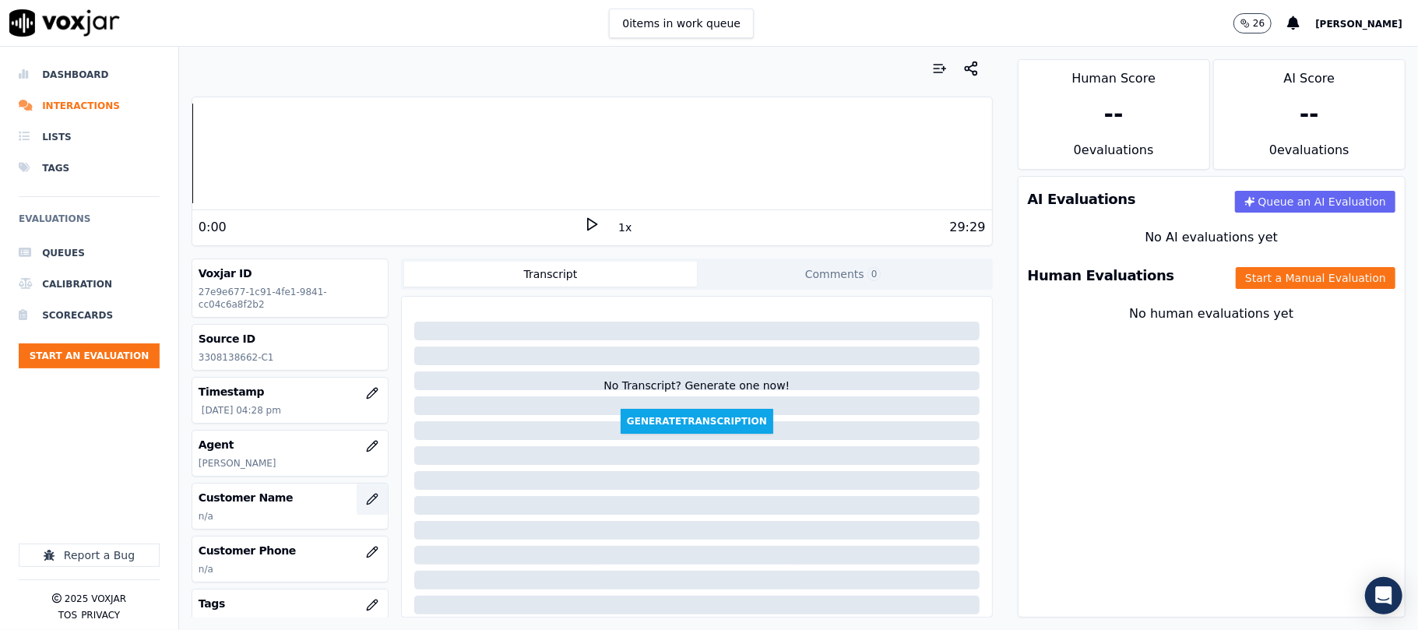
click at [366, 503] on icon "button" at bounding box center [372, 499] width 12 height 12
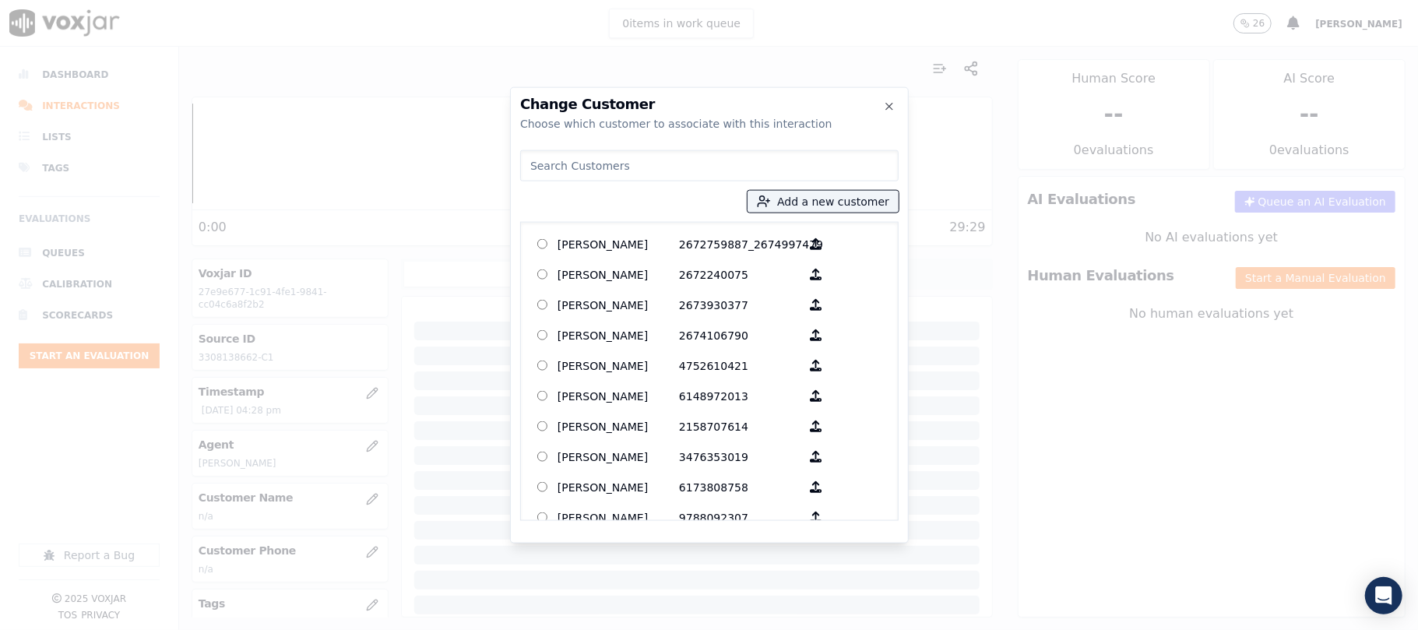
type input "[PERSON_NAME] HEARTY"
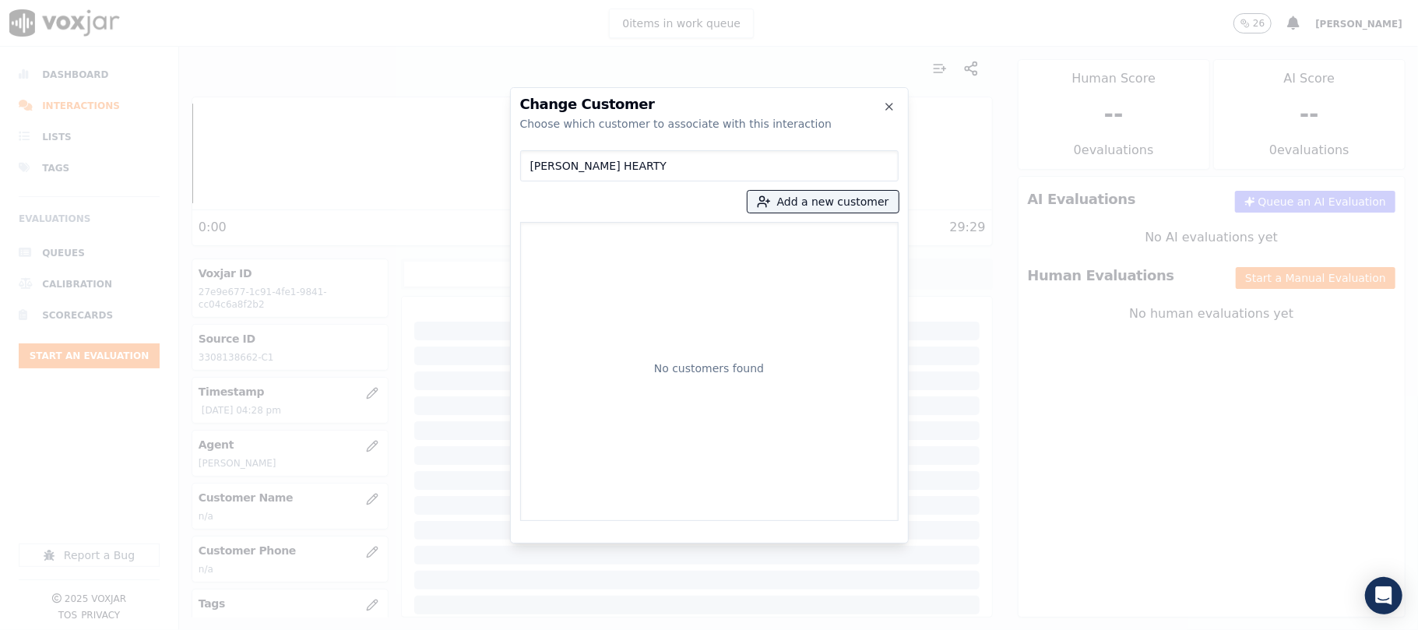
drag, startPoint x: 633, startPoint y: 164, endPoint x: 436, endPoint y: 184, distance: 198.1
click at [452, 629] on div "Change Customer Choose which customer to associate with this interaction [PERSO…" at bounding box center [709, 630] width 1418 height 0
click at [813, 201] on button "Add a new customer" at bounding box center [823, 202] width 151 height 22
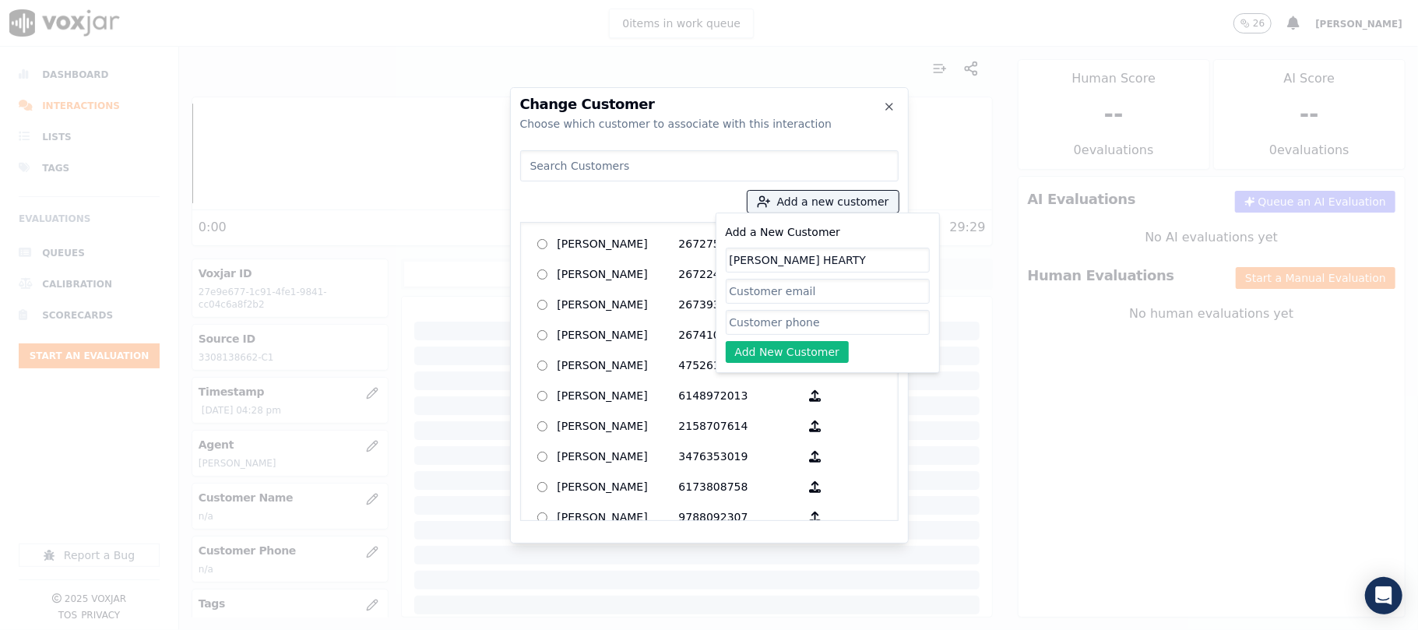
type input "[PERSON_NAME] HEARTY"
click at [755, 328] on input "Add a New Customer" at bounding box center [828, 322] width 204 height 25
paste input "3308138662"
type input "3308138662"
click at [757, 355] on button "Add New Customer" at bounding box center [788, 352] width 124 height 22
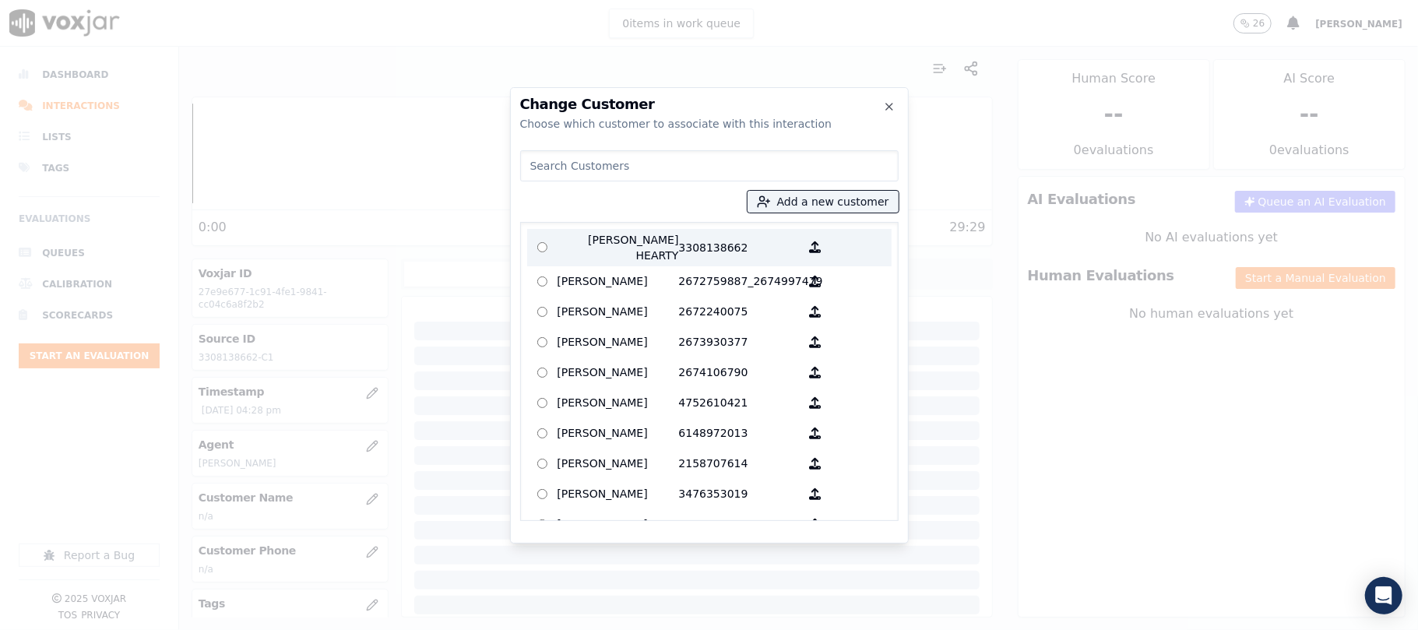
click at [628, 241] on p "[PERSON_NAME] HEARTY" at bounding box center [618, 247] width 121 height 31
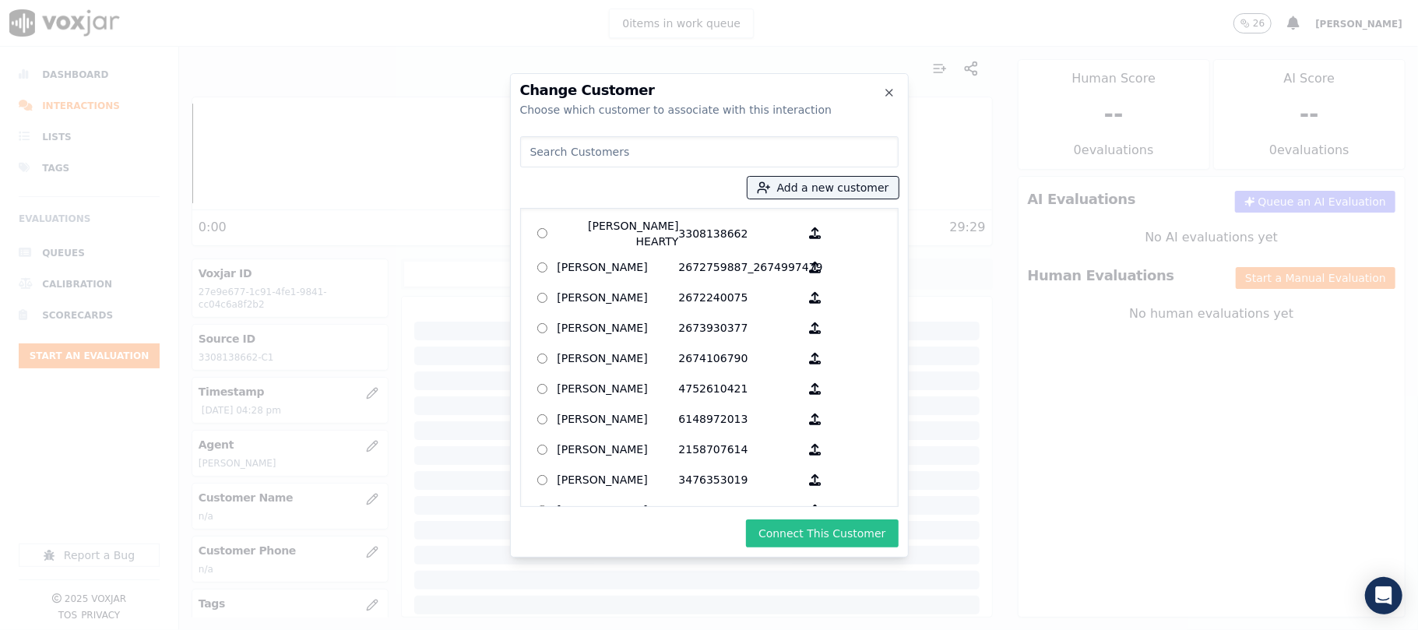
click at [814, 540] on button "Connect This Customer" at bounding box center [822, 533] width 152 height 28
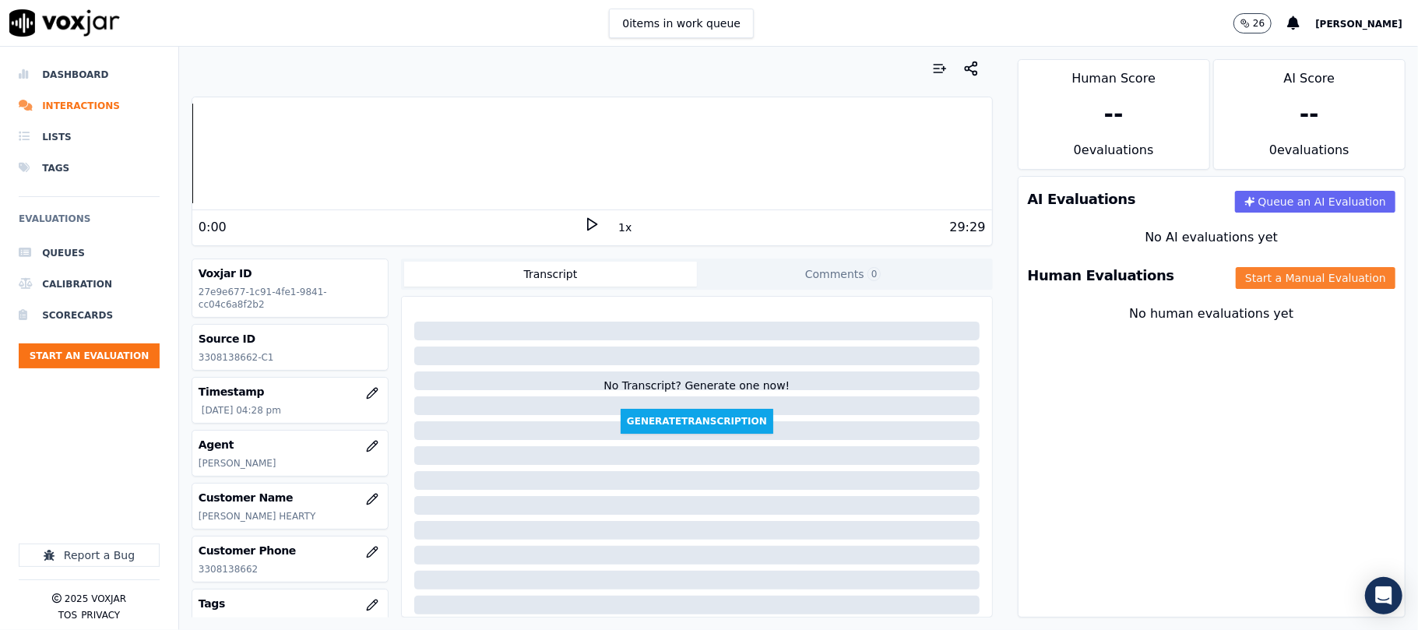
click at [1301, 274] on button "Start a Manual Evaluation" at bounding box center [1316, 278] width 160 height 22
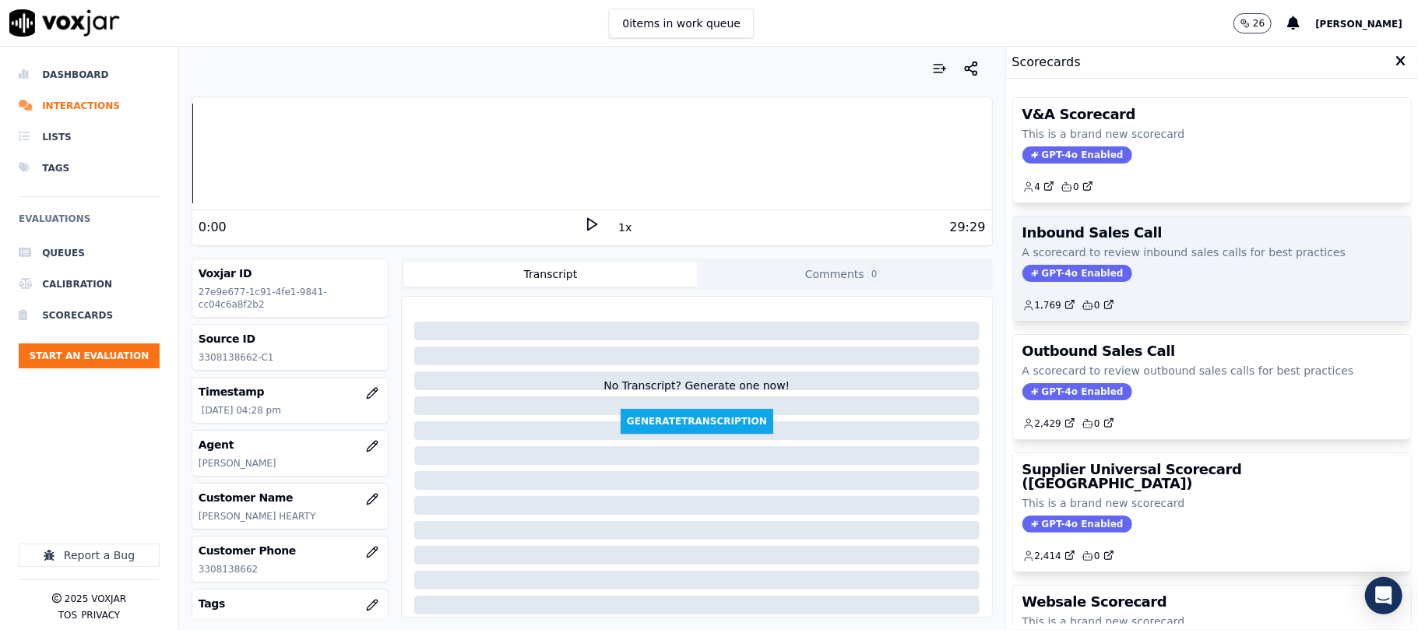
click at [1059, 259] on p "A scorecard to review inbound sales calls for best practices" at bounding box center [1212, 253] width 379 height 16
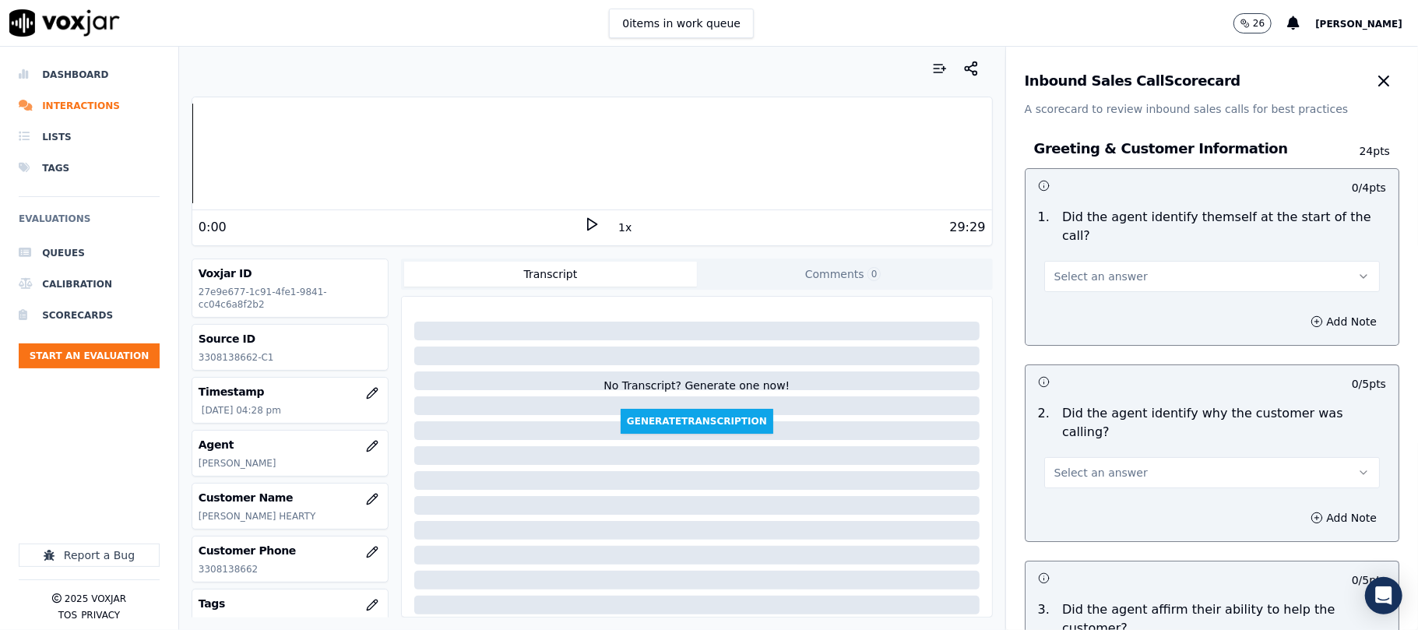
click at [1073, 269] on span "Select an answer" at bounding box center [1100, 277] width 93 height 16
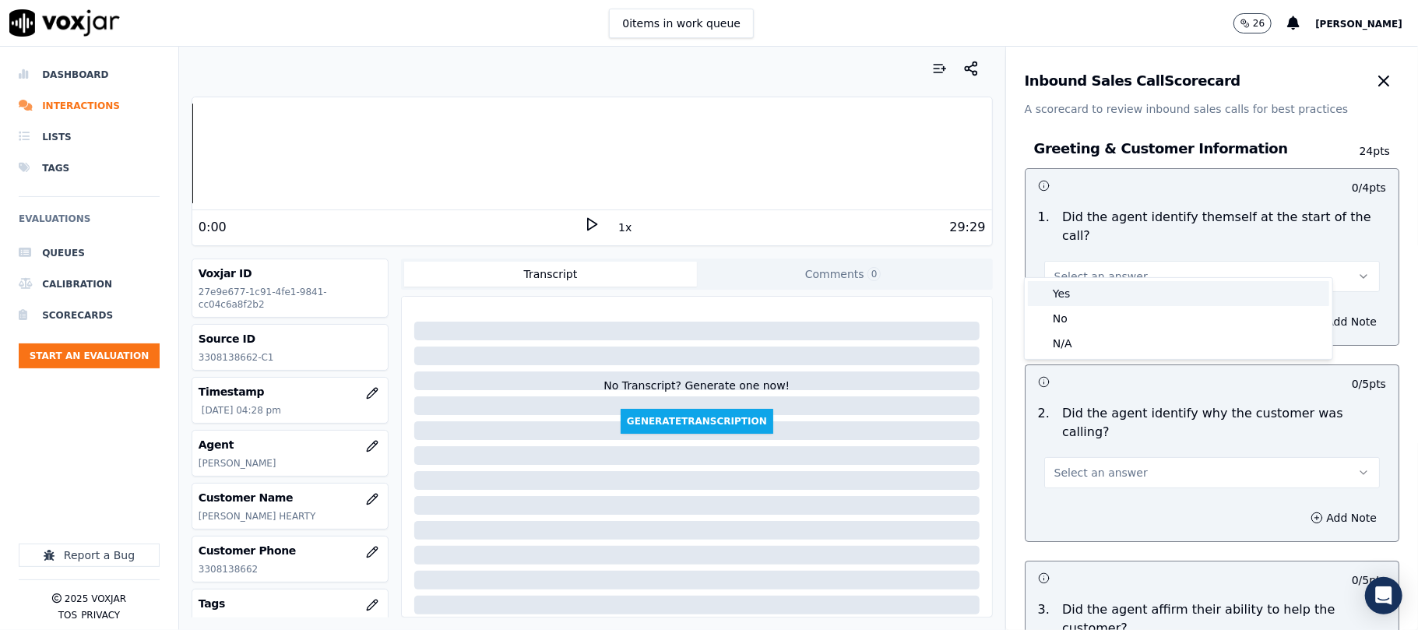
click at [1068, 297] on div "Yes" at bounding box center [1178, 293] width 301 height 25
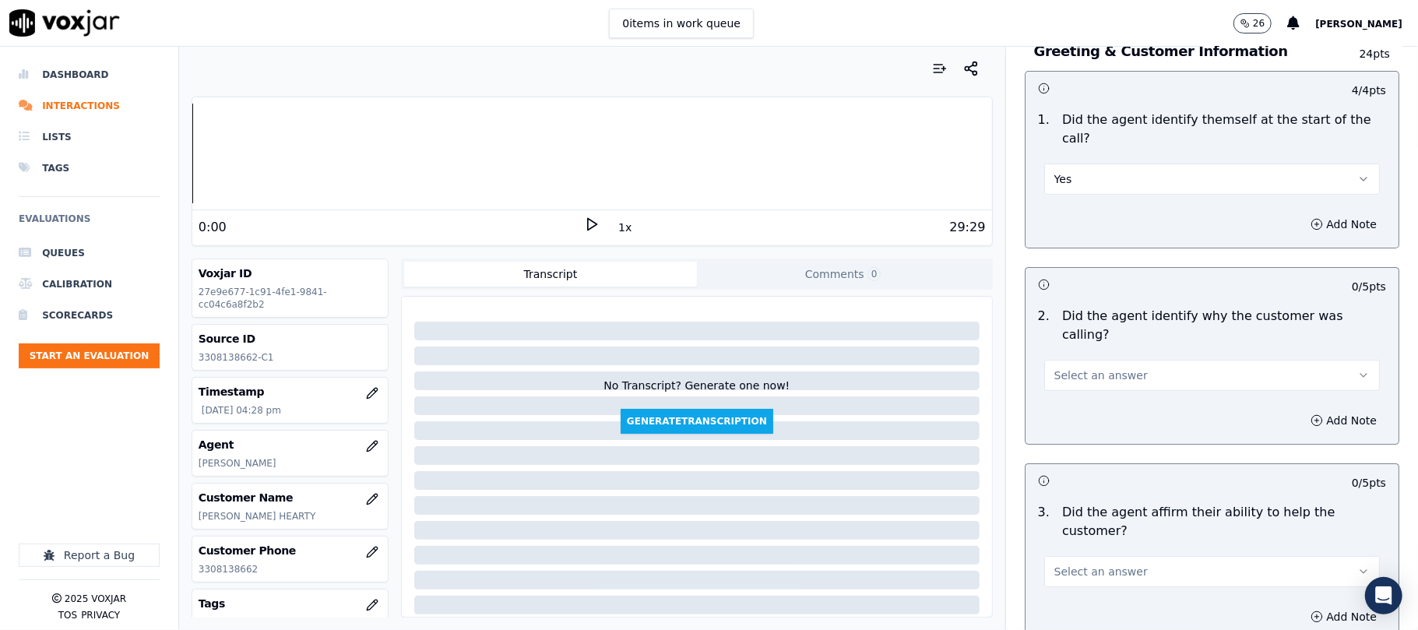
scroll to position [207, 0]
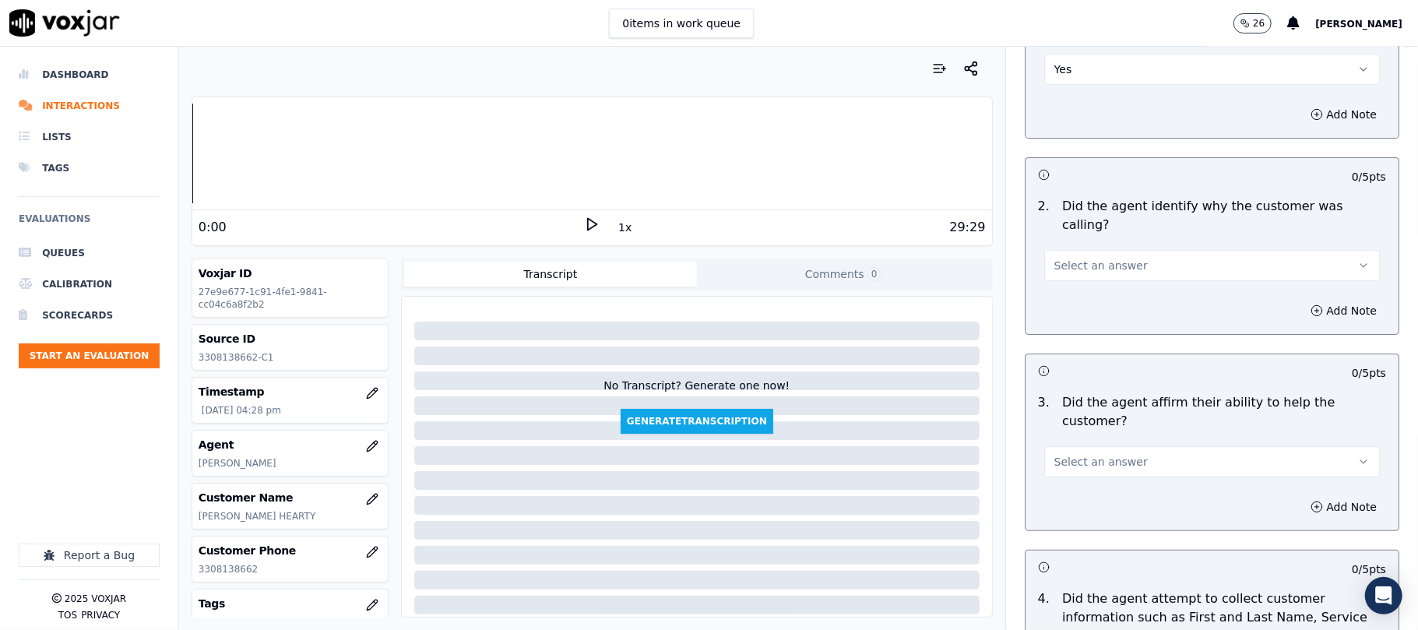
click at [1076, 247] on div "2 . Did the agent identify why the customer was calling? Select an answer" at bounding box center [1212, 239] width 373 height 97
click at [1092, 258] on span "Select an answer" at bounding box center [1100, 266] width 93 height 16
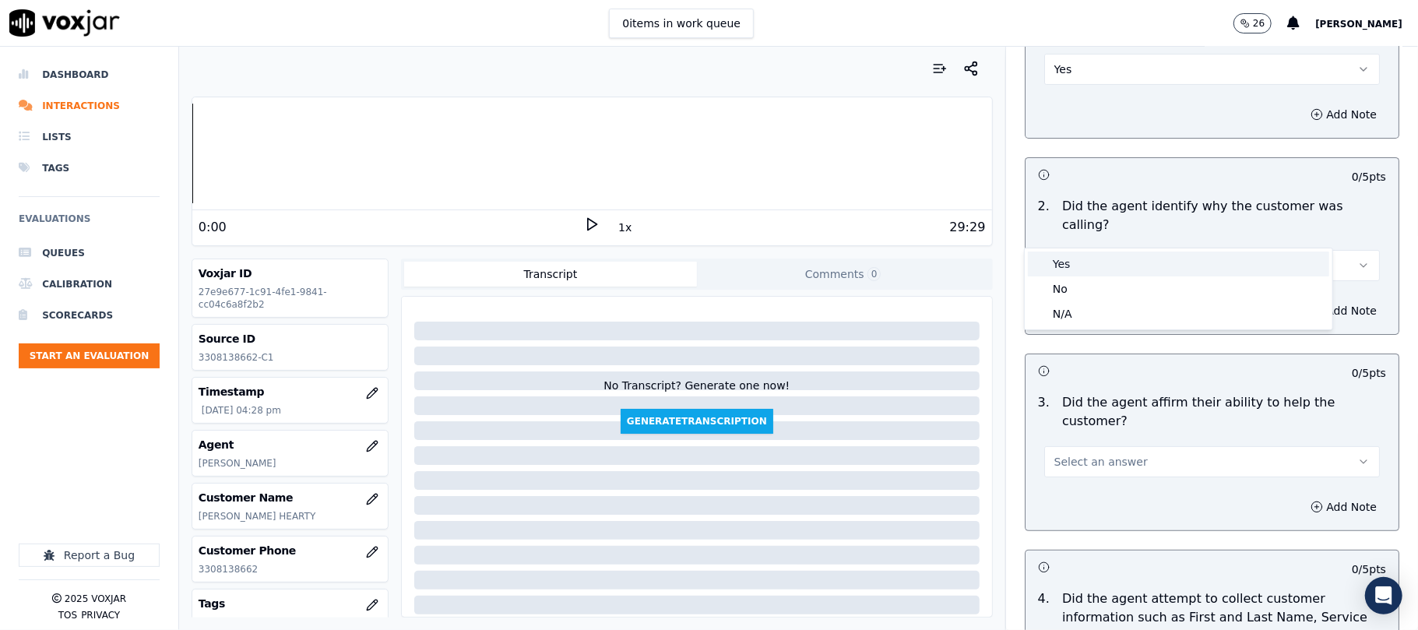
click at [1085, 257] on div "Yes" at bounding box center [1178, 264] width 301 height 25
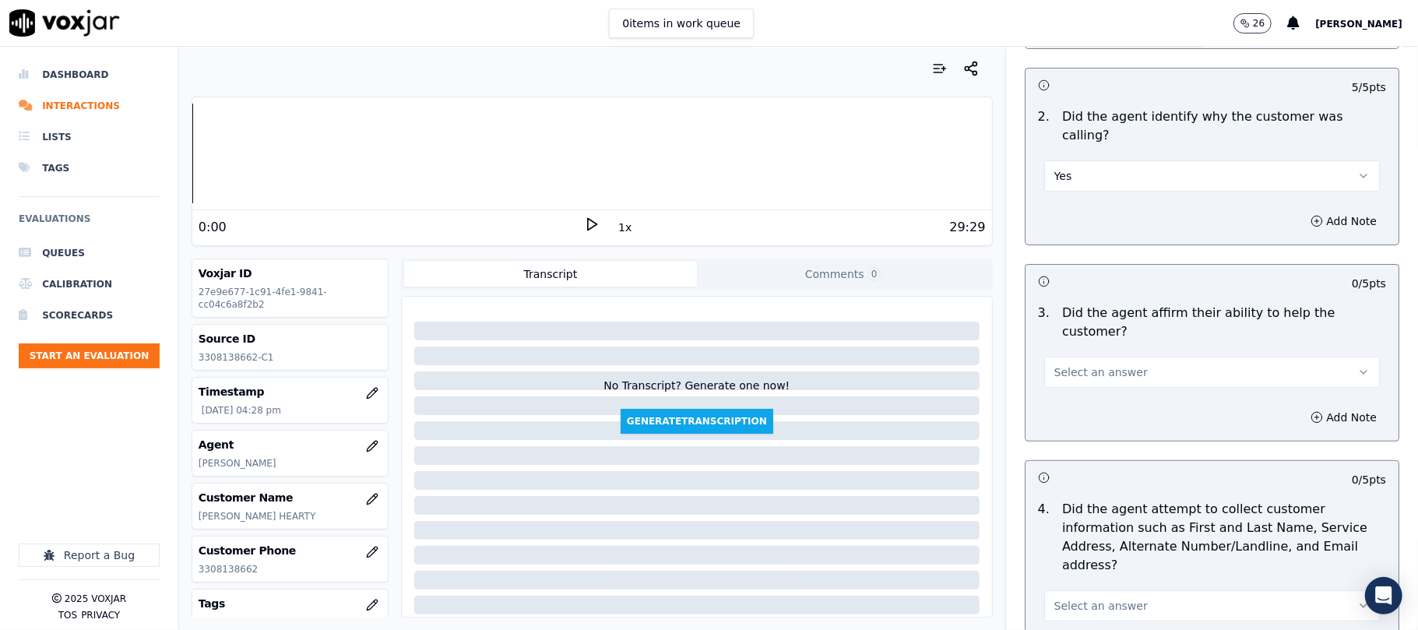
scroll to position [415, 0]
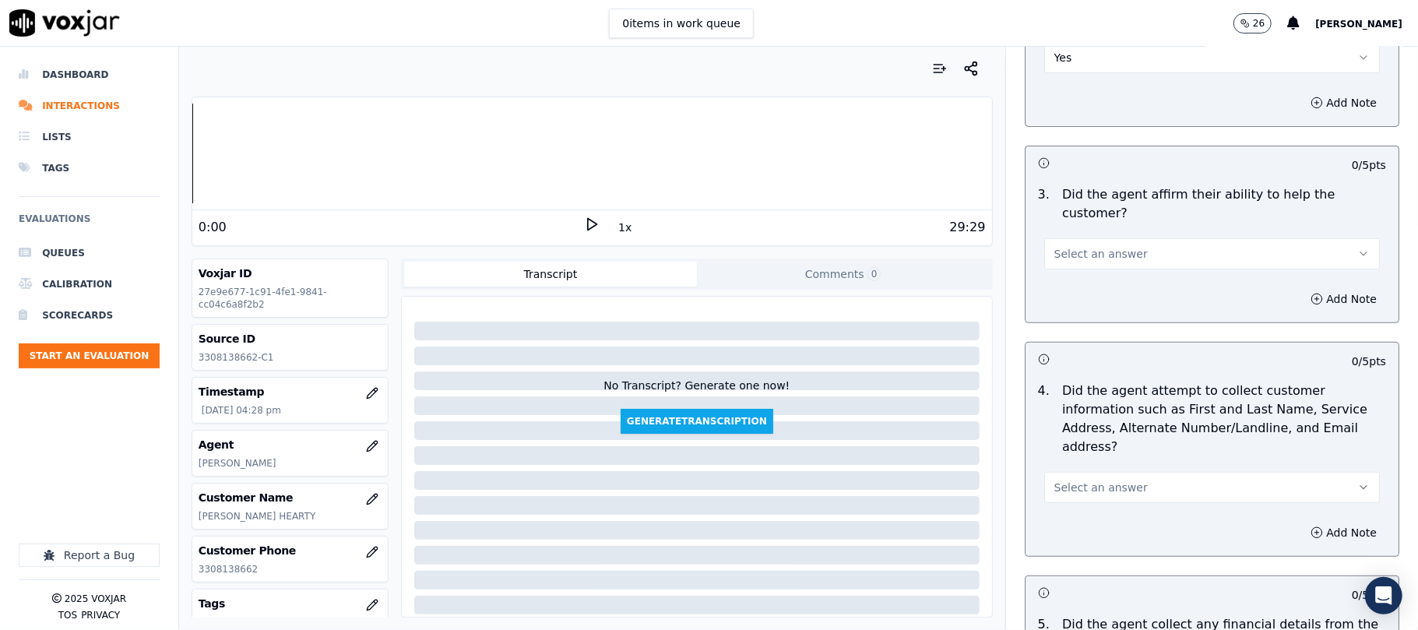
click at [1076, 246] on span "Select an answer" at bounding box center [1100, 254] width 93 height 16
click at [1076, 234] on div "Yes" at bounding box center [1178, 234] width 301 height 25
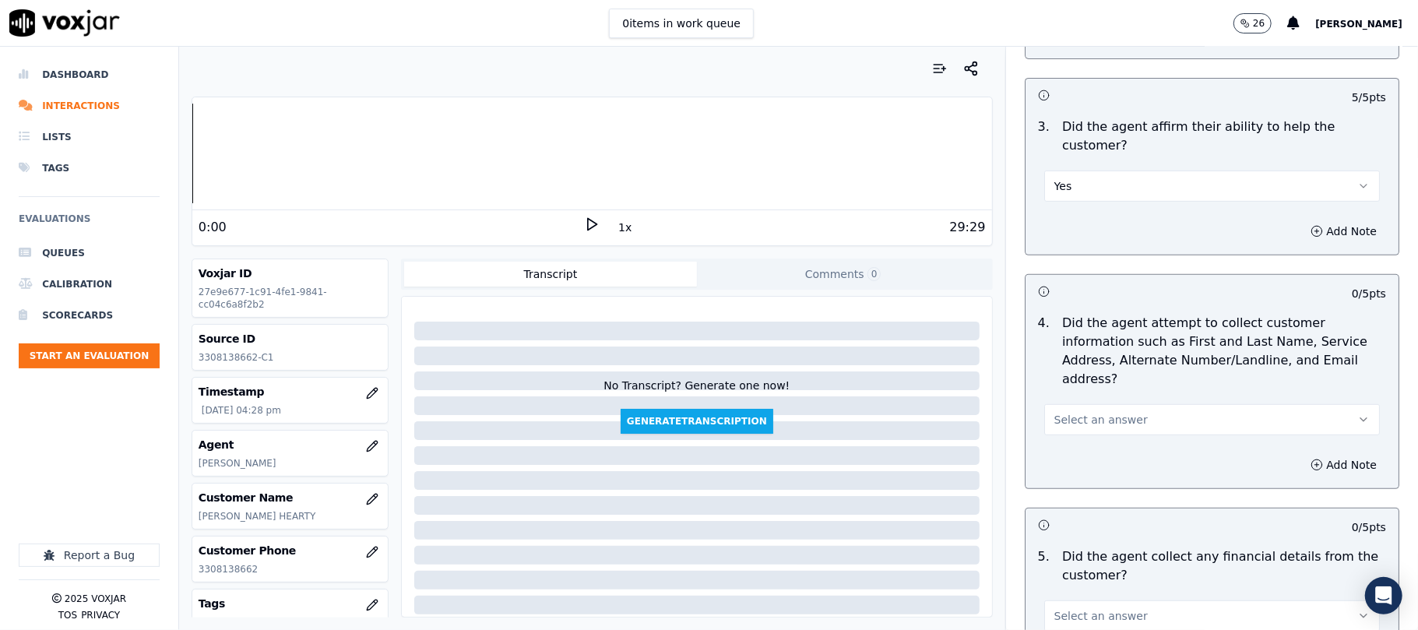
scroll to position [519, 0]
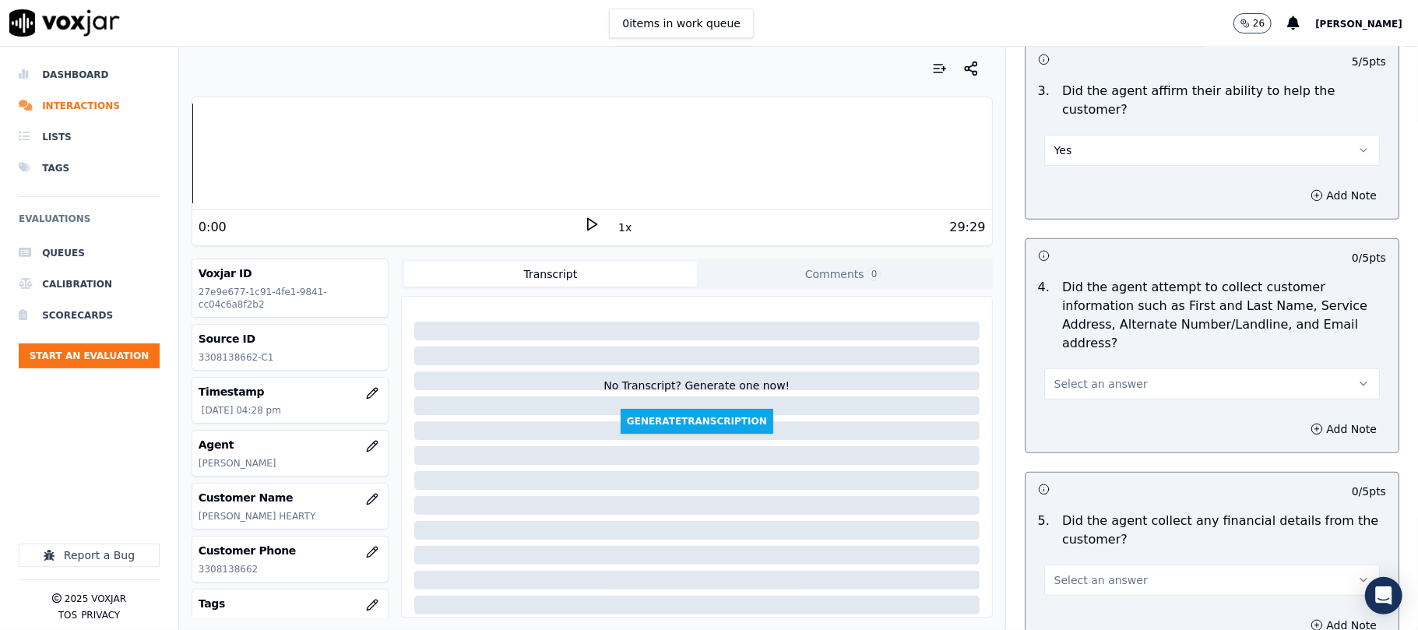
click at [1103, 376] on span "Select an answer" at bounding box center [1100, 384] width 93 height 16
click at [1089, 340] on div "Yes" at bounding box center [1178, 345] width 301 height 25
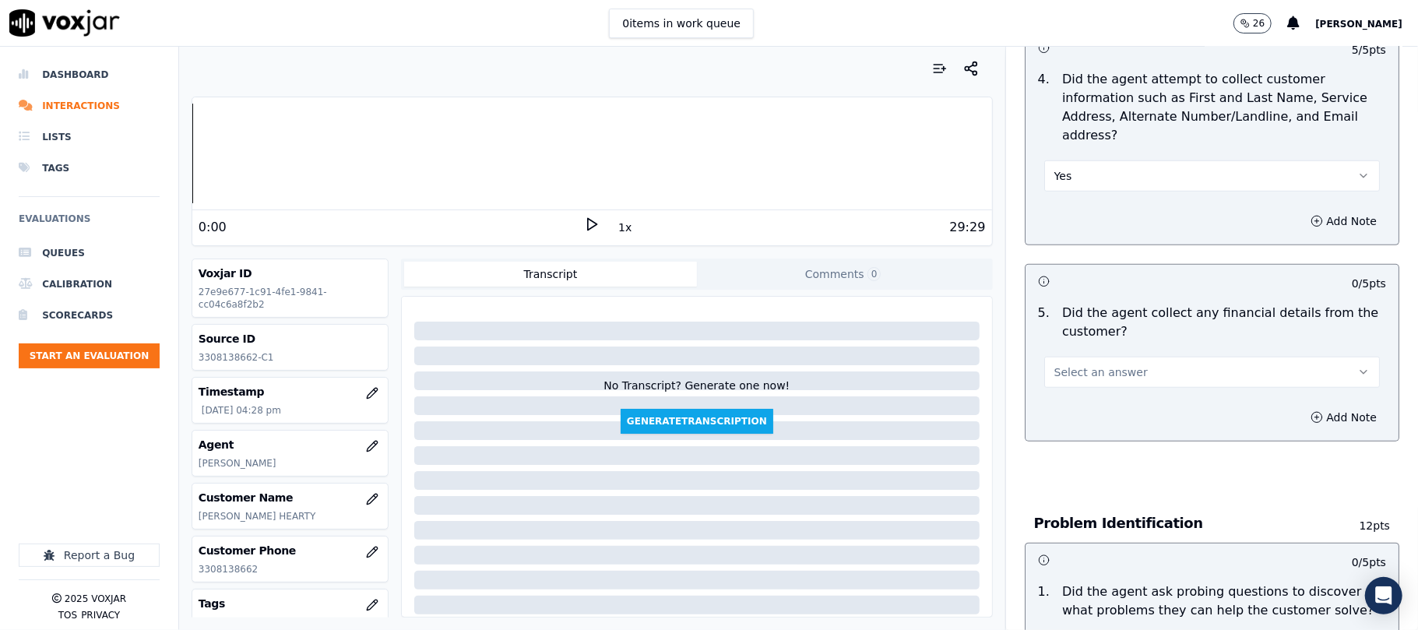
click at [1079, 364] on span "Select an answer" at bounding box center [1100, 372] width 93 height 16
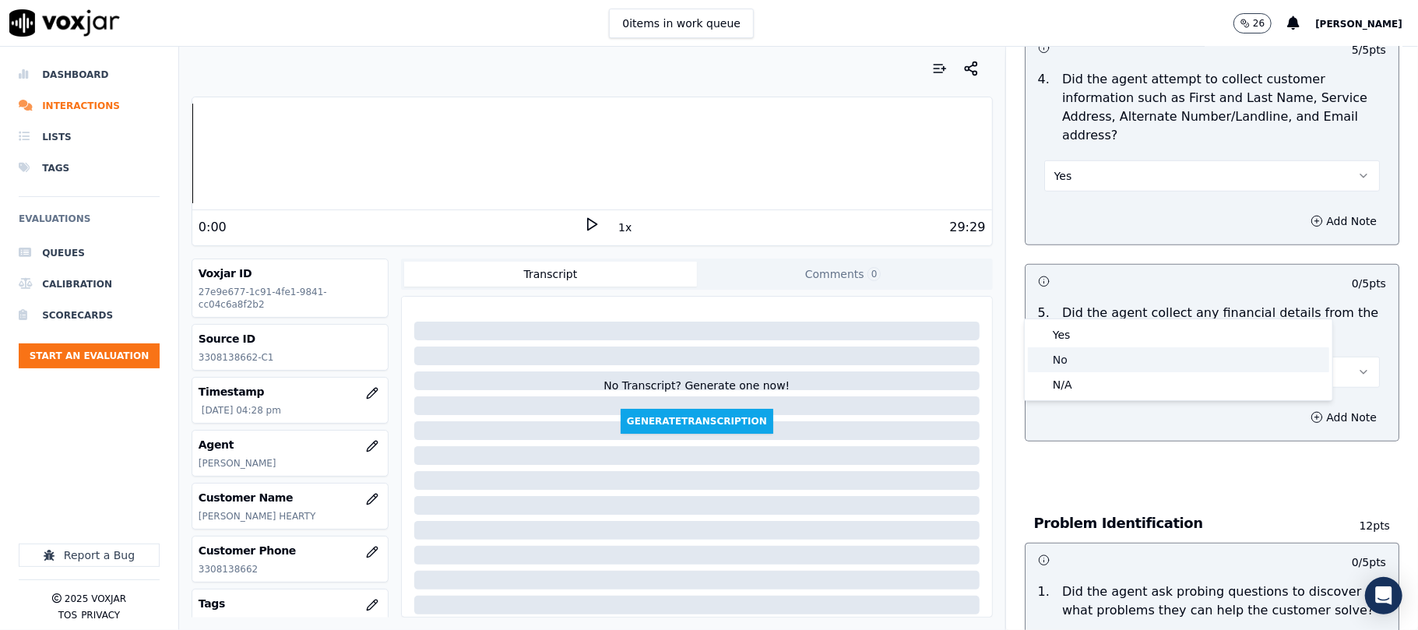
click at [1075, 356] on div "No" at bounding box center [1178, 359] width 301 height 25
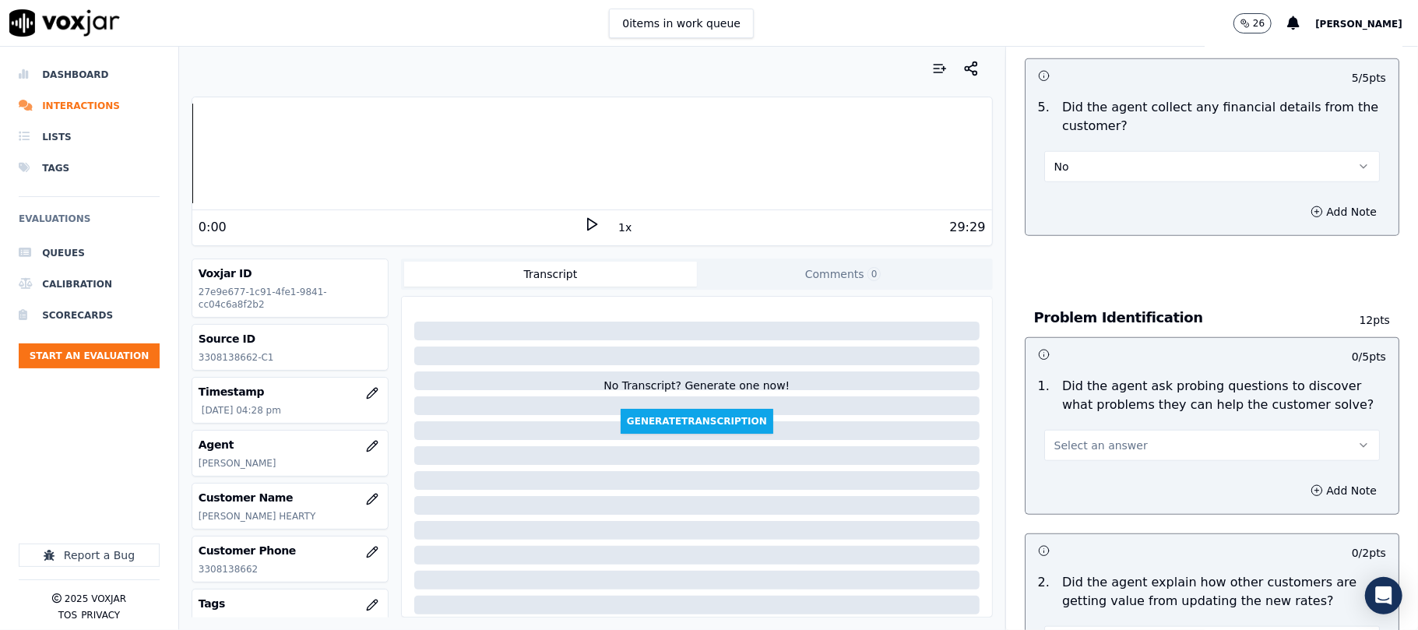
scroll to position [935, 0]
click at [1066, 435] on span "Select an answer" at bounding box center [1100, 443] width 93 height 16
drag, startPoint x: 1063, startPoint y: 409, endPoint x: 1060, endPoint y: 399, distance: 10.6
click at [1063, 410] on div "Yes" at bounding box center [1178, 406] width 301 height 25
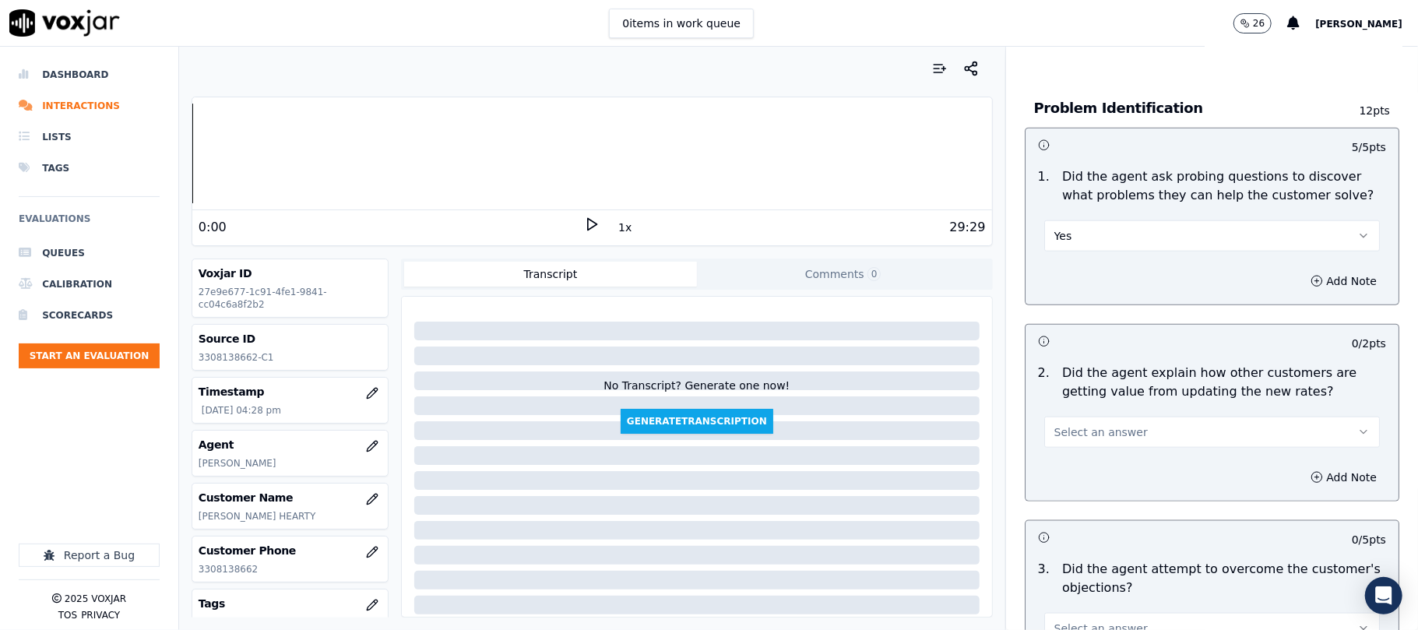
click at [1107, 417] on button "Select an answer" at bounding box center [1212, 432] width 336 height 31
click at [1076, 447] on div "N/A" at bounding box center [1178, 445] width 301 height 25
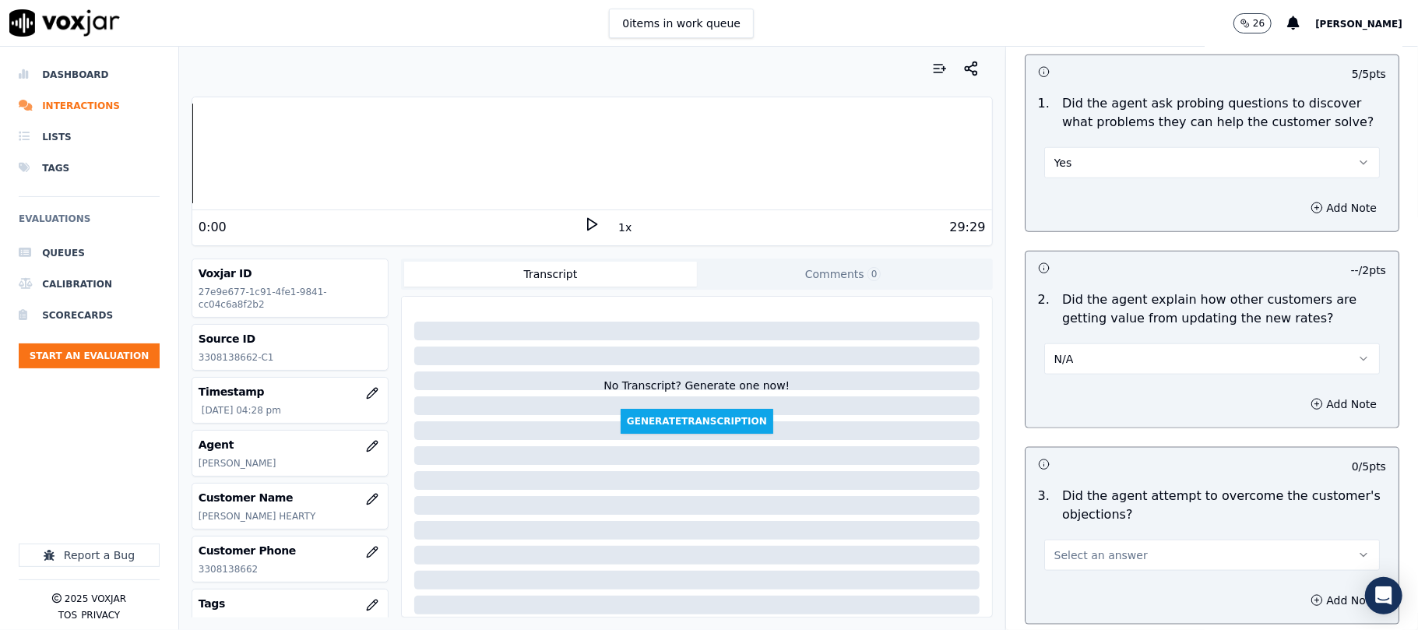
scroll to position [1453, 0]
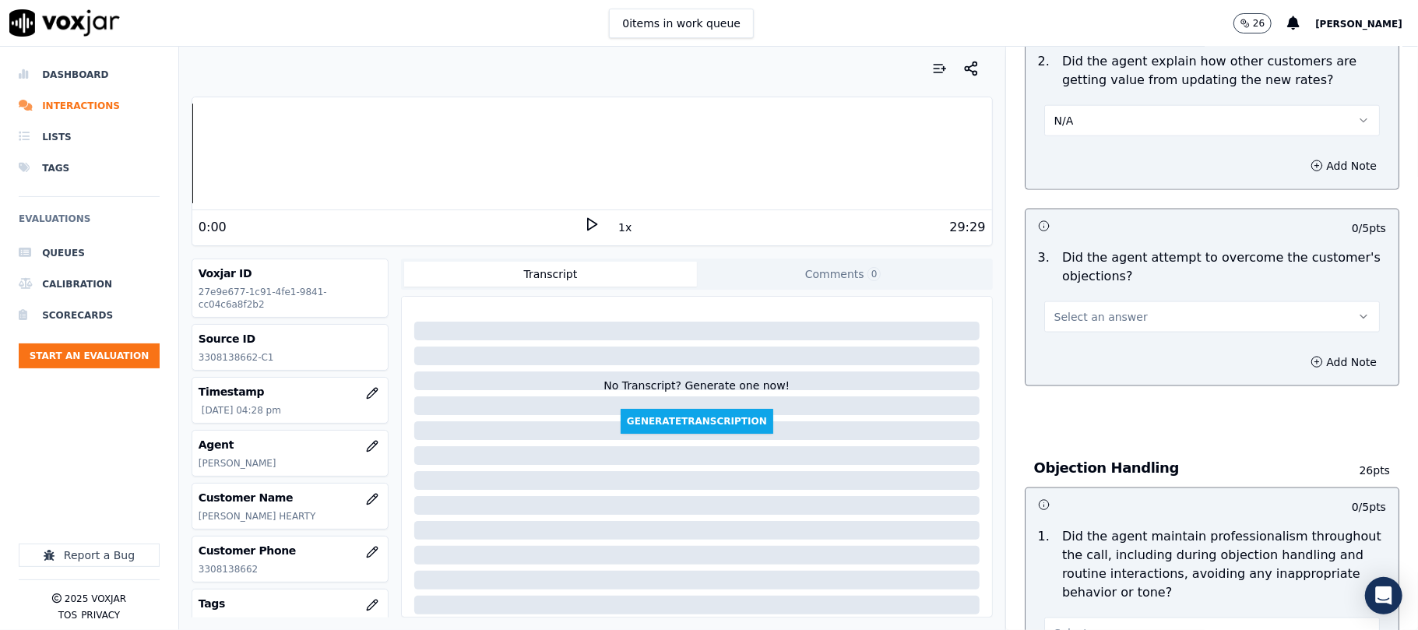
click at [1107, 301] on button "Select an answer" at bounding box center [1212, 316] width 336 height 31
click at [1092, 275] on div "Yes" at bounding box center [1178, 281] width 301 height 25
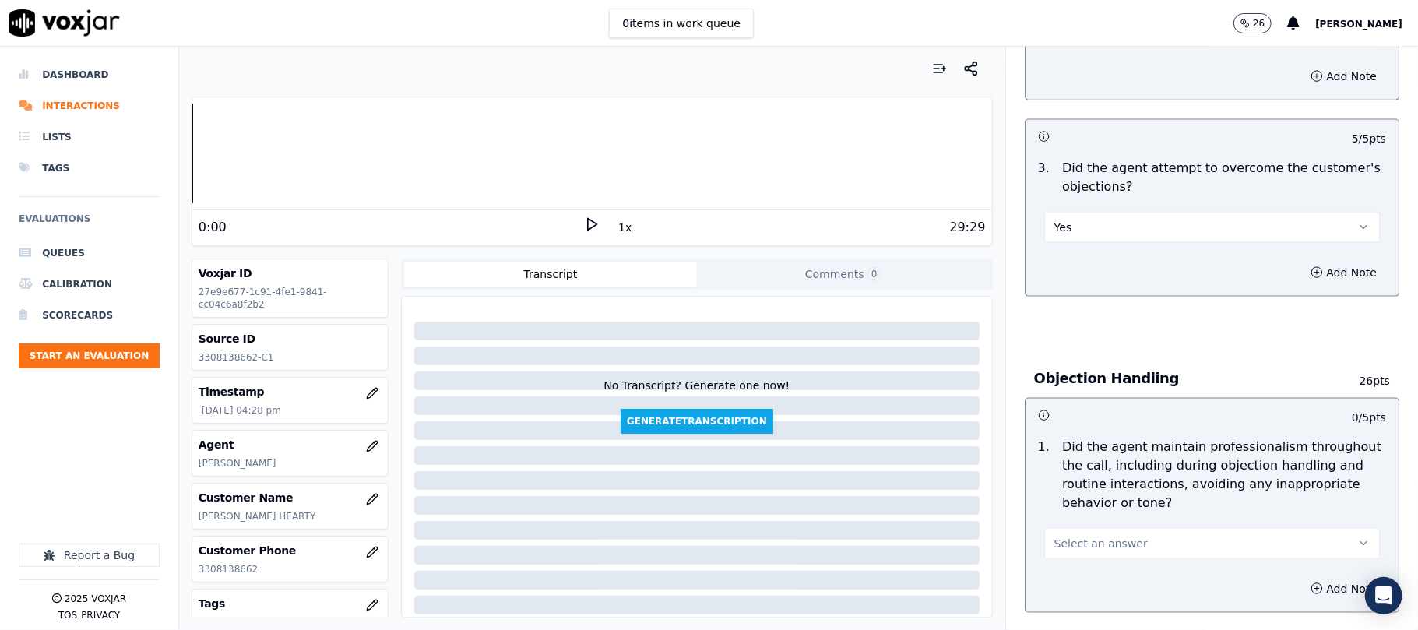
scroll to position [1661, 0]
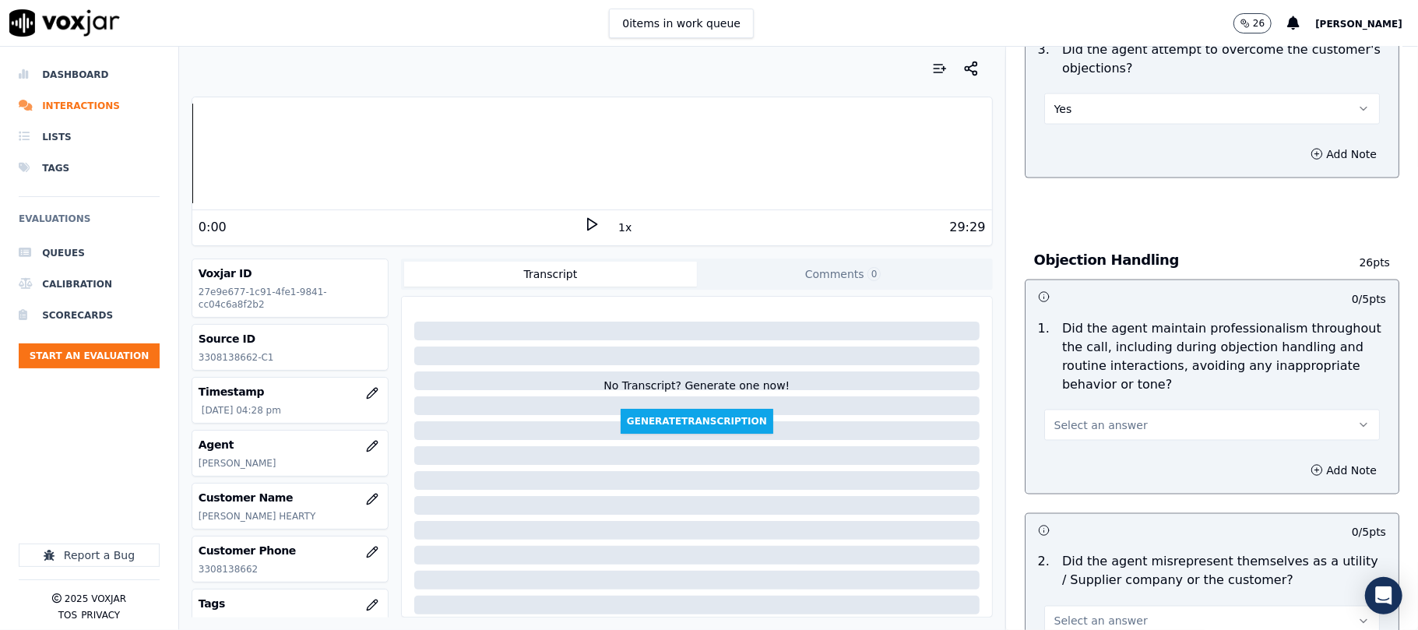
click at [1083, 417] on span "Select an answer" at bounding box center [1100, 425] width 93 height 16
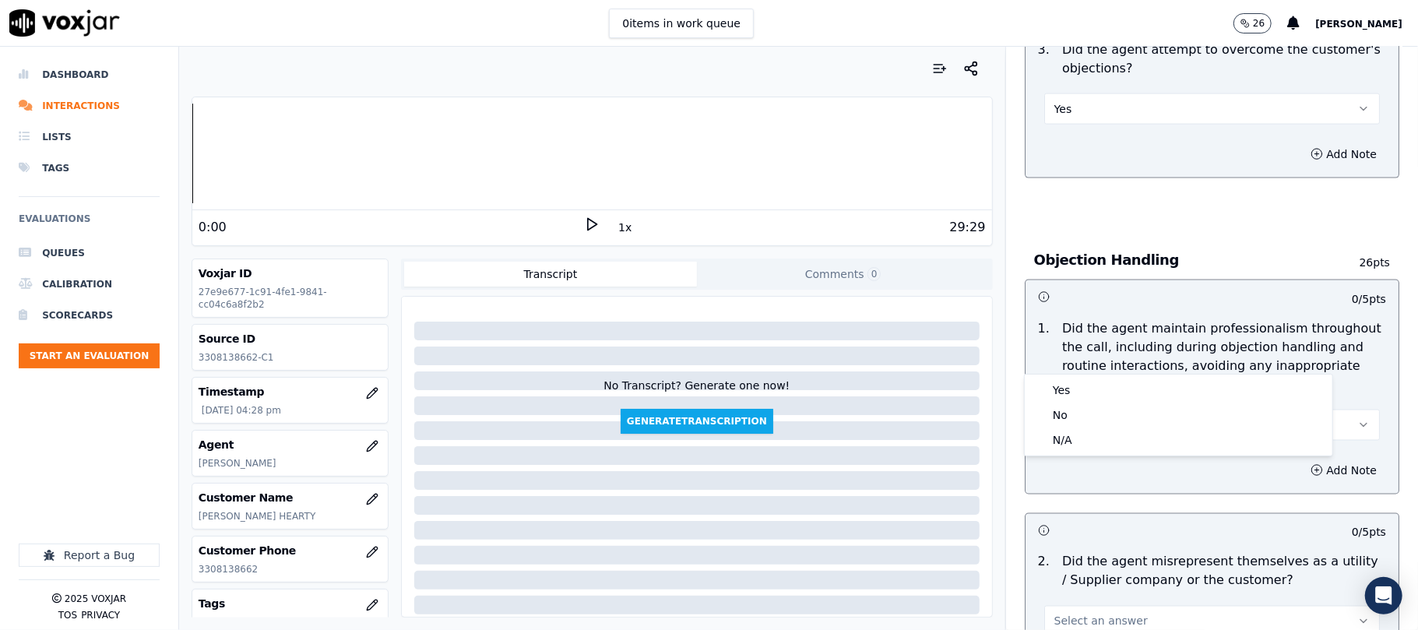
click at [1083, 375] on div "Yes No N/A" at bounding box center [1178, 415] width 309 height 83
click at [1081, 386] on div "Yes" at bounding box center [1178, 390] width 301 height 25
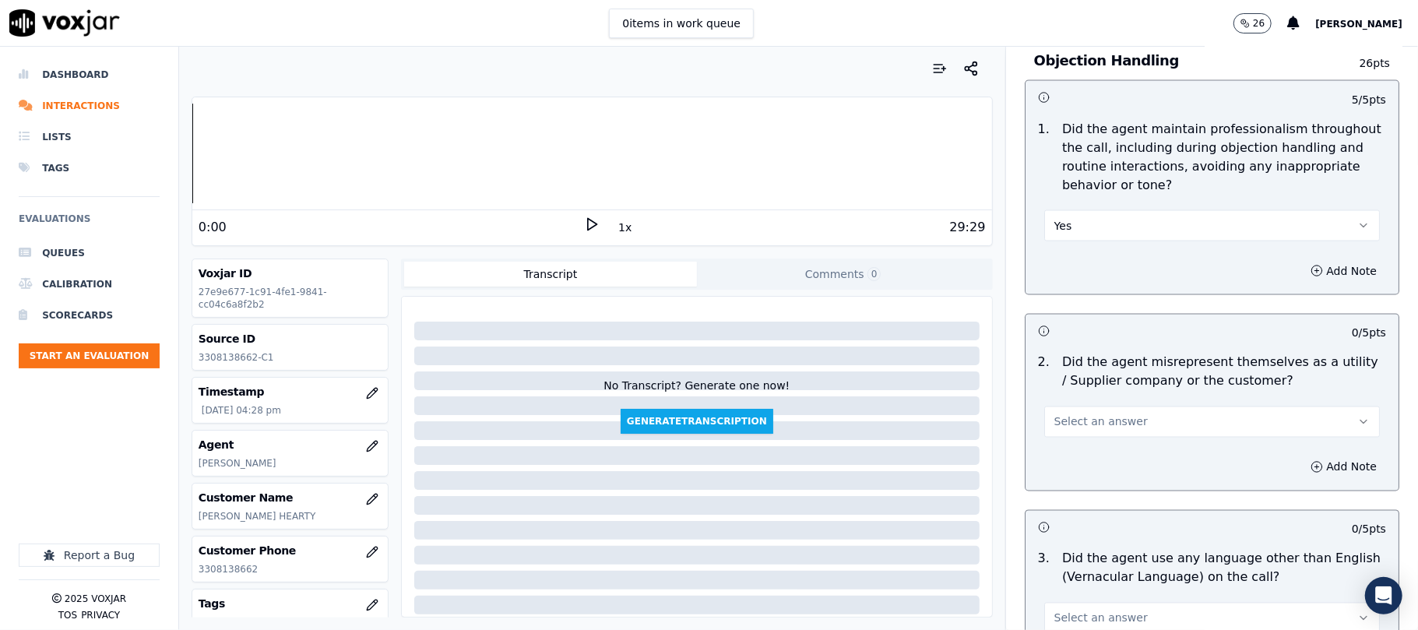
scroll to position [1869, 0]
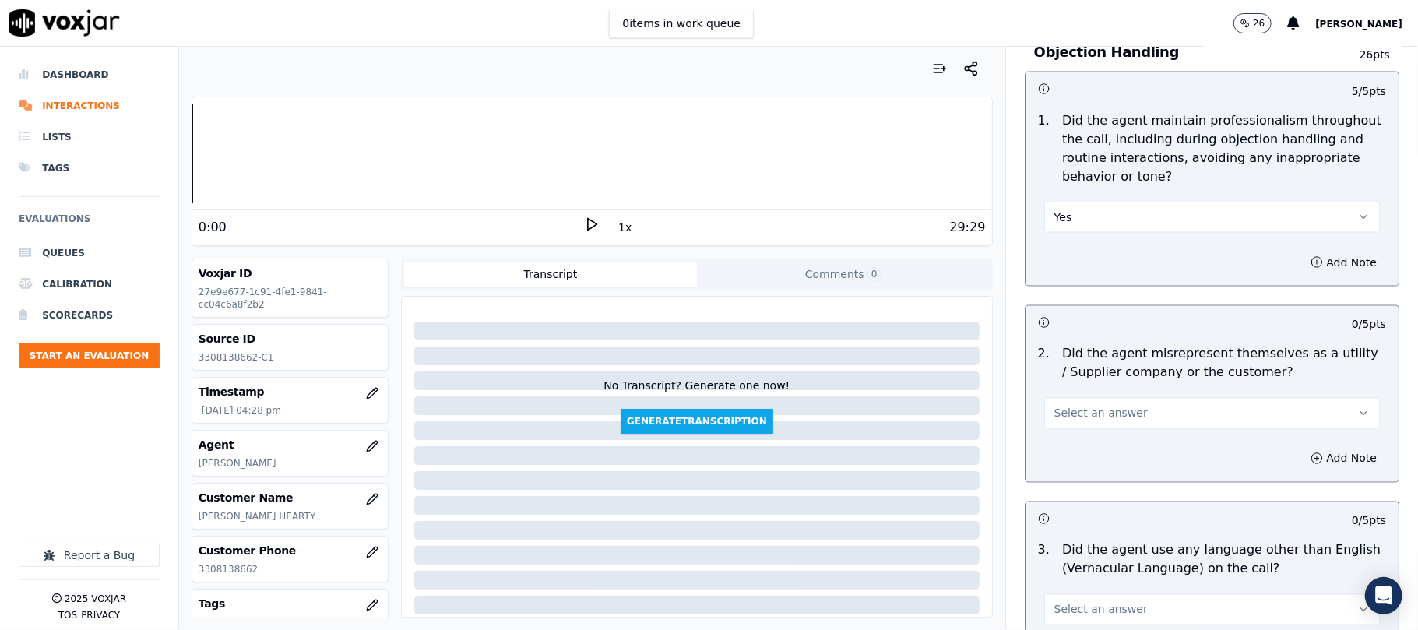
click at [1070, 406] on span "Select an answer" at bounding box center [1100, 414] width 93 height 16
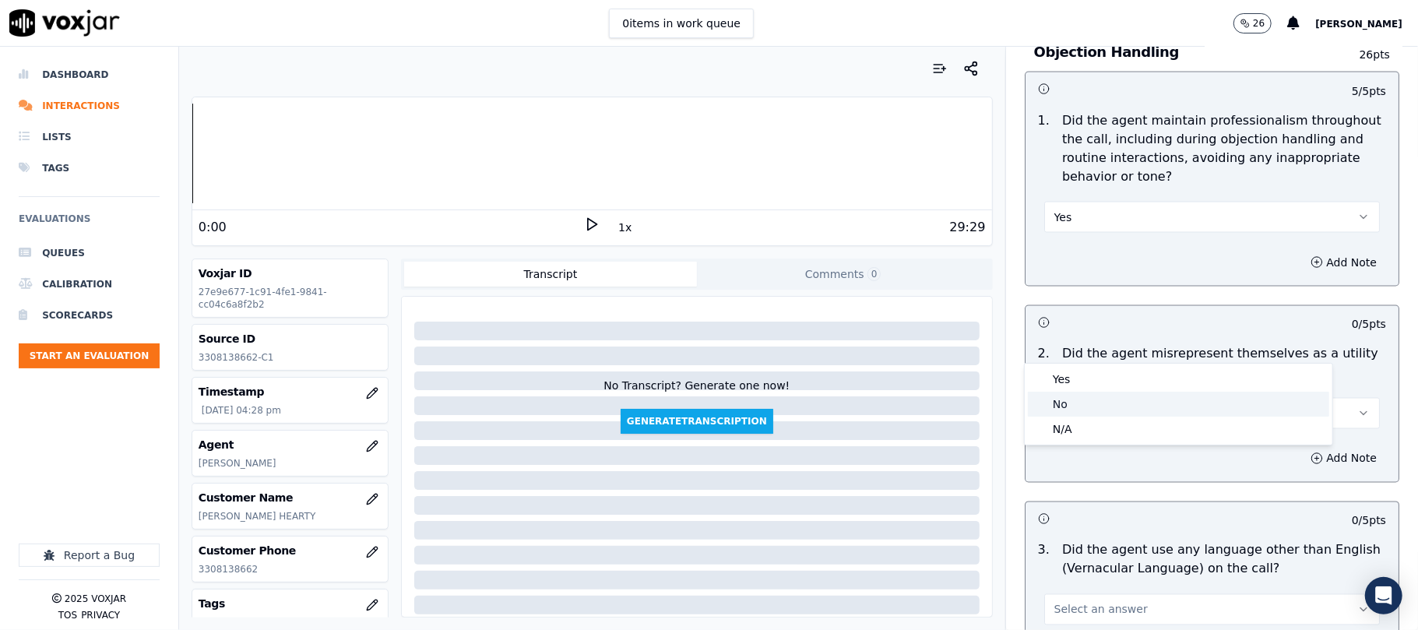
drag, startPoint x: 1066, startPoint y: 409, endPoint x: 1067, endPoint y: 400, distance: 9.4
click at [1067, 410] on div "No" at bounding box center [1178, 404] width 301 height 25
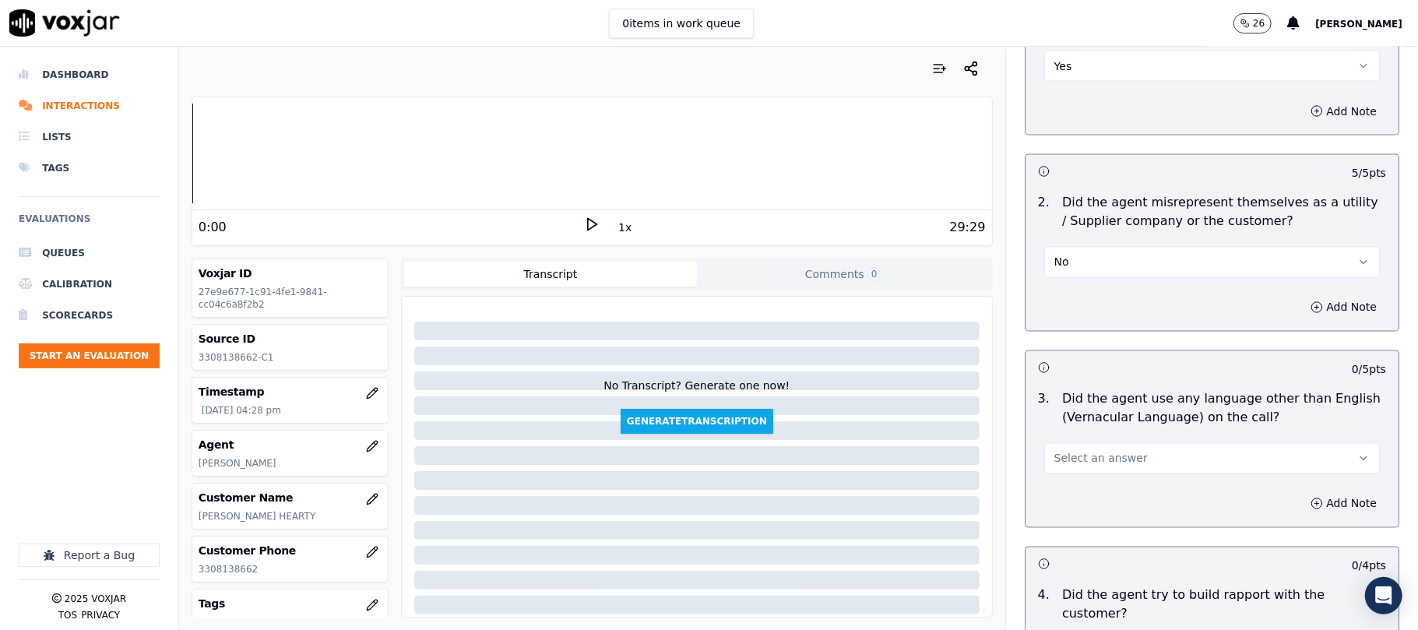
scroll to position [2181, 0]
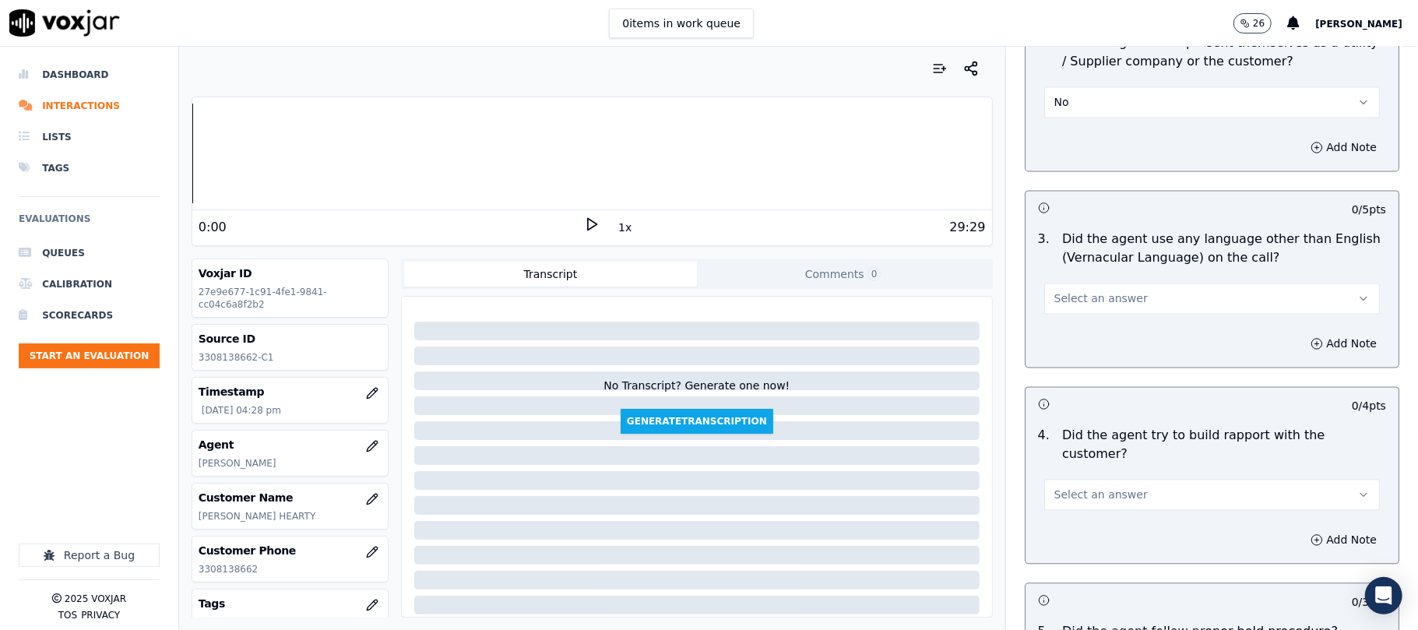
click at [1095, 290] on span "Select an answer" at bounding box center [1100, 298] width 93 height 16
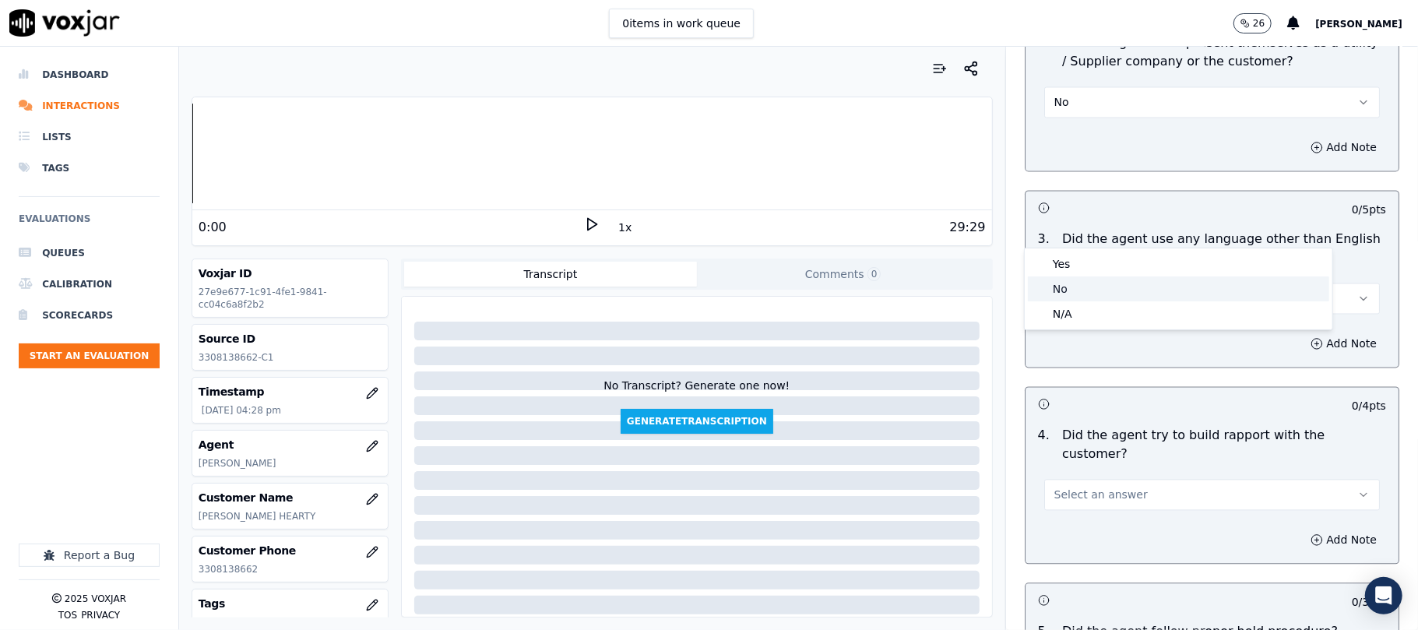
click at [1072, 294] on div "No" at bounding box center [1178, 288] width 301 height 25
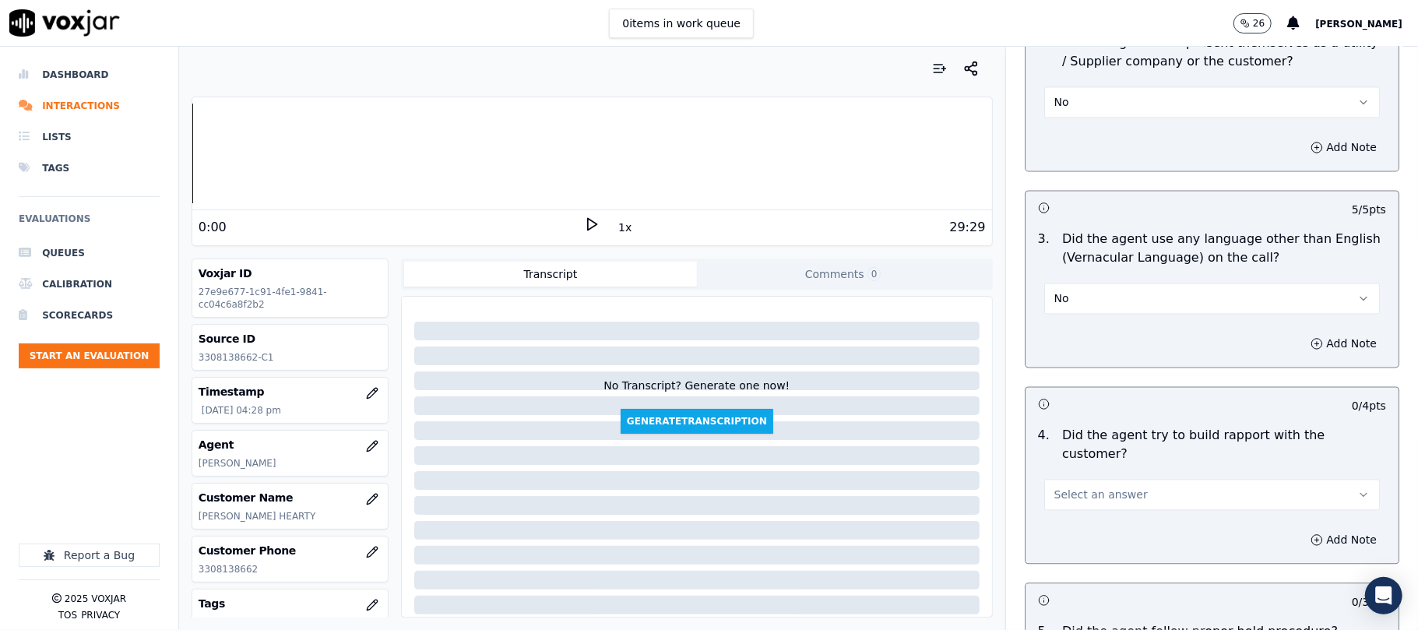
scroll to position [2388, 0]
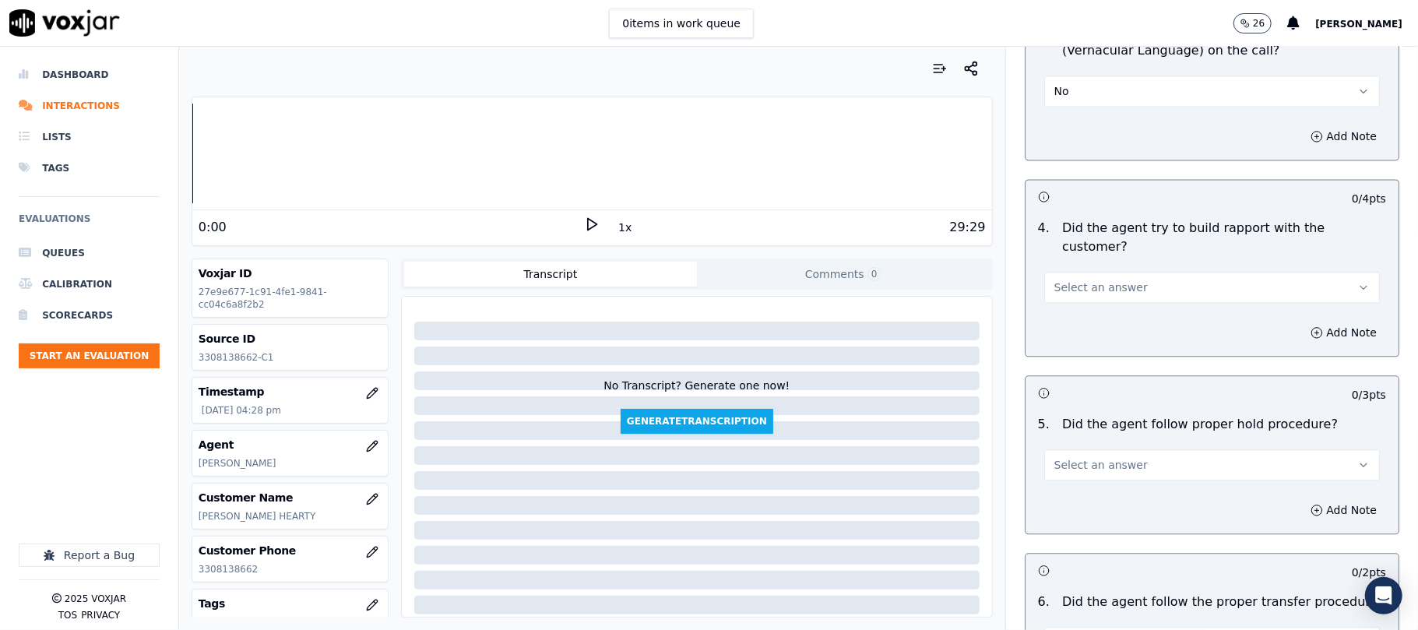
click at [1098, 280] on span "Select an answer" at bounding box center [1100, 288] width 93 height 16
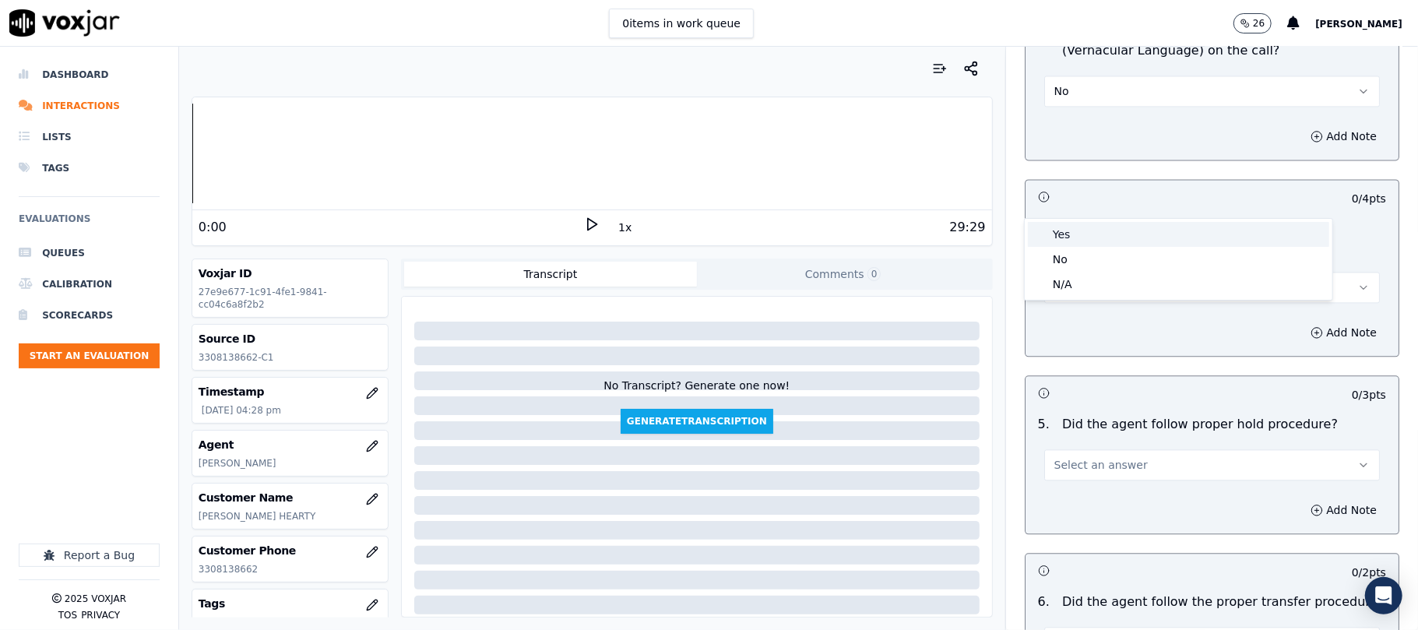
click at [1076, 235] on div "Yes" at bounding box center [1178, 234] width 301 height 25
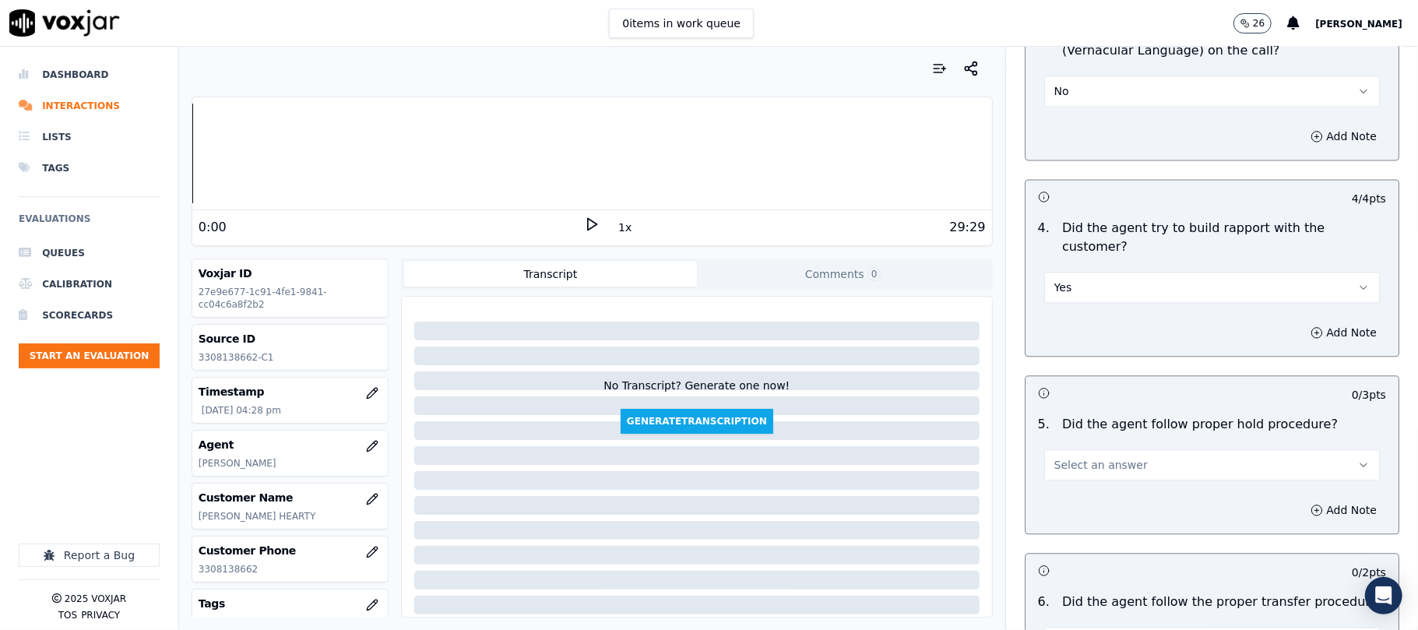
drag, startPoint x: 1079, startPoint y: 362, endPoint x: 1069, endPoint y: 378, distance: 18.8
click at [1079, 449] on button "Select an answer" at bounding box center [1212, 464] width 336 height 31
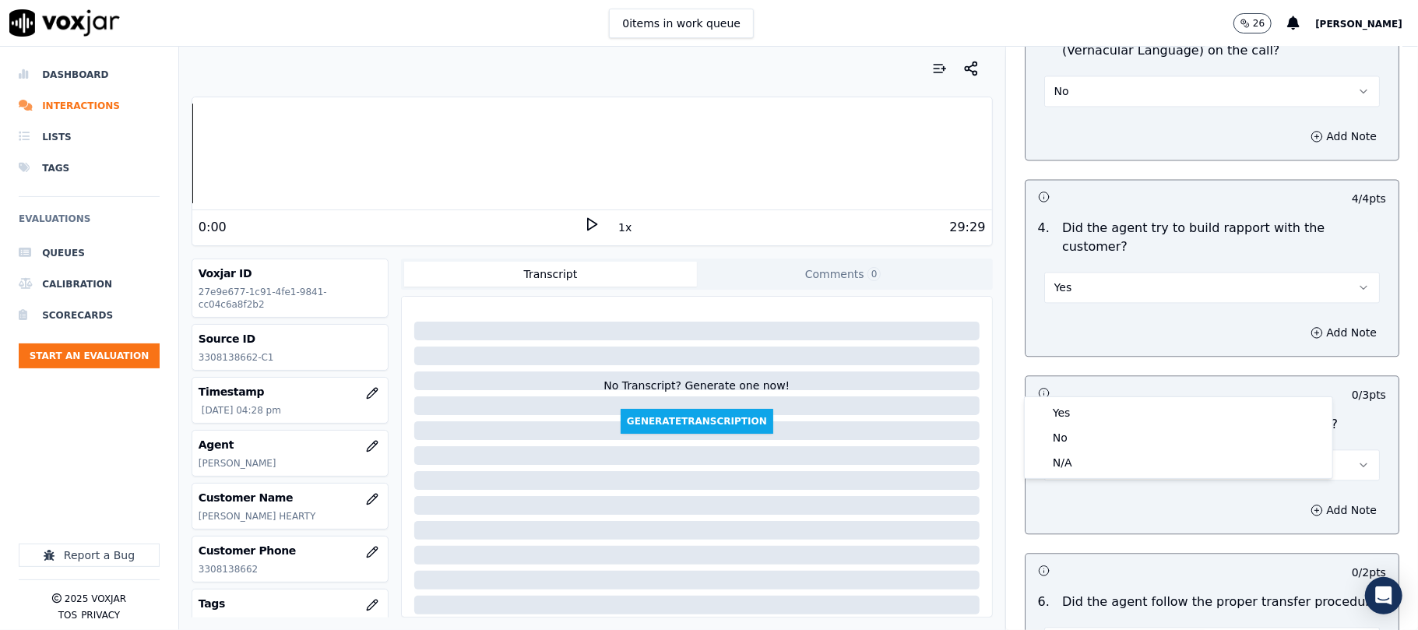
click at [1069, 457] on span "Select an answer" at bounding box center [1100, 465] width 93 height 16
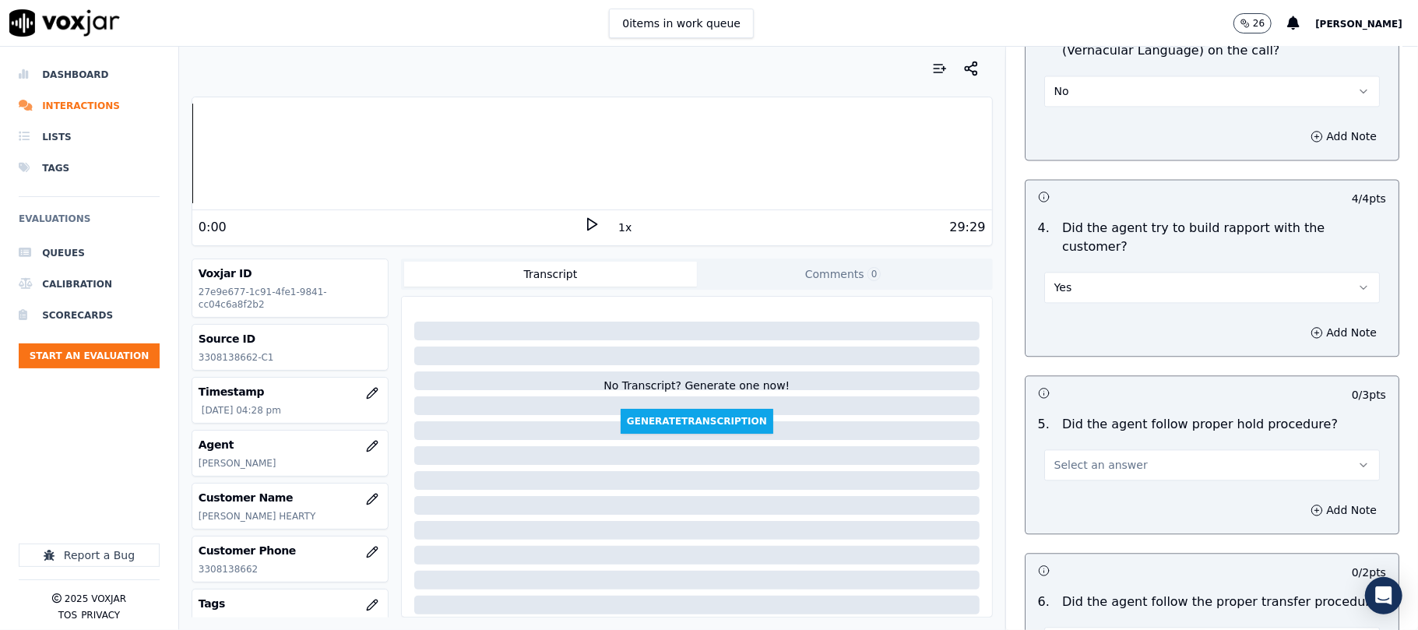
click at [1072, 449] on button "Select an answer" at bounding box center [1212, 464] width 336 height 31
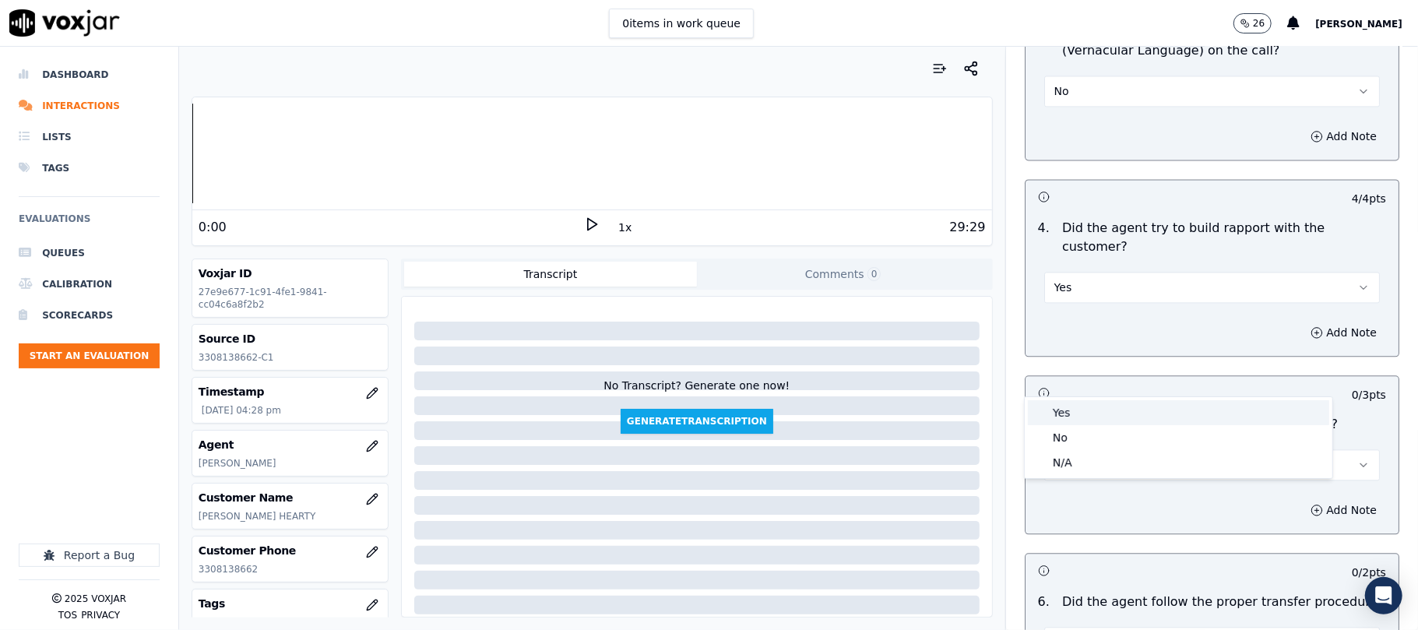
click at [1069, 415] on div "Yes" at bounding box center [1178, 412] width 301 height 25
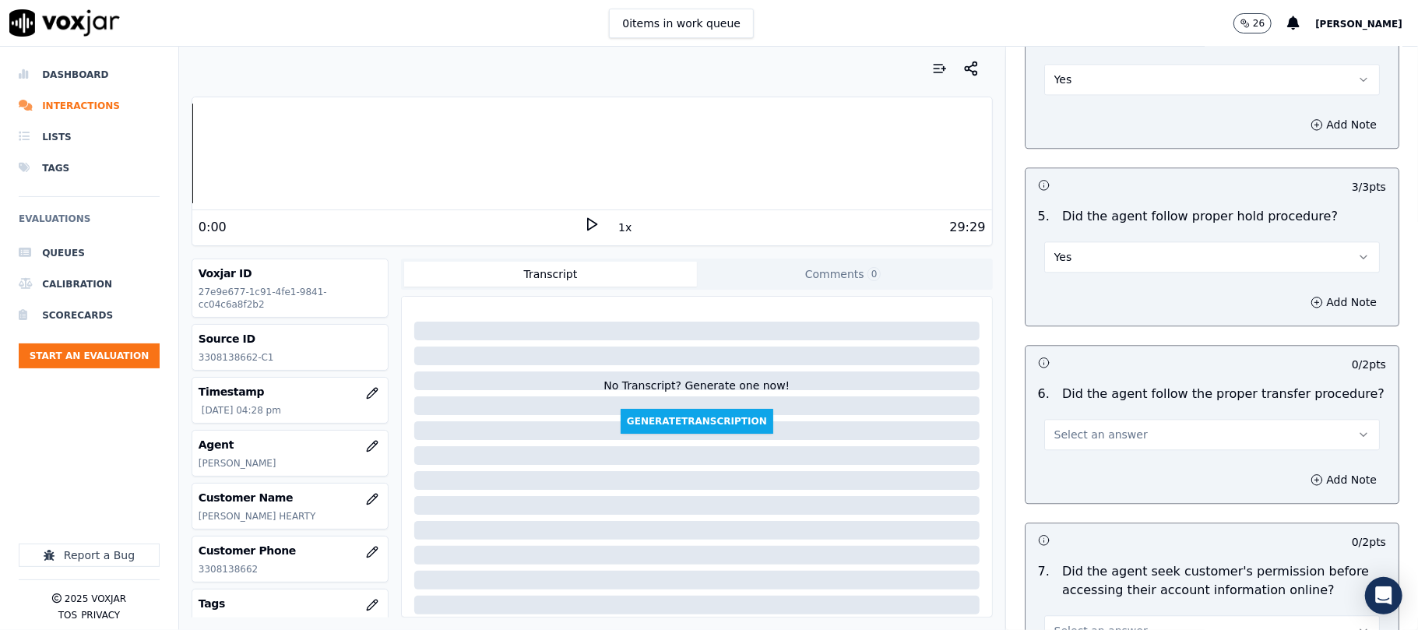
click at [1097, 419] on button "Select an answer" at bounding box center [1212, 434] width 336 height 31
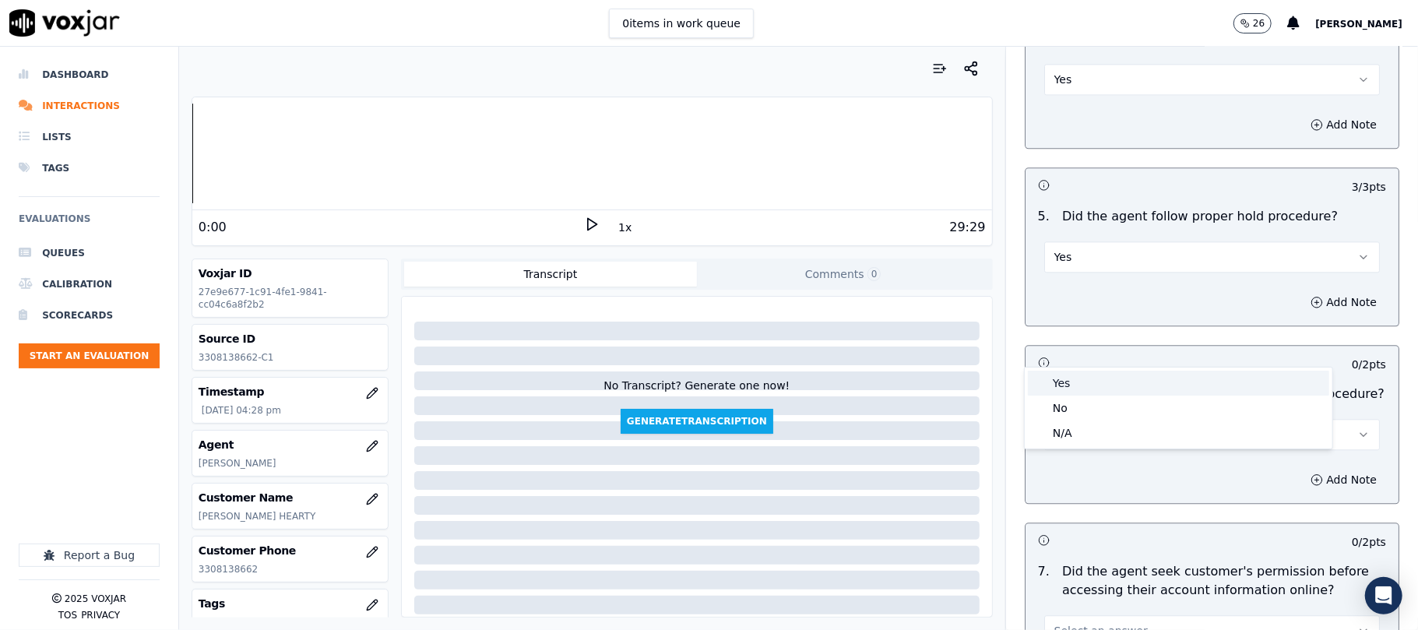
click at [1088, 388] on div "Yes" at bounding box center [1178, 383] width 301 height 25
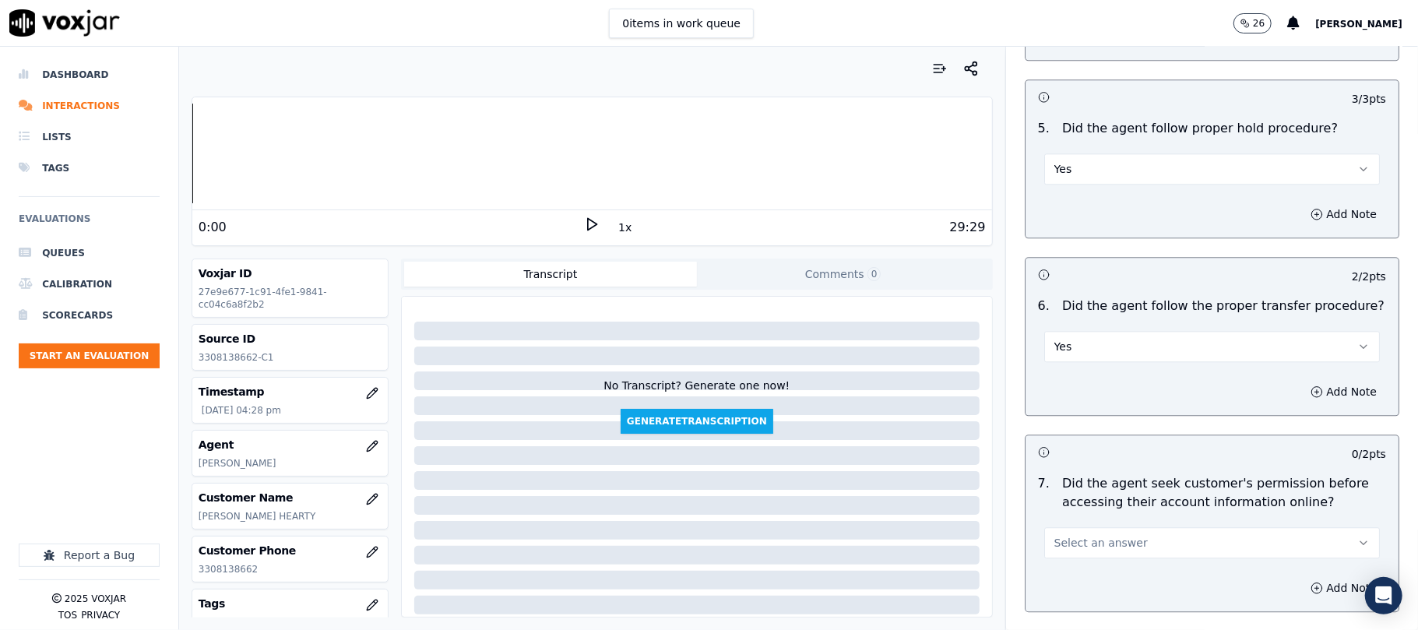
scroll to position [2804, 0]
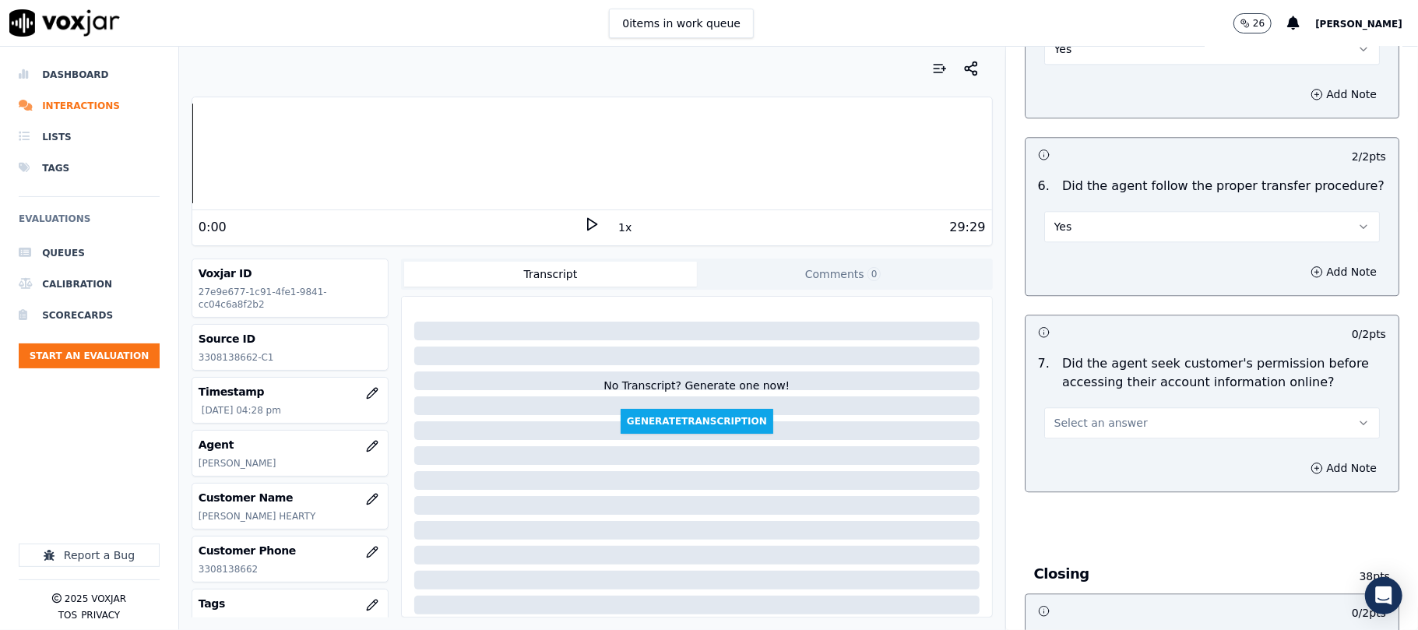
click at [1089, 415] on span "Select an answer" at bounding box center [1100, 423] width 93 height 16
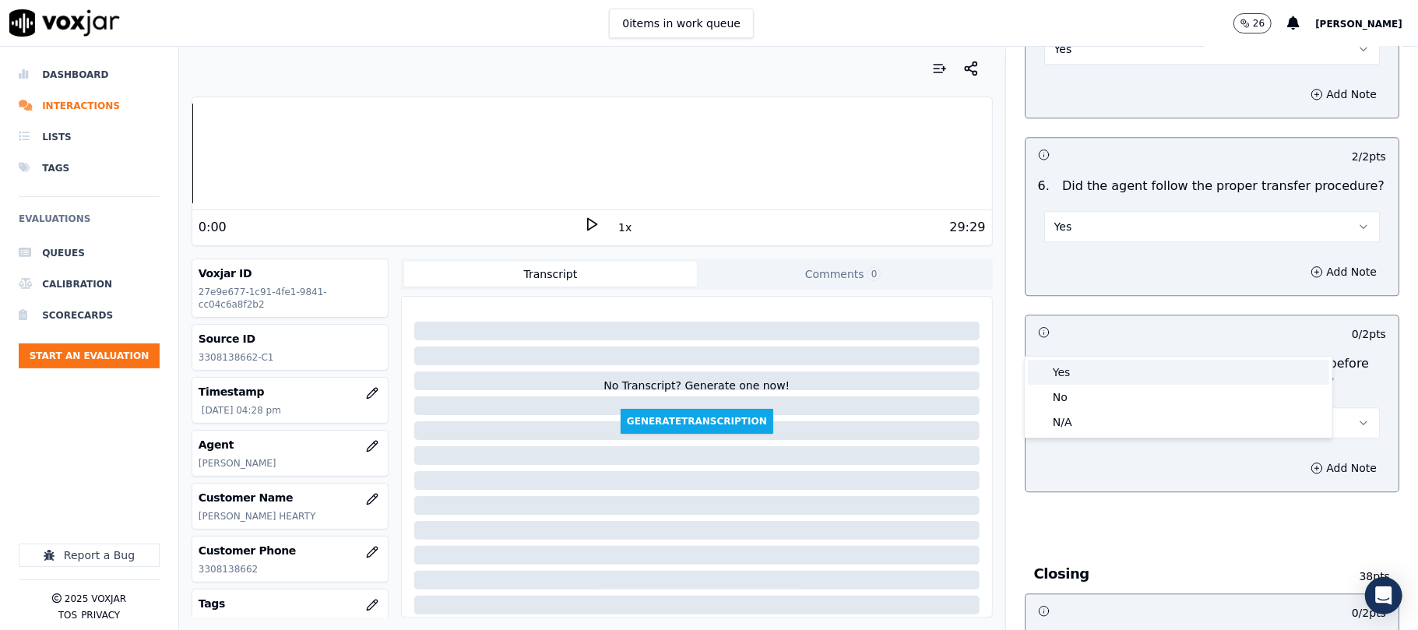
click at [1076, 369] on div "Yes" at bounding box center [1178, 372] width 301 height 25
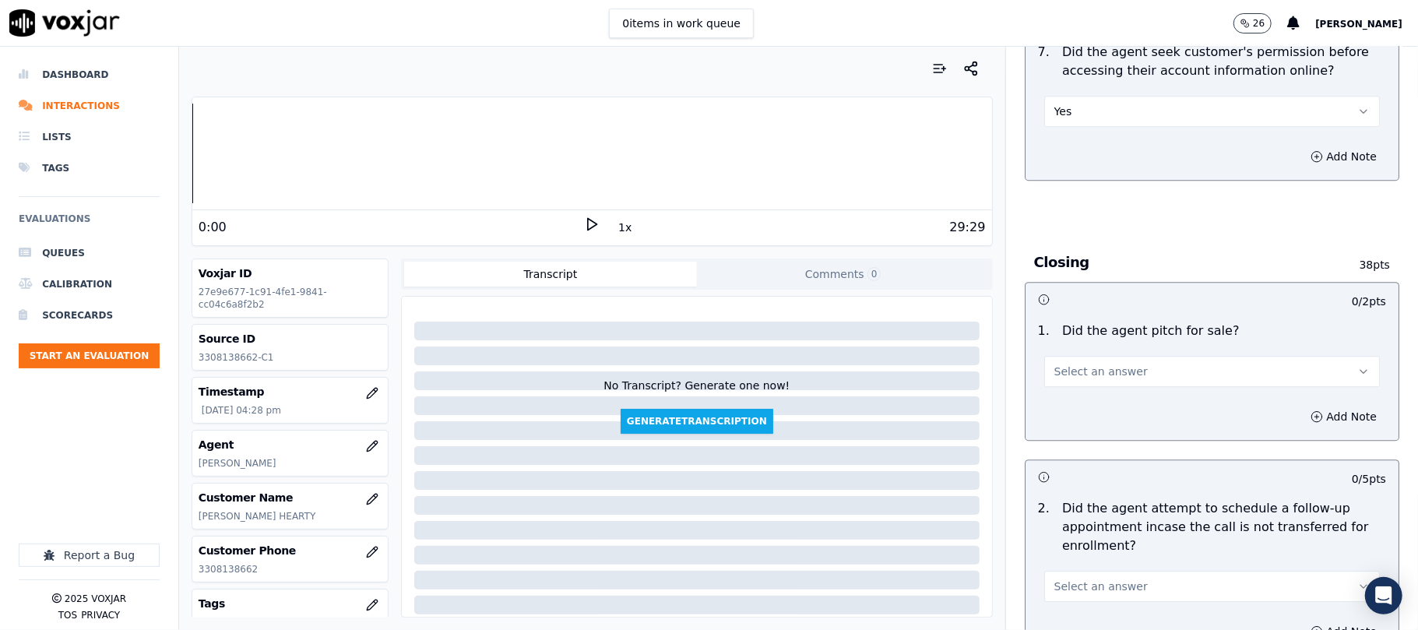
scroll to position [3219, 0]
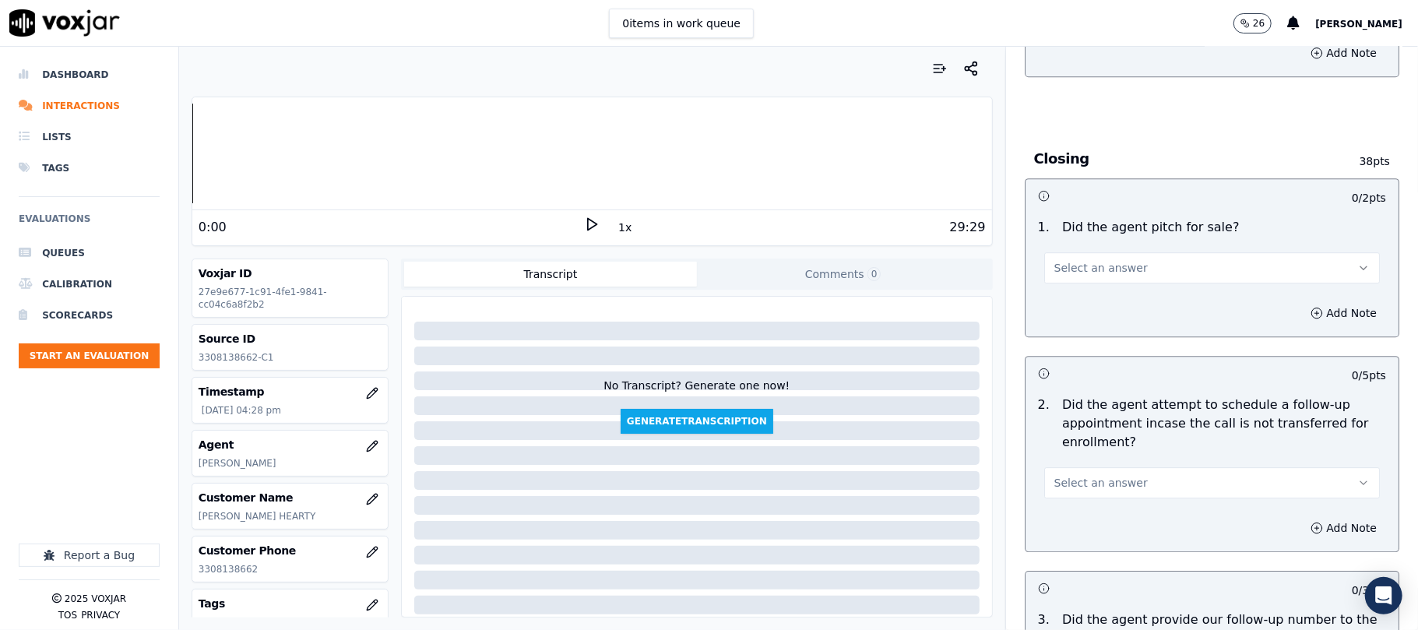
click at [1097, 260] on span "Select an answer" at bounding box center [1100, 268] width 93 height 16
click at [1091, 222] on div "Yes" at bounding box center [1178, 217] width 301 height 25
click at [1091, 467] on button "Select an answer" at bounding box center [1212, 482] width 336 height 31
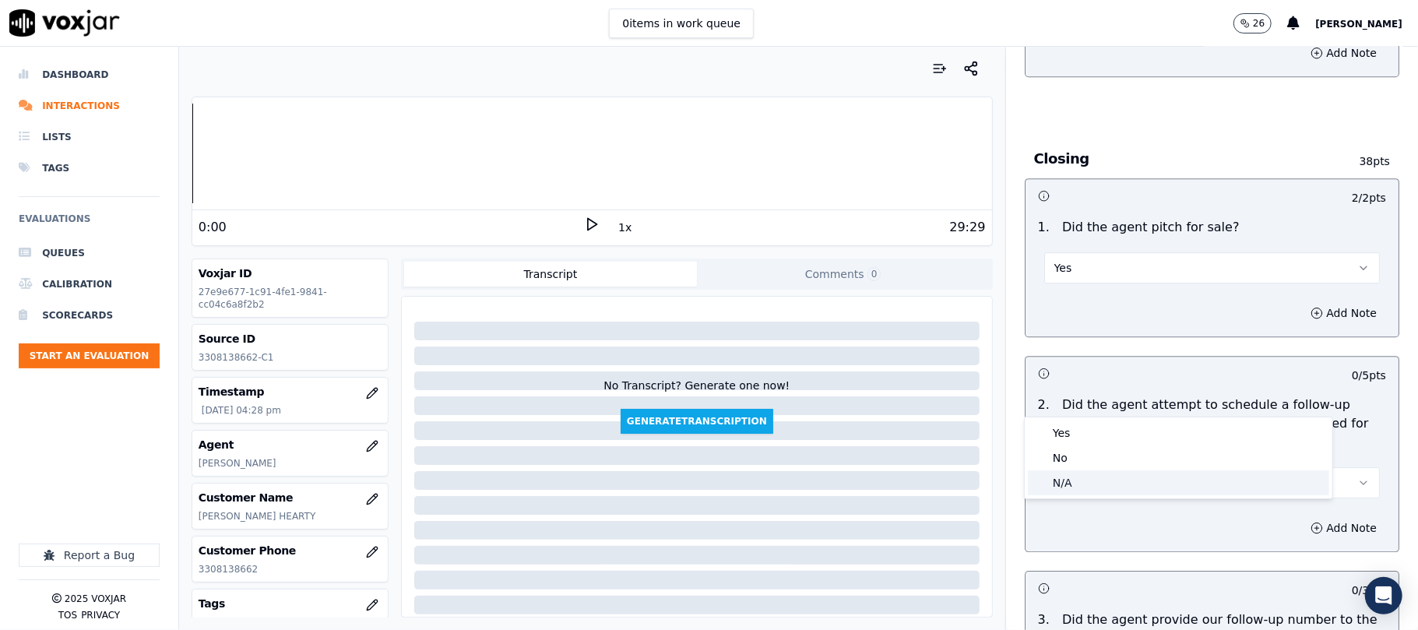
click at [1067, 486] on div "N/A" at bounding box center [1178, 482] width 301 height 25
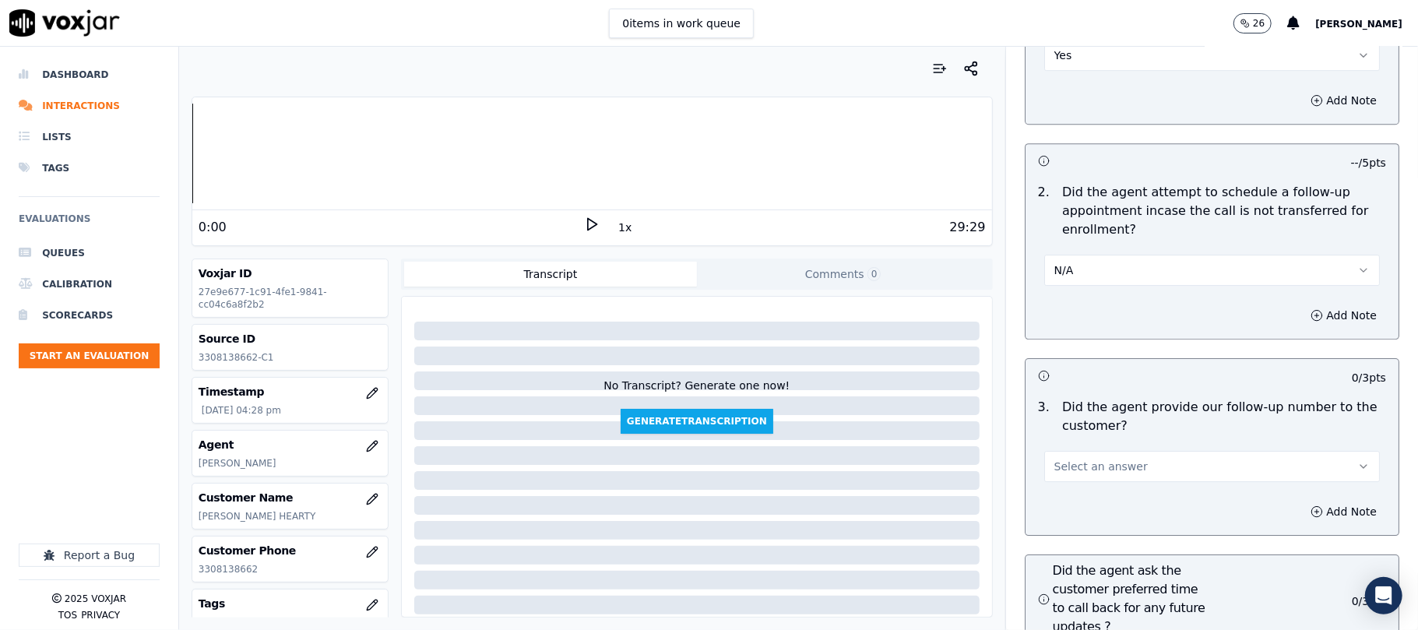
scroll to position [3530, 0]
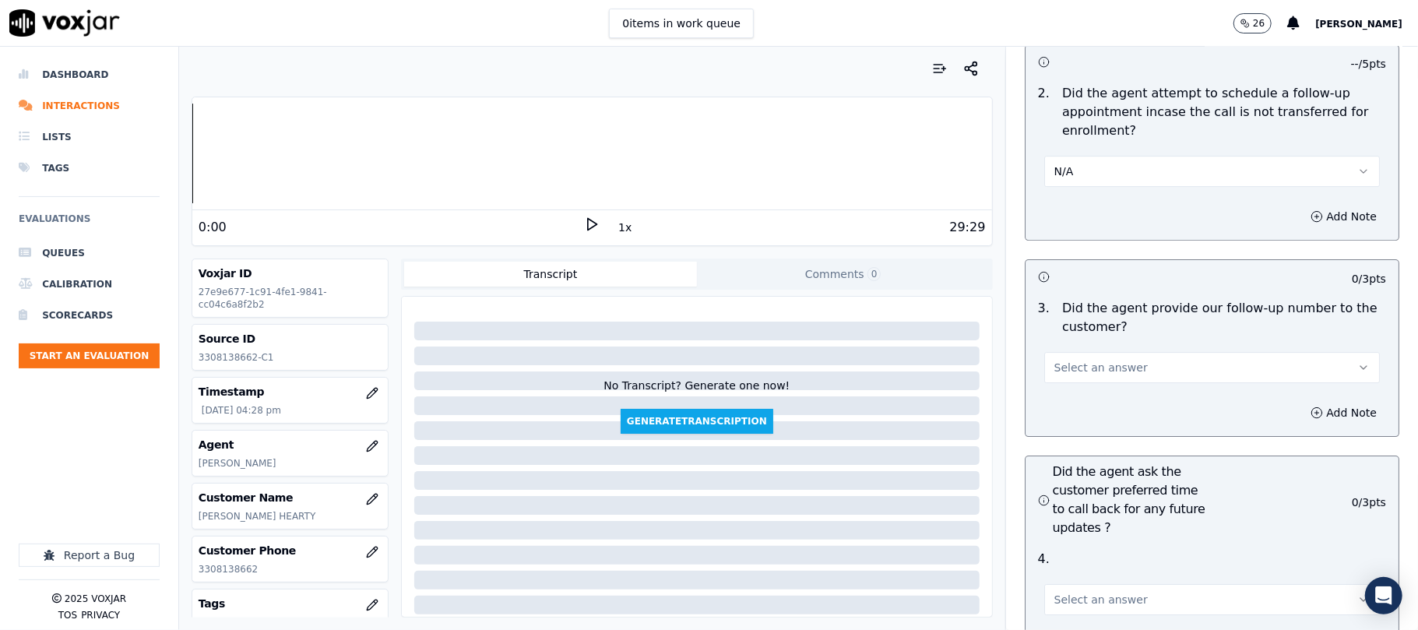
click at [1107, 360] on span "Select an answer" at bounding box center [1100, 368] width 93 height 16
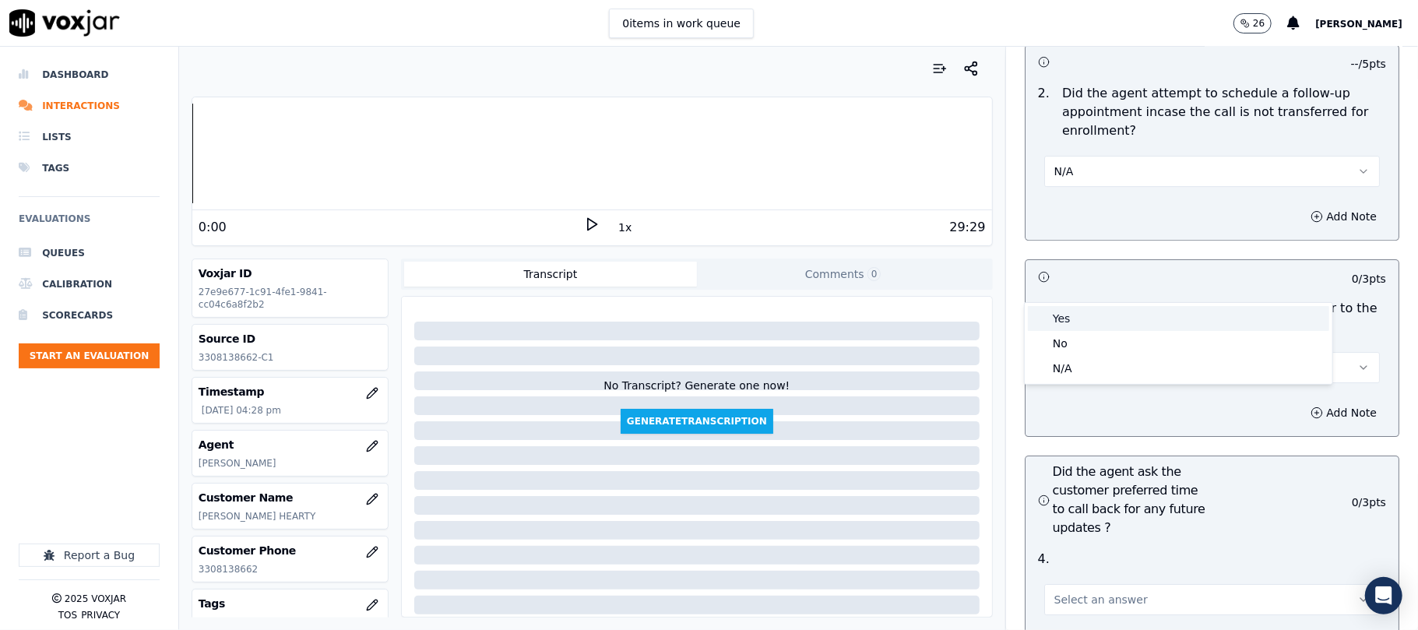
click at [1068, 315] on div "Yes" at bounding box center [1178, 318] width 301 height 25
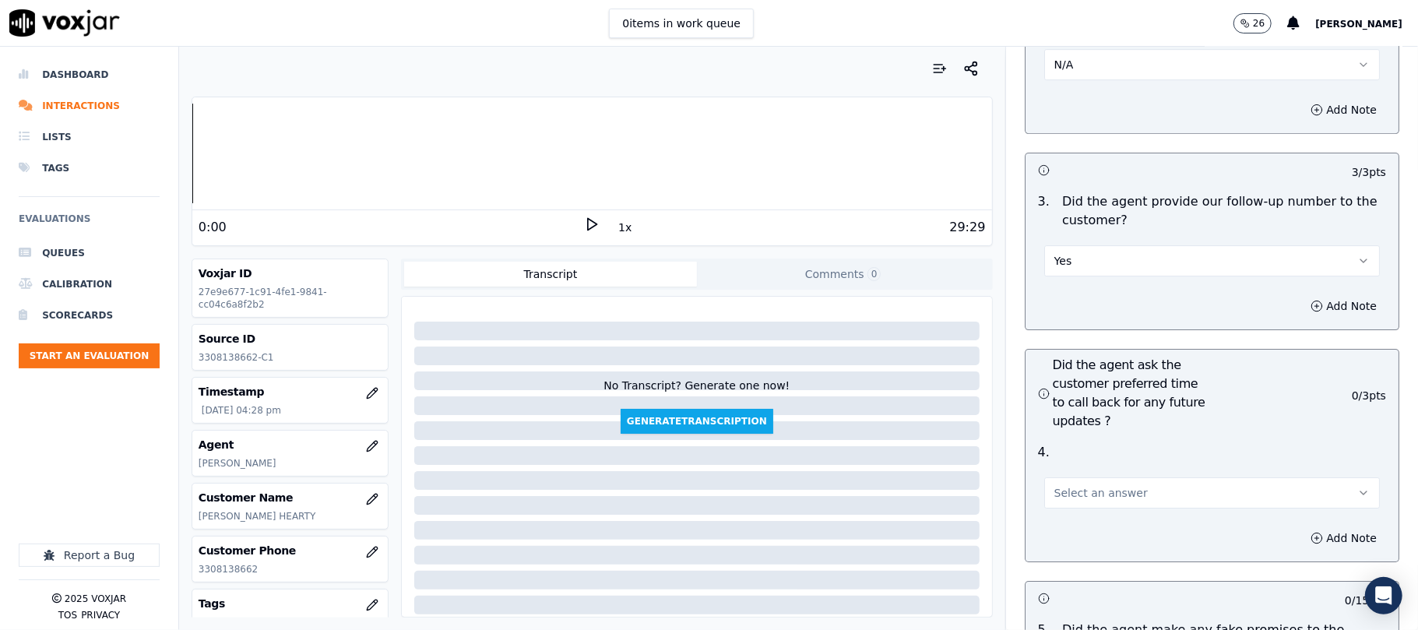
scroll to position [3738, 0]
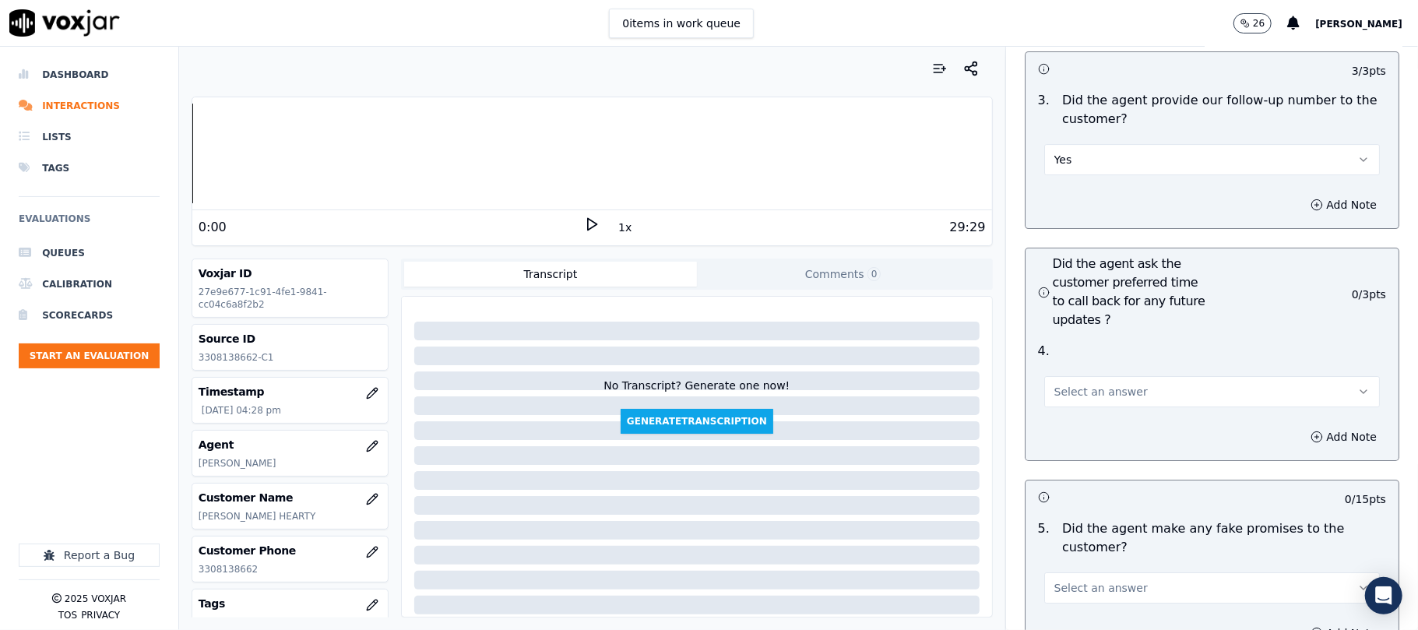
click at [1083, 384] on span "Select an answer" at bounding box center [1100, 392] width 93 height 16
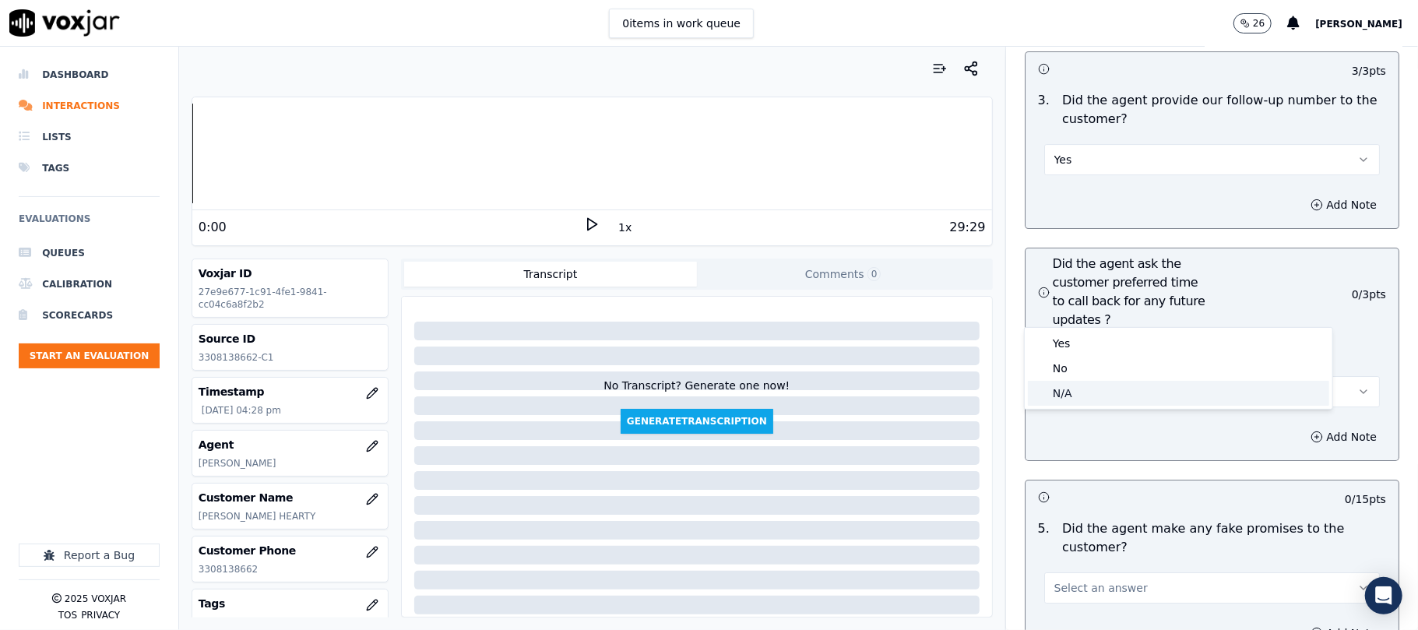
click at [1067, 391] on div "N/A" at bounding box center [1178, 393] width 301 height 25
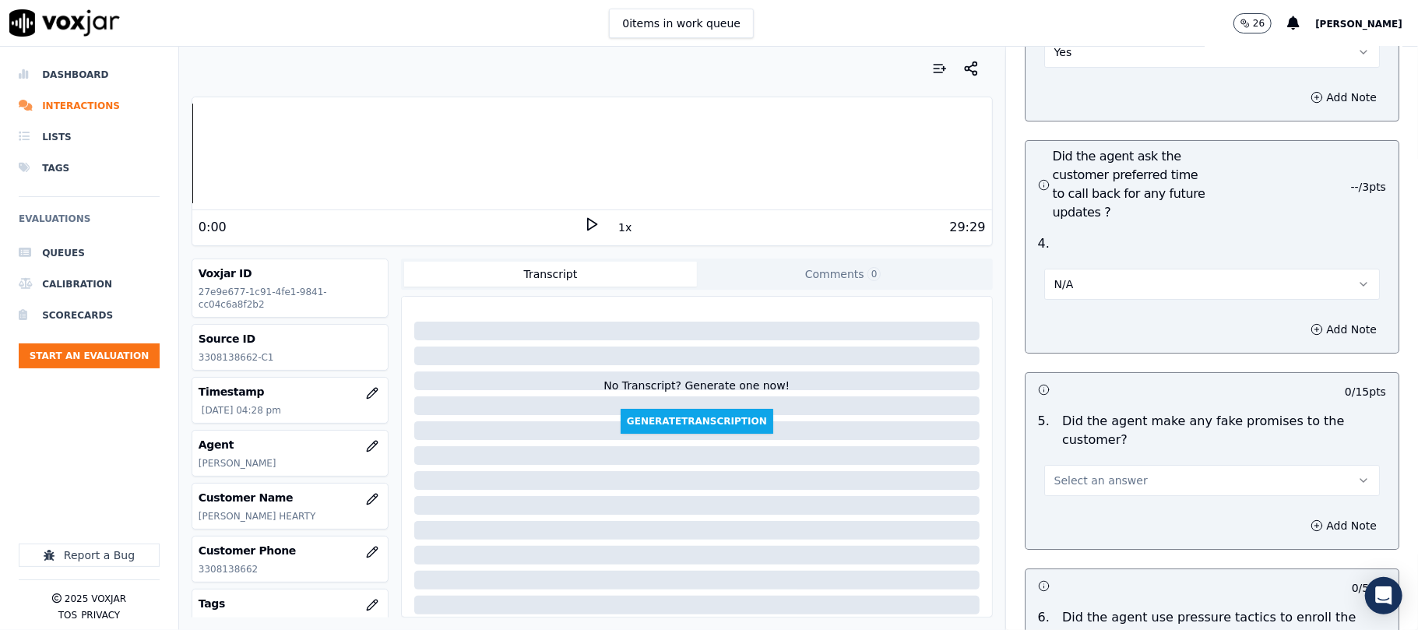
scroll to position [3945, 0]
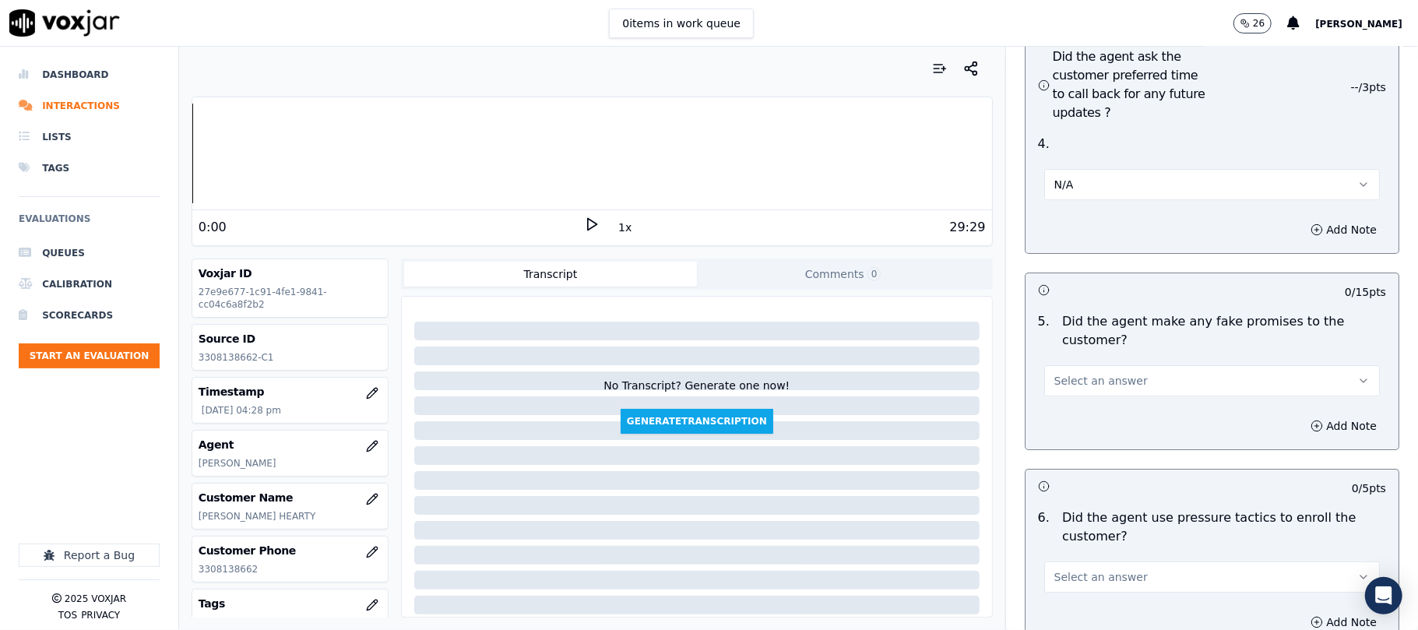
click at [1106, 365] on button "Select an answer" at bounding box center [1212, 380] width 336 height 31
click at [1084, 357] on div "No" at bounding box center [1178, 357] width 301 height 25
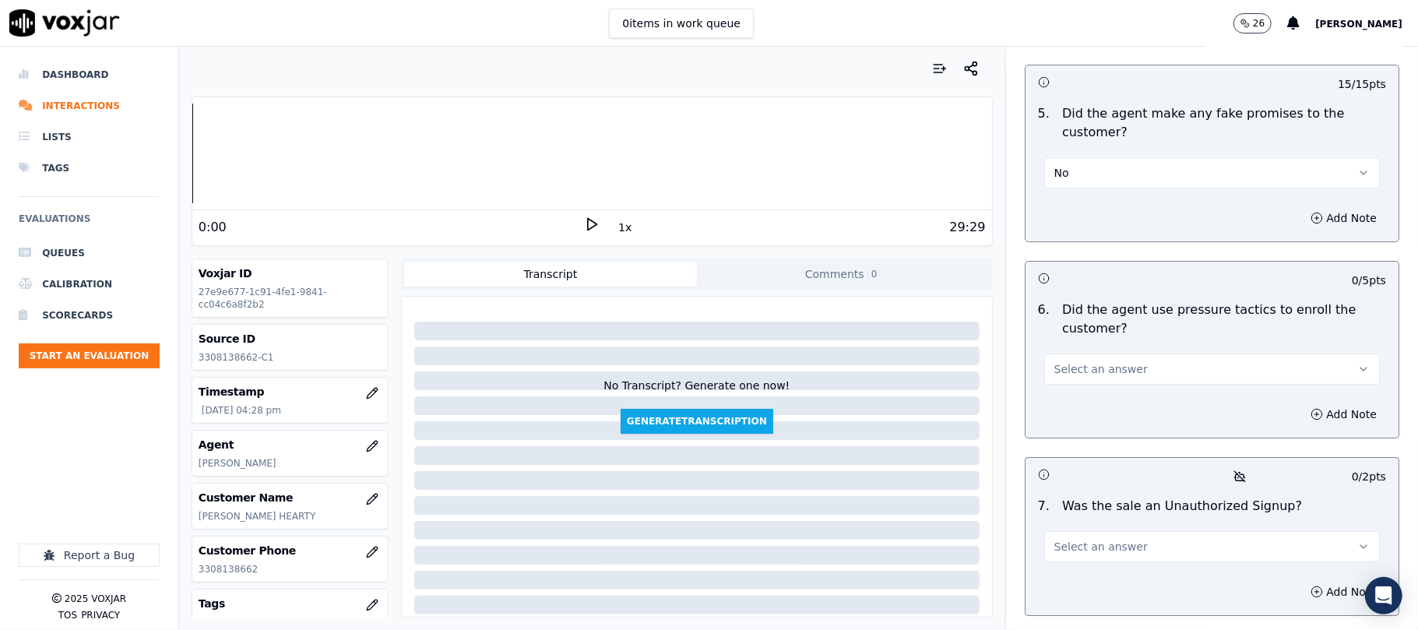
click at [1094, 361] on span "Select an answer" at bounding box center [1100, 369] width 93 height 16
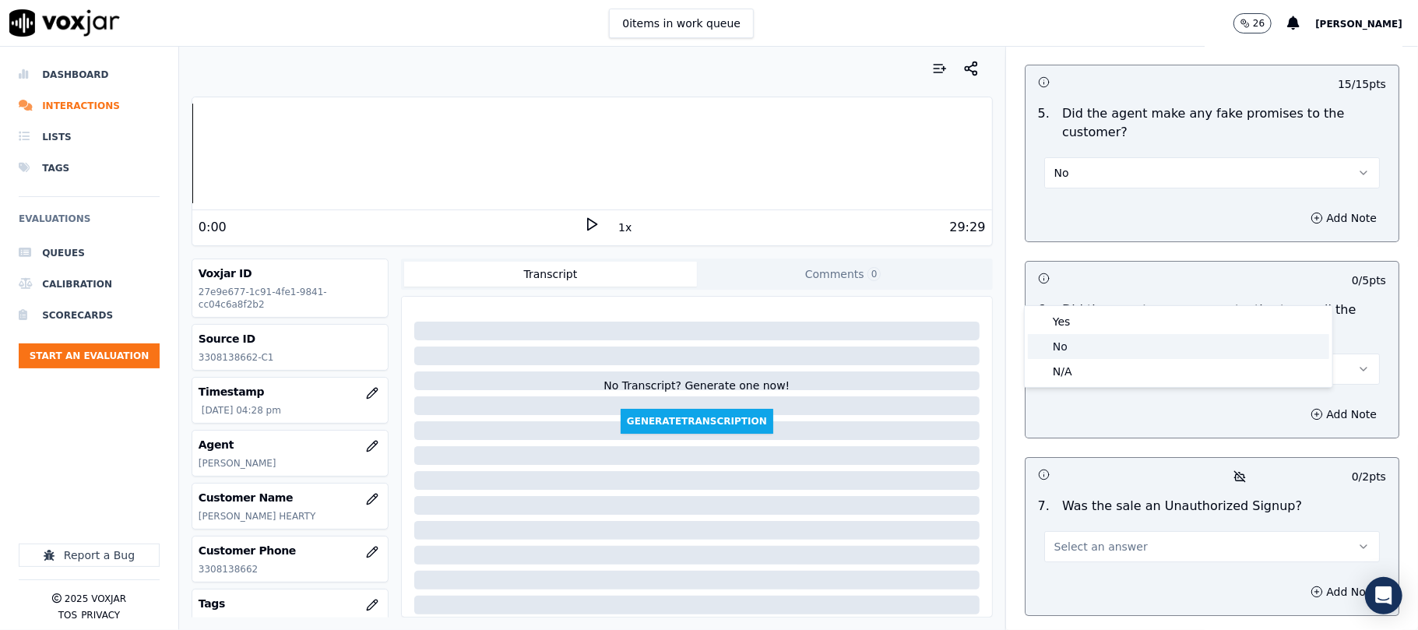
drag, startPoint x: 1083, startPoint y: 344, endPoint x: 1082, endPoint y: 318, distance: 26.5
click at [1082, 346] on div "No" at bounding box center [1178, 346] width 301 height 25
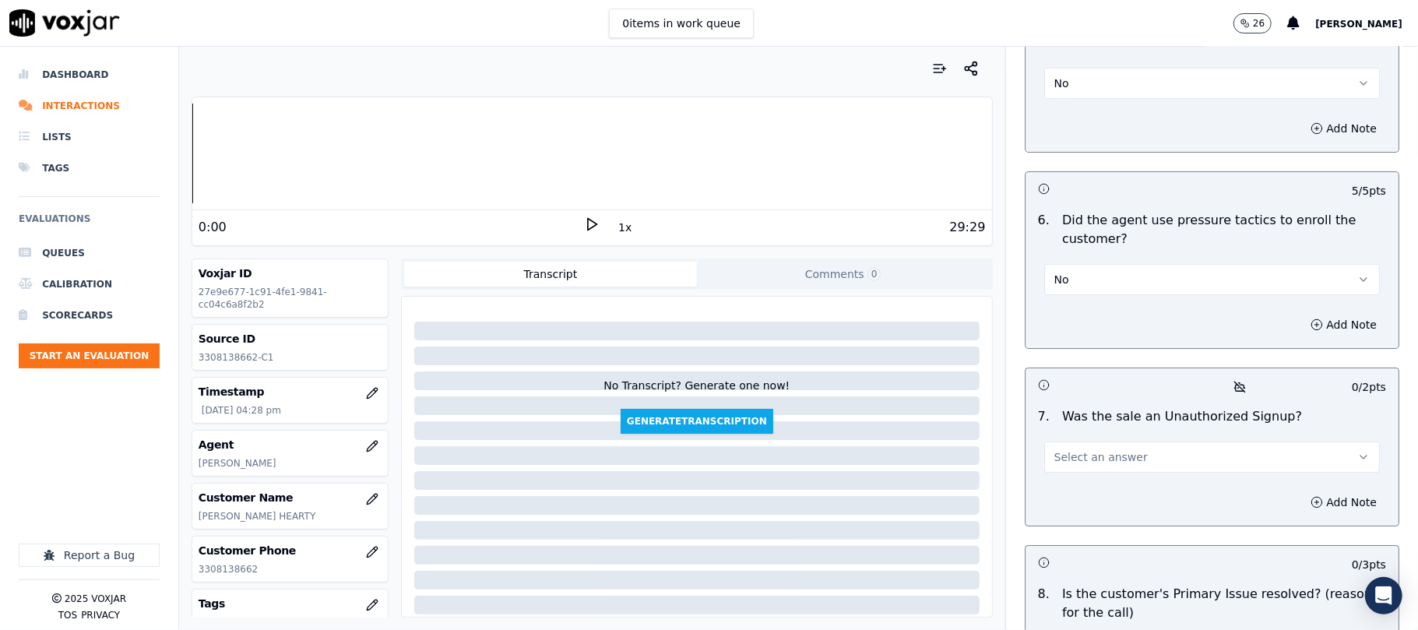
scroll to position [4394, 0]
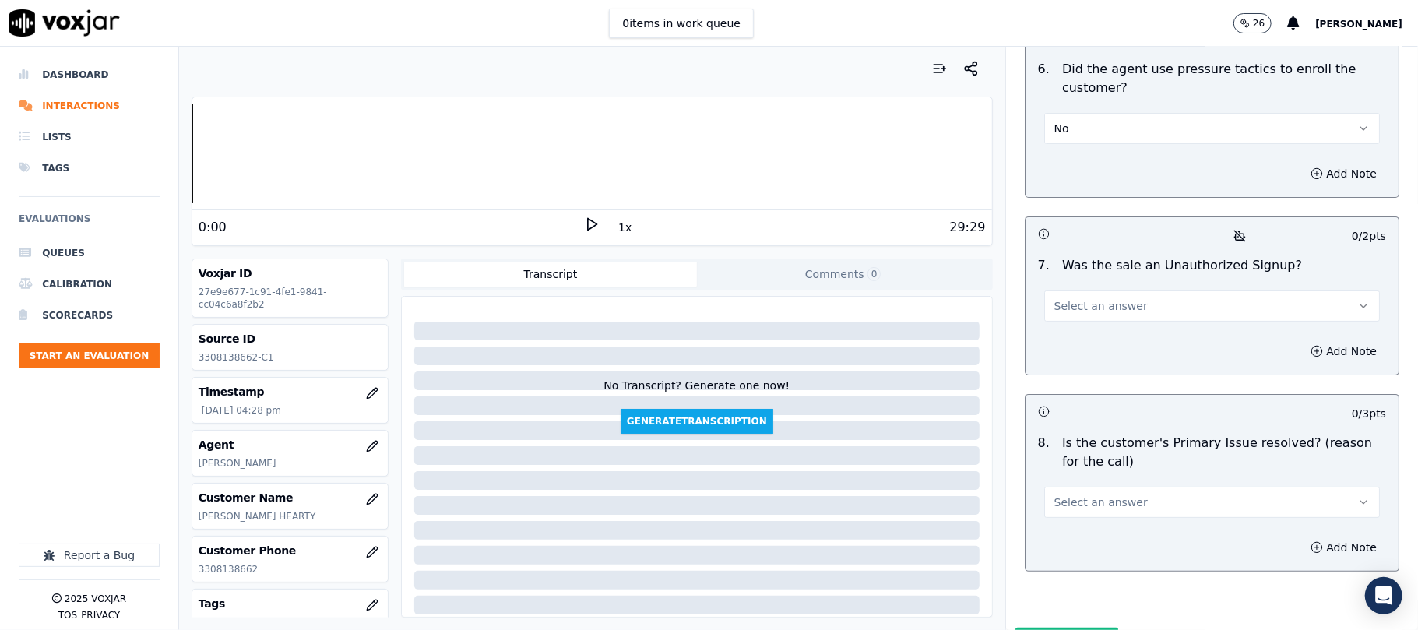
click at [1114, 290] on button "Select an answer" at bounding box center [1212, 305] width 336 height 31
click at [1076, 278] on div "No" at bounding box center [1178, 283] width 301 height 25
click at [1116, 487] on button "Select an answer" at bounding box center [1212, 502] width 336 height 31
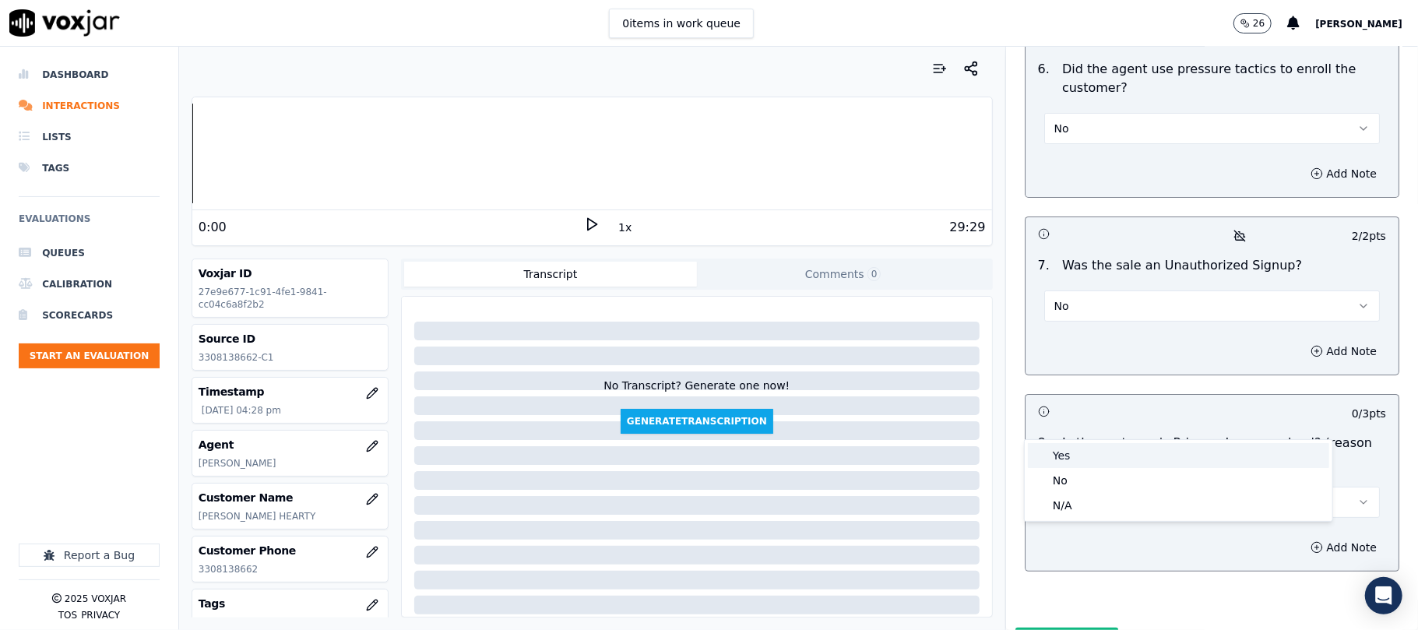
click at [1082, 453] on div "Yes" at bounding box center [1178, 455] width 301 height 25
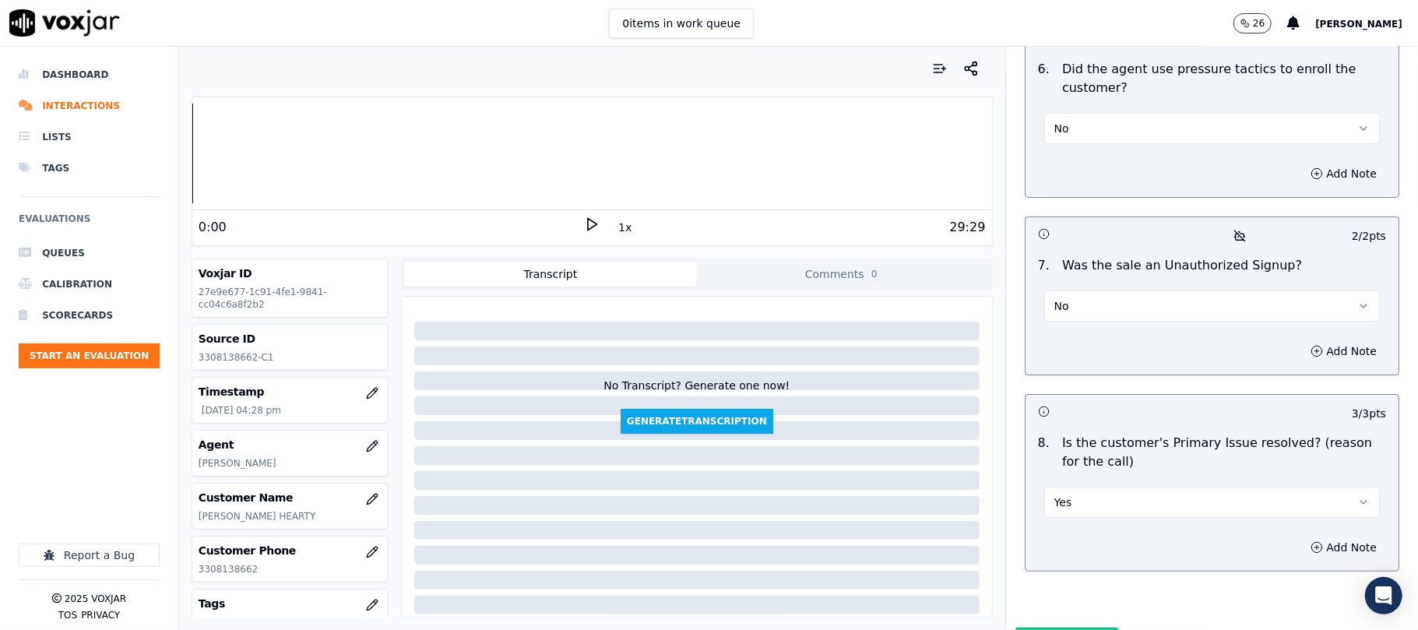
click at [1016, 628] on button "Submit Scores" at bounding box center [1068, 642] width 104 height 28
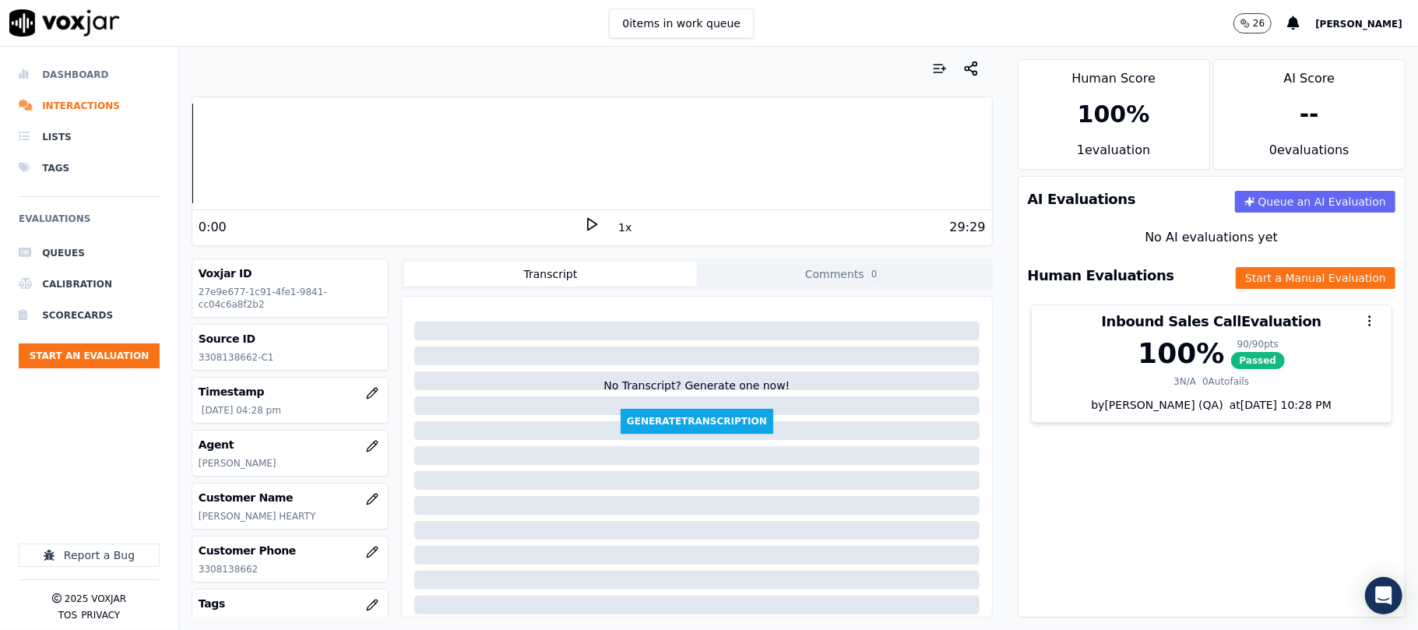
click at [53, 73] on li "Dashboard" at bounding box center [89, 74] width 141 height 31
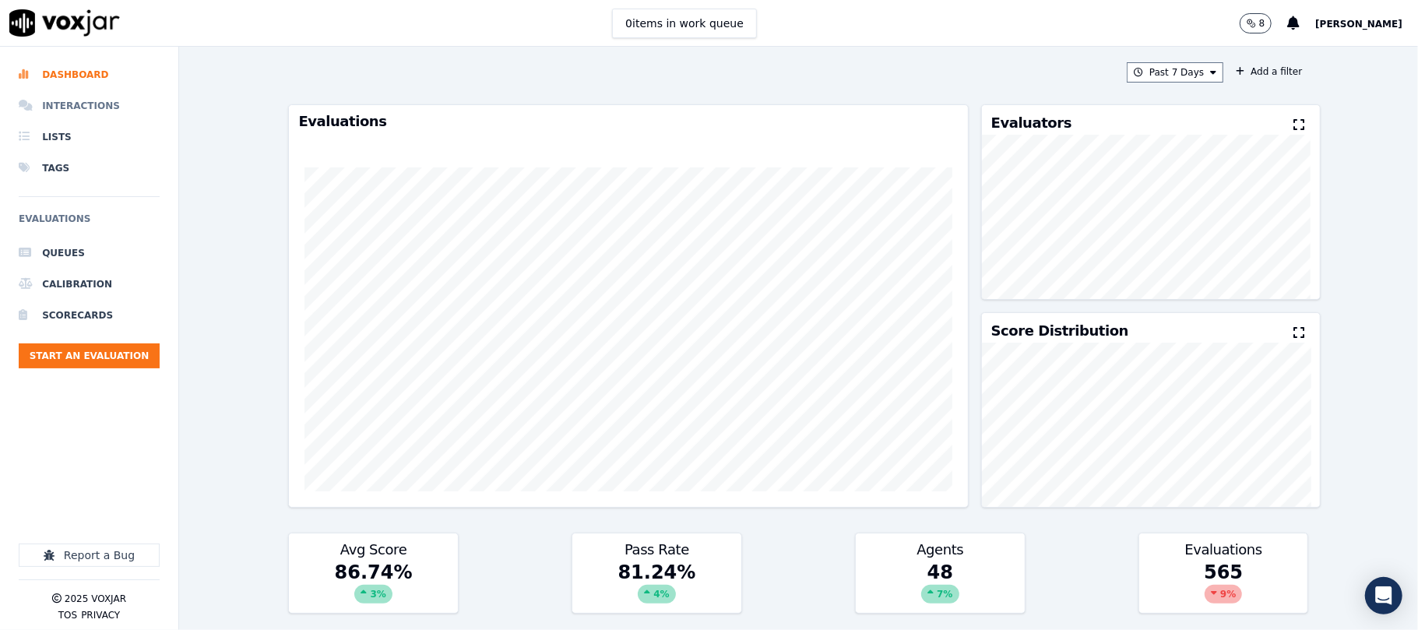
click at [70, 107] on li "Interactions" at bounding box center [89, 105] width 141 height 31
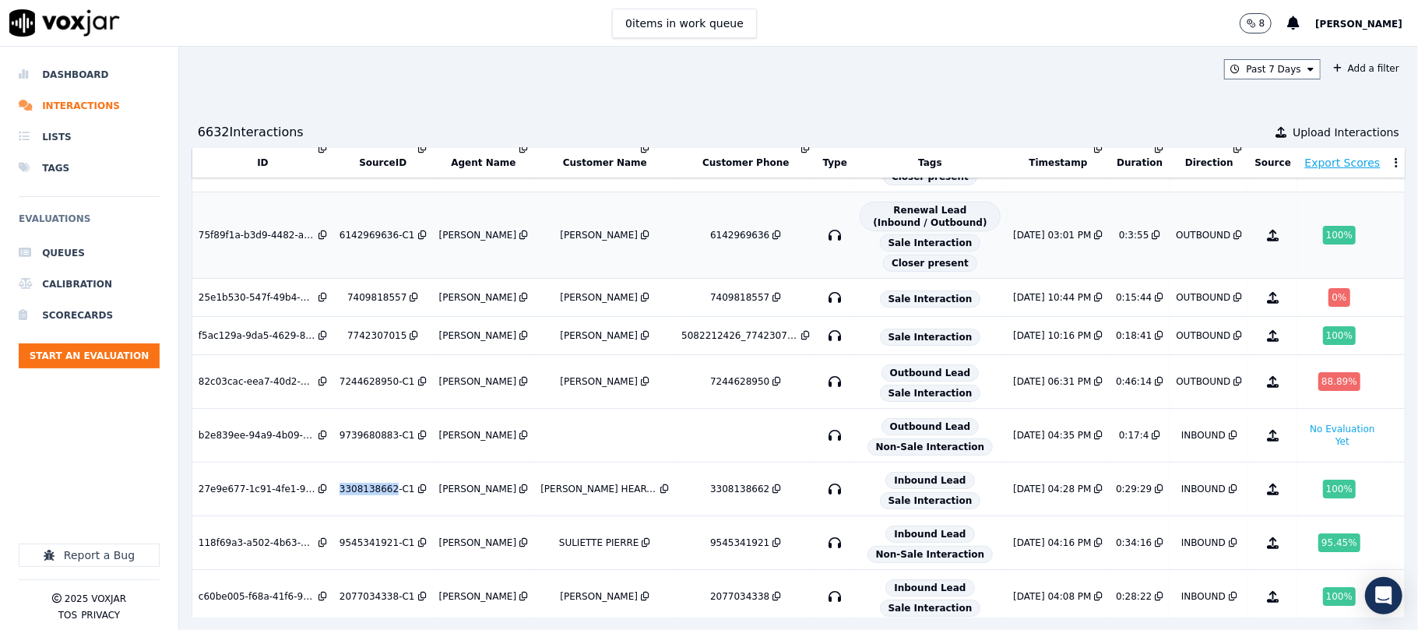
scroll to position [110, 0]
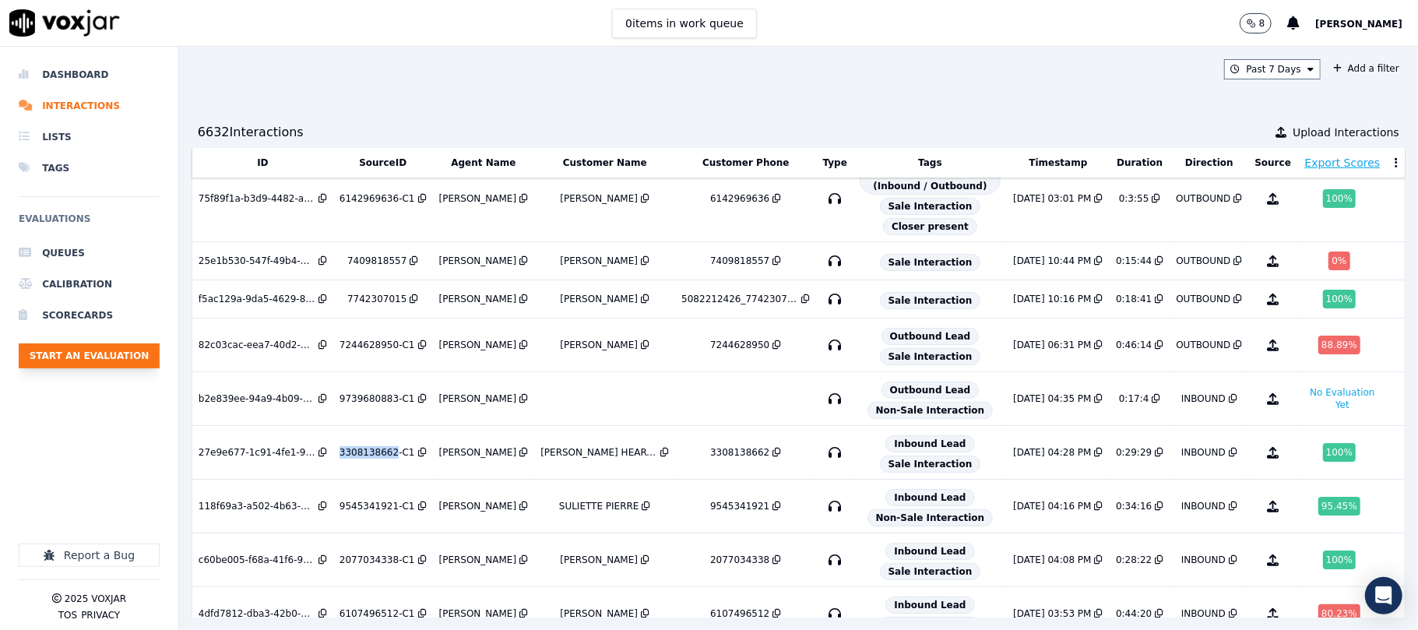
click at [154, 354] on button "Start an Evaluation" at bounding box center [89, 355] width 141 height 25
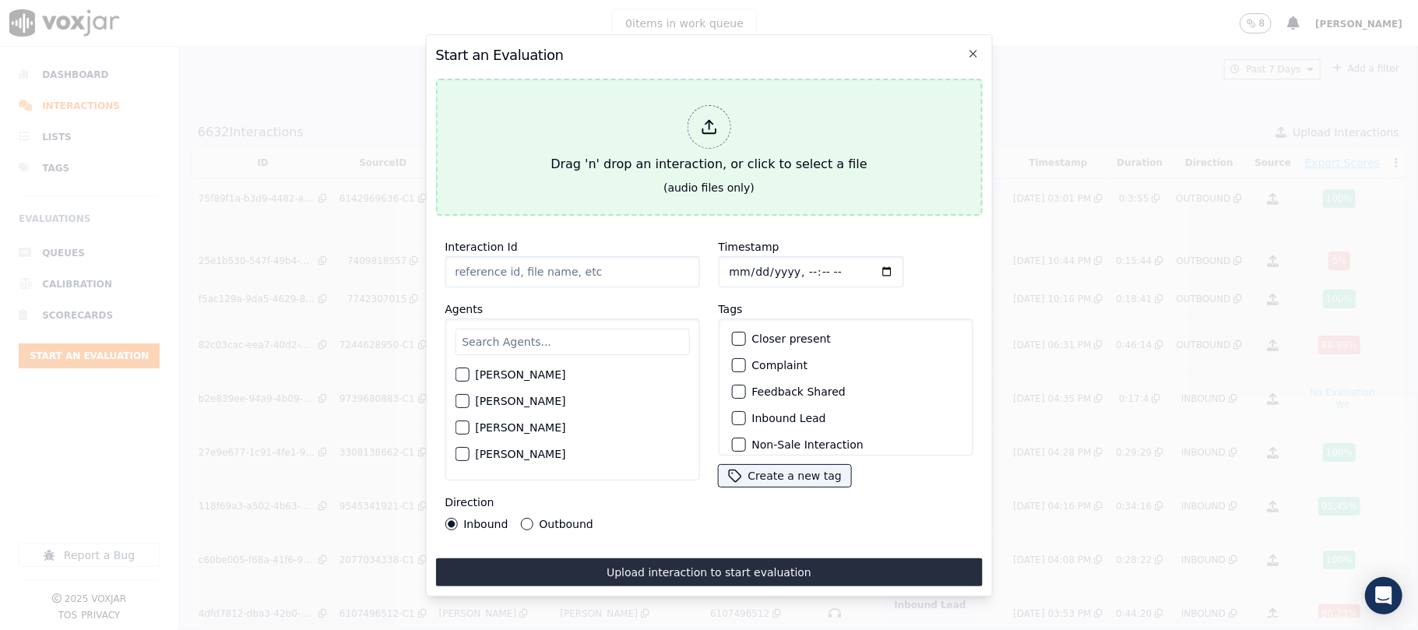
click at [702, 118] on icon at bounding box center [708, 126] width 17 height 17
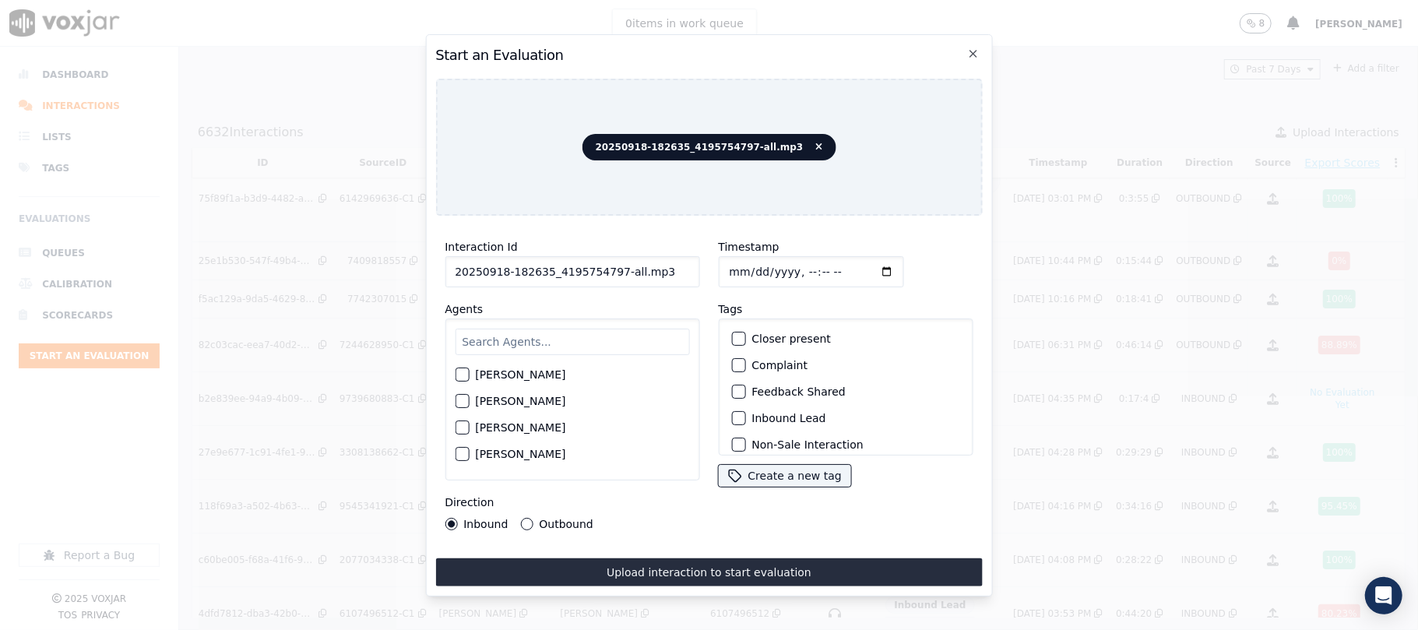
drag, startPoint x: 611, startPoint y: 265, endPoint x: 705, endPoint y: 266, distance: 94.2
click at [705, 266] on div "Interaction Id 20250918-182635_4195754797-all.mp3 Agents [PERSON_NAME] [PERSON_…" at bounding box center [708, 384] width 547 height 312
type input "20250918-182635_4195754797-C1"
click at [743, 266] on input "Timestamp" at bounding box center [810, 271] width 185 height 31
type input "[DATE]T17:08"
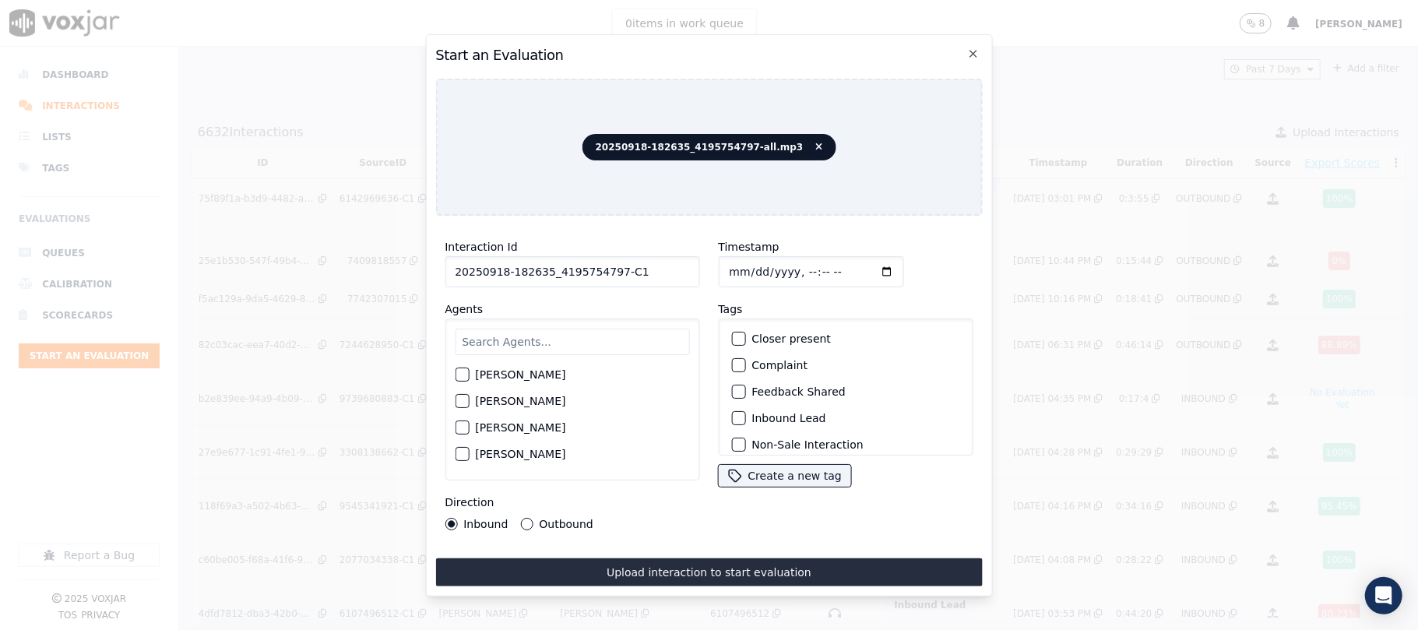
click at [565, 329] on input "text" at bounding box center [572, 342] width 234 height 26
type input "[PERSON_NAME]"
click at [461, 374] on div "button" at bounding box center [461, 379] width 11 height 11
click at [522, 518] on button "Outbound" at bounding box center [526, 524] width 12 height 12
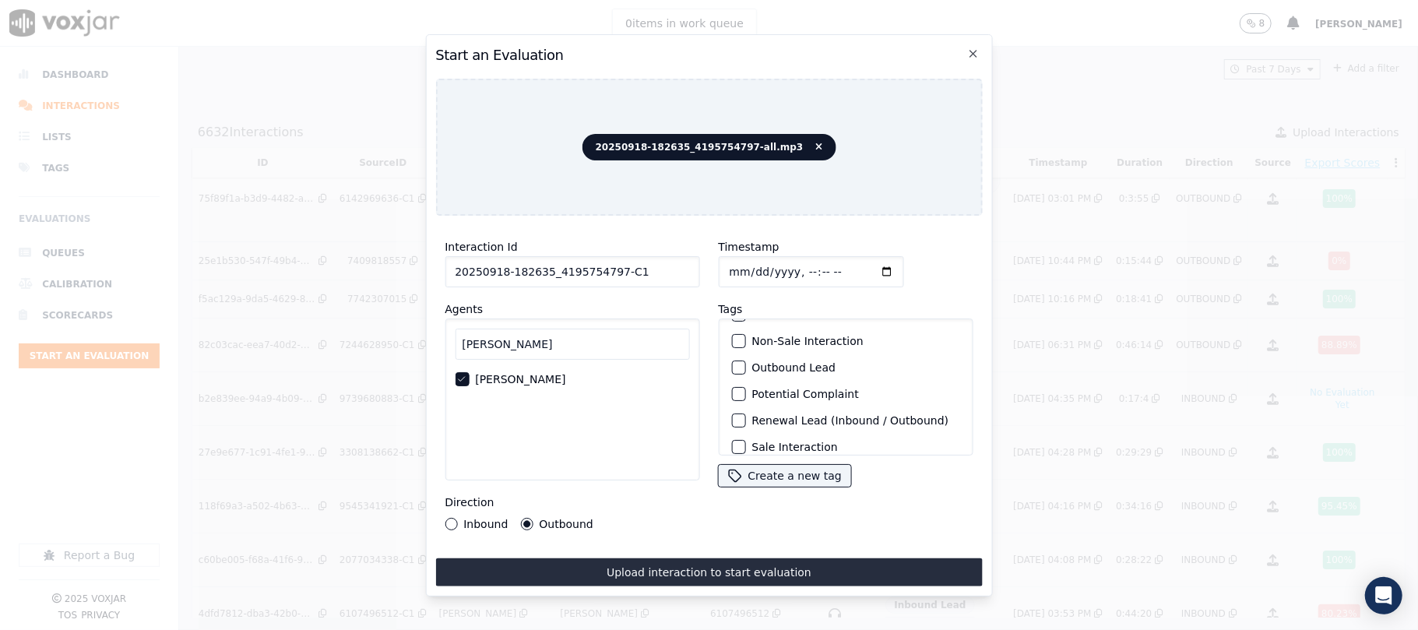
click at [733, 362] on div "button" at bounding box center [737, 367] width 11 height 11
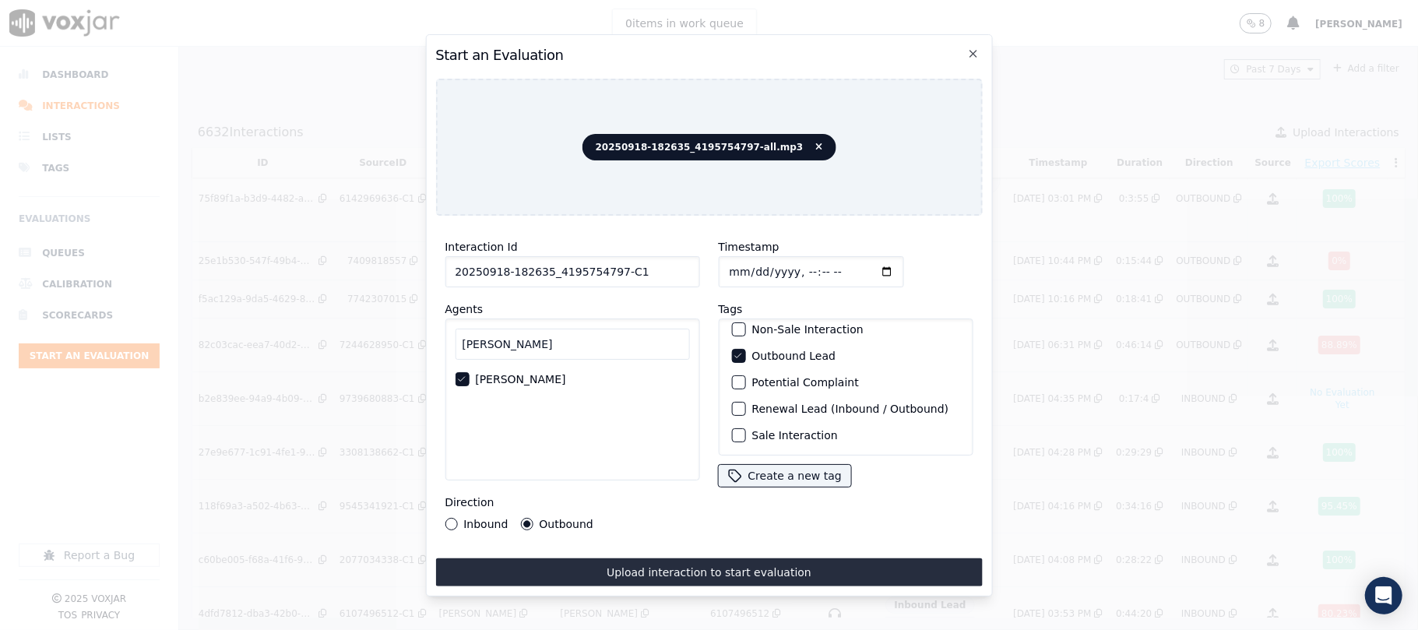
click at [733, 430] on div "button" at bounding box center [737, 435] width 11 height 11
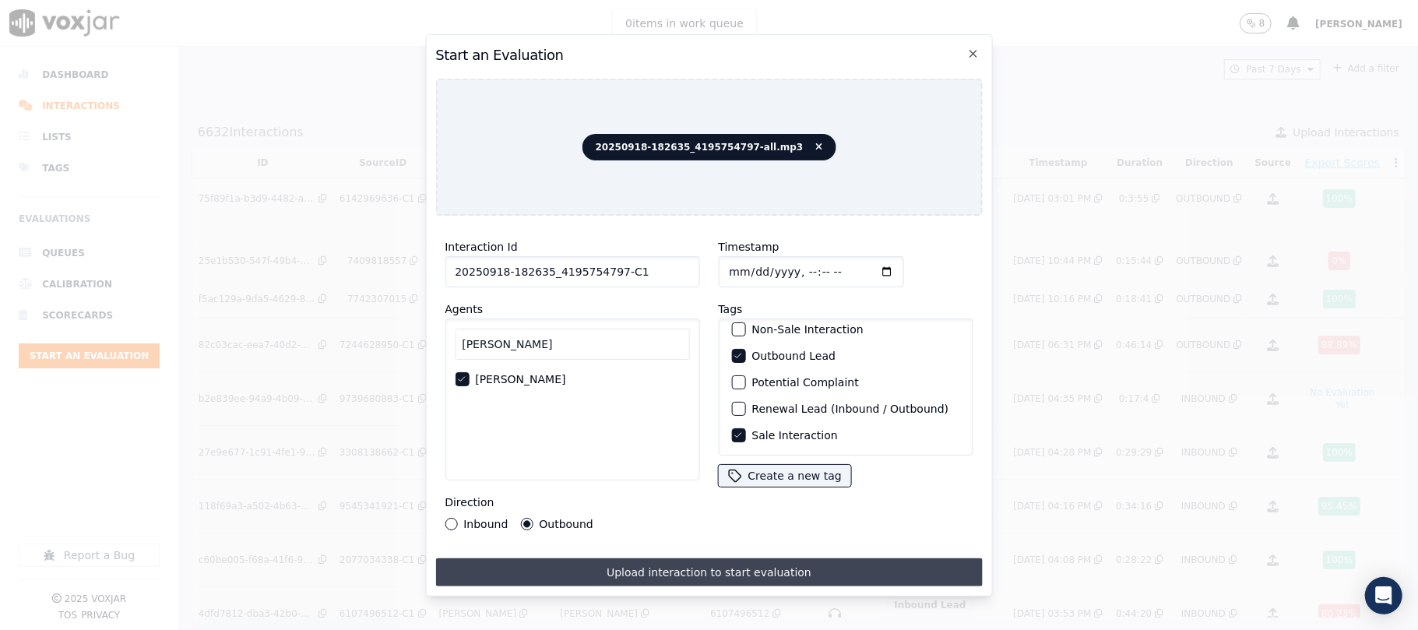
click at [706, 562] on button "Upload interaction to start evaluation" at bounding box center [708, 572] width 547 height 28
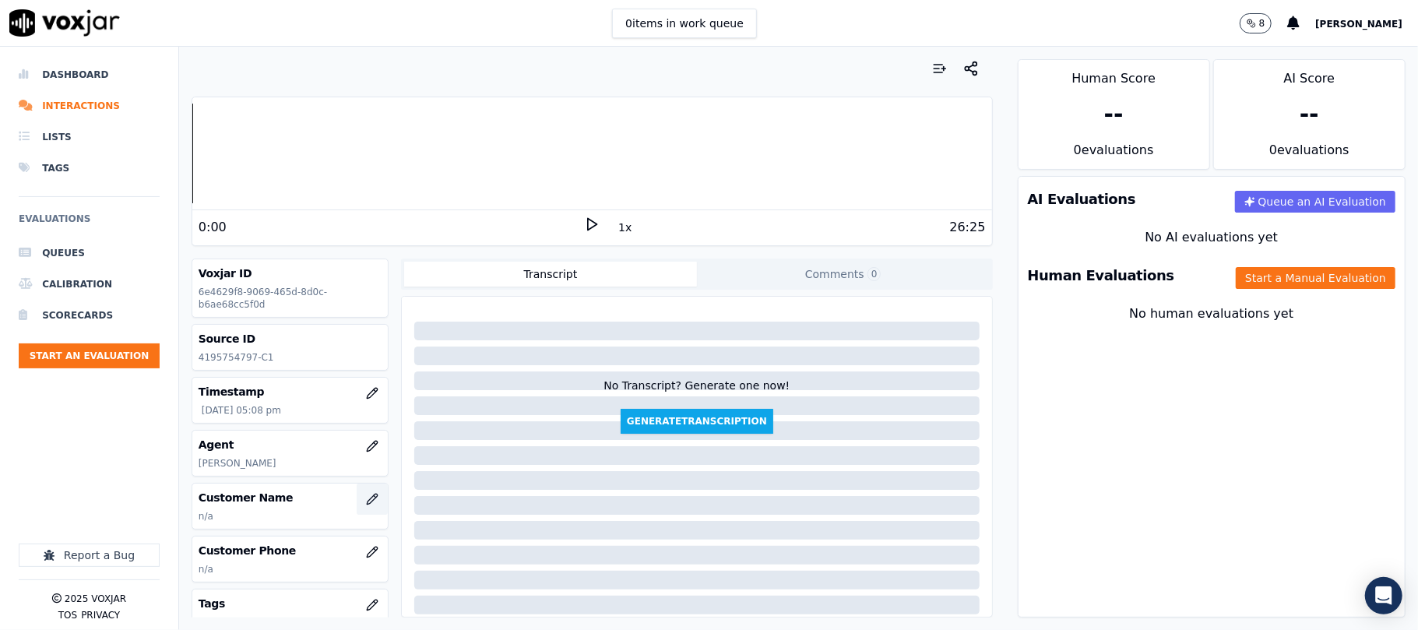
click at [357, 503] on button "button" at bounding box center [372, 499] width 31 height 31
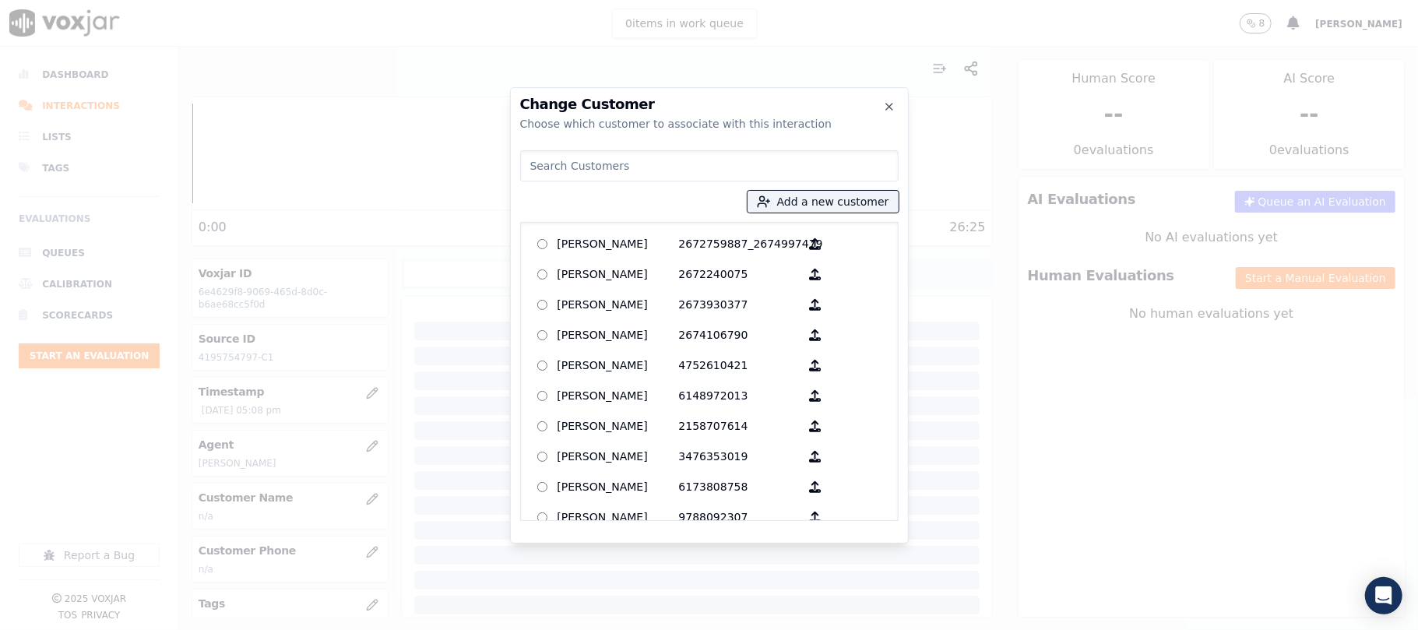
type input "[US_STATE][PERSON_NAME]"
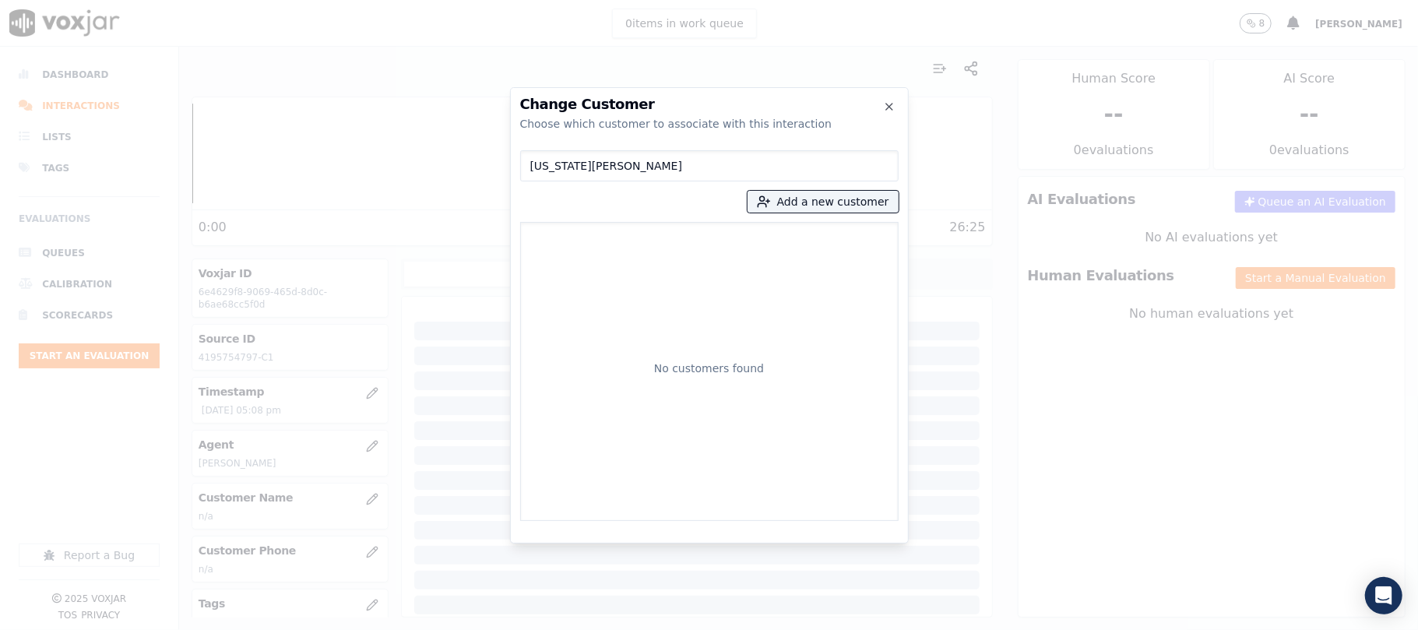
drag, startPoint x: 629, startPoint y: 160, endPoint x: 394, endPoint y: 169, distance: 235.4
click at [371, 629] on div "Change Customer Choose which customer to associate with this interaction [US_ST…" at bounding box center [709, 630] width 1418 height 0
click at [841, 199] on button "Add a new customer" at bounding box center [823, 202] width 151 height 22
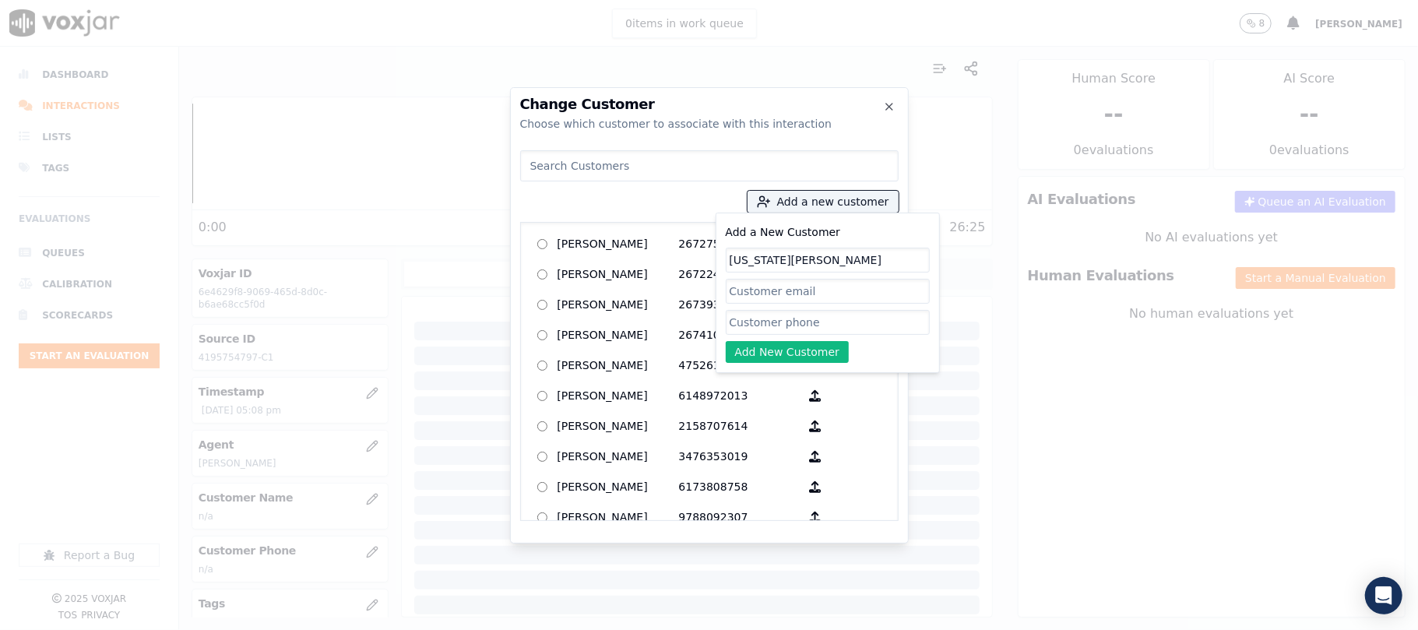
type input "[US_STATE][PERSON_NAME]"
drag, startPoint x: 780, startPoint y: 321, endPoint x: 780, endPoint y: 331, distance: 10.2
click at [780, 321] on input "Add a New Customer" at bounding box center [828, 322] width 204 height 25
paste input "4195754797"
type input "4195754797"
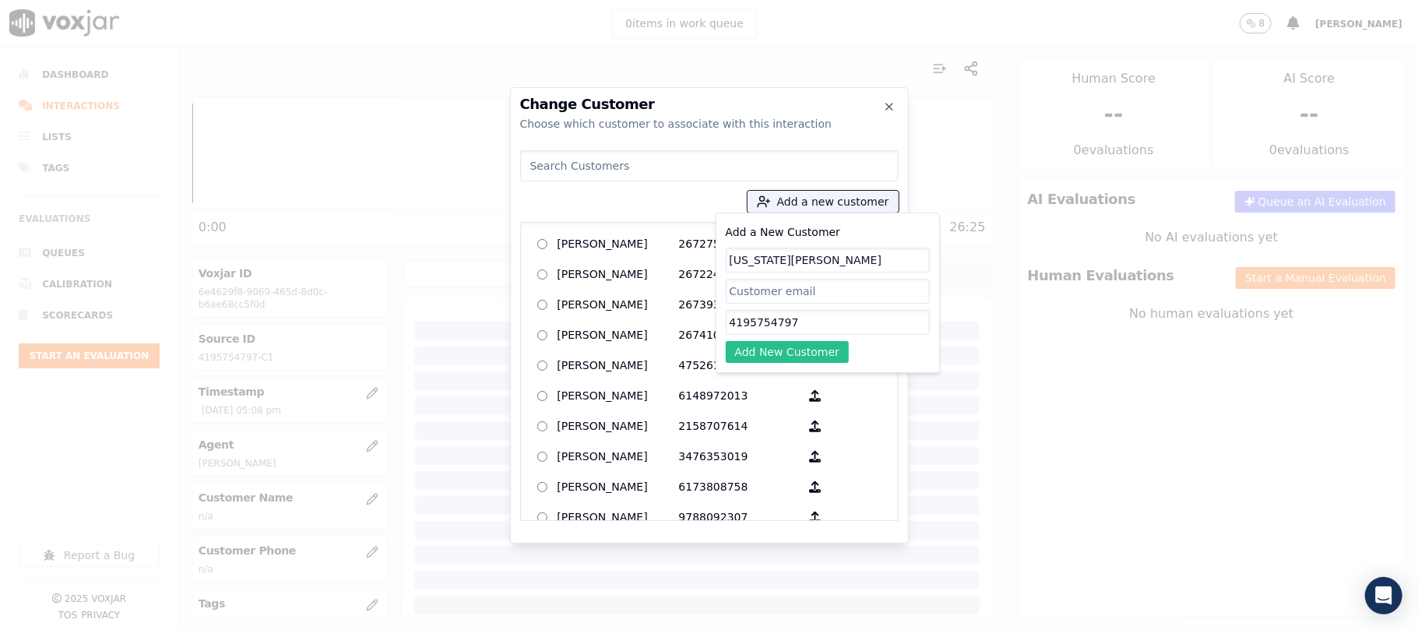
click at [759, 353] on button "Add New Customer" at bounding box center [788, 352] width 124 height 22
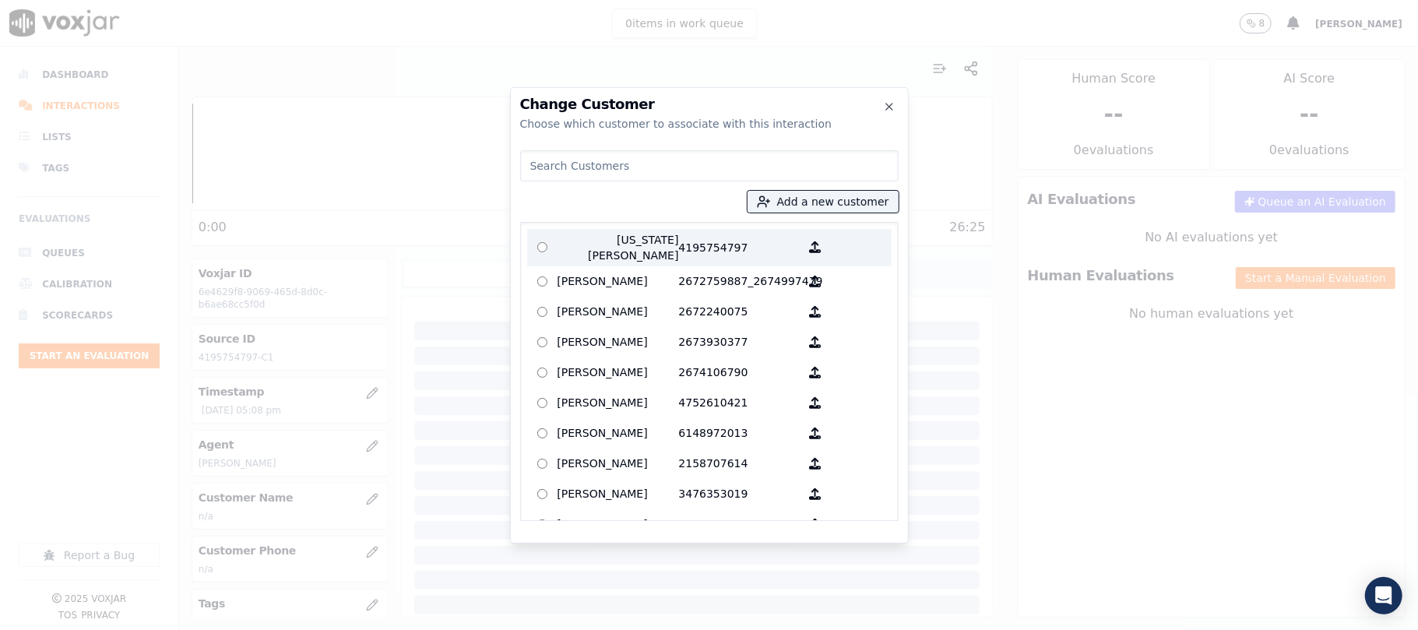
click at [683, 244] on p "4195754797" at bounding box center [739, 247] width 121 height 31
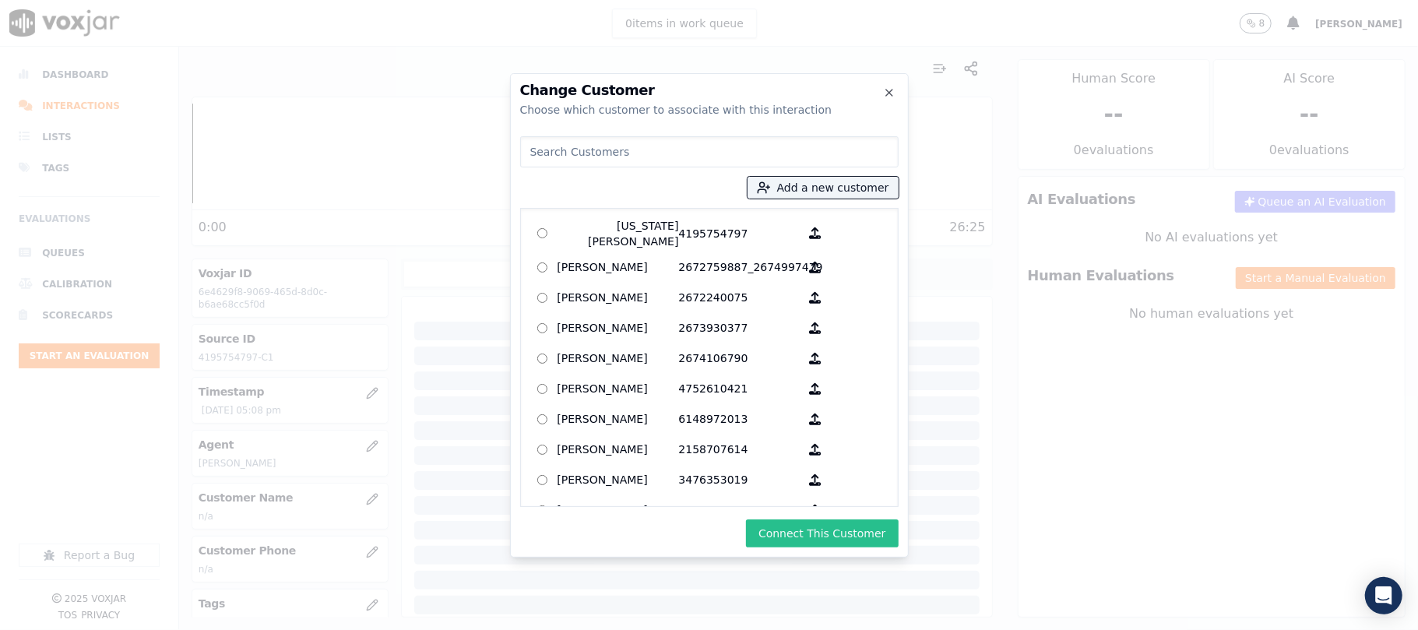
click at [792, 522] on button "Connect This Customer" at bounding box center [822, 533] width 152 height 28
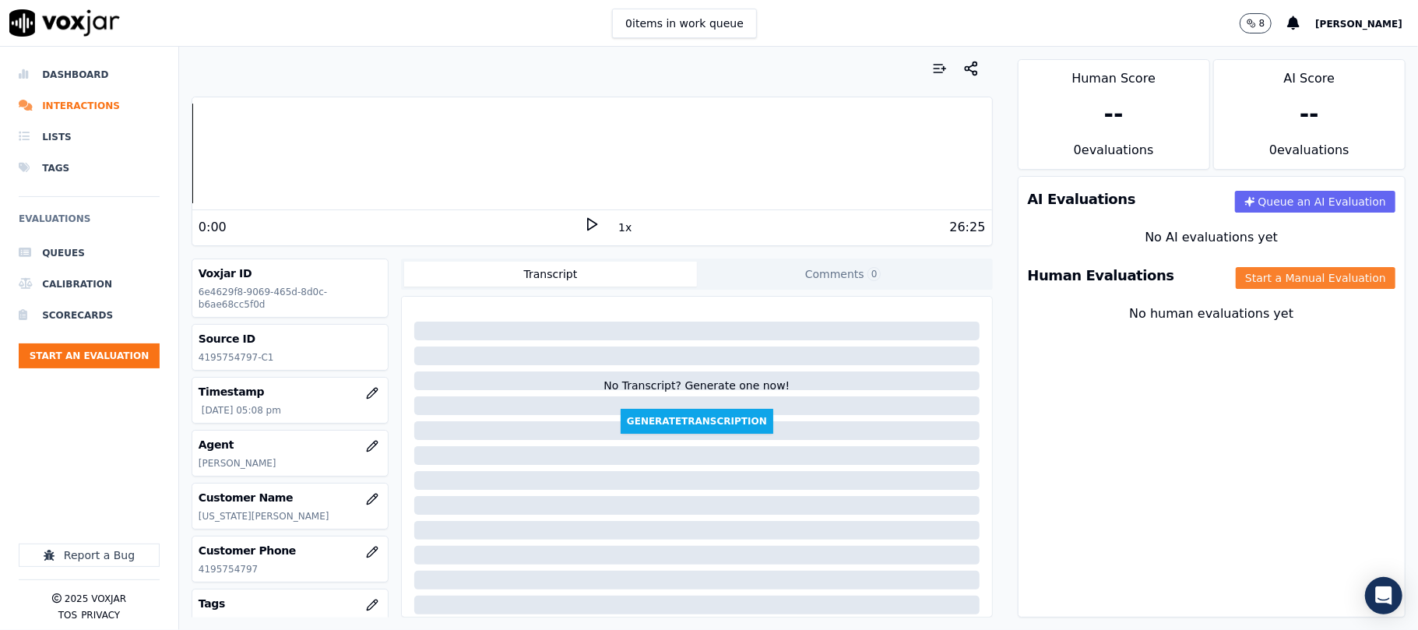
click at [1236, 289] on button "Start a Manual Evaluation" at bounding box center [1316, 278] width 160 height 22
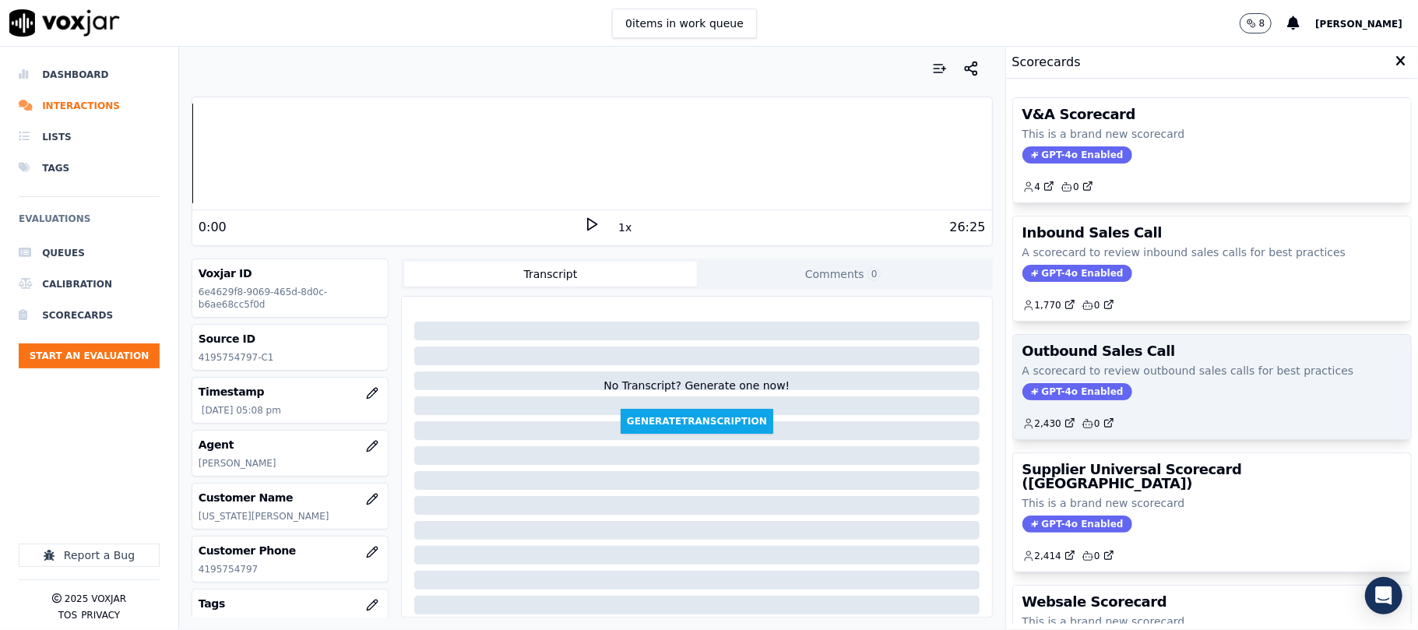
click at [1026, 393] on span "GPT-4o Enabled" at bounding box center [1078, 391] width 110 height 17
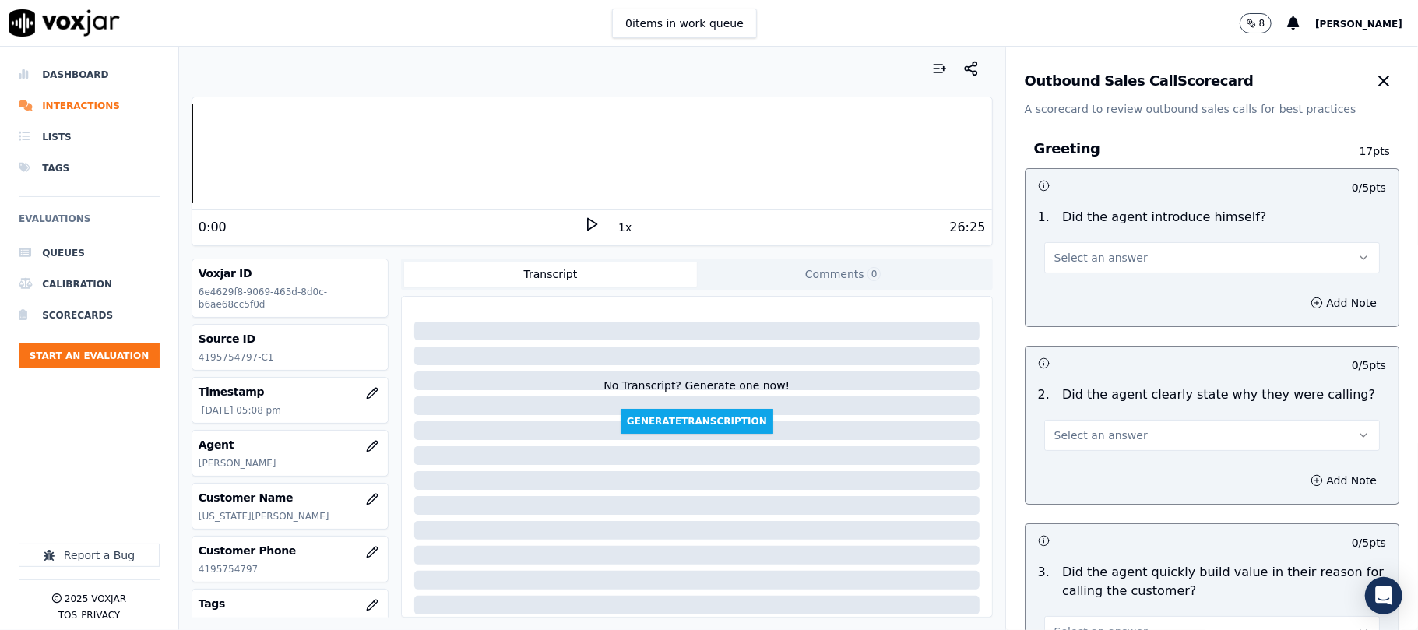
click at [1109, 260] on span "Select an answer" at bounding box center [1100, 258] width 93 height 16
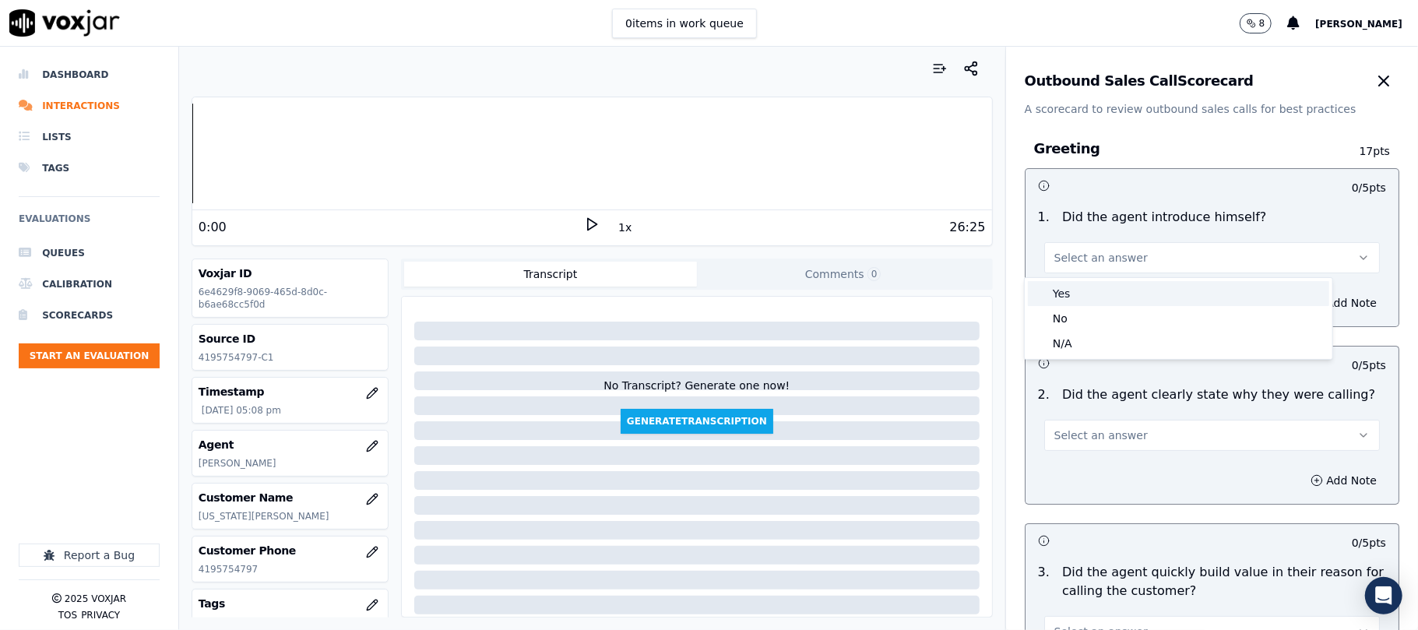
click at [1081, 290] on div "Yes" at bounding box center [1178, 293] width 301 height 25
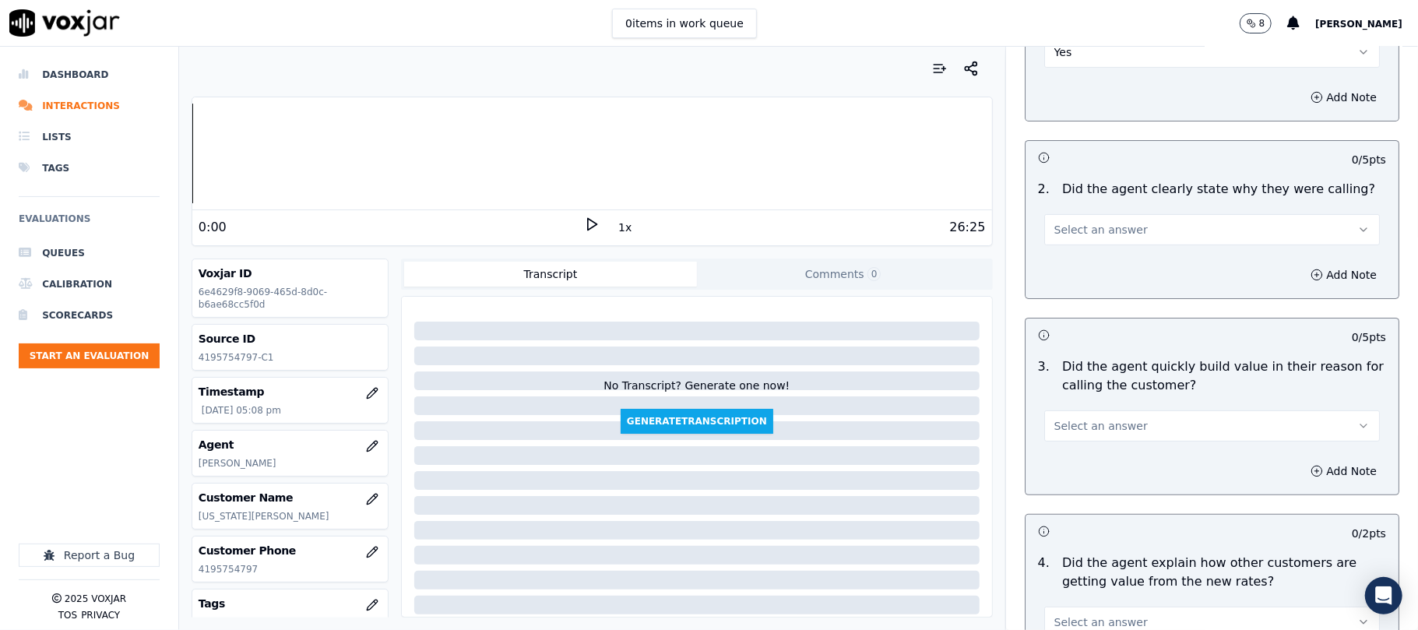
scroll to position [207, 0]
click at [1092, 232] on span "Select an answer" at bounding box center [1100, 228] width 93 height 16
click at [1067, 287] on div "No" at bounding box center [1178, 288] width 301 height 25
drag, startPoint x: 1081, startPoint y: 228, endPoint x: 1082, endPoint y: 240, distance: 11.7
click at [1082, 227] on button "No" at bounding box center [1212, 228] width 336 height 31
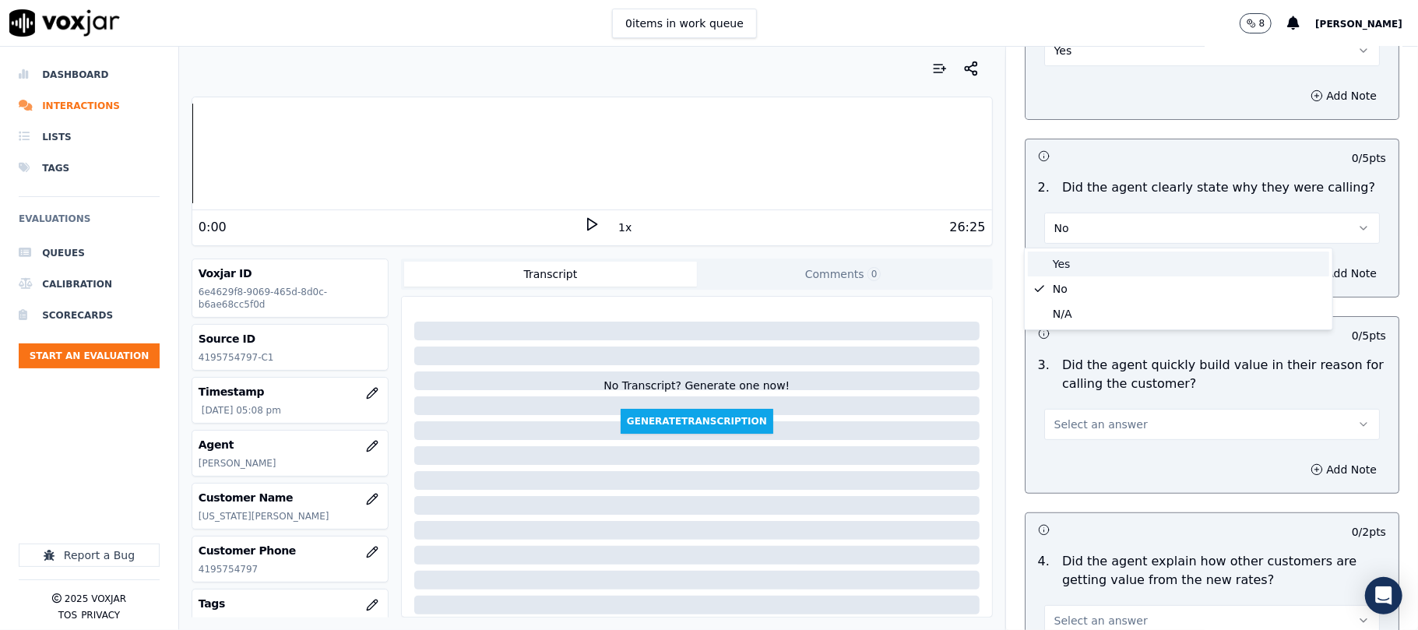
click at [1073, 266] on div "Yes" at bounding box center [1178, 264] width 301 height 25
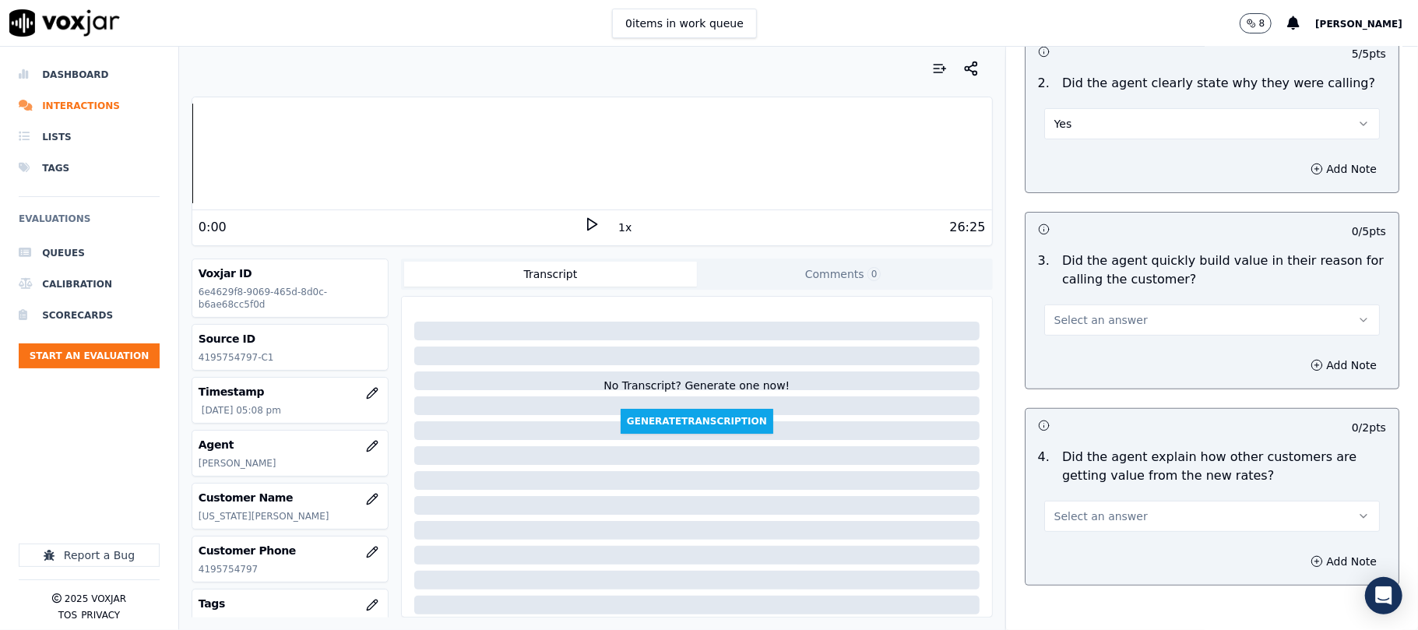
click at [1079, 316] on span "Select an answer" at bounding box center [1100, 320] width 93 height 16
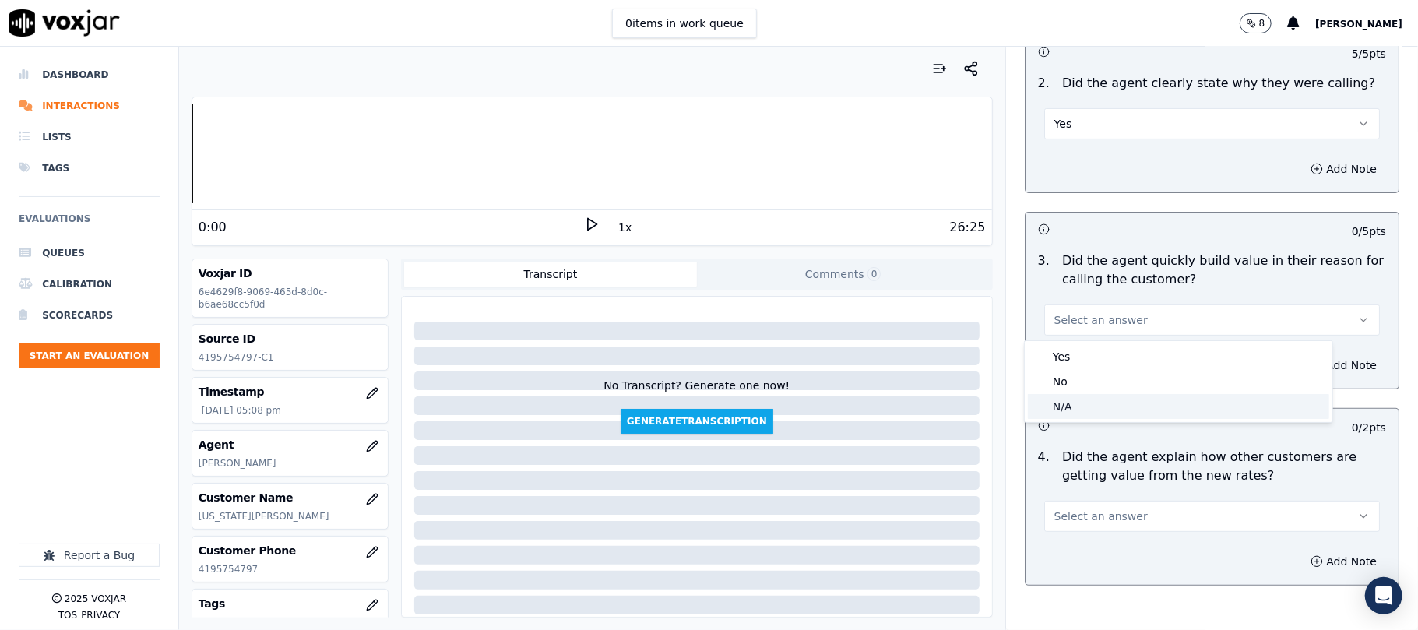
click at [1054, 403] on div "N/A" at bounding box center [1178, 406] width 301 height 25
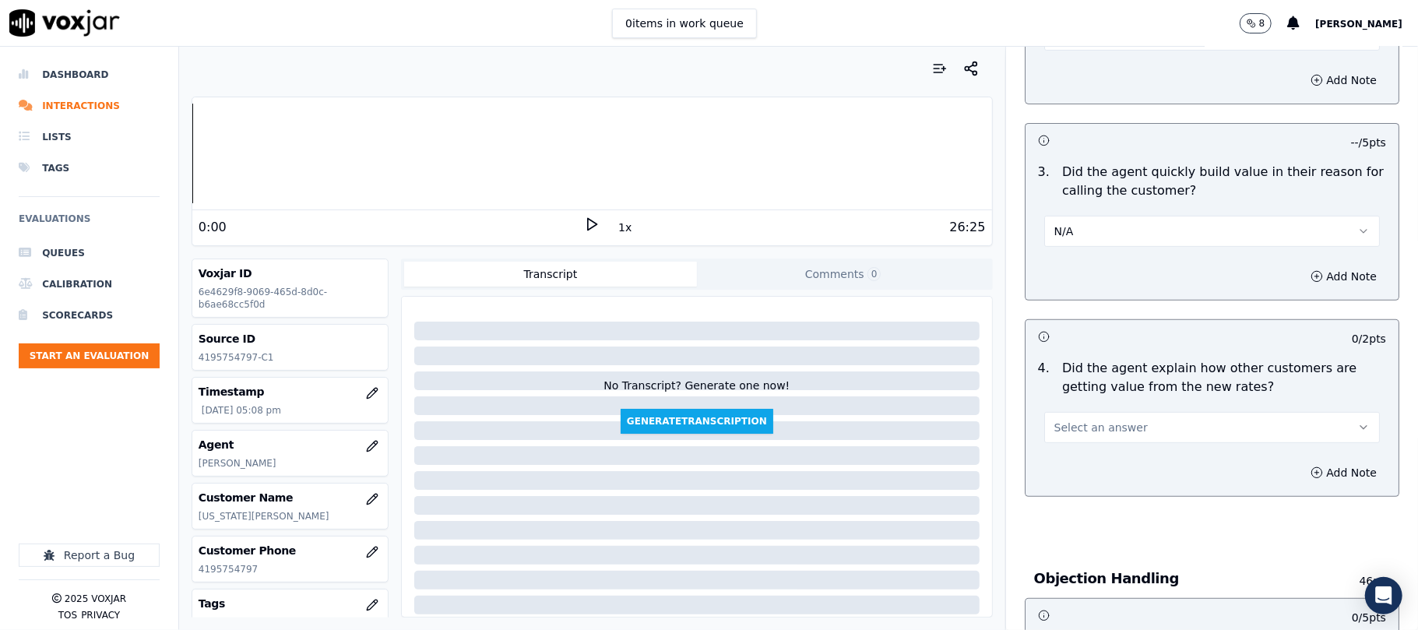
scroll to position [519, 0]
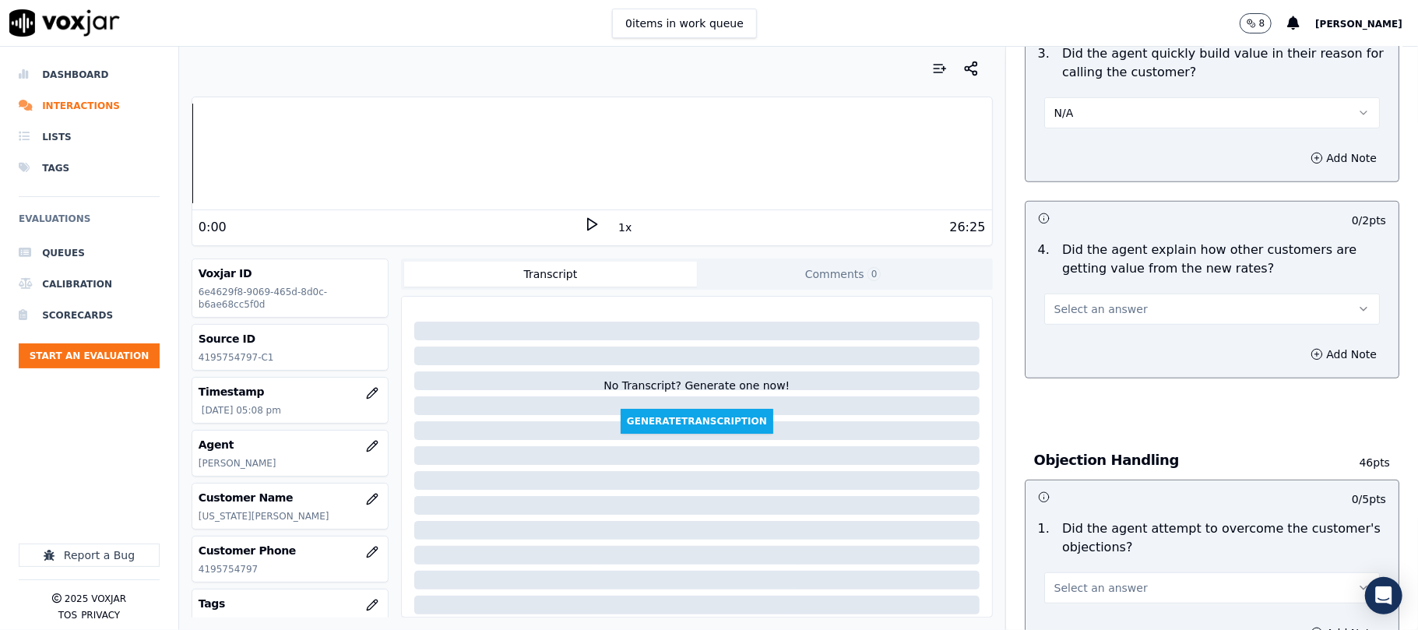
click at [1081, 113] on button "N/A" at bounding box center [1212, 112] width 336 height 31
click at [1078, 139] on div "Yes" at bounding box center [1178, 148] width 301 height 25
click at [1118, 305] on button "Select an answer" at bounding box center [1212, 309] width 336 height 31
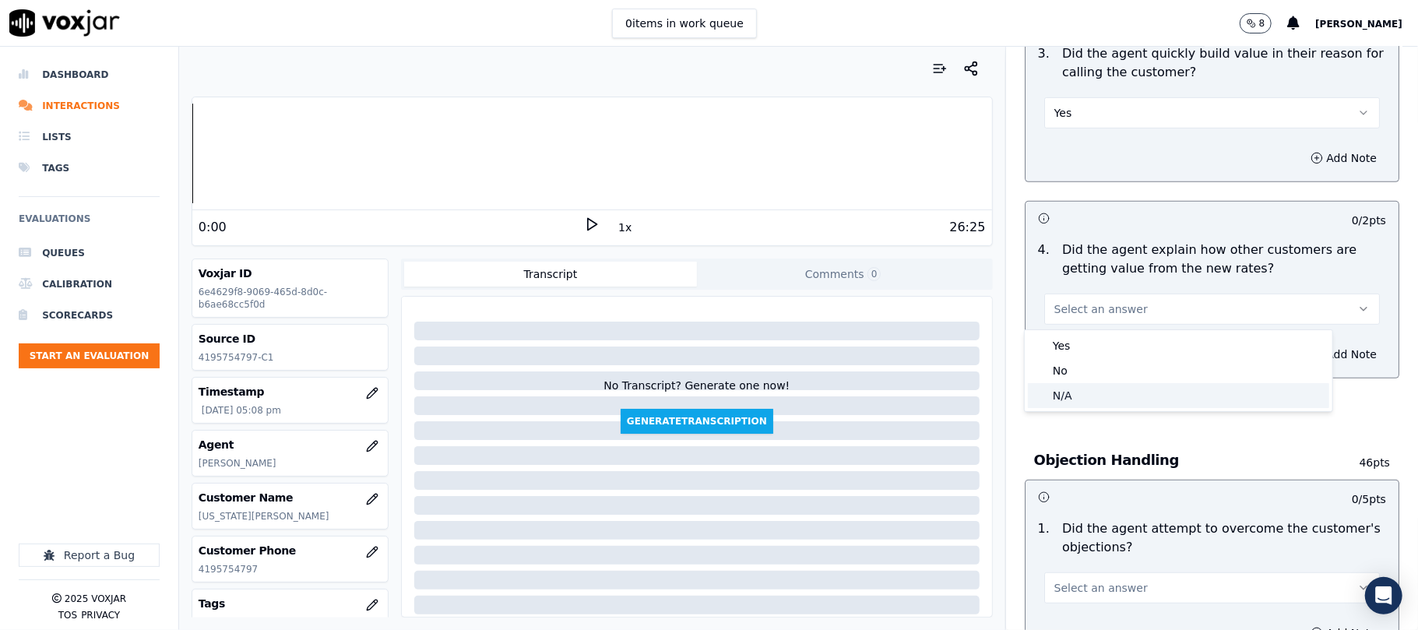
click at [1101, 402] on div "N/A" at bounding box center [1178, 395] width 301 height 25
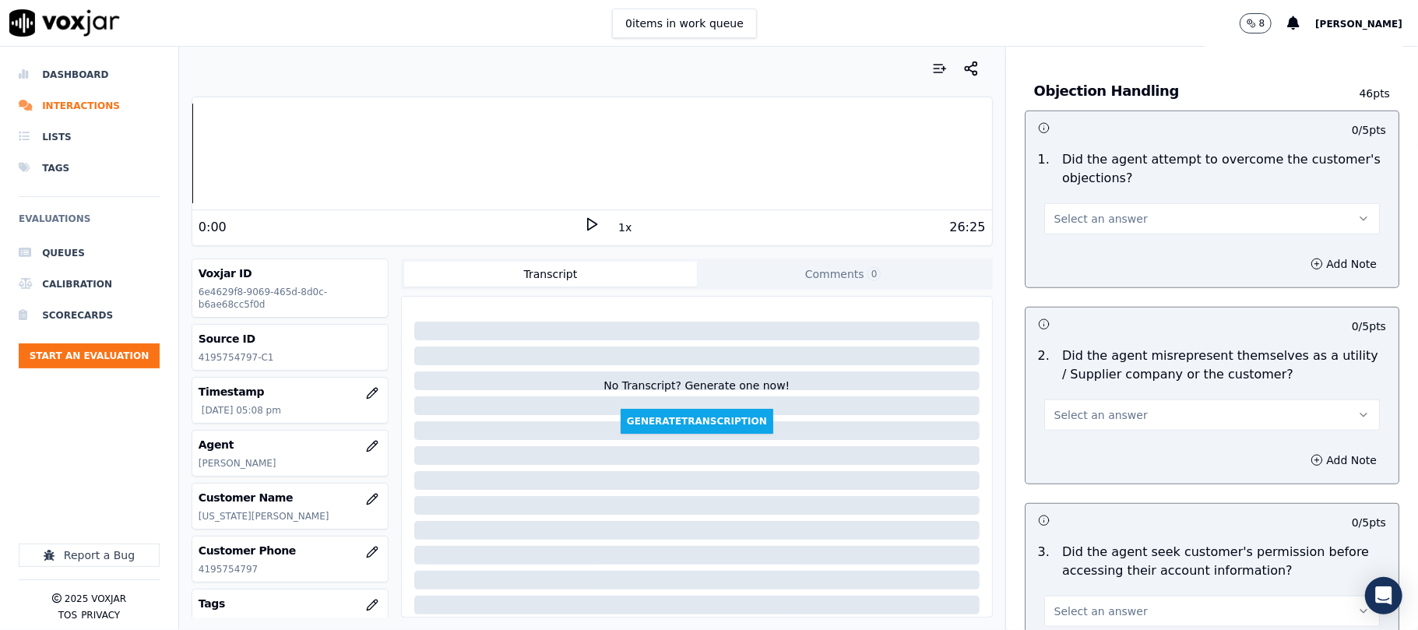
scroll to position [935, 0]
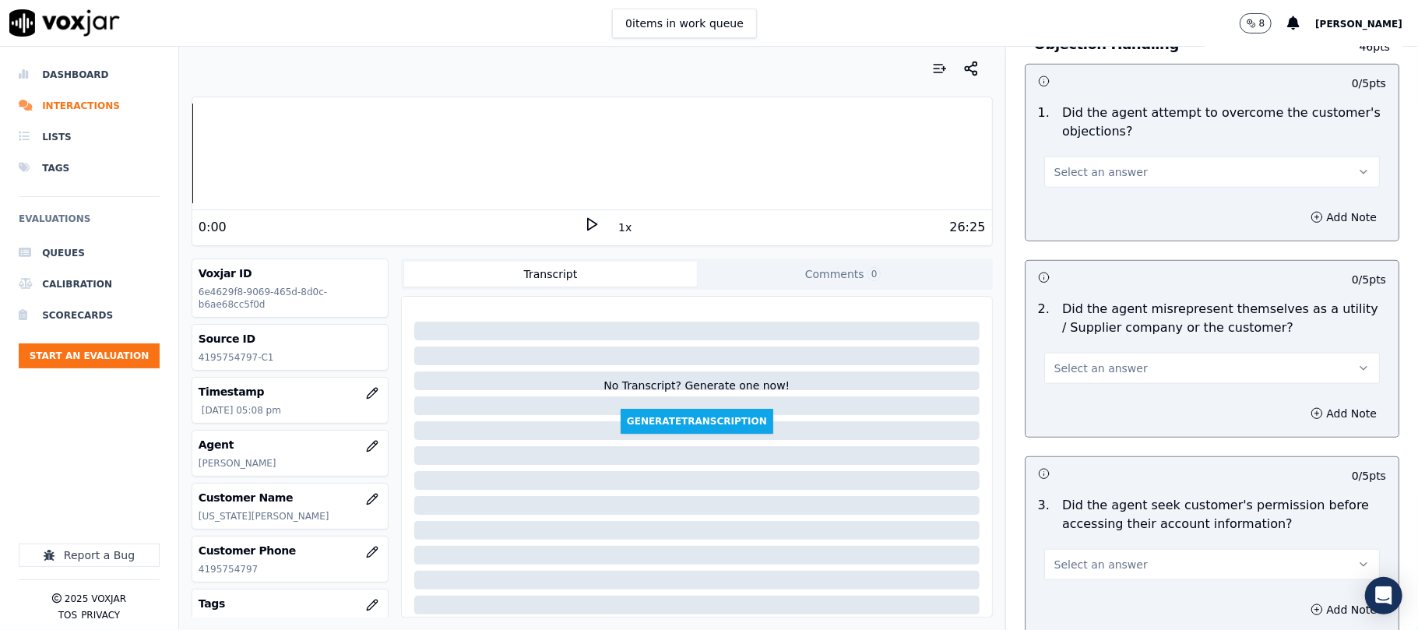
click at [1089, 167] on span "Select an answer" at bounding box center [1100, 172] width 93 height 16
click at [1072, 203] on div "Yes" at bounding box center [1178, 209] width 301 height 25
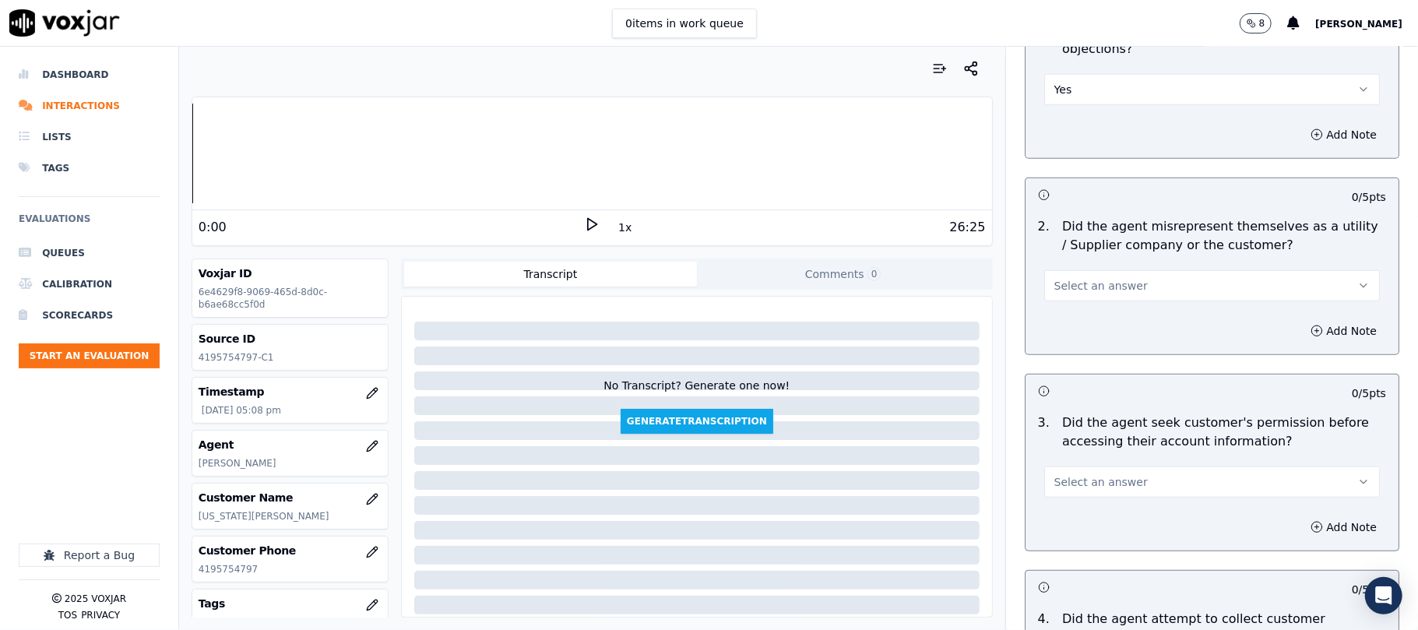
scroll to position [1142, 0]
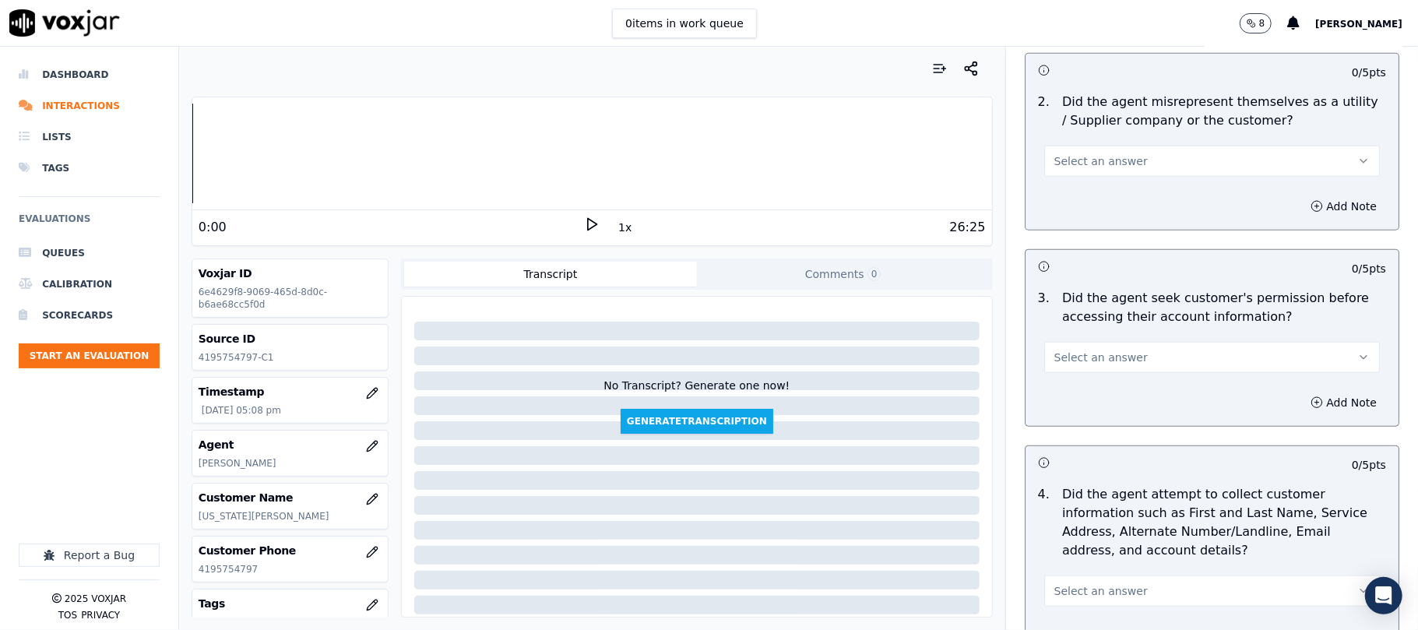
click at [1098, 165] on span "Select an answer" at bounding box center [1100, 161] width 93 height 16
click at [1076, 200] on div "Yes" at bounding box center [1178, 198] width 301 height 25
click at [1092, 171] on button "Yes" at bounding box center [1212, 161] width 336 height 31
click at [1076, 223] on div "No" at bounding box center [1178, 223] width 301 height 25
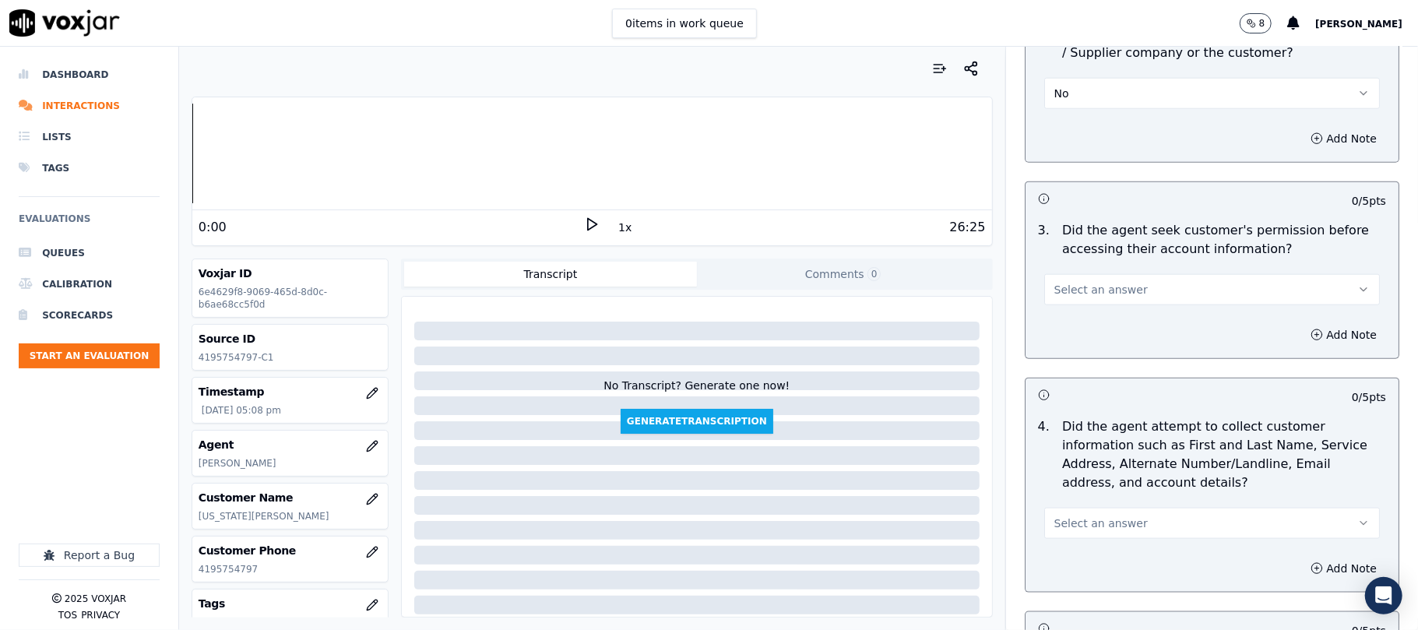
scroll to position [1246, 0]
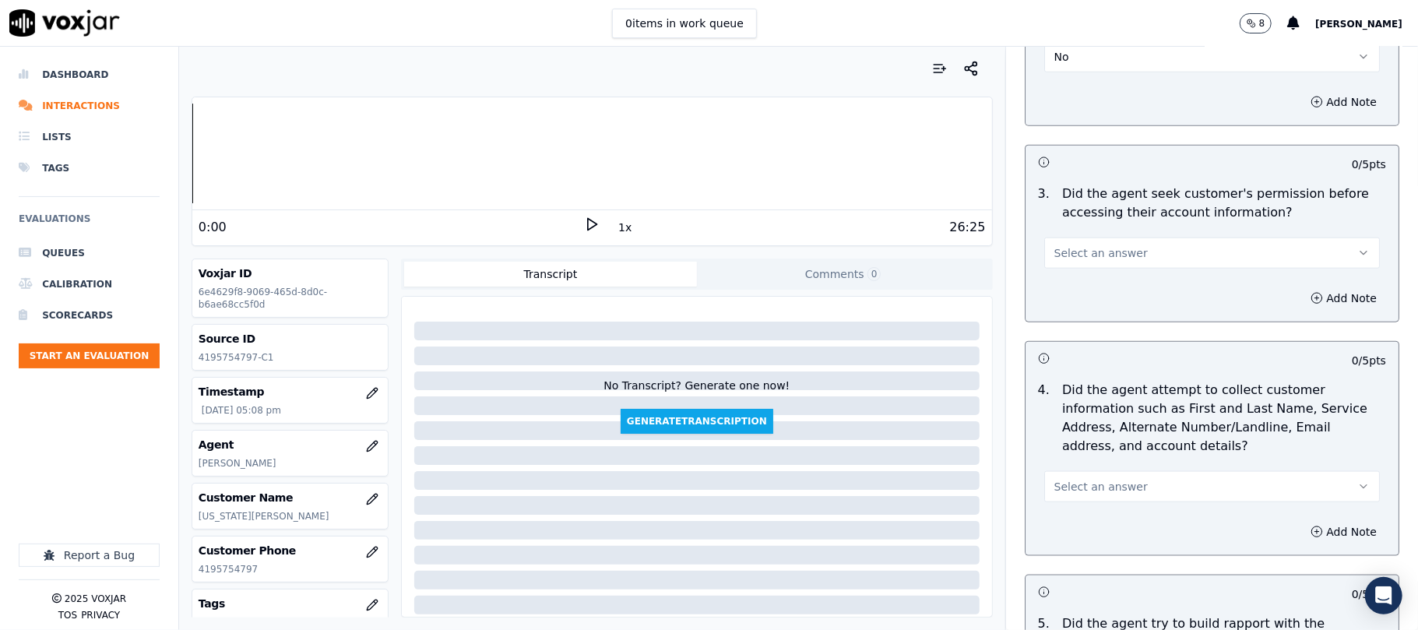
click at [1068, 252] on span "Select an answer" at bounding box center [1100, 253] width 93 height 16
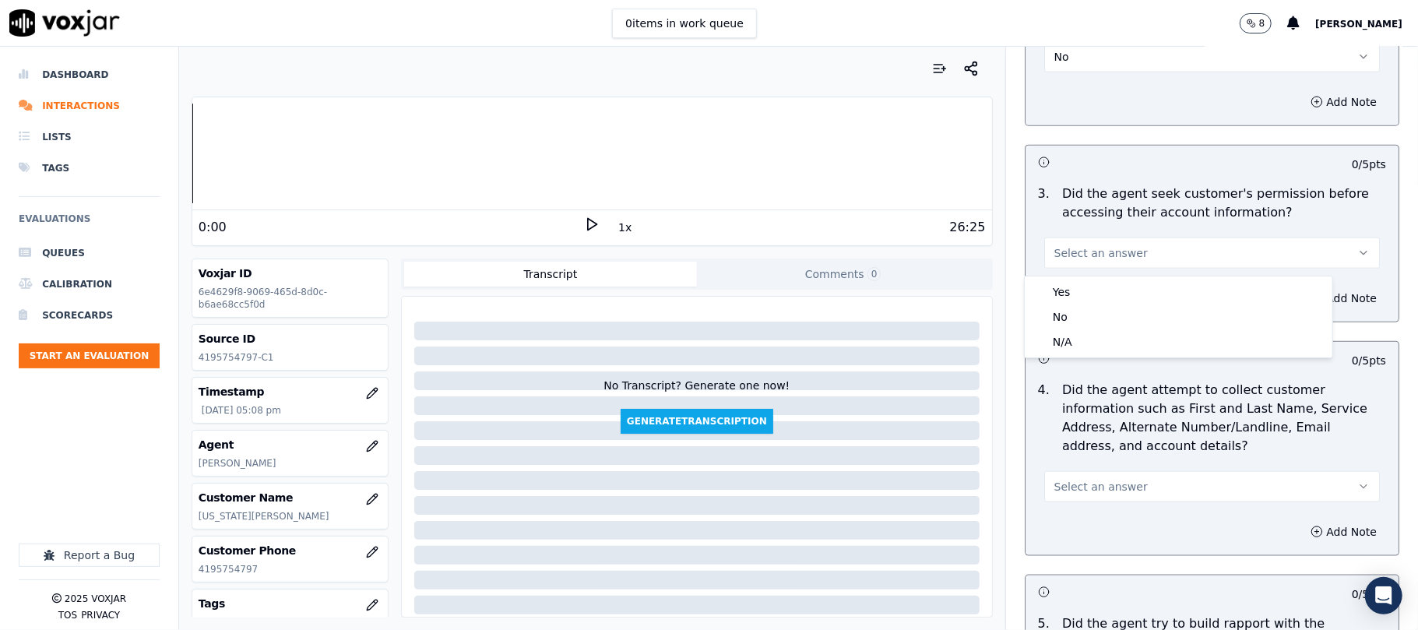
click at [1059, 285] on div "Yes" at bounding box center [1178, 292] width 301 height 25
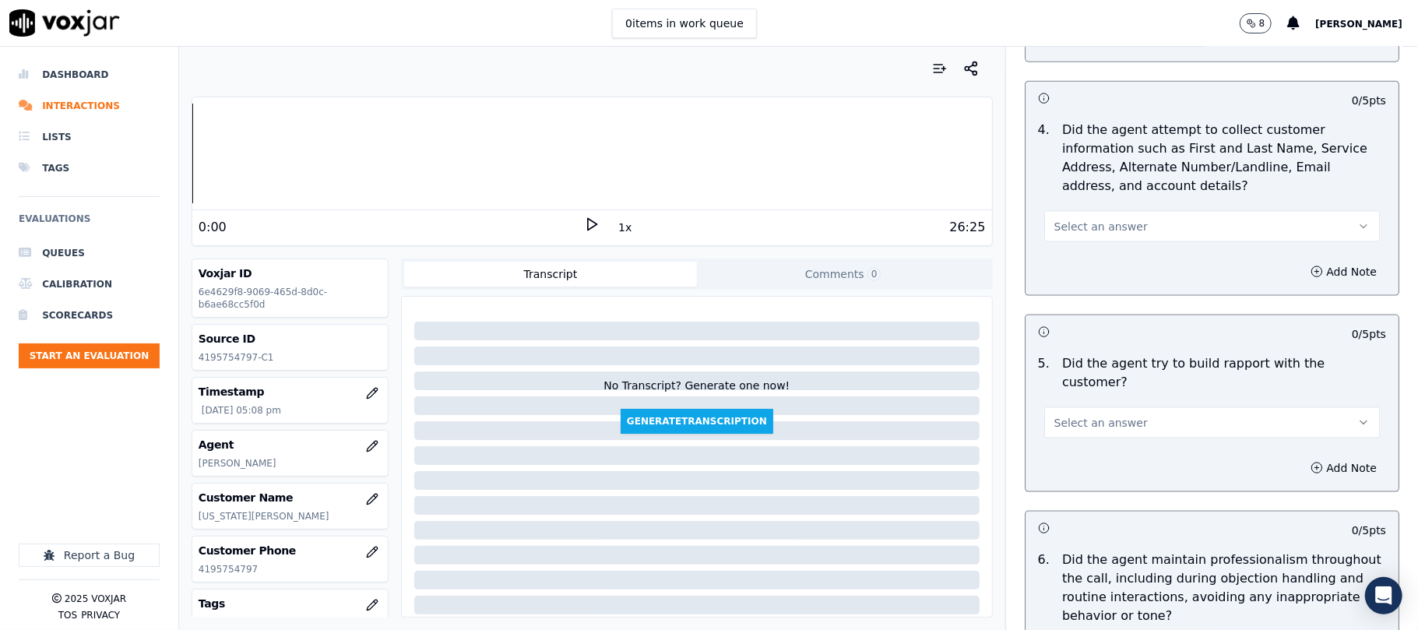
scroll to position [1558, 0]
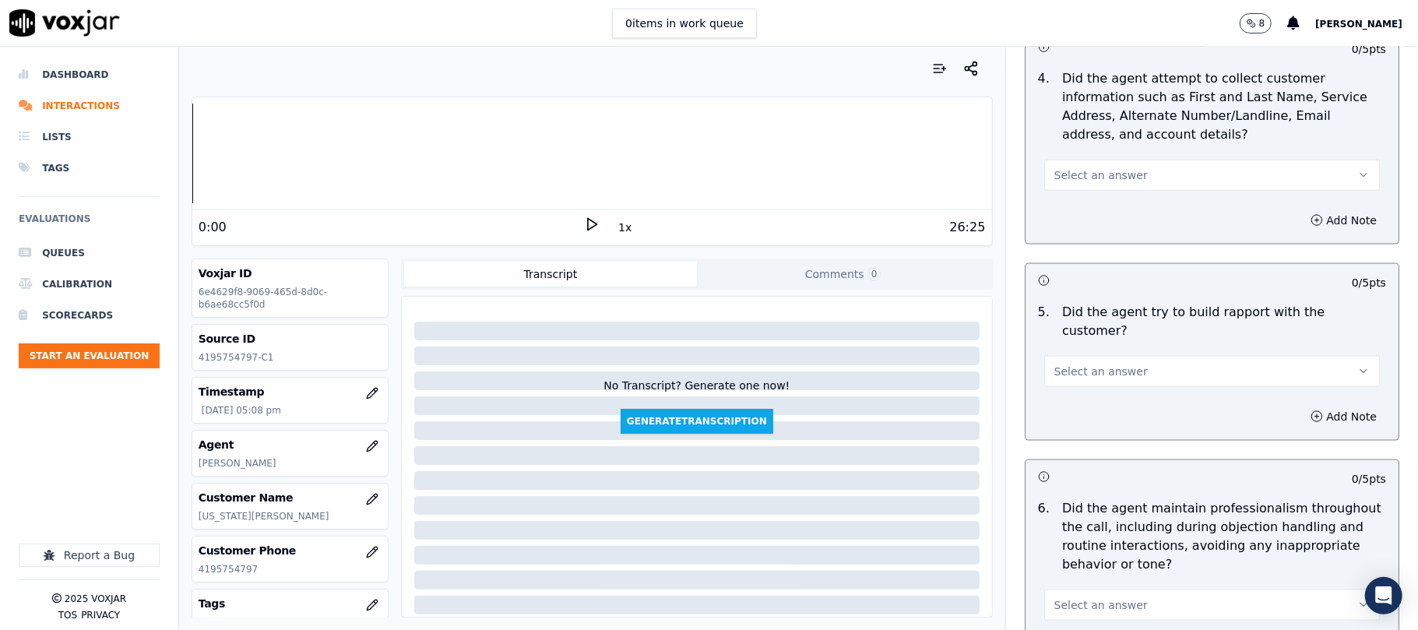
click at [1104, 174] on span "Select an answer" at bounding box center [1100, 175] width 93 height 16
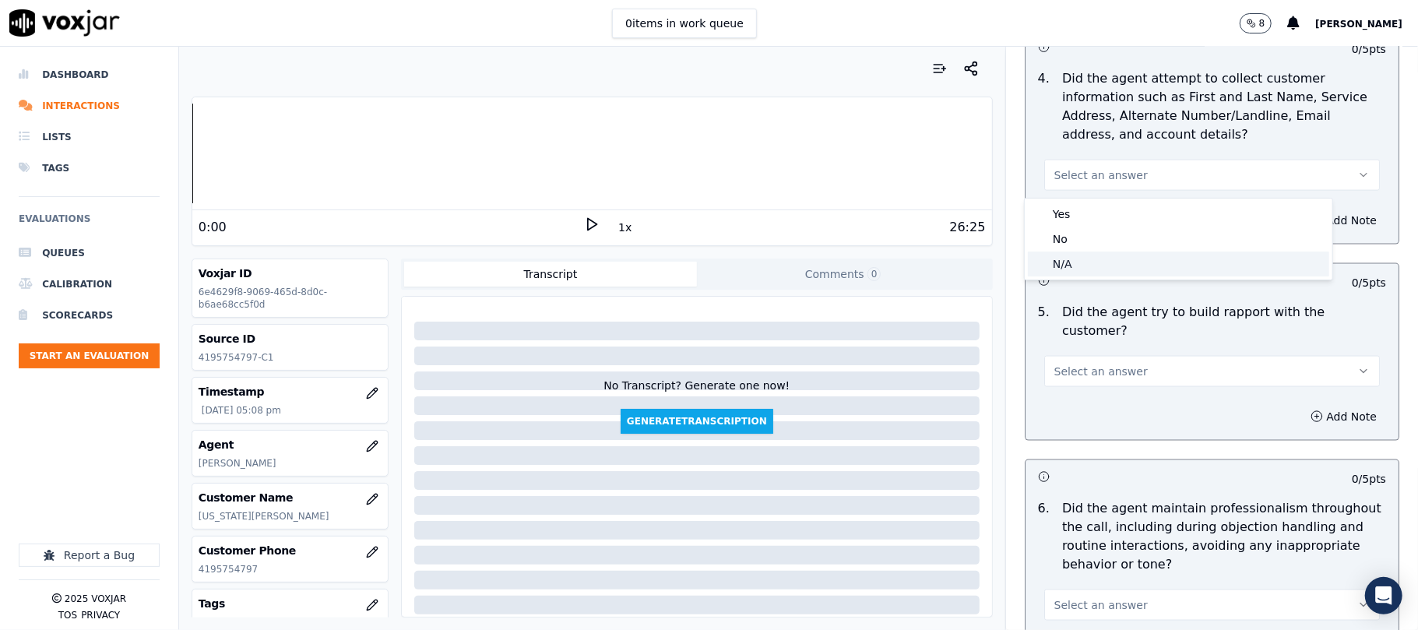
click at [1073, 262] on div "N/A" at bounding box center [1178, 264] width 301 height 25
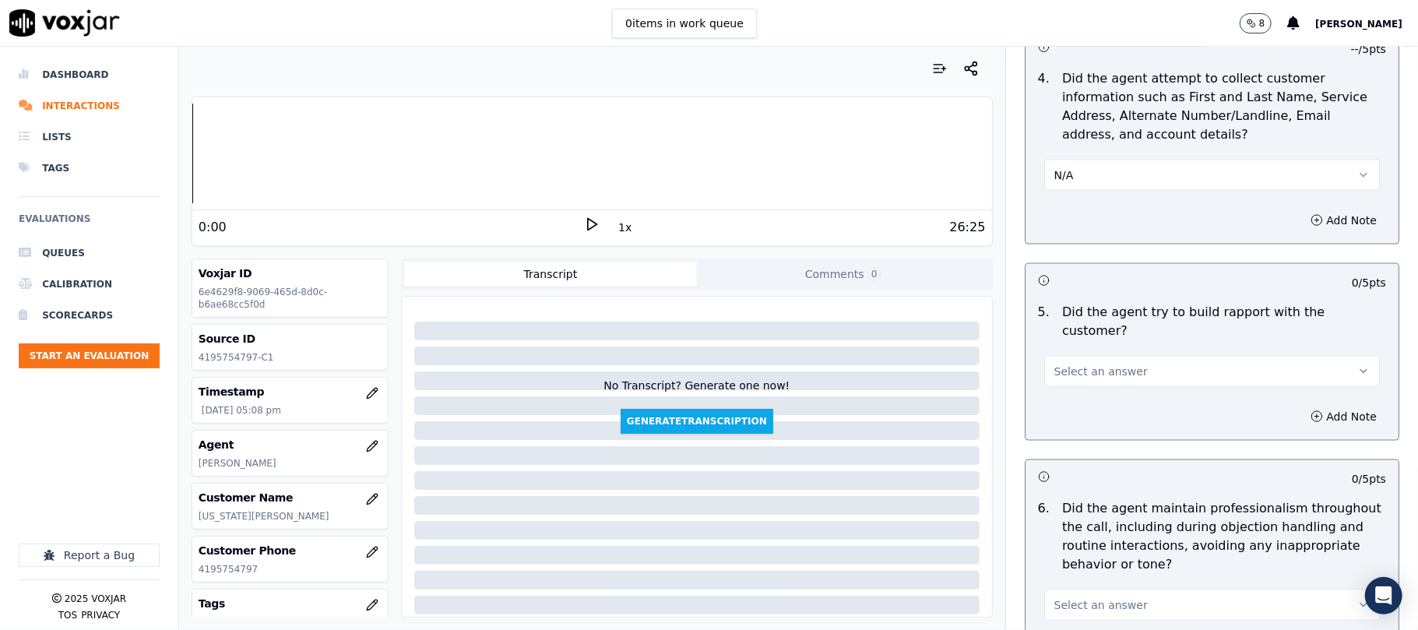
drag, startPoint x: 1072, startPoint y: 352, endPoint x: 1070, endPoint y: 368, distance: 15.8
click at [1072, 364] on span "Select an answer" at bounding box center [1100, 372] width 93 height 16
click at [1070, 399] on div "Yes" at bounding box center [1178, 392] width 301 height 25
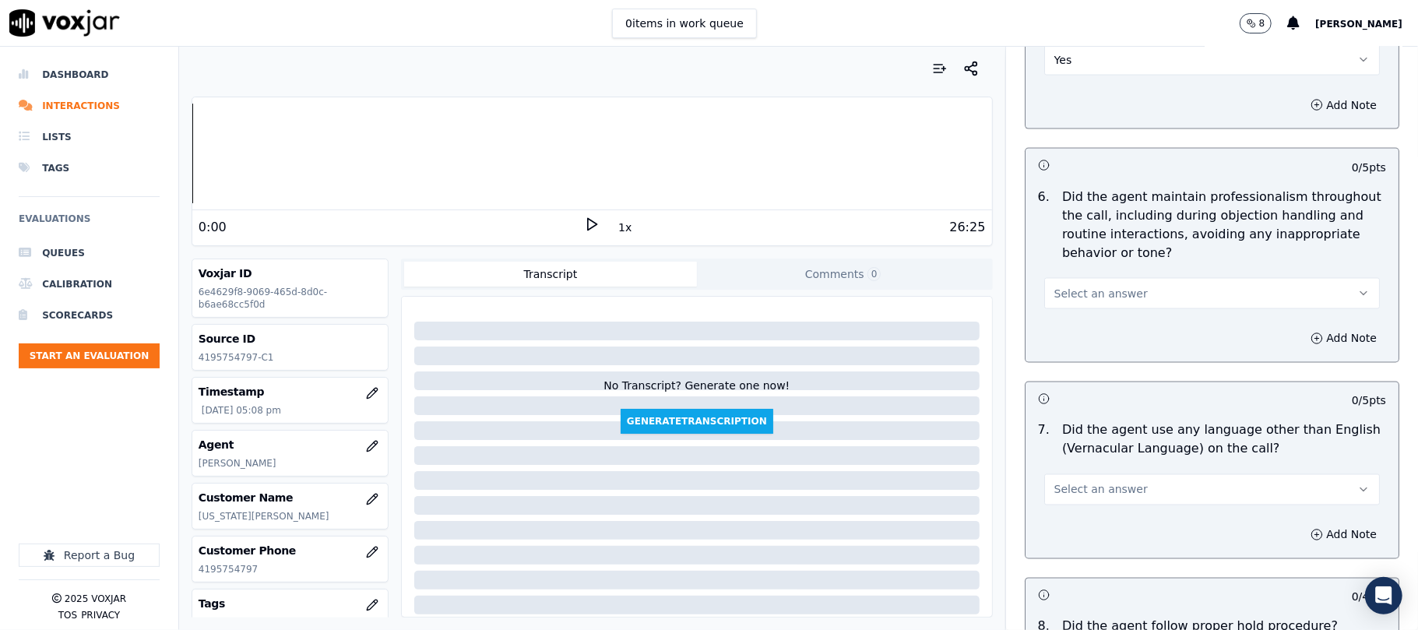
click at [1078, 288] on button "Select an answer" at bounding box center [1212, 293] width 336 height 31
click at [1062, 315] on div "Yes" at bounding box center [1178, 315] width 301 height 25
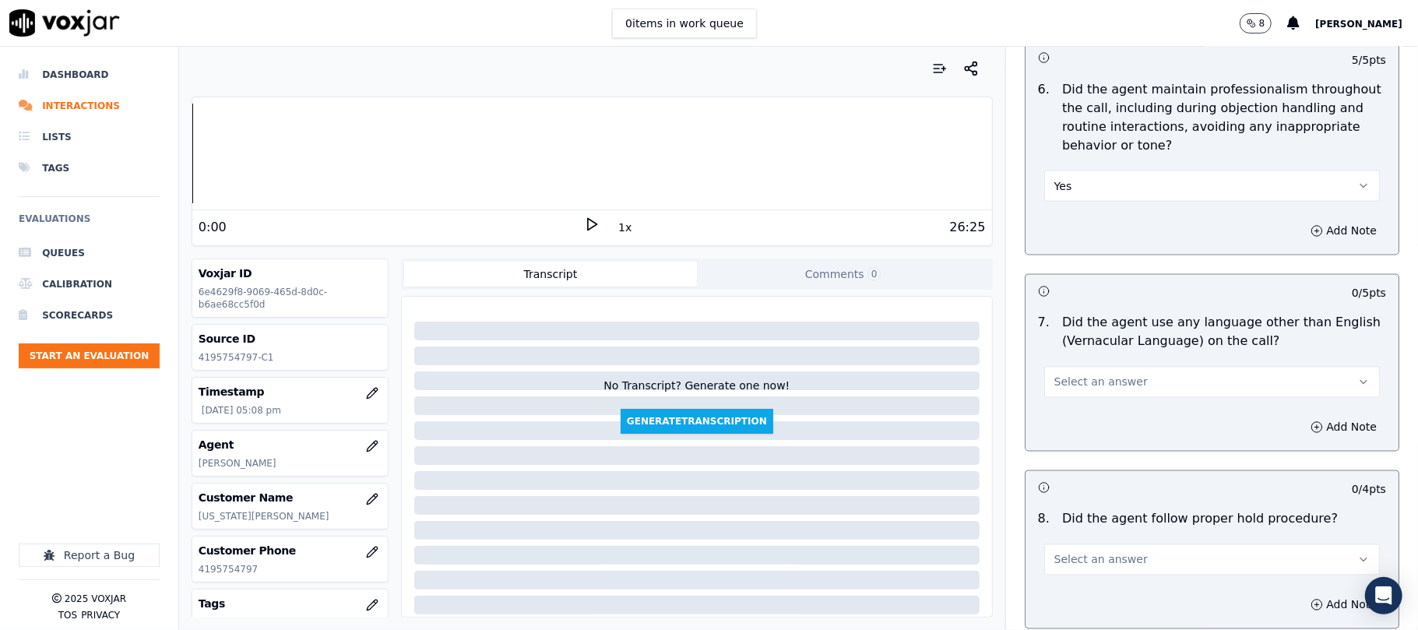
scroll to position [2076, 0]
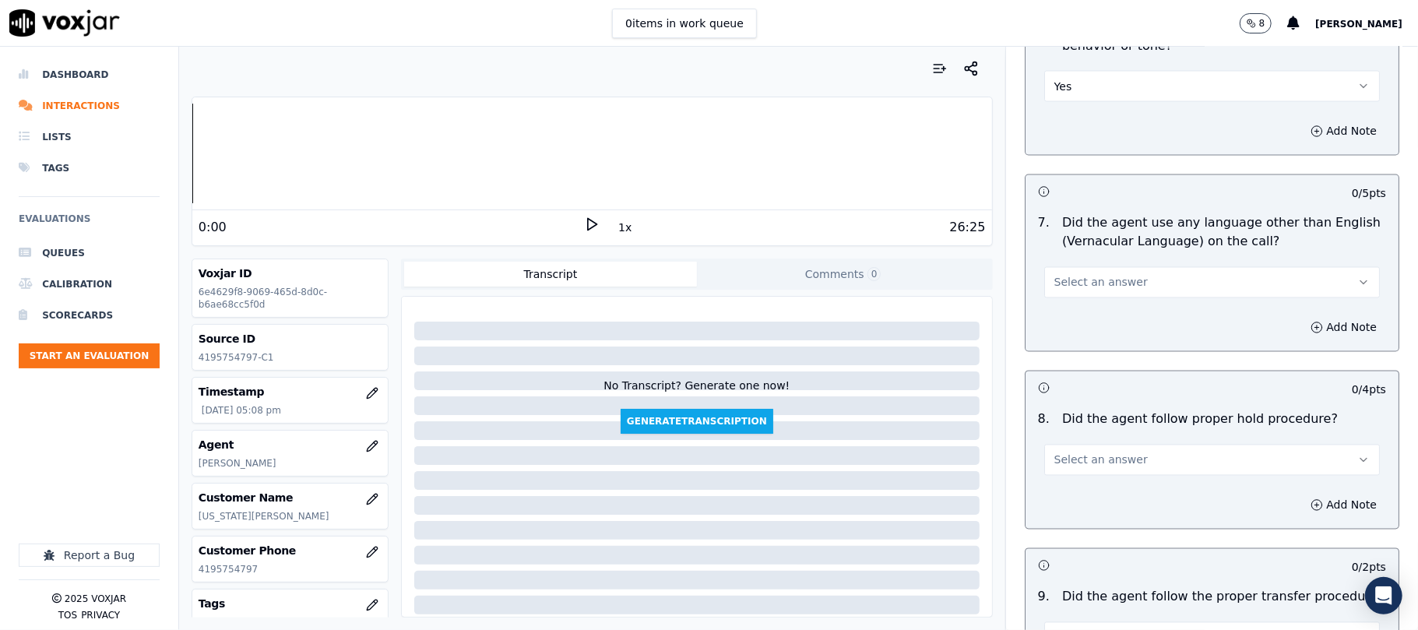
click at [1104, 267] on button "Select an answer" at bounding box center [1212, 282] width 336 height 31
click at [1069, 331] on div "No" at bounding box center [1178, 329] width 301 height 25
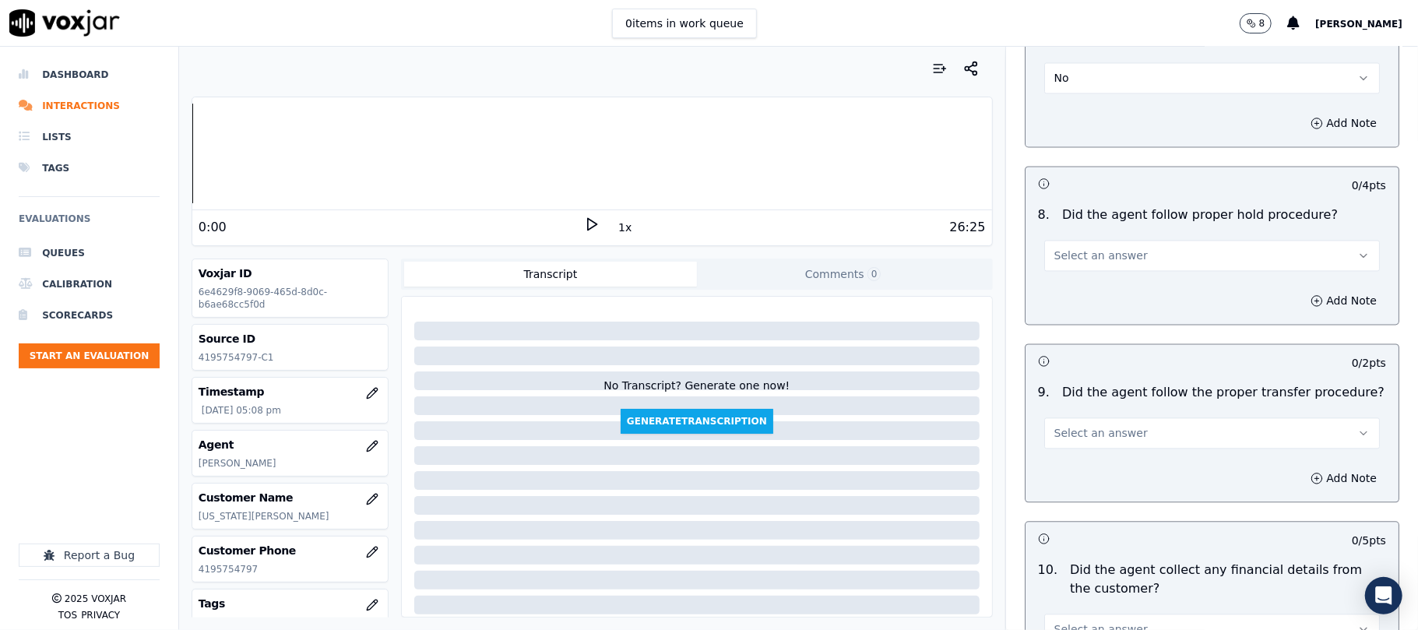
scroll to position [2388, 0]
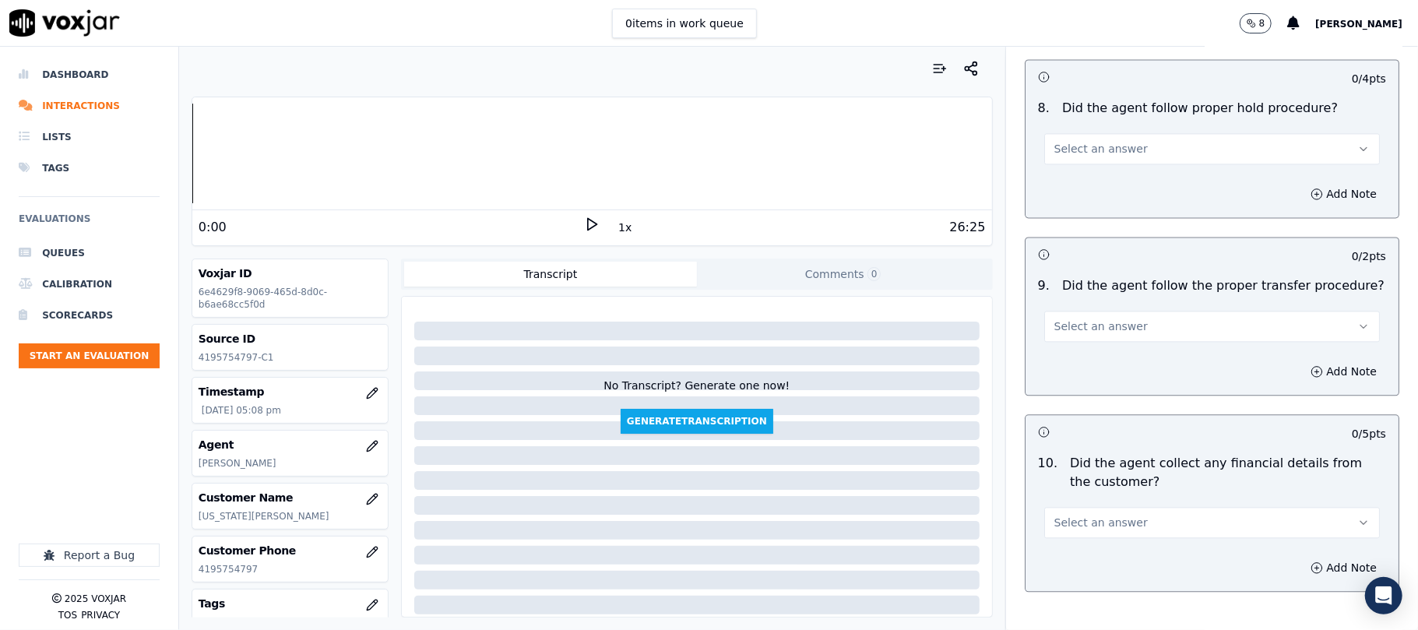
click at [1087, 147] on button "Select an answer" at bounding box center [1212, 148] width 336 height 31
click at [1069, 176] on div "Yes" at bounding box center [1178, 170] width 301 height 25
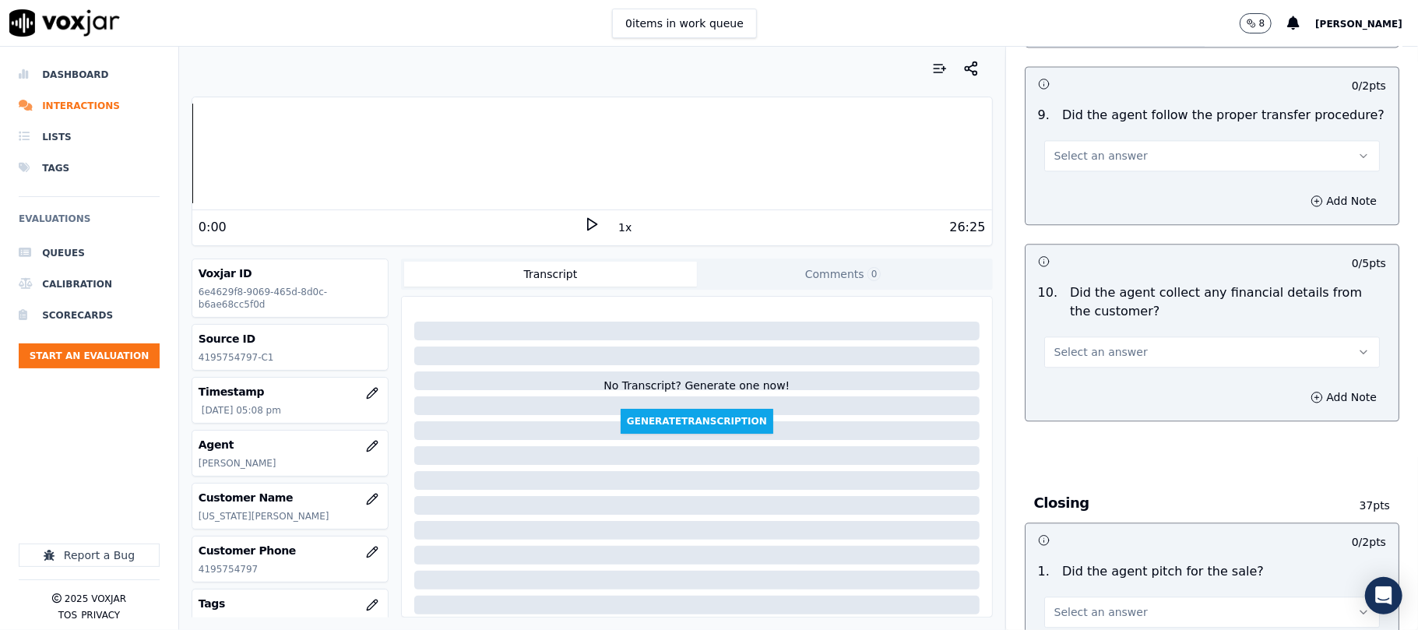
scroll to position [2596, 0]
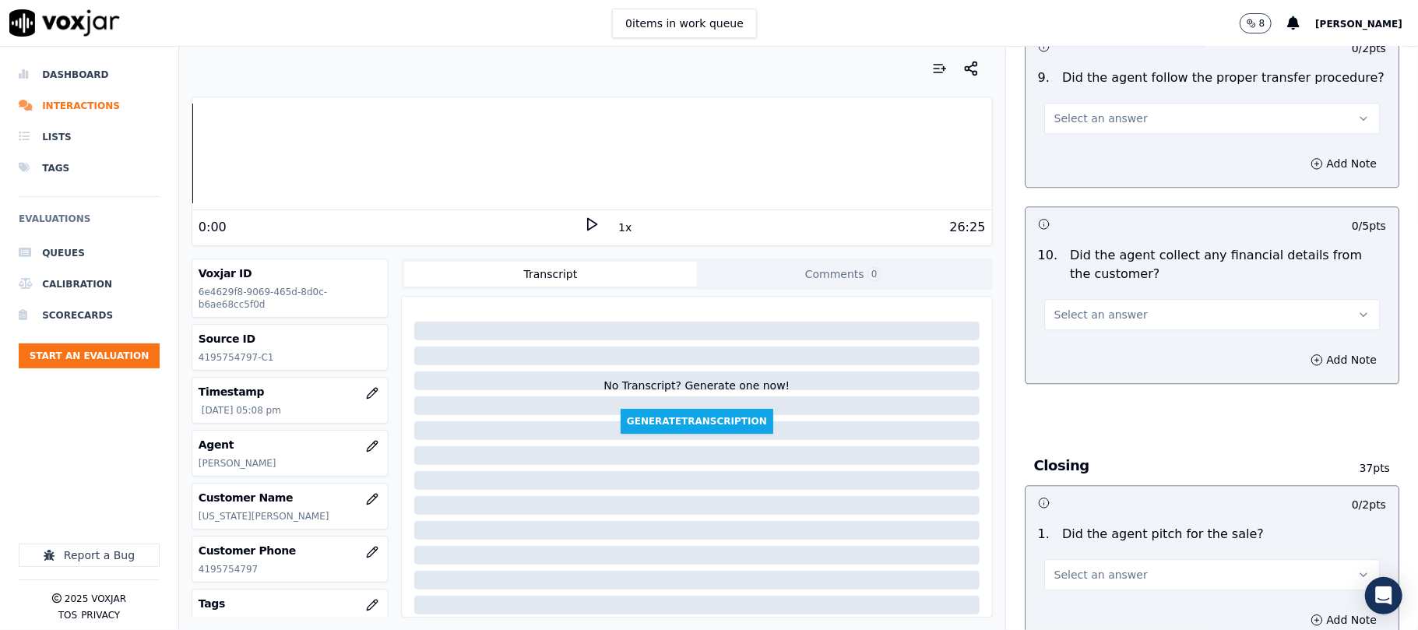
click at [1084, 114] on button "Select an answer" at bounding box center [1212, 118] width 336 height 31
click at [1066, 165] on div "No" at bounding box center [1178, 165] width 301 height 25
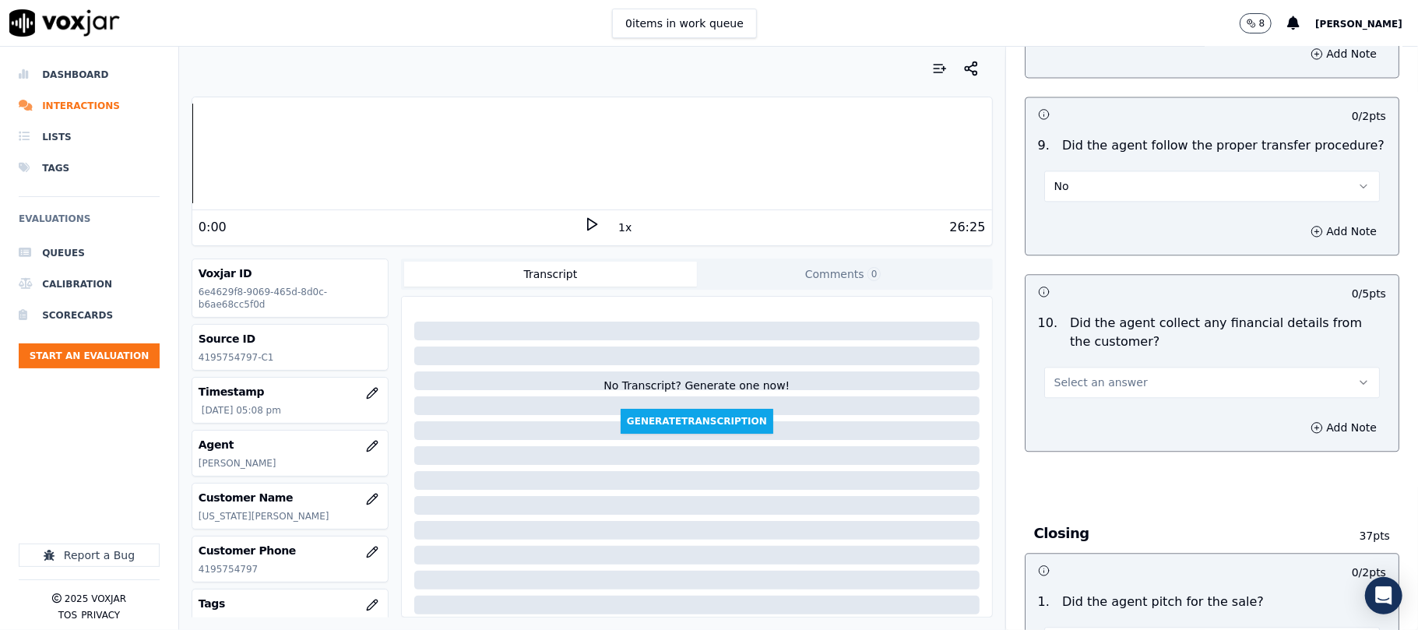
scroll to position [2492, 0]
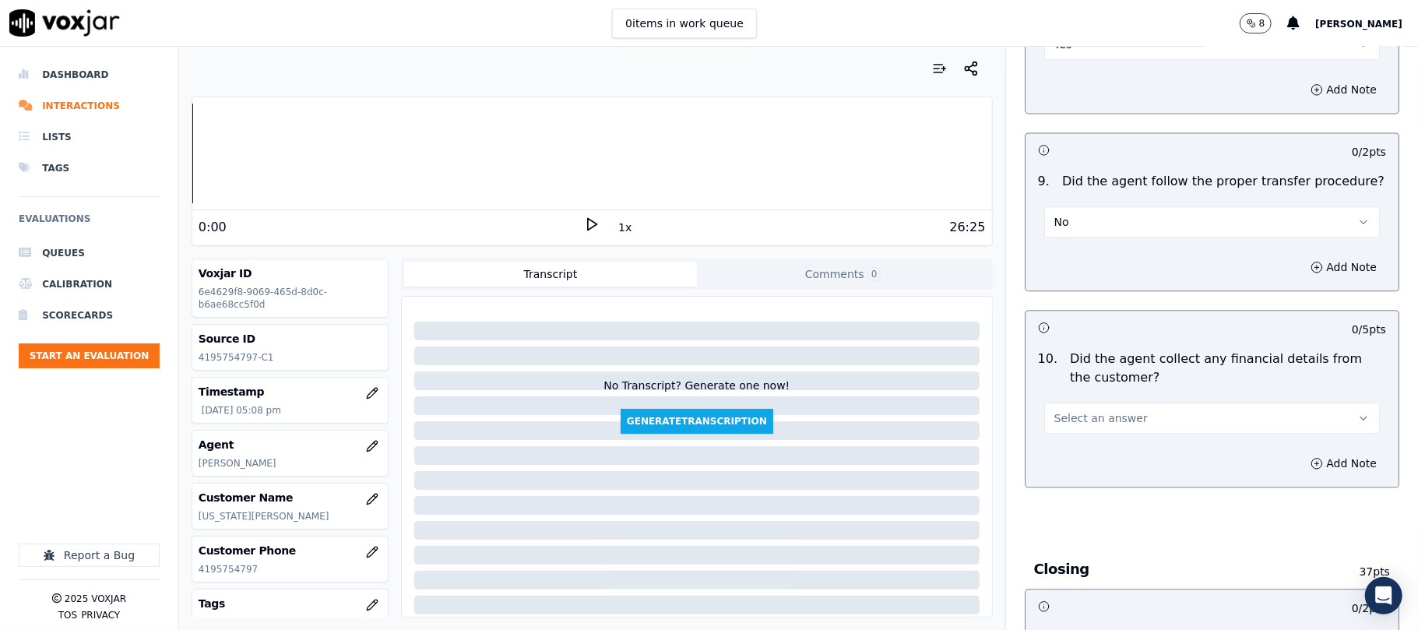
click at [1051, 216] on button "No" at bounding box center [1212, 221] width 336 height 31
click at [1050, 254] on div "Yes" at bounding box center [1178, 245] width 301 height 25
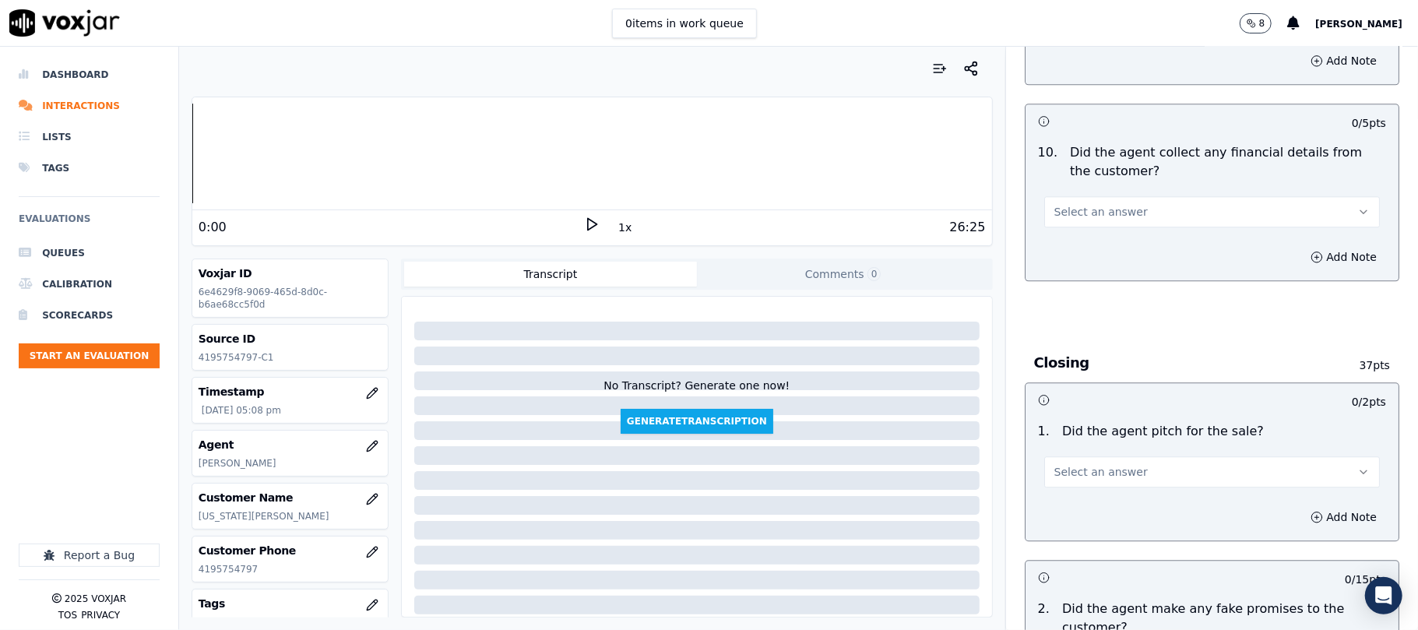
scroll to position [2699, 0]
click at [1081, 203] on span "Select an answer" at bounding box center [1100, 211] width 93 height 16
click at [1068, 256] on div "No" at bounding box center [1178, 259] width 301 height 25
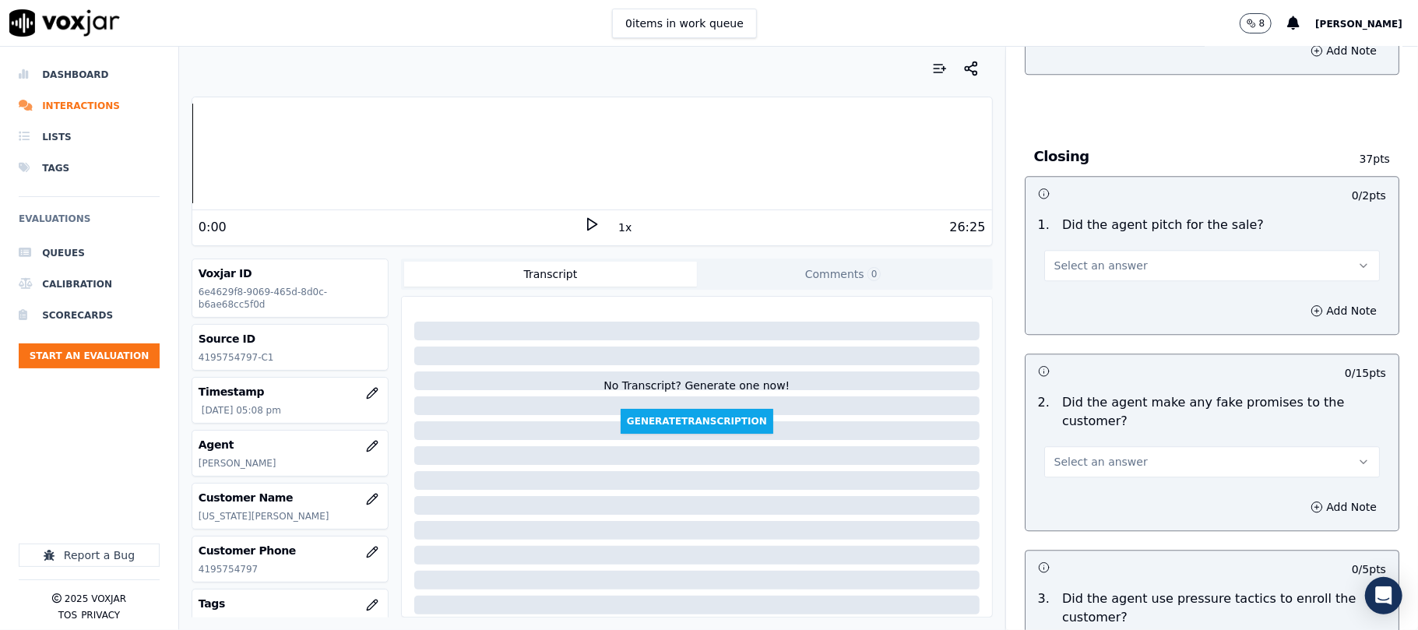
scroll to position [2907, 0]
click at [1075, 255] on span "Select an answer" at bounding box center [1100, 263] width 93 height 16
click at [1068, 284] on div "Yes" at bounding box center [1178, 287] width 301 height 25
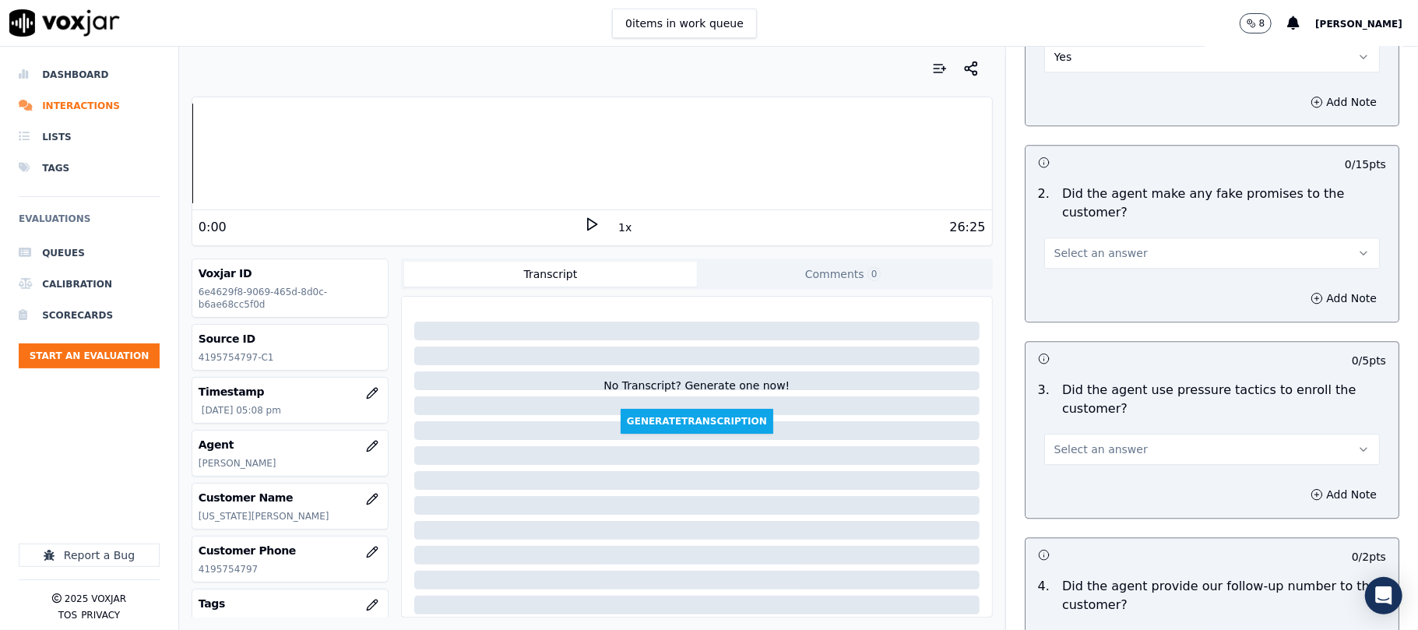
scroll to position [3115, 0]
click at [1072, 244] on span "Select an answer" at bounding box center [1100, 252] width 93 height 16
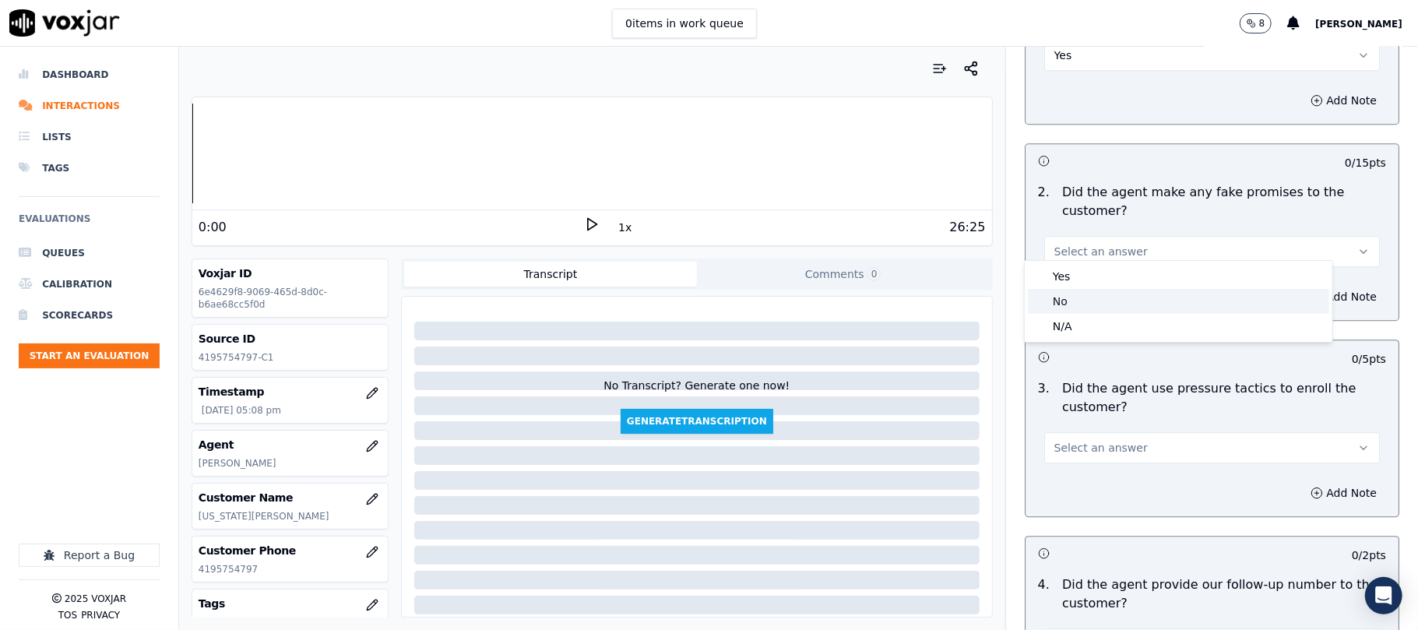
drag, startPoint x: 1062, startPoint y: 294, endPoint x: 1061, endPoint y: 282, distance: 11.8
click at [1061, 294] on div "No" at bounding box center [1178, 301] width 301 height 25
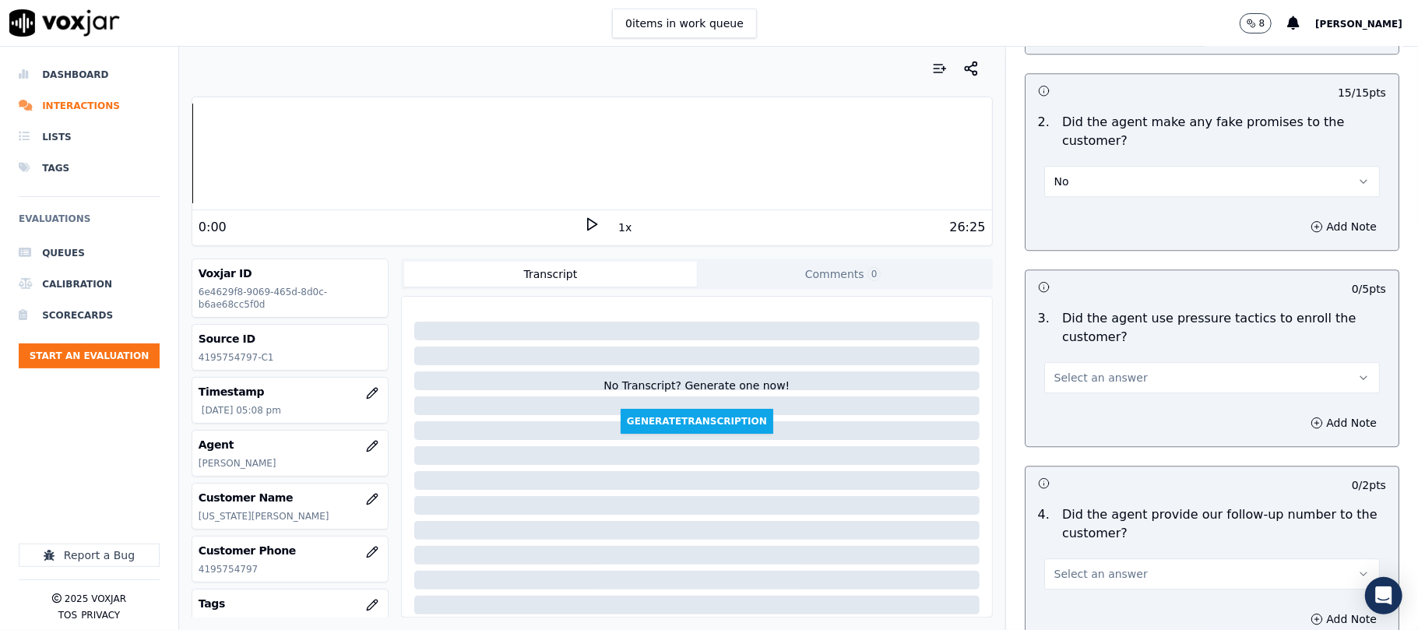
scroll to position [3322, 0]
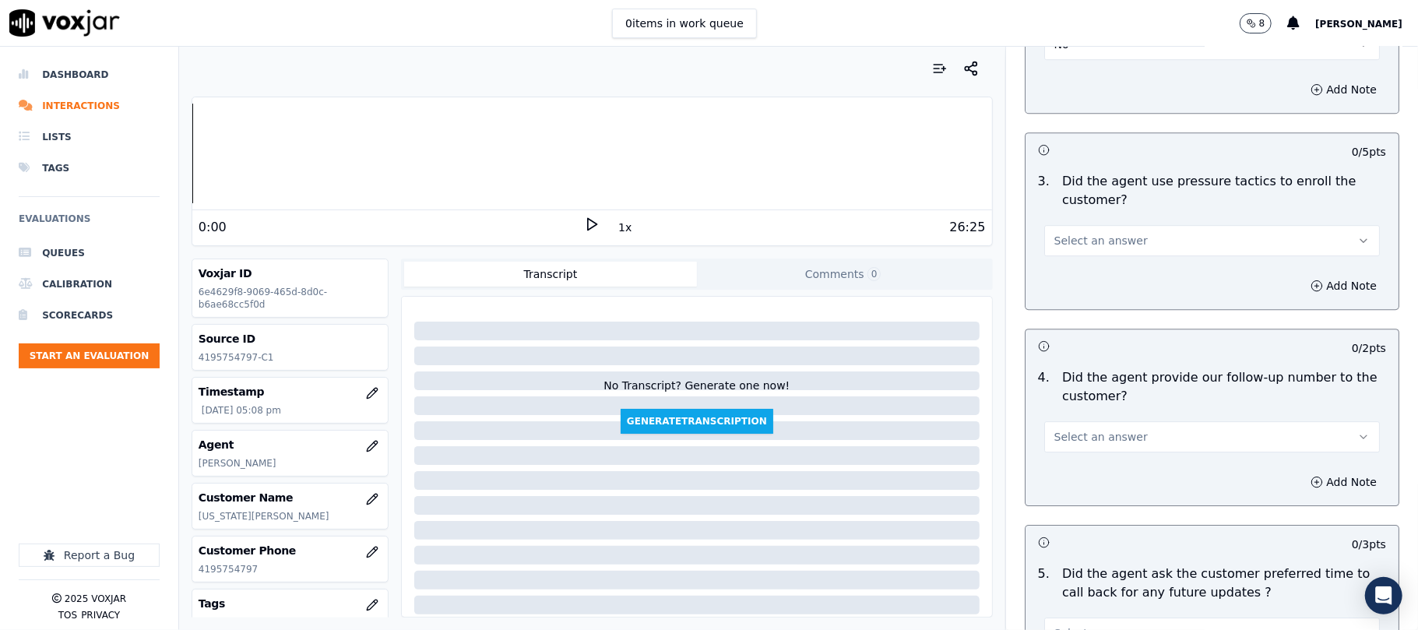
click at [1073, 233] on span "Select an answer" at bounding box center [1100, 241] width 93 height 16
click at [1059, 290] on div "No" at bounding box center [1178, 290] width 301 height 25
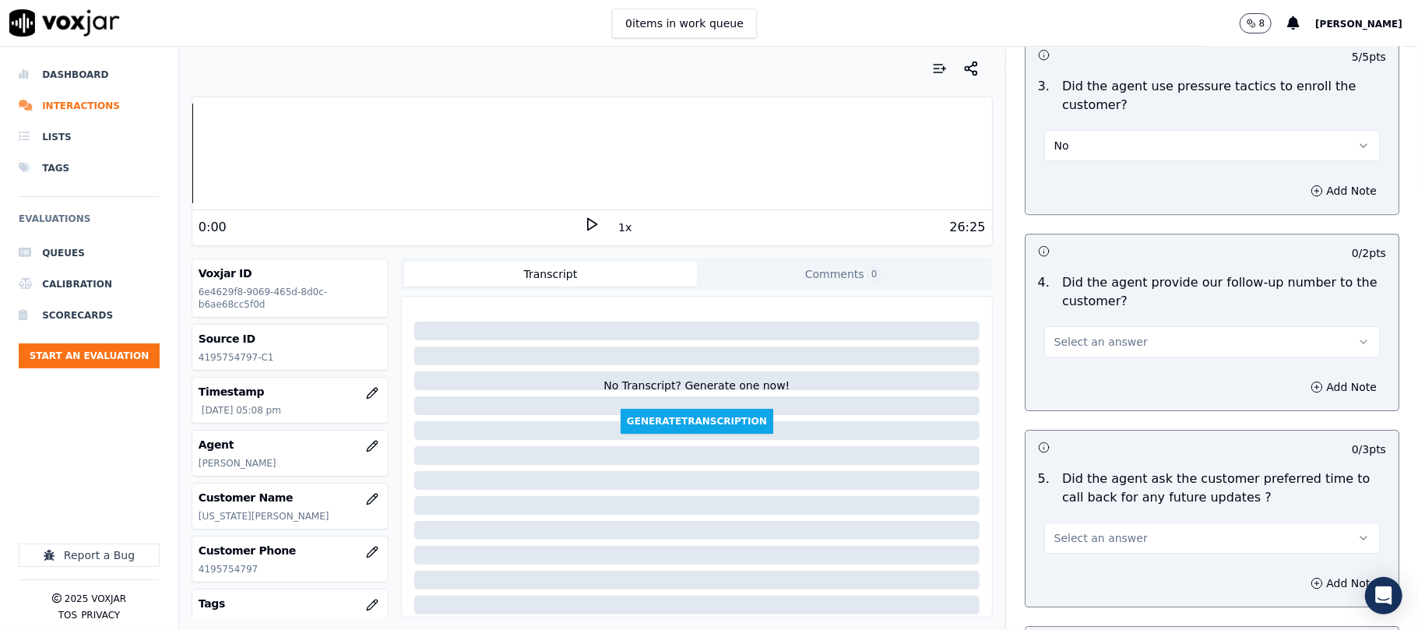
scroll to position [3530, 0]
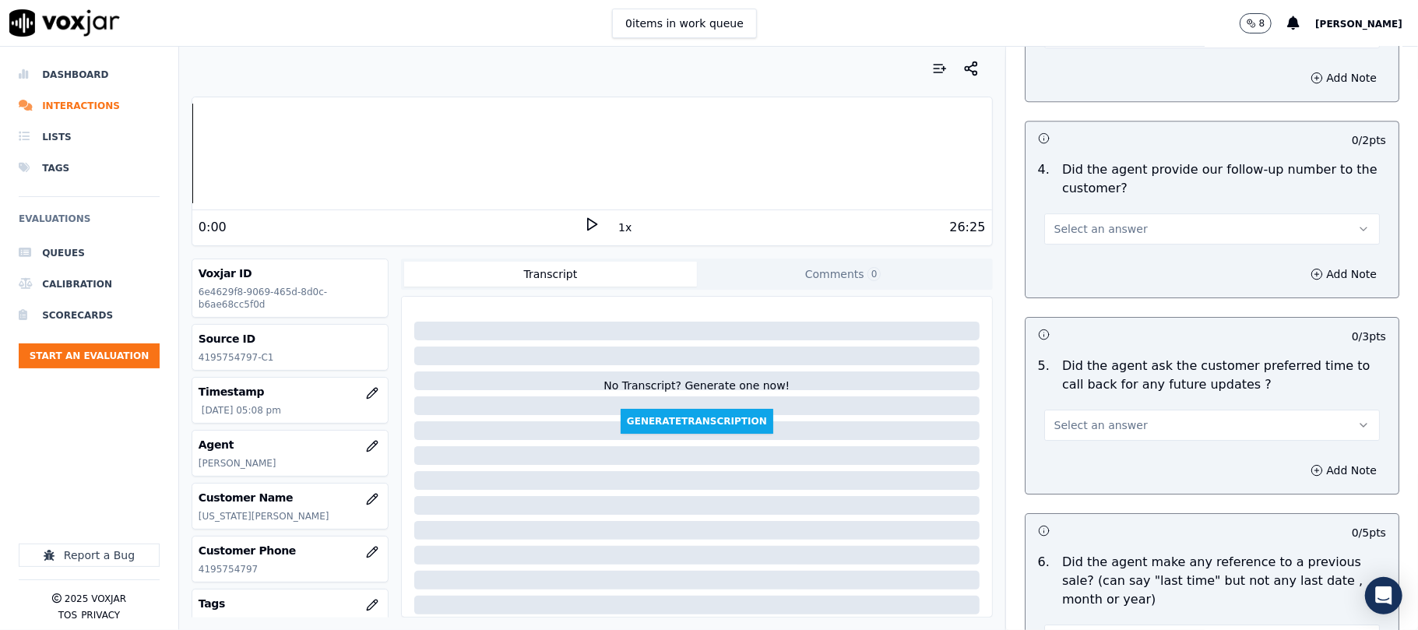
click at [1078, 221] on span "Select an answer" at bounding box center [1100, 229] width 93 height 16
click at [1063, 256] on div "Yes" at bounding box center [1178, 254] width 301 height 25
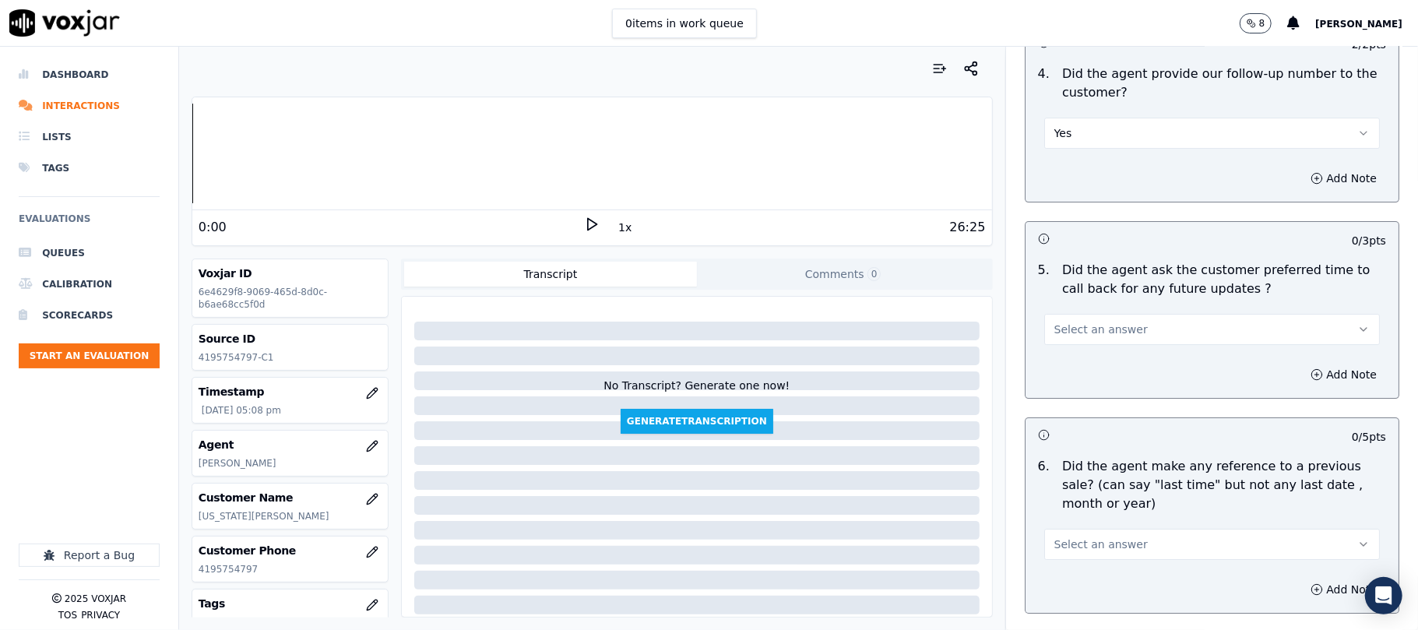
scroll to position [3738, 0]
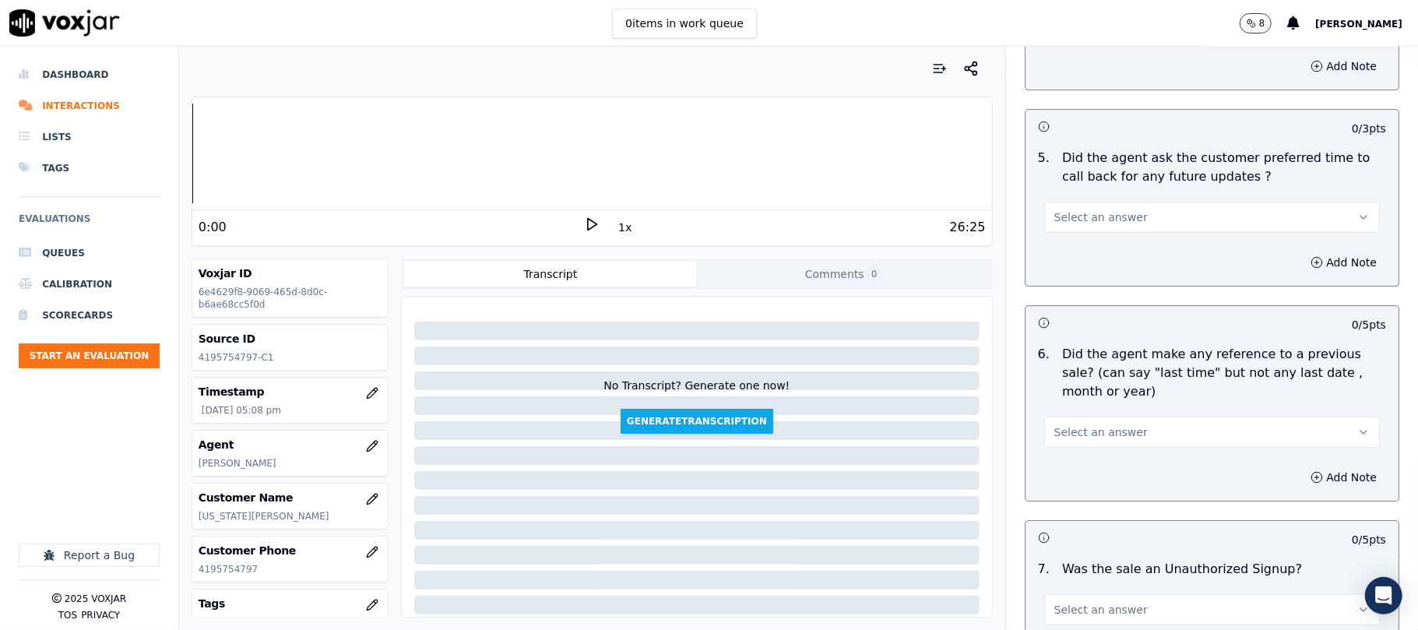
click at [1057, 212] on span "Select an answer" at bounding box center [1100, 217] width 93 height 16
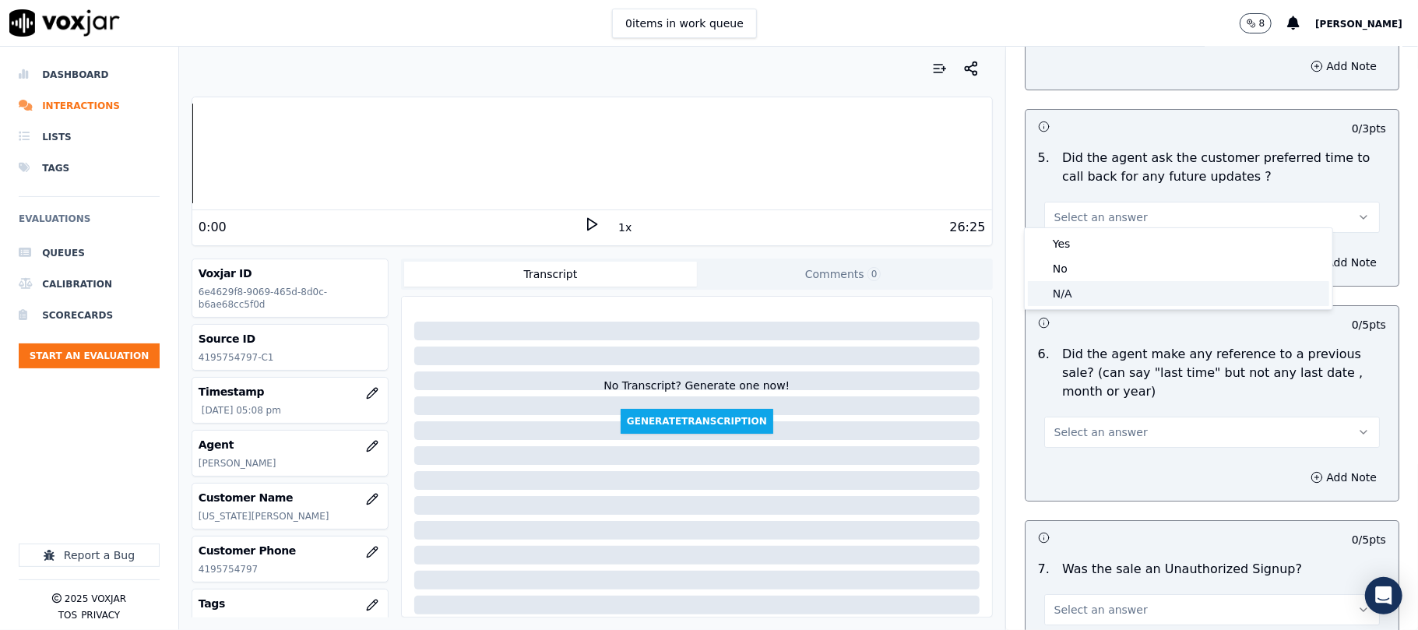
click at [1065, 301] on div "N/A" at bounding box center [1178, 293] width 301 height 25
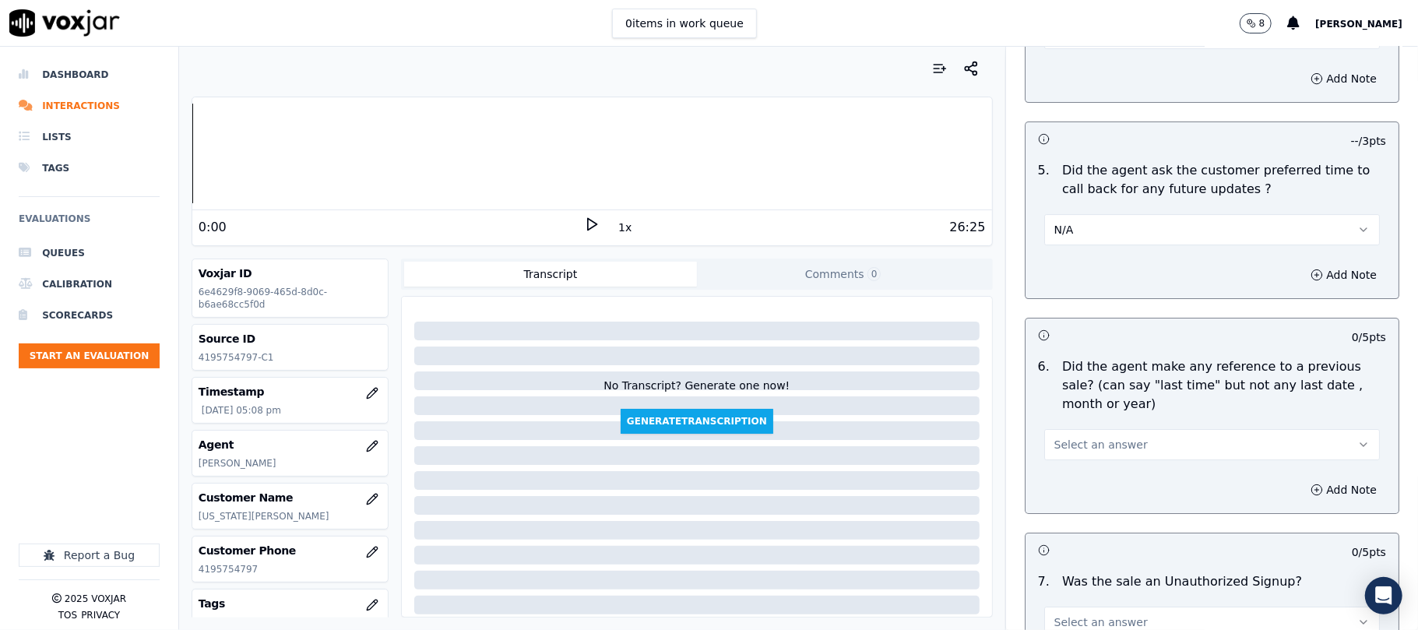
scroll to position [3842, 0]
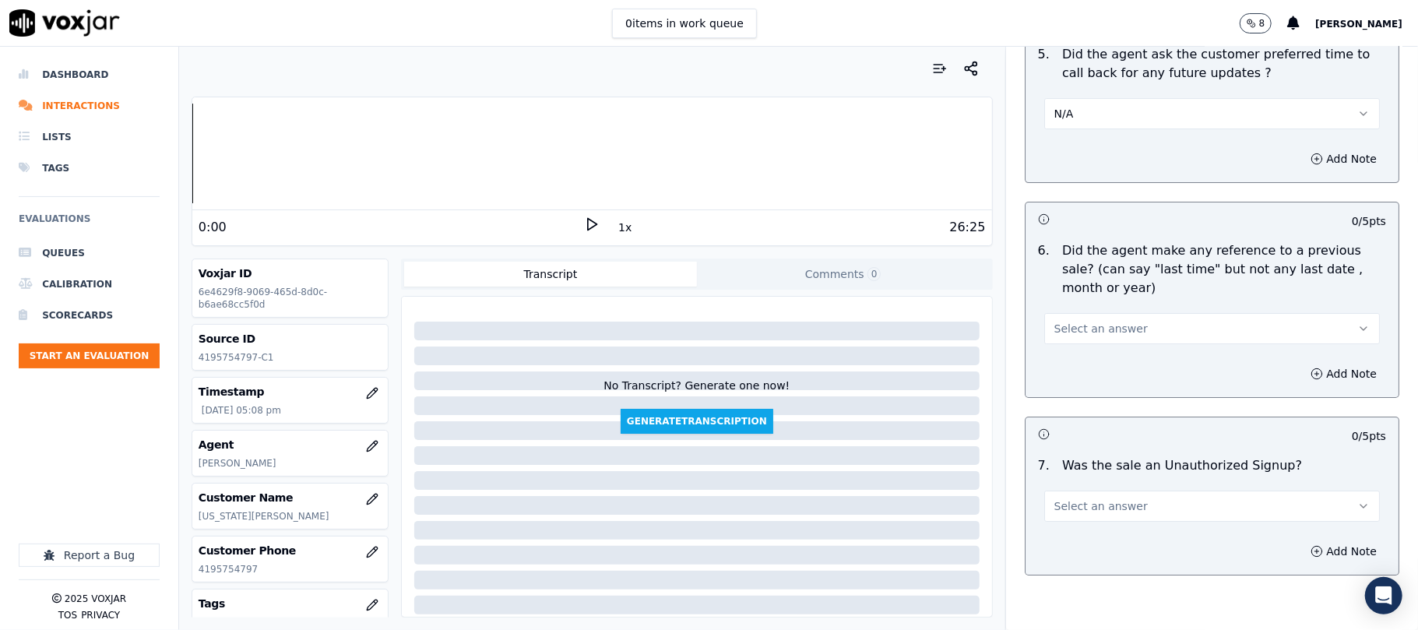
click at [1069, 321] on span "Select an answer" at bounding box center [1100, 329] width 93 height 16
click at [1058, 378] on div "No" at bounding box center [1178, 380] width 301 height 25
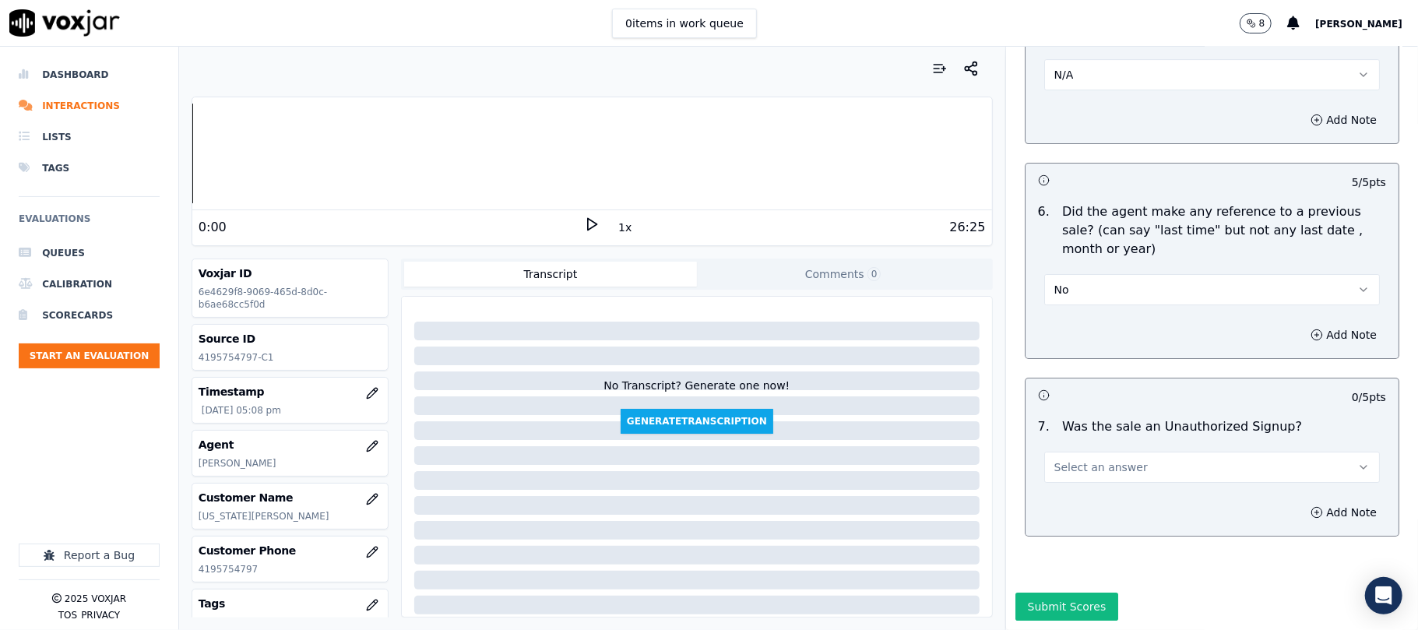
scroll to position [3920, 0]
click at [1088, 452] on button "Select an answer" at bounding box center [1212, 467] width 336 height 31
click at [1053, 488] on div "No" at bounding box center [1178, 480] width 301 height 25
click at [1054, 459] on span "No" at bounding box center [1061, 467] width 15 height 16
click at [1060, 446] on div "Yes" at bounding box center [1178, 455] width 301 height 25
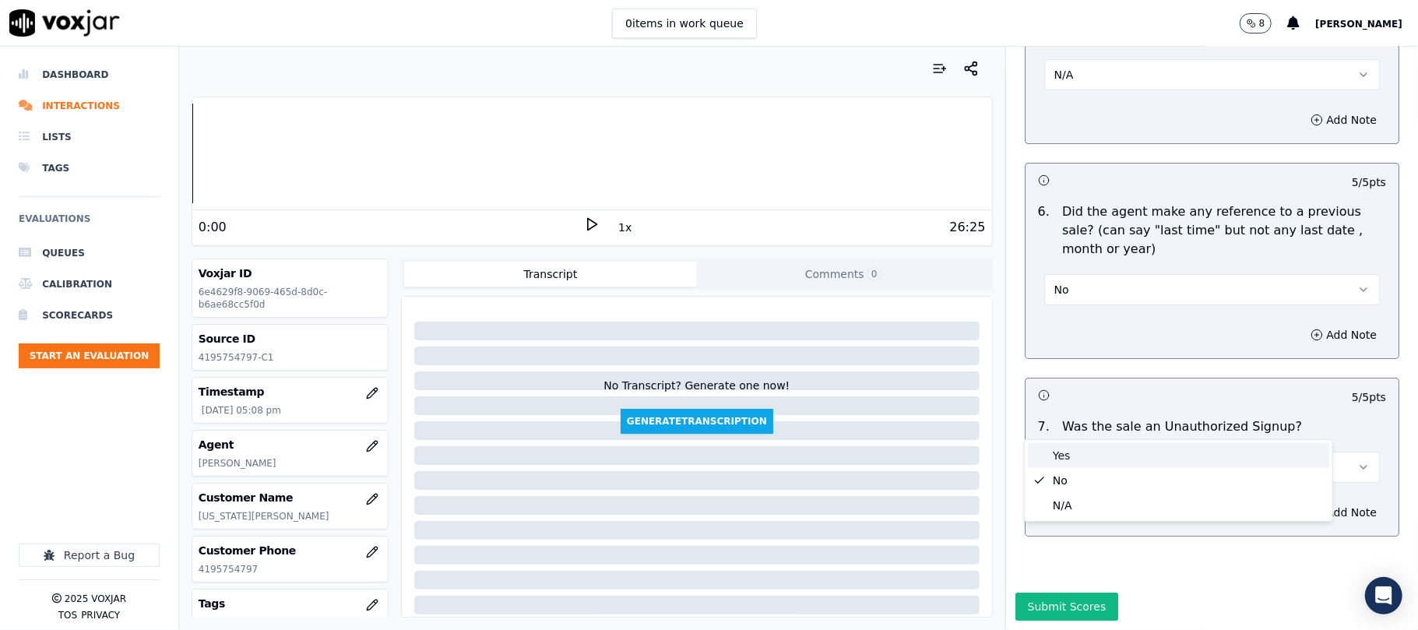
click at [1060, 489] on div "Add Note" at bounding box center [1212, 512] width 373 height 47
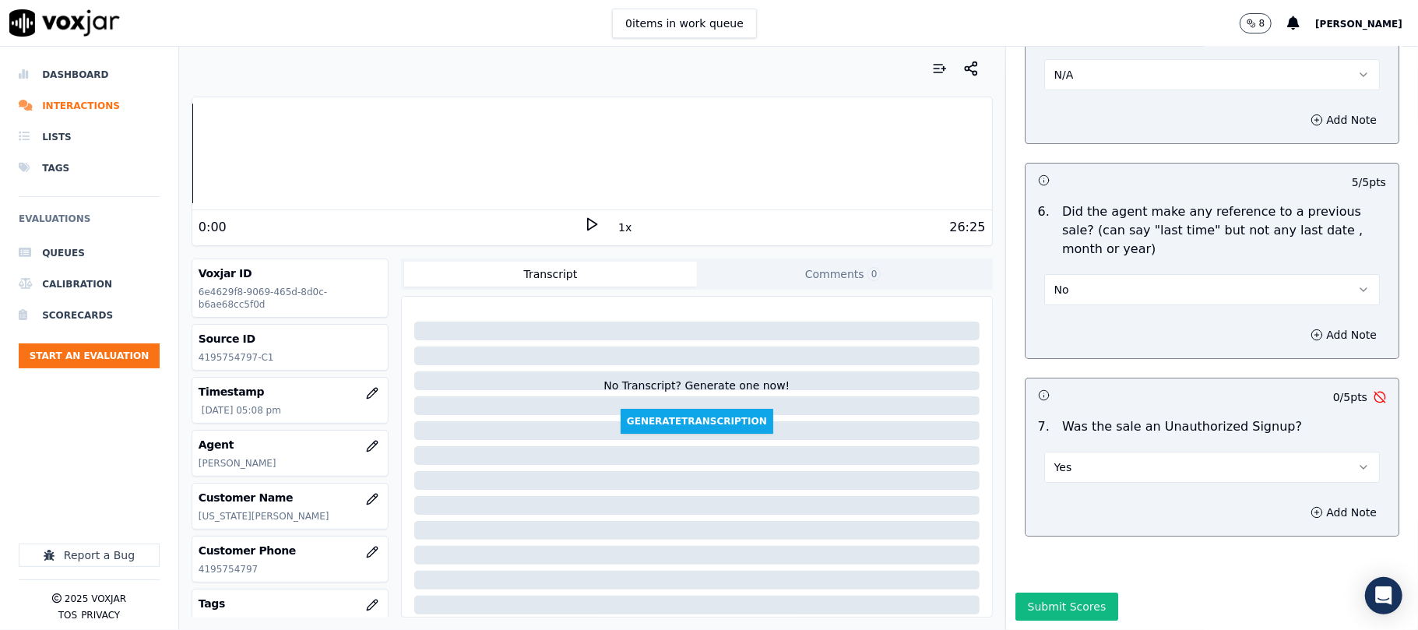
click at [1079, 452] on button "Yes" at bounding box center [1212, 467] width 336 height 31
click at [1067, 483] on div "No" at bounding box center [1178, 480] width 301 height 25
click at [1057, 593] on button "Submit Scores" at bounding box center [1068, 607] width 104 height 28
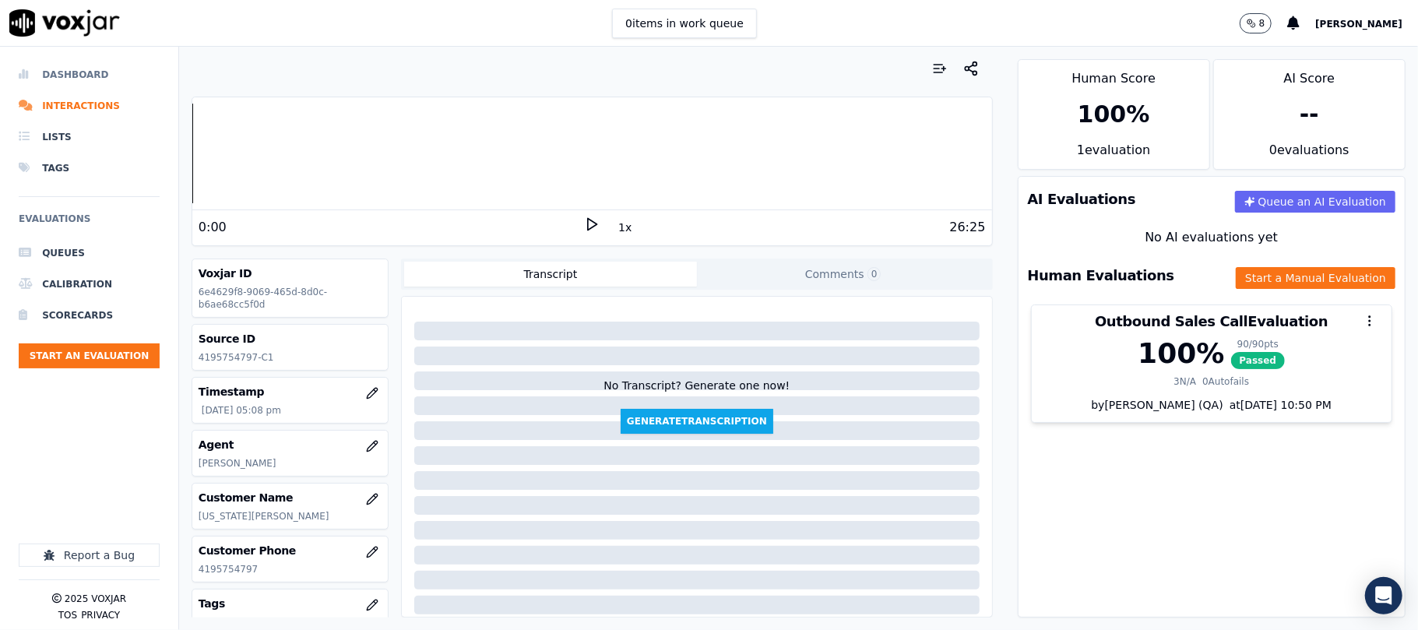
click at [56, 67] on li "Dashboard" at bounding box center [89, 74] width 141 height 31
